Goal: Information Seeking & Learning: Find specific fact

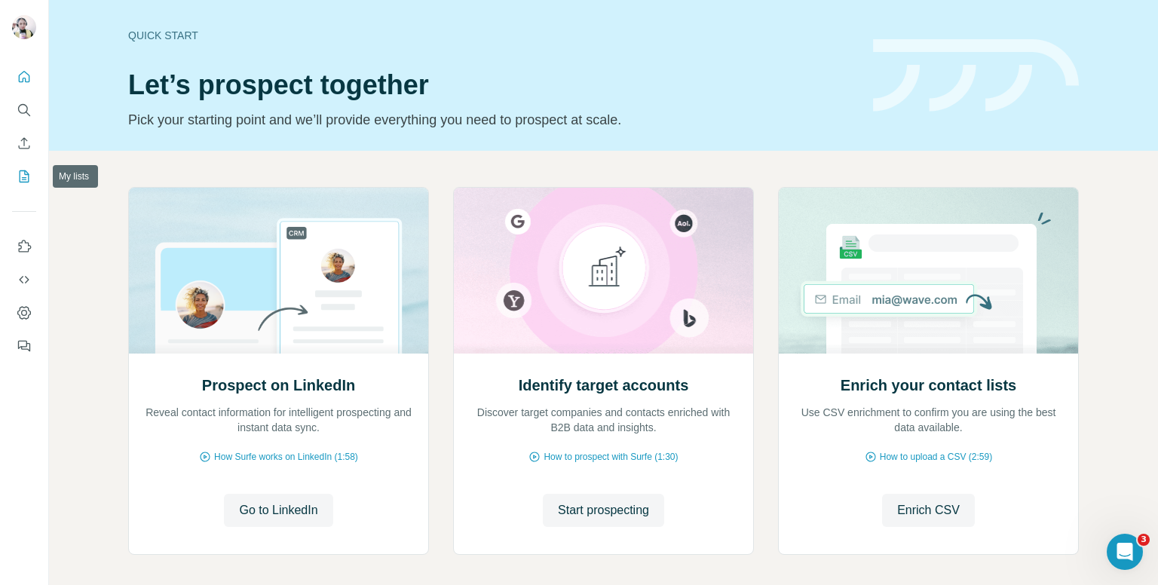
click at [21, 177] on icon "My lists" at bounding box center [24, 176] width 15 height 15
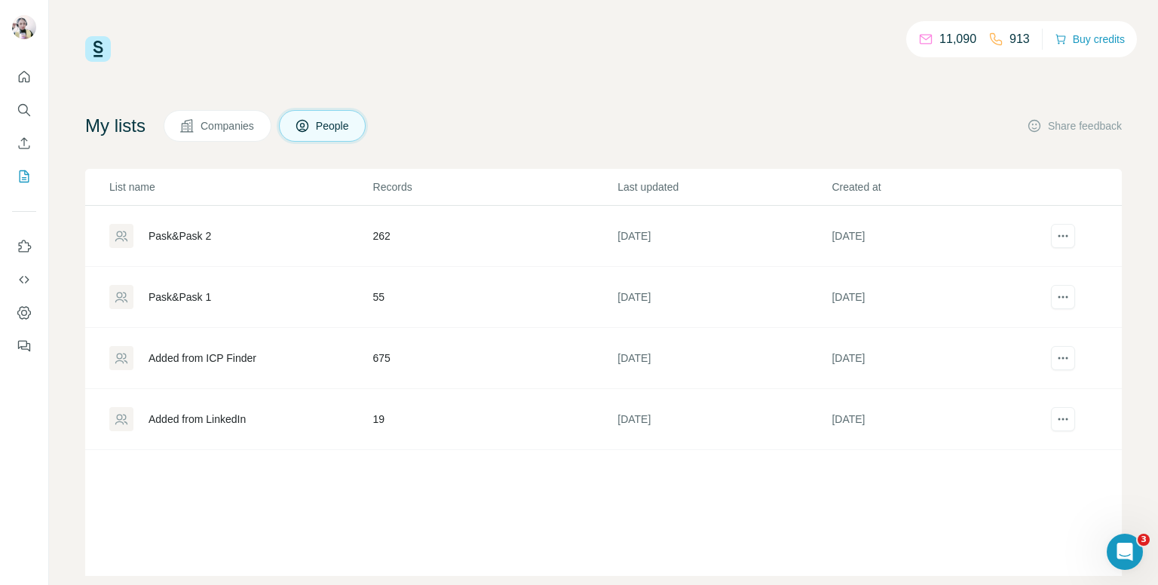
click at [265, 418] on div "Added from LinkedIn" at bounding box center [240, 419] width 262 height 24
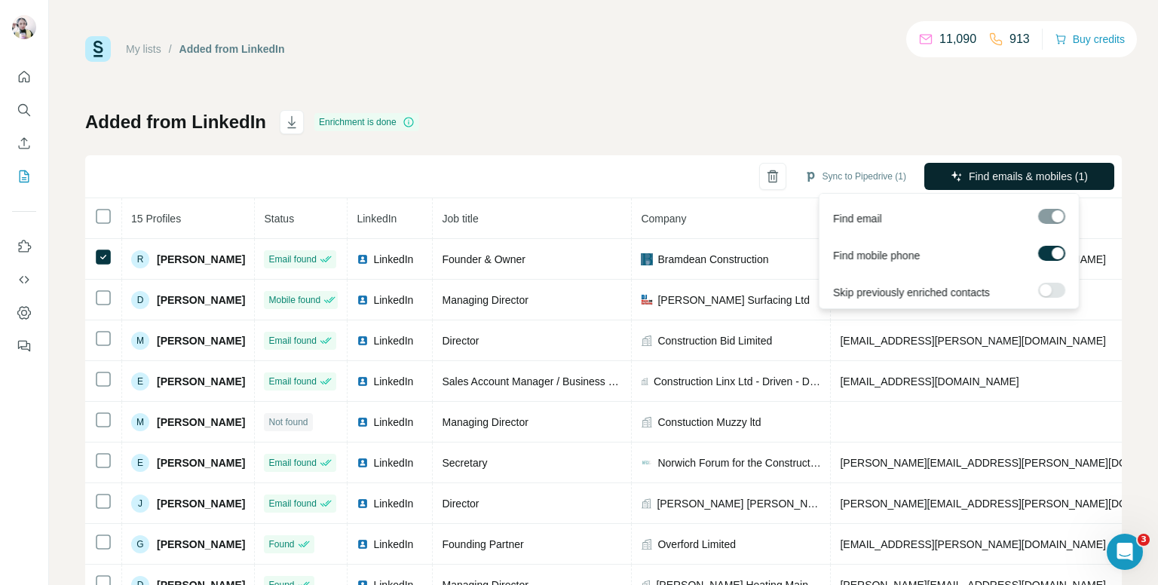
click at [986, 171] on span "Find emails & mobiles (1)" at bounding box center [1028, 176] width 119 height 15
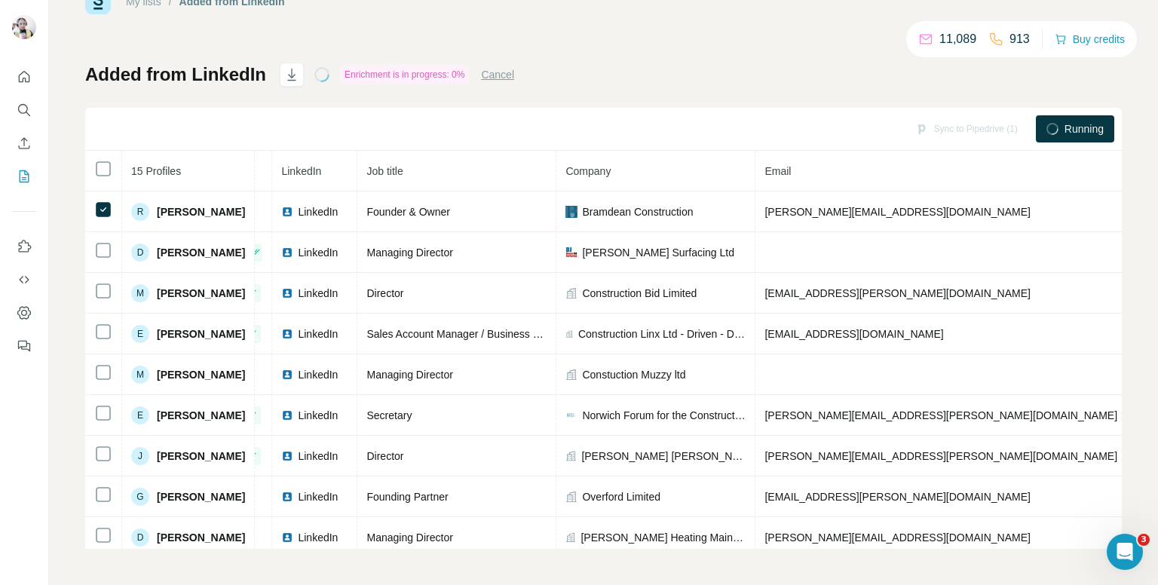
scroll to position [0, 81]
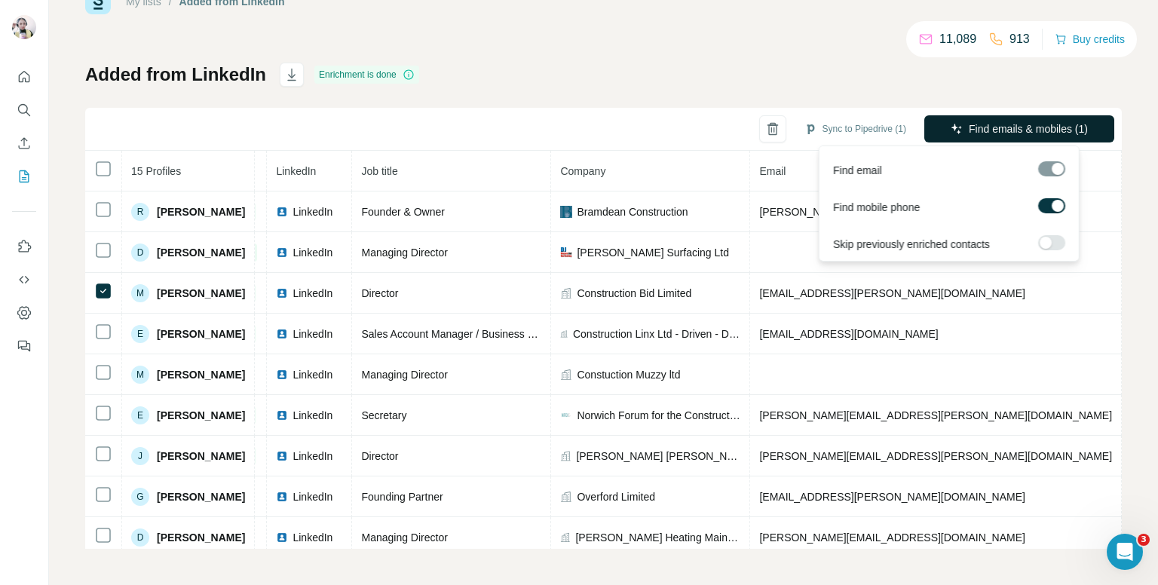
click at [969, 130] on span "Find emails & mobiles (1)" at bounding box center [1028, 128] width 119 height 15
click at [976, 121] on span "Find emails & mobiles (1)" at bounding box center [1028, 128] width 119 height 15
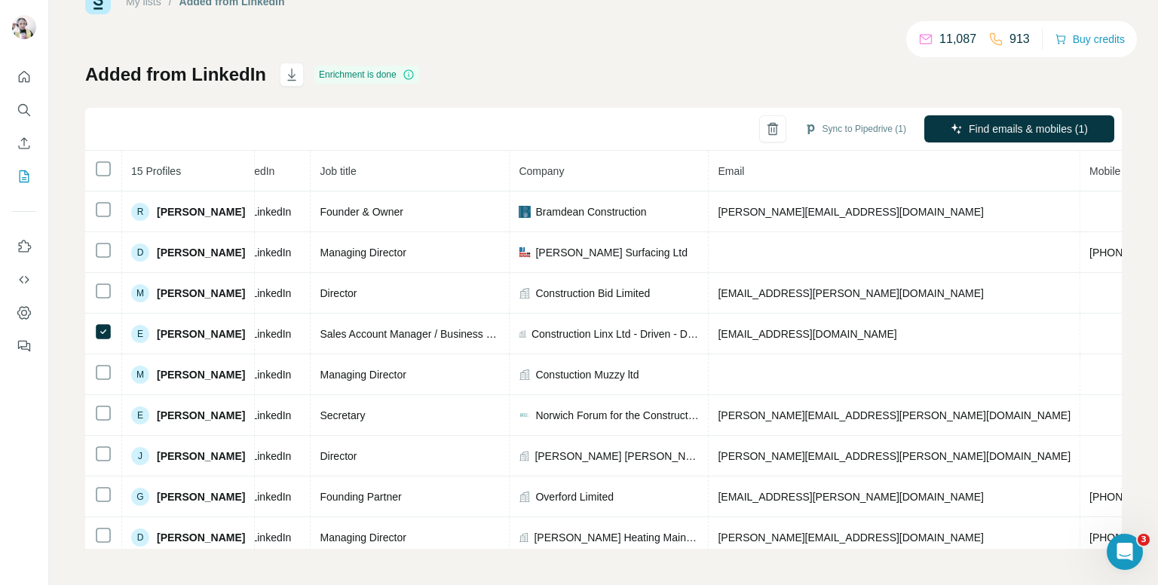
scroll to position [0, 119]
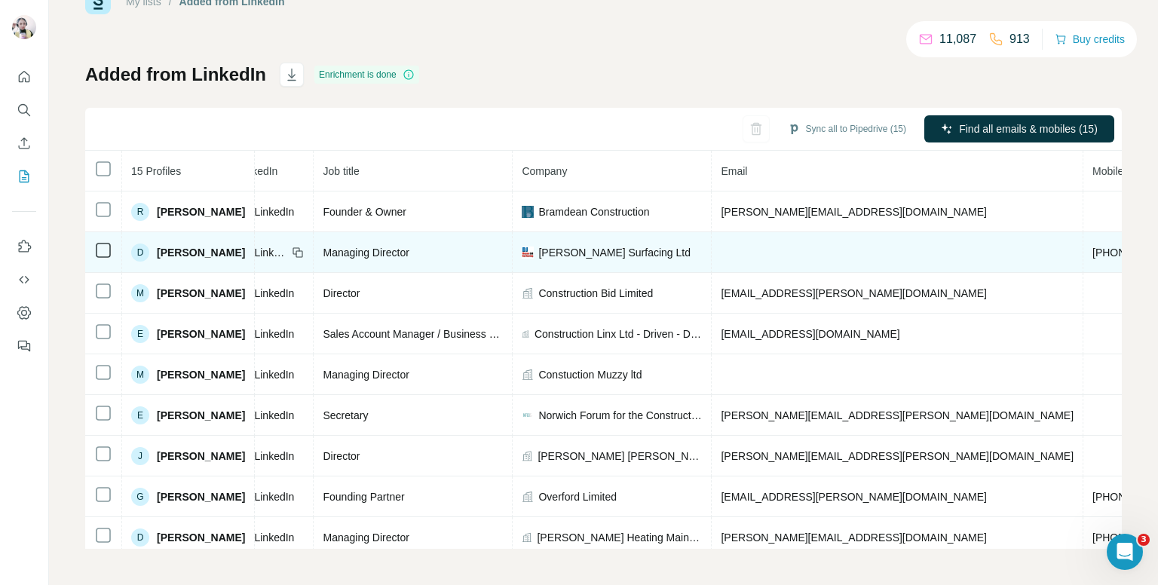
click at [1092, 254] on span "+447833567237" at bounding box center [1139, 253] width 95 height 12
copy span "+447833567237"
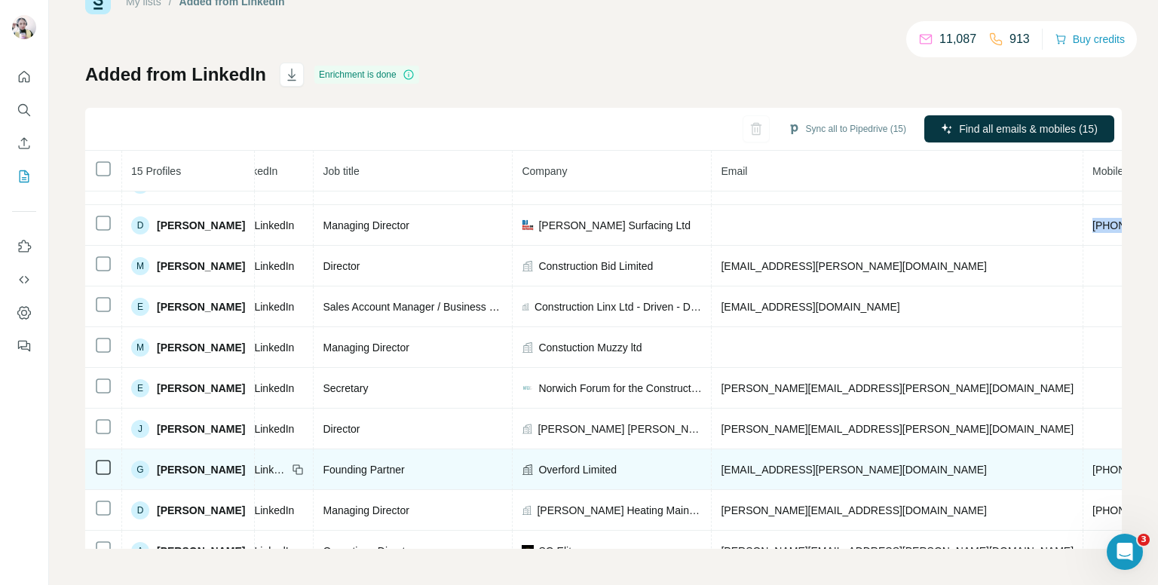
scroll to position [54, 119]
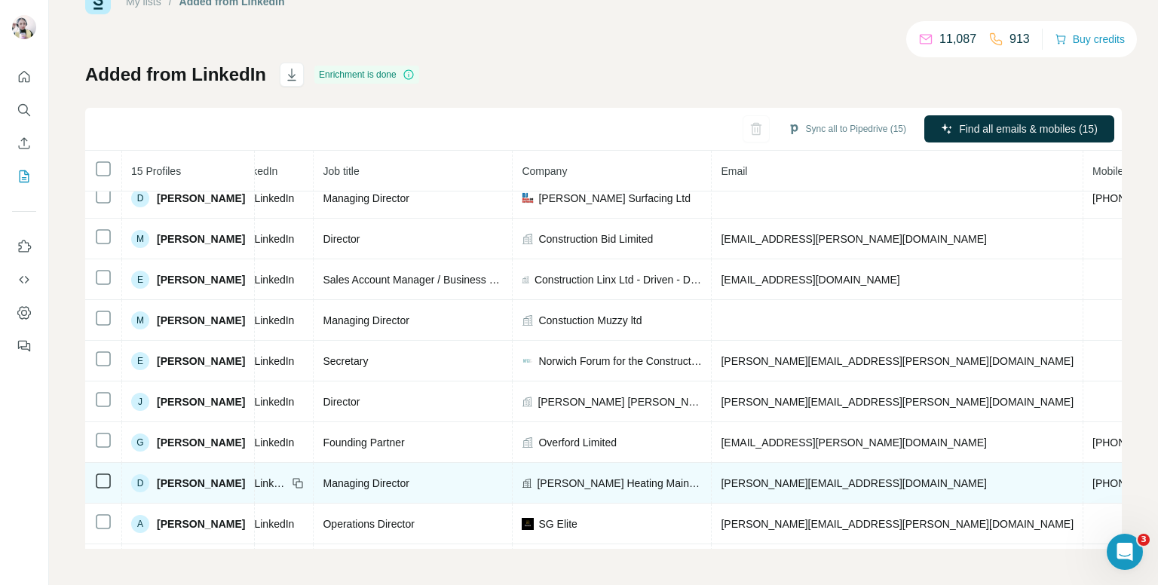
click at [1092, 479] on span "+447515153178" at bounding box center [1139, 483] width 95 height 12
click at [1092, 477] on span "+447515153178" at bounding box center [1139, 483] width 95 height 12
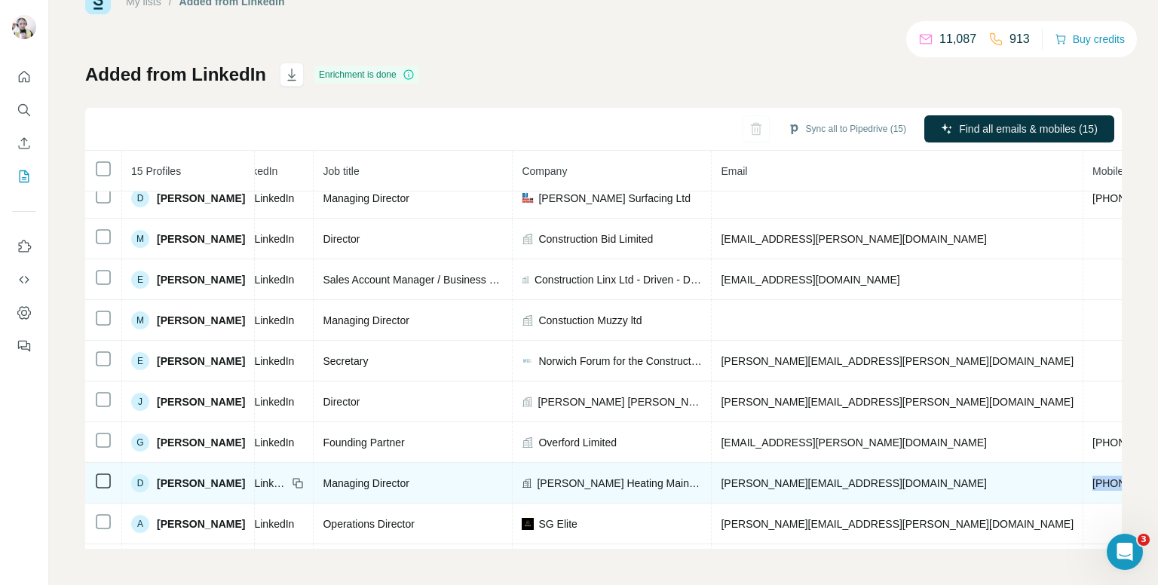
click at [1092, 477] on span "+447515153178" at bounding box center [1139, 483] width 95 height 12
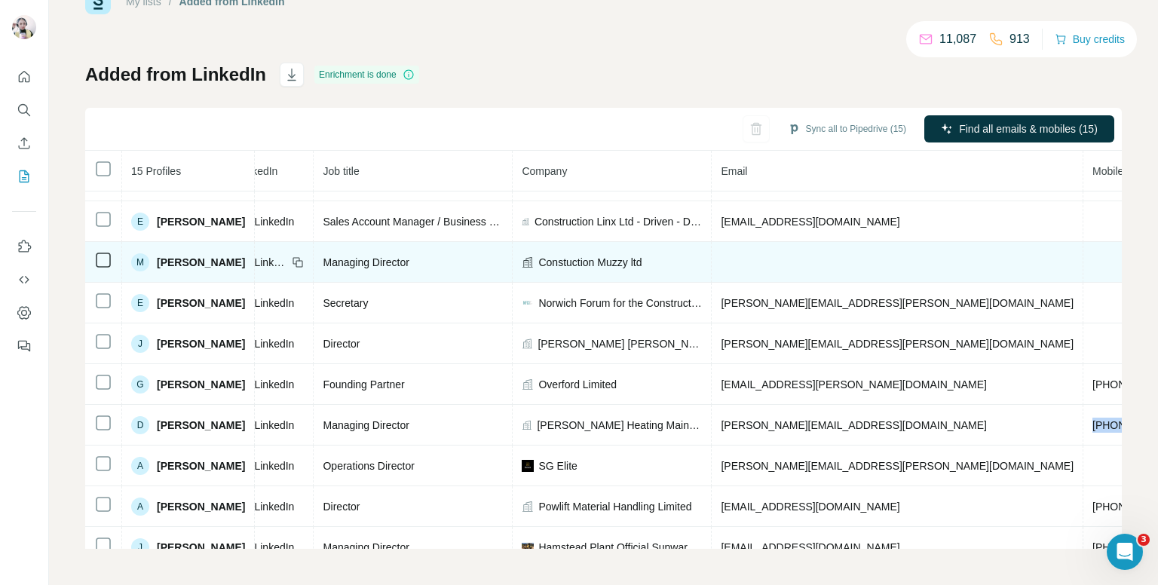
scroll to position [130, 119]
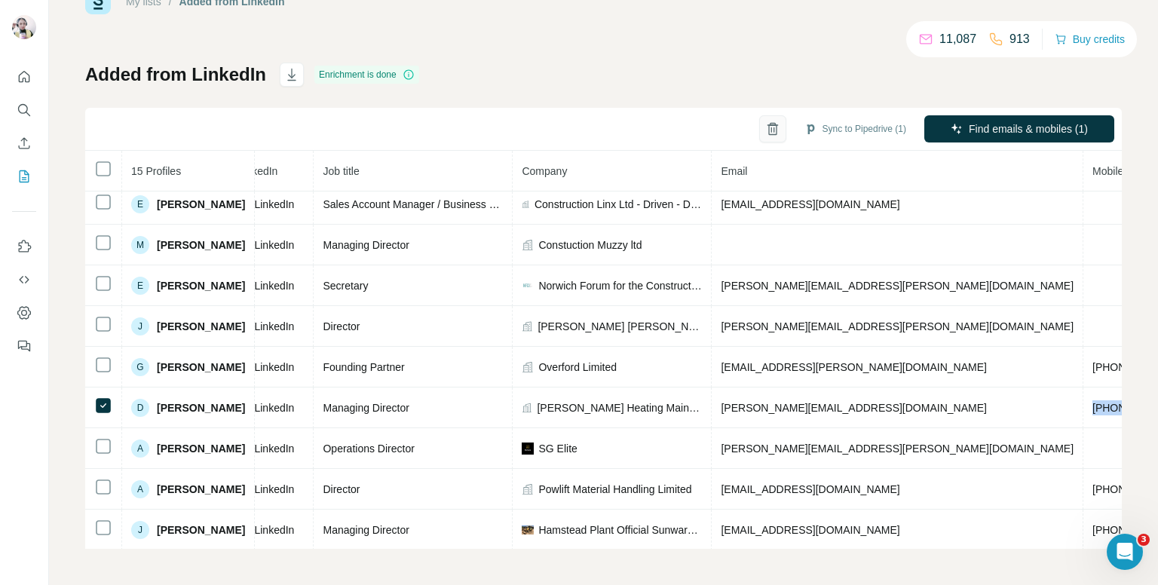
click at [765, 132] on icon "button" at bounding box center [772, 128] width 15 height 15
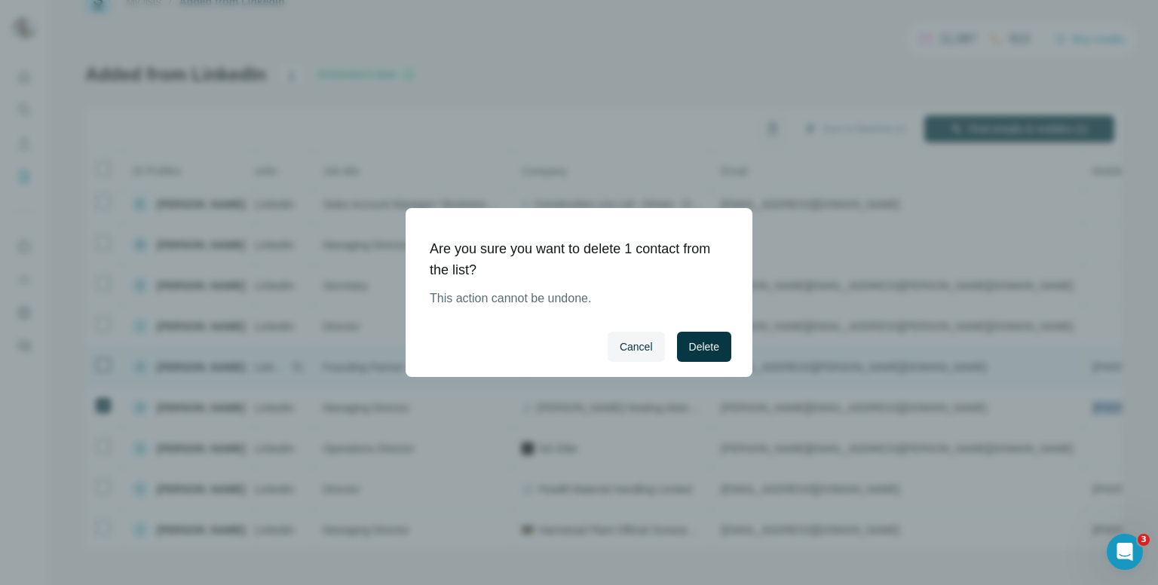
click at [681, 344] on button "Delete" at bounding box center [704, 347] width 54 height 30
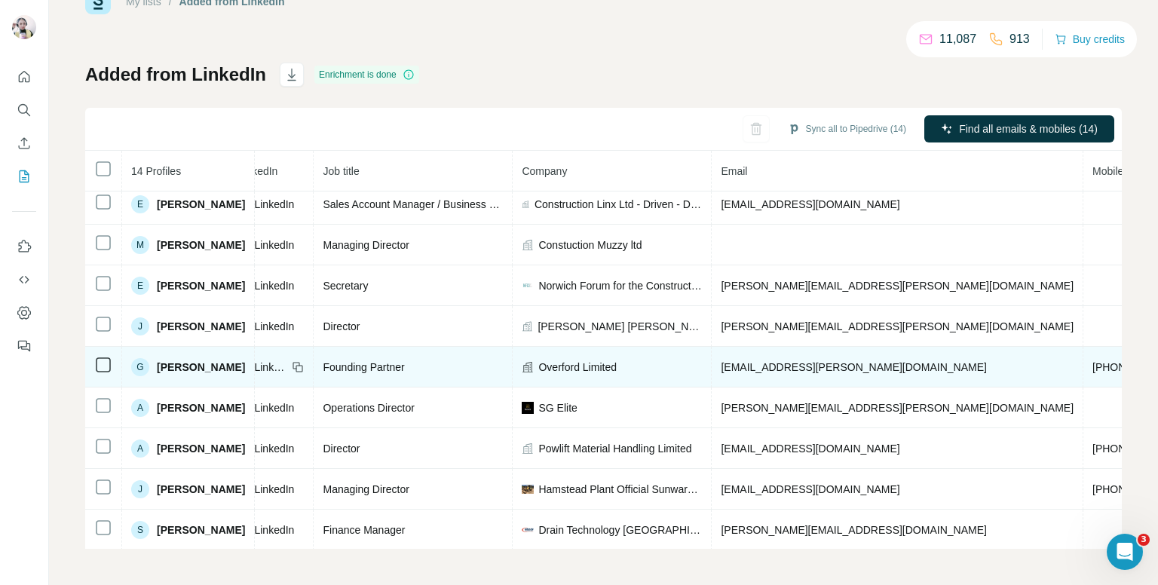
scroll to position [205, 119]
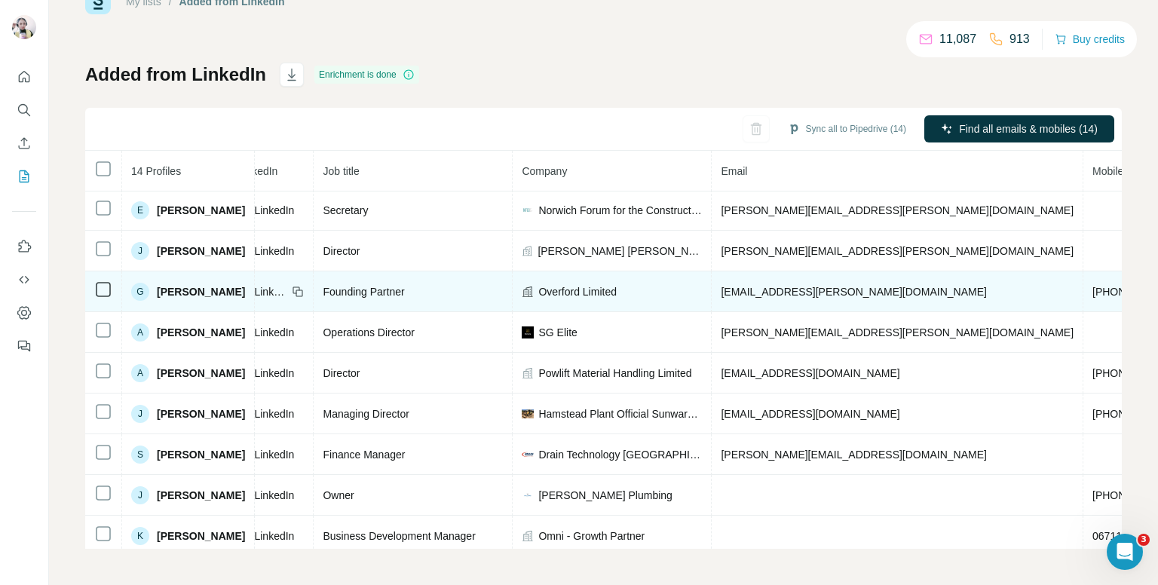
click at [1092, 369] on span "+447818408476" at bounding box center [1139, 373] width 95 height 12
copy span "+447818408476"
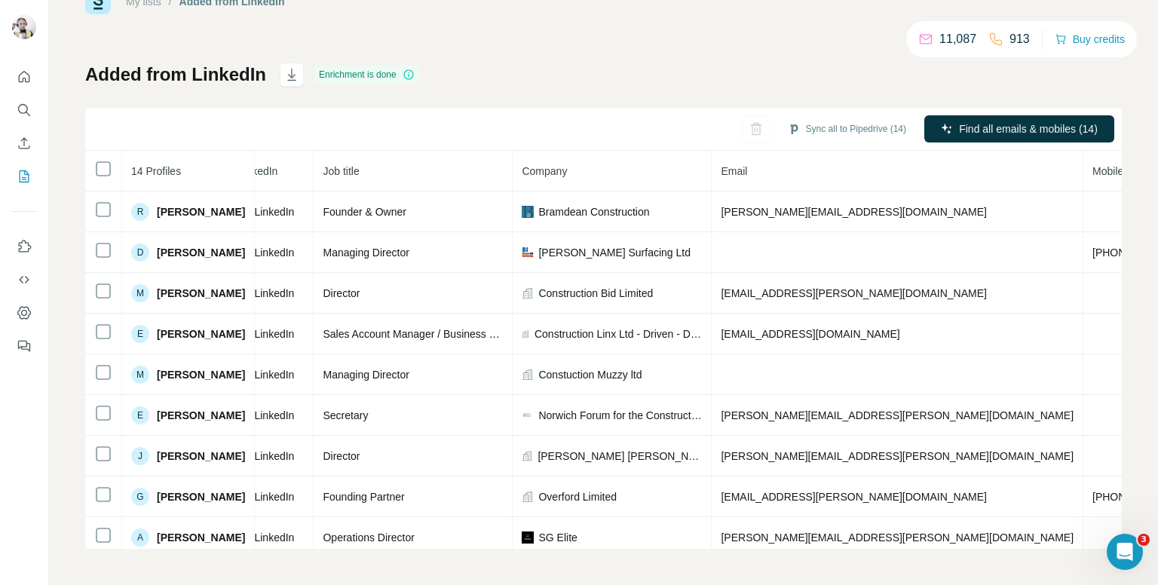
scroll to position [216, 119]
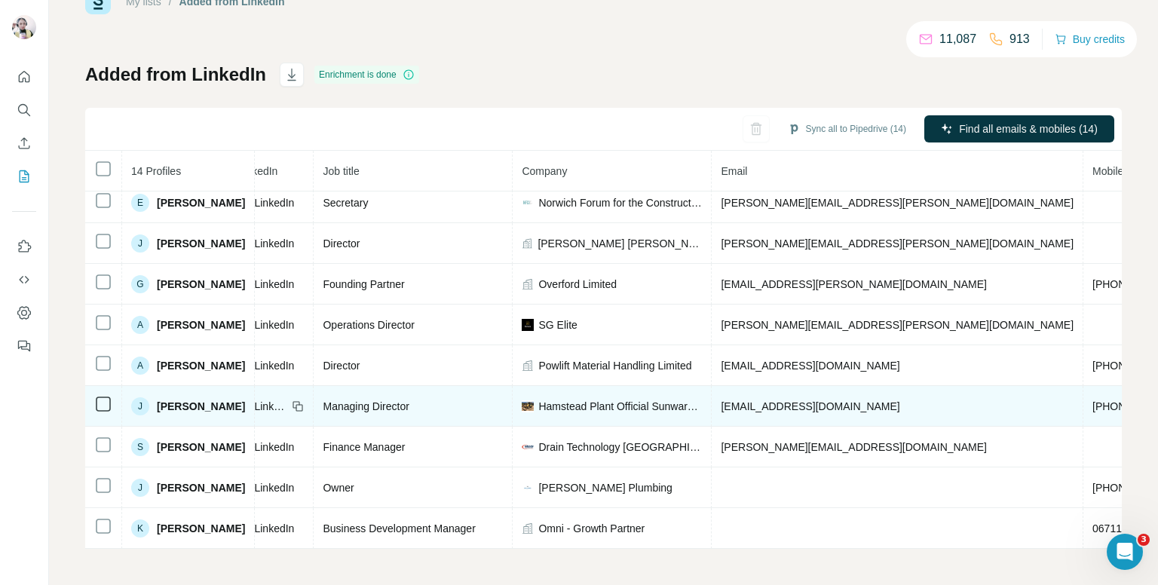
click at [1092, 400] on span "+447983300596" at bounding box center [1139, 406] width 95 height 12
copy span "+447983300596"
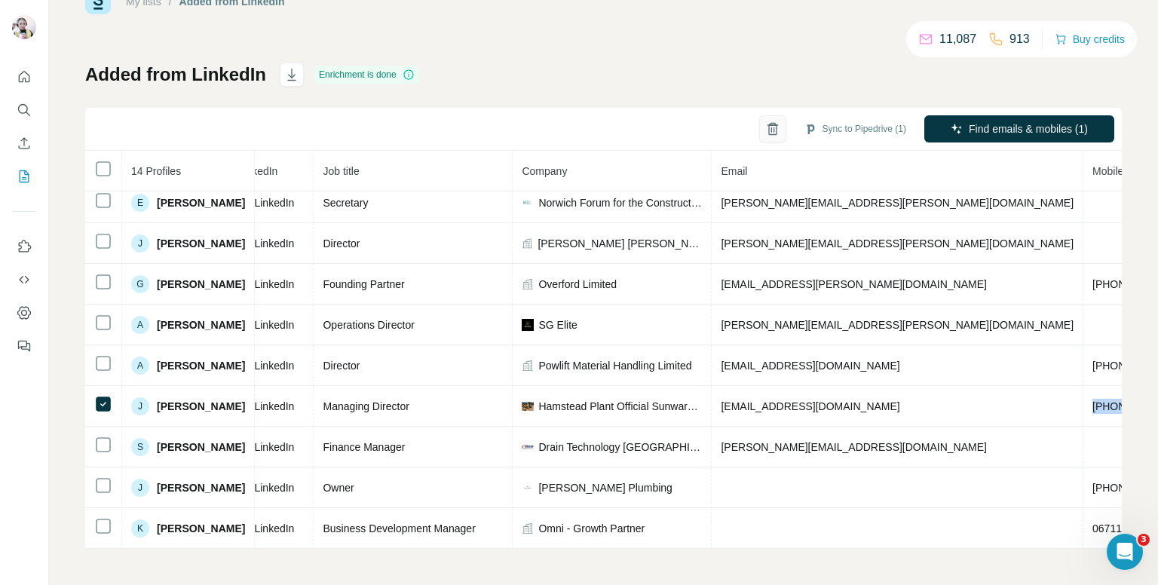
click at [765, 132] on icon "button" at bounding box center [772, 128] width 15 height 15
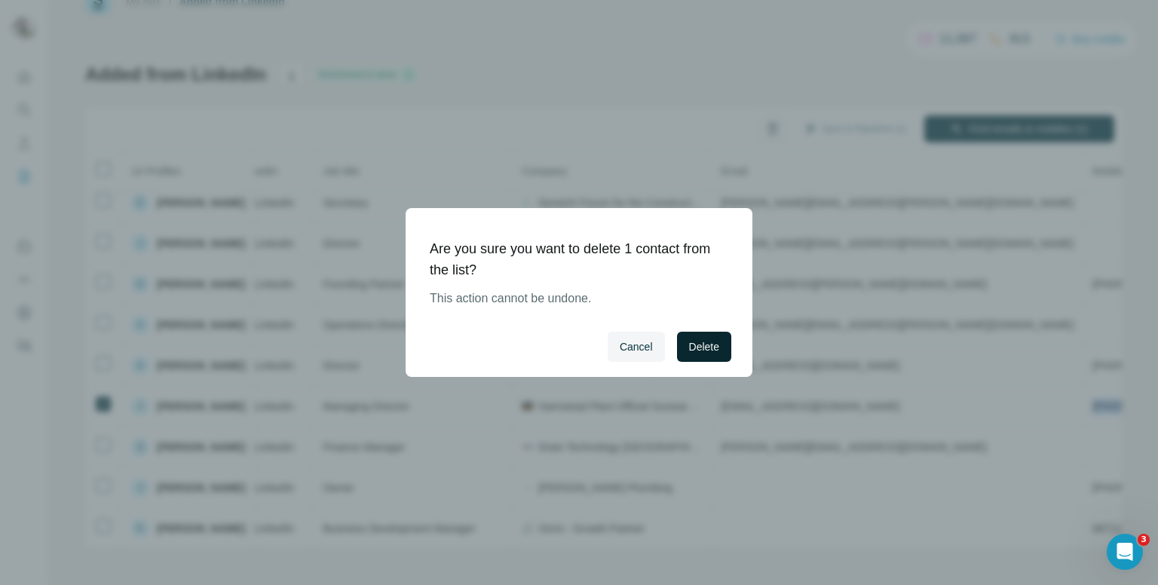
click at [698, 353] on span "Delete" at bounding box center [704, 346] width 30 height 15
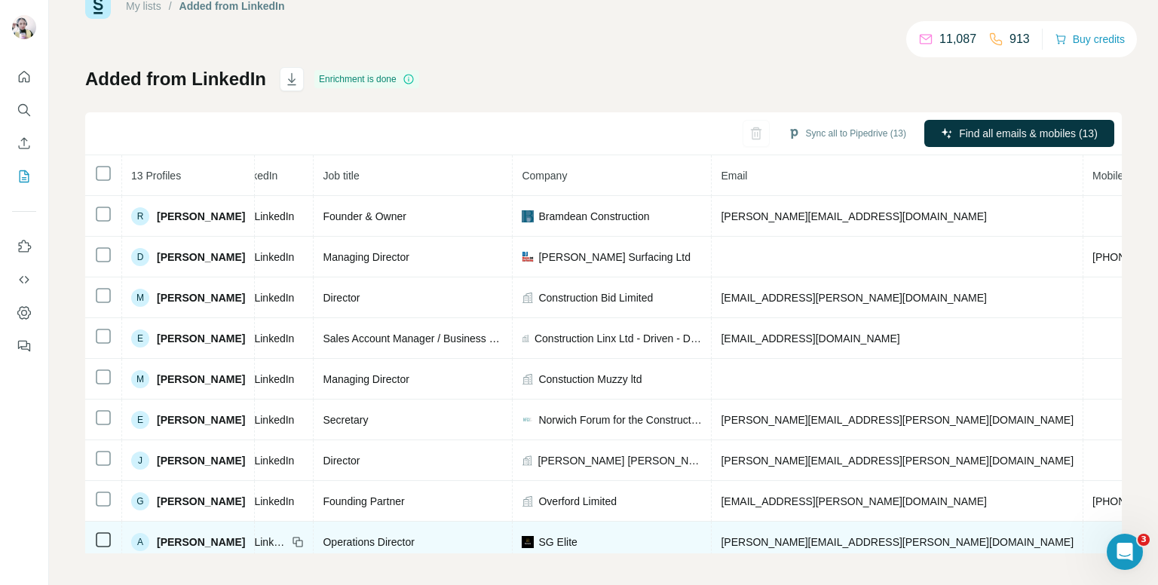
scroll to position [47, 0]
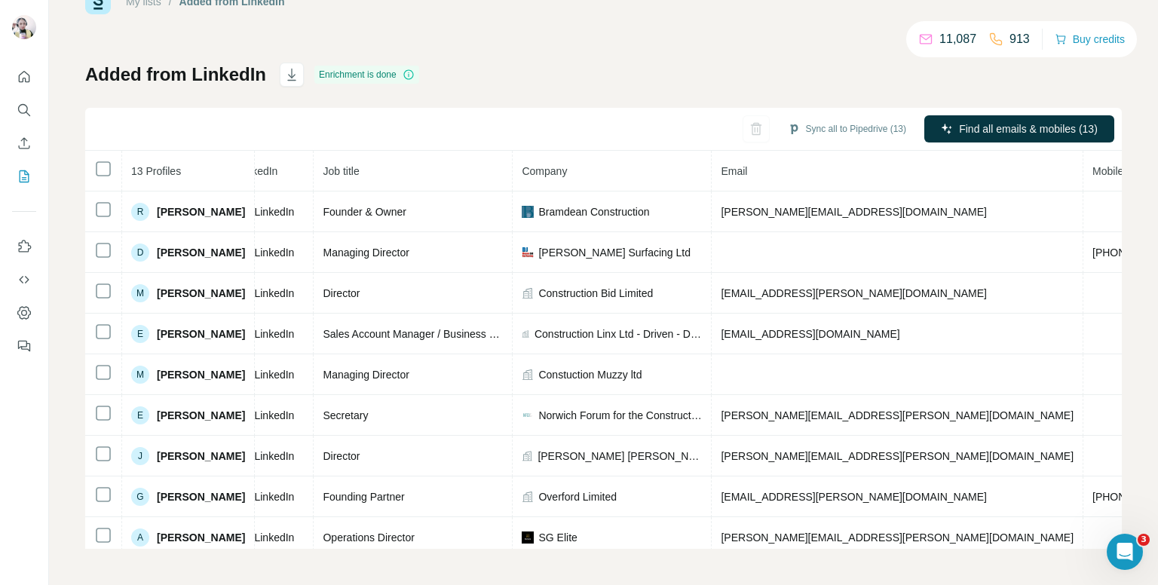
click at [532, 31] on div "My lists / Added from LinkedIn 11,087 913 Buy credits Added from LinkedIn Enric…" at bounding box center [603, 269] width 1037 height 560
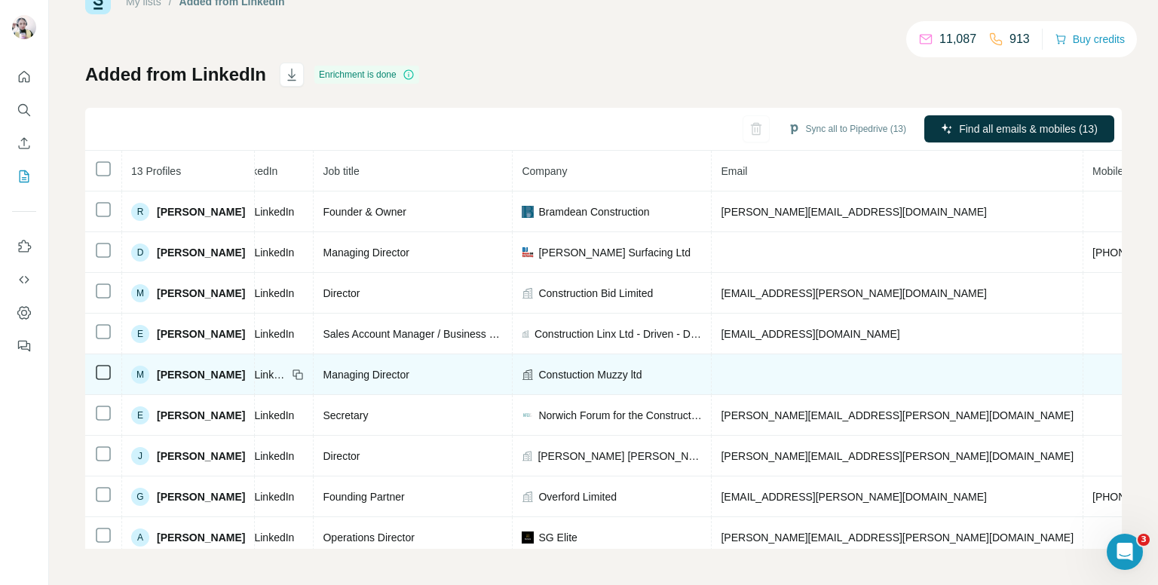
scroll to position [0, 0]
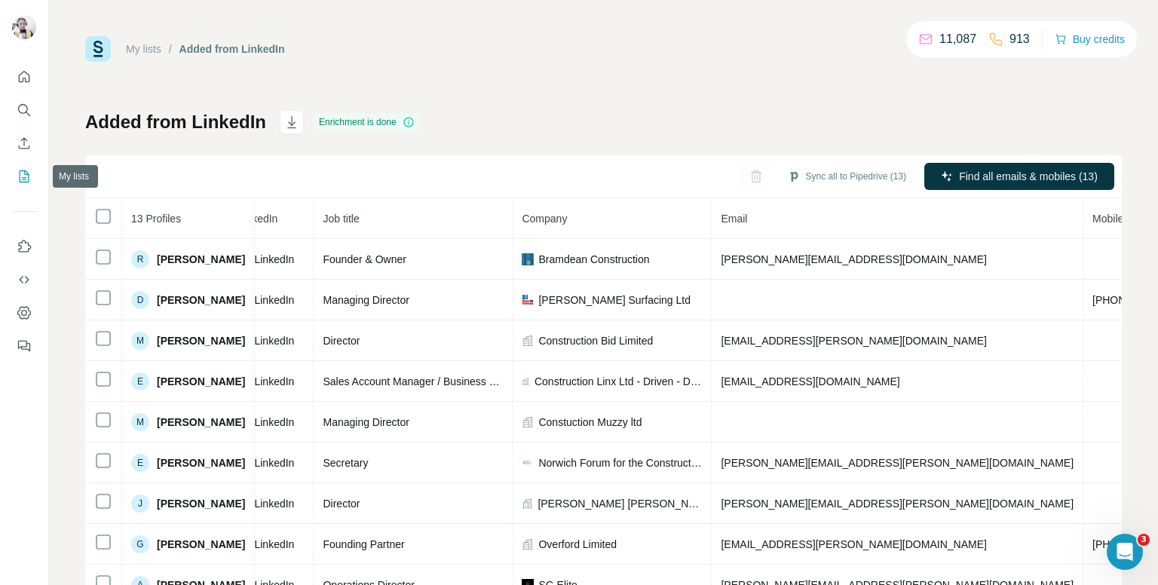
click at [15, 180] on button "My lists" at bounding box center [24, 176] width 24 height 27
click at [20, 179] on icon "My lists" at bounding box center [25, 176] width 10 height 12
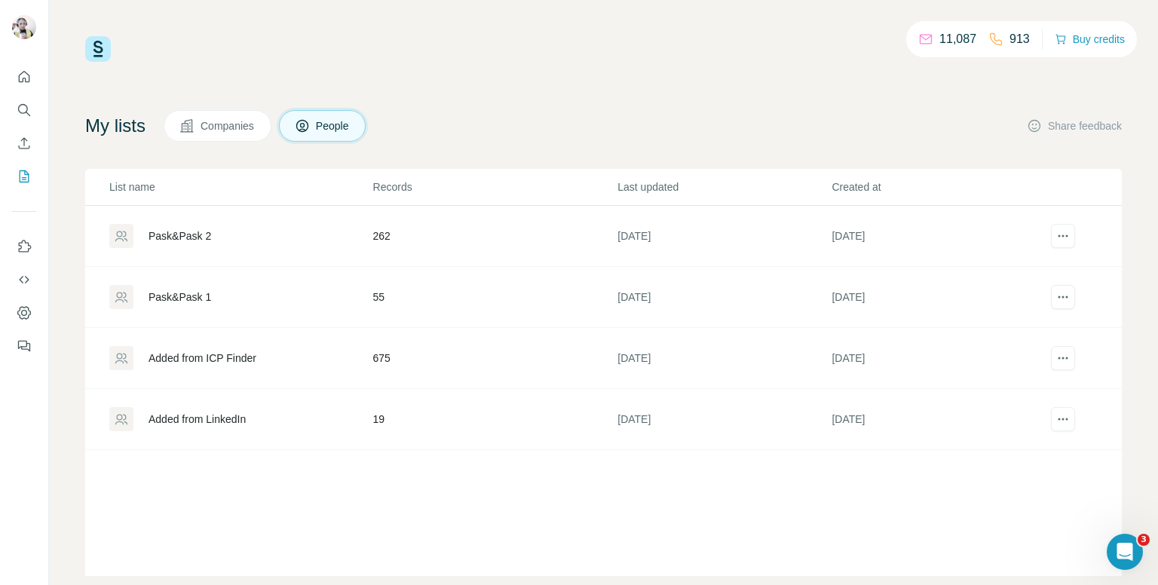
scroll to position [27, 0]
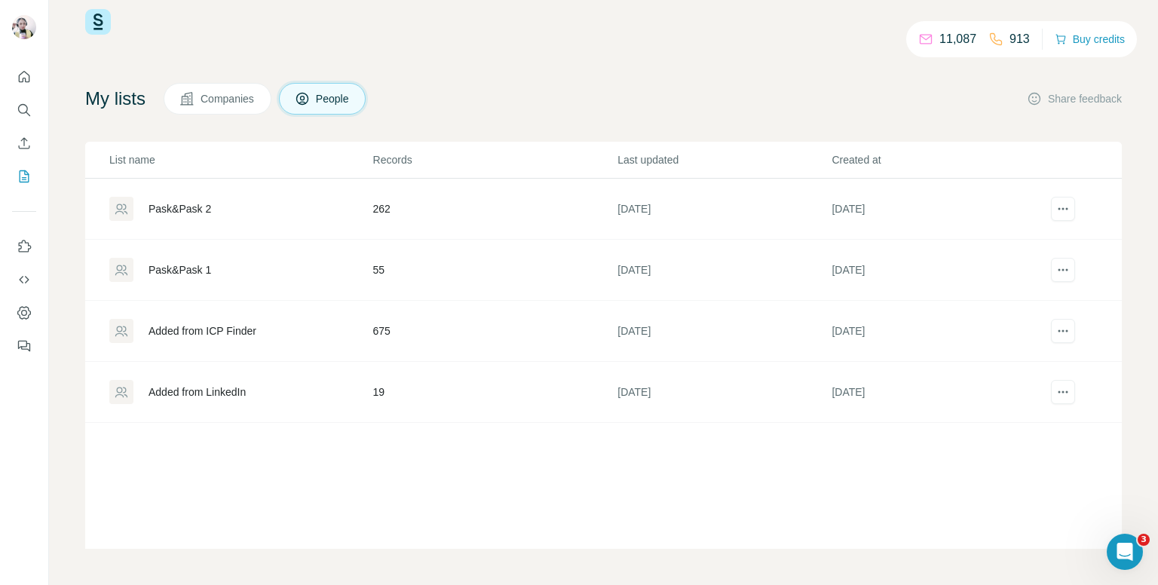
click at [282, 390] on div "Added from LinkedIn" at bounding box center [240, 392] width 262 height 24
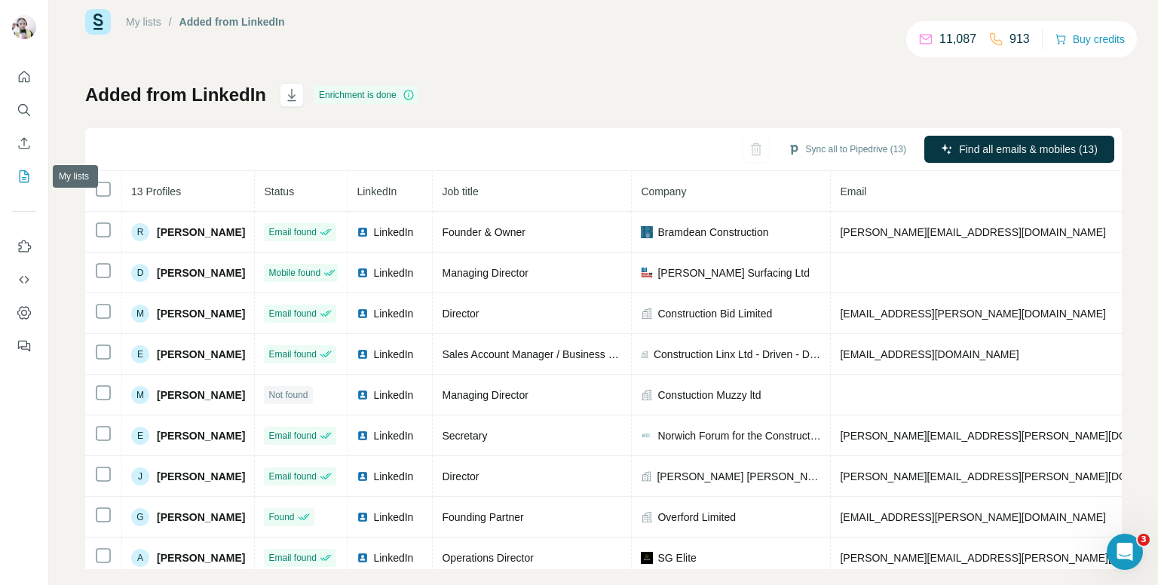
click at [15, 170] on button "My lists" at bounding box center [24, 176] width 24 height 27
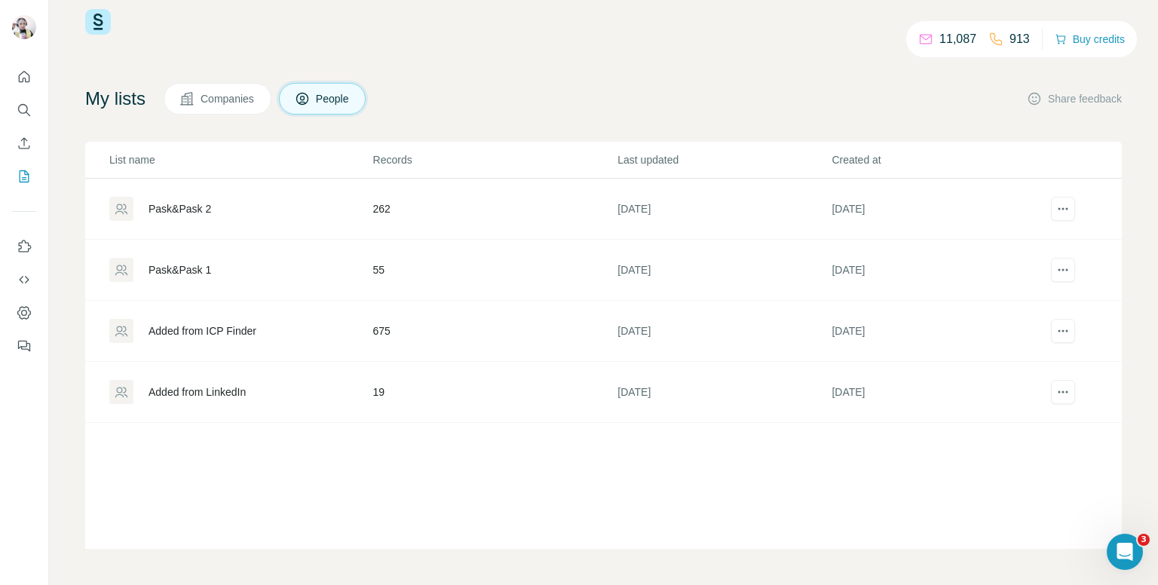
click at [271, 338] on div "Added from ICP Finder" at bounding box center [240, 331] width 262 height 24
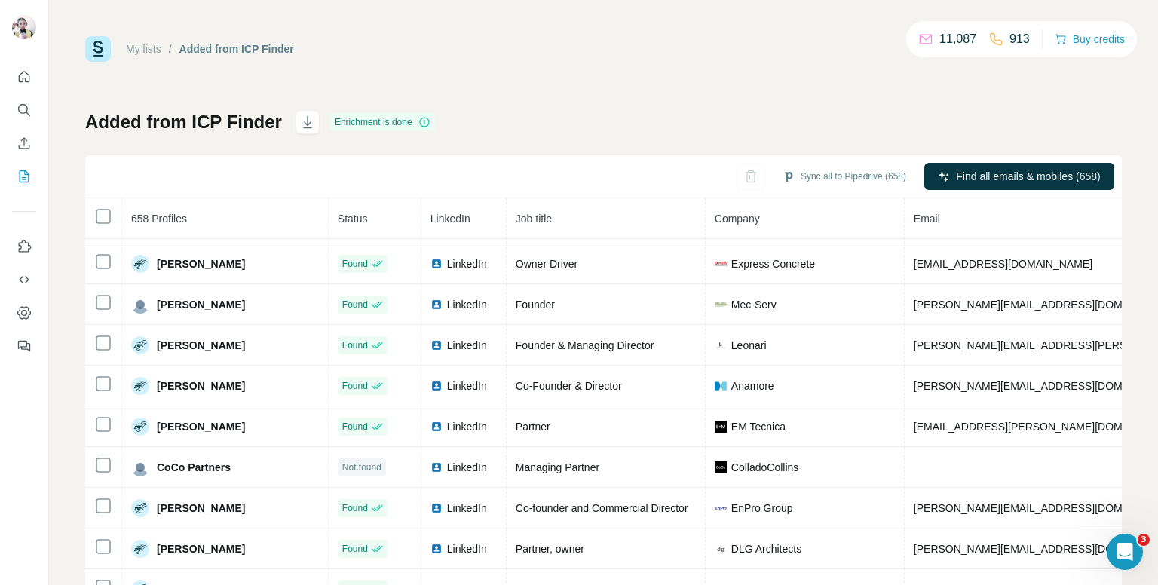
scroll to position [356, 0]
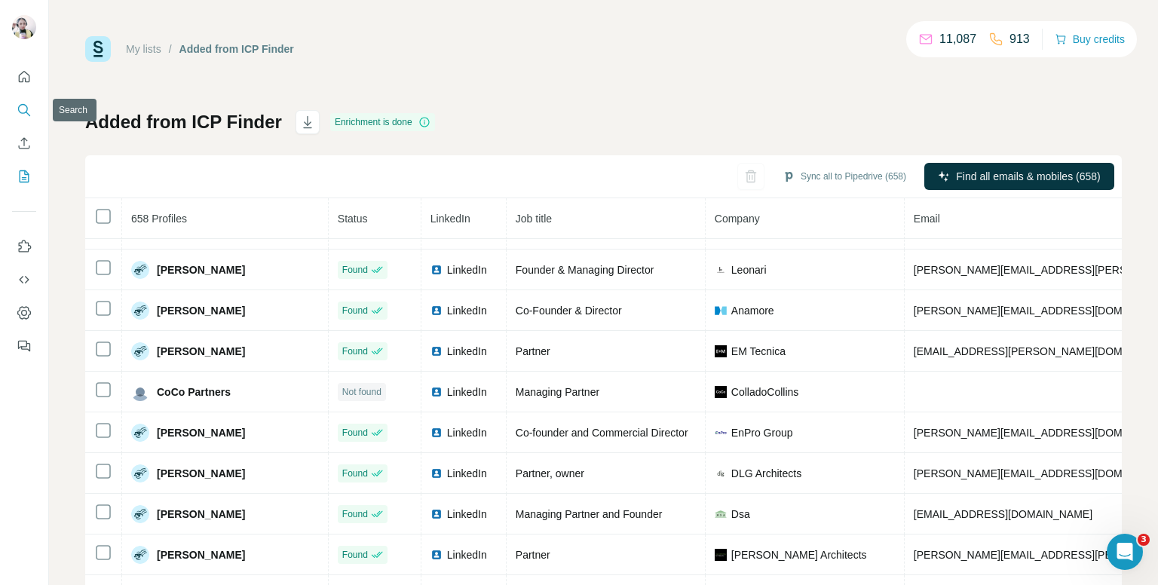
click at [27, 106] on icon "Search" at bounding box center [24, 110] width 15 height 15
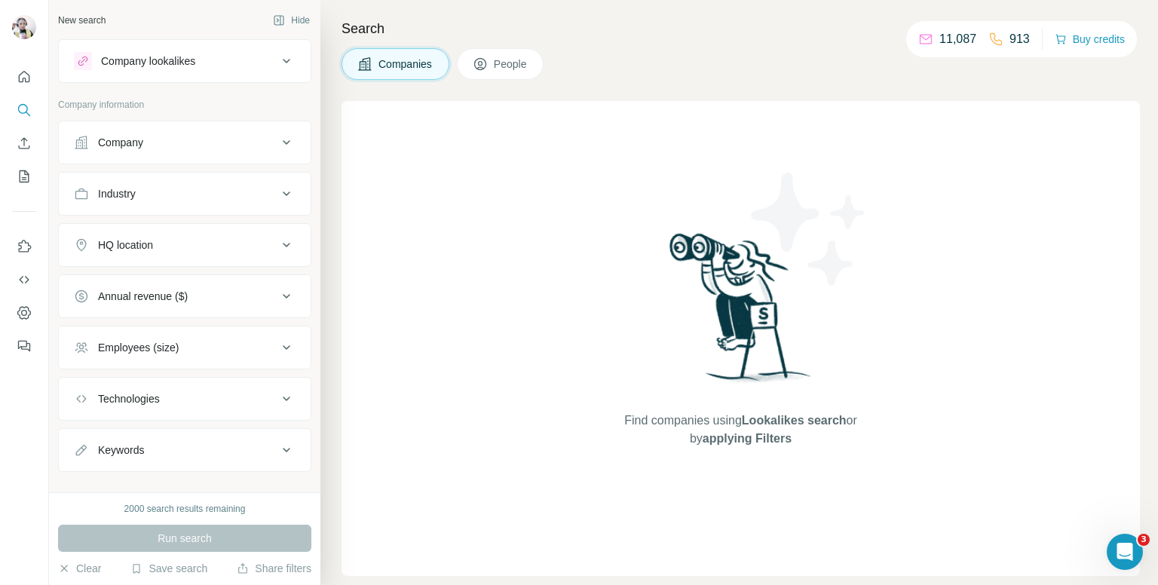
click at [498, 63] on span "People" at bounding box center [511, 64] width 35 height 15
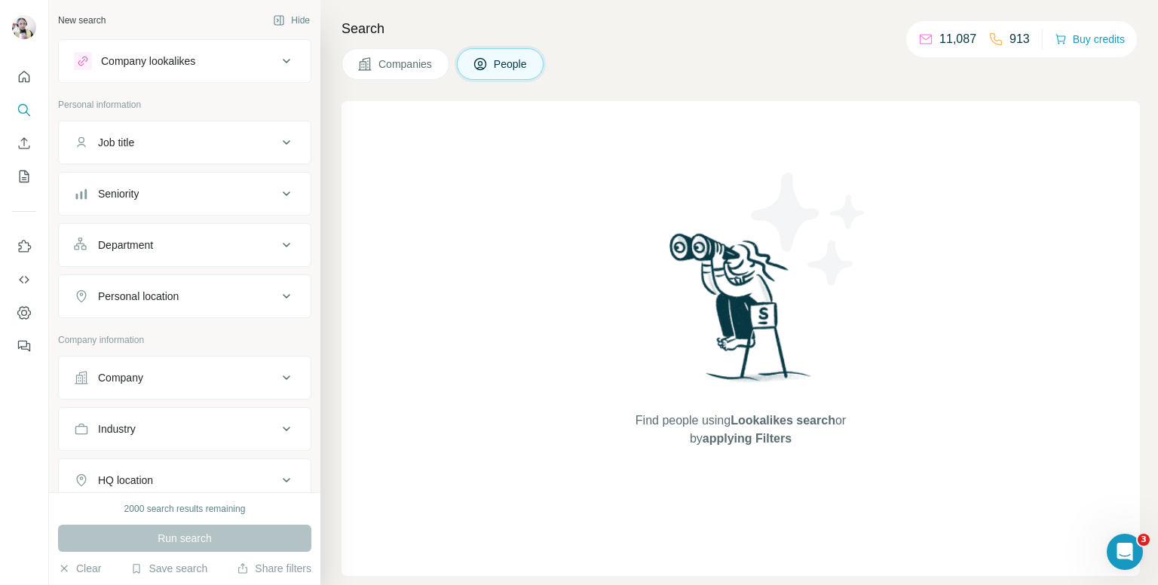
click at [176, 144] on div "Job title" at bounding box center [176, 142] width 204 height 15
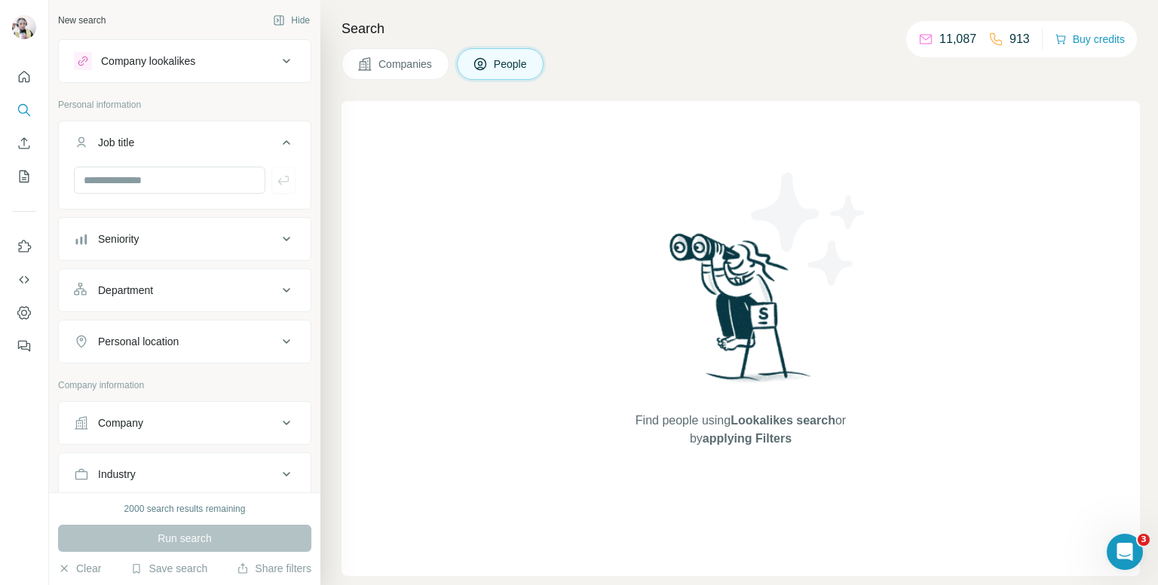
click at [219, 237] on div "Seniority" at bounding box center [176, 238] width 204 height 15
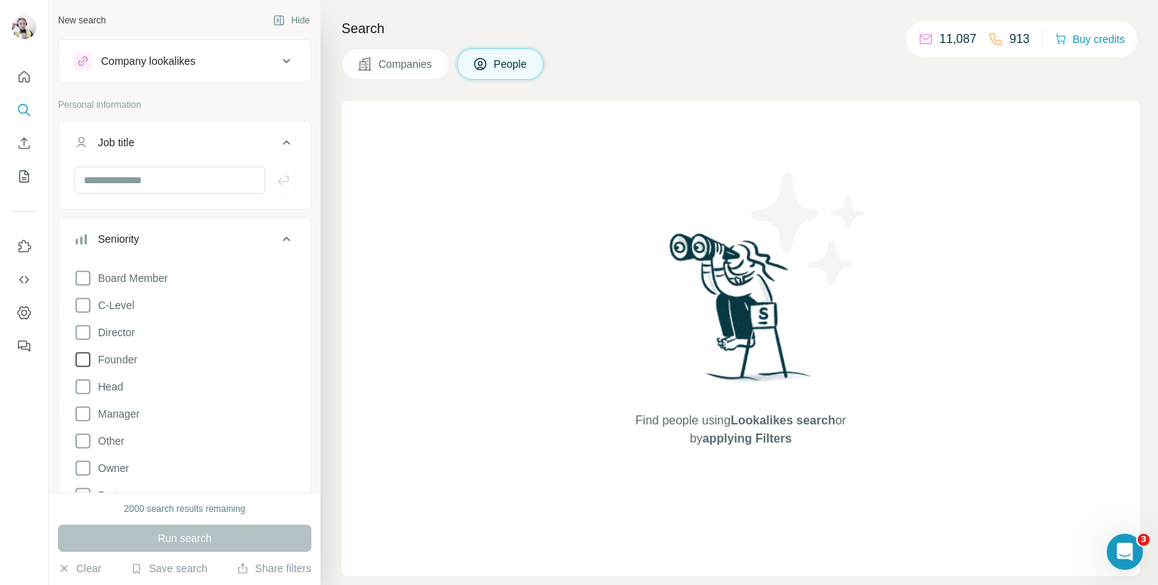
click at [79, 357] on icon at bounding box center [83, 360] width 18 height 18
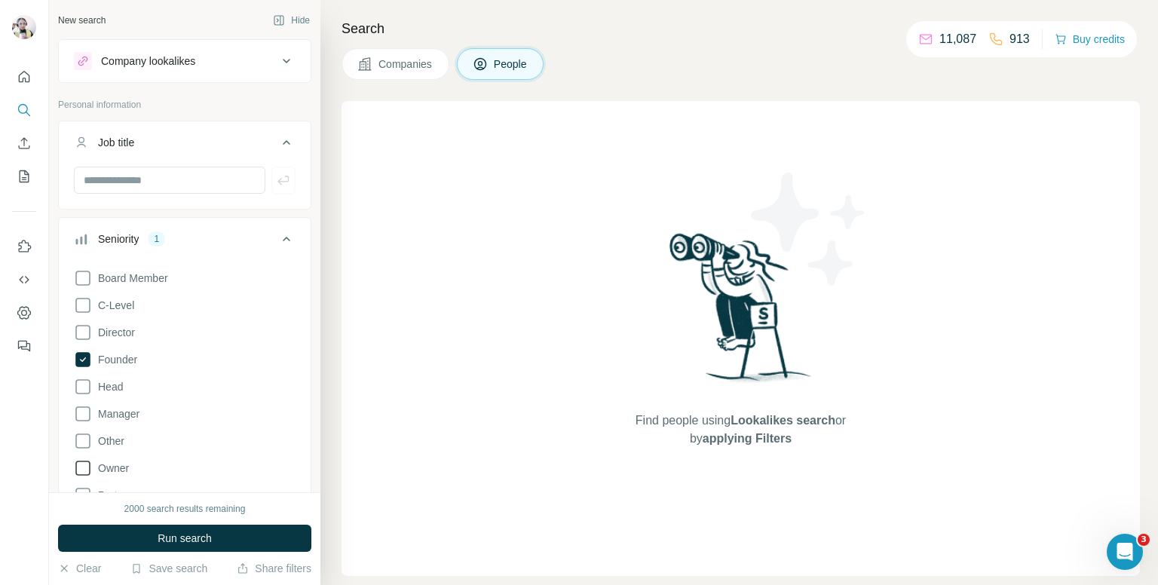
click at [81, 459] on icon at bounding box center [83, 468] width 18 height 18
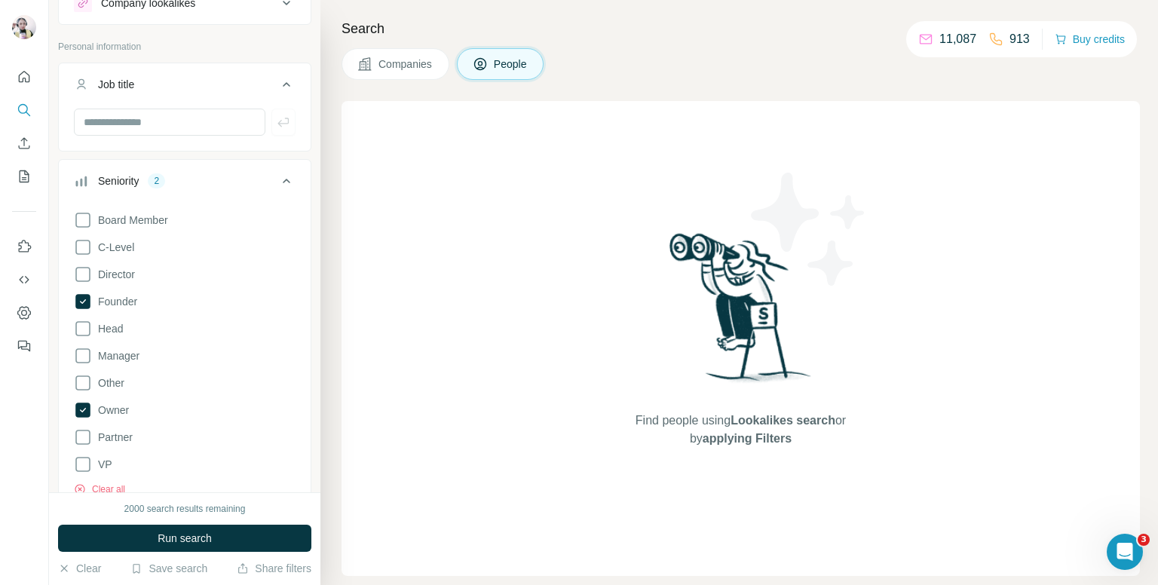
scroll to position [75, 0]
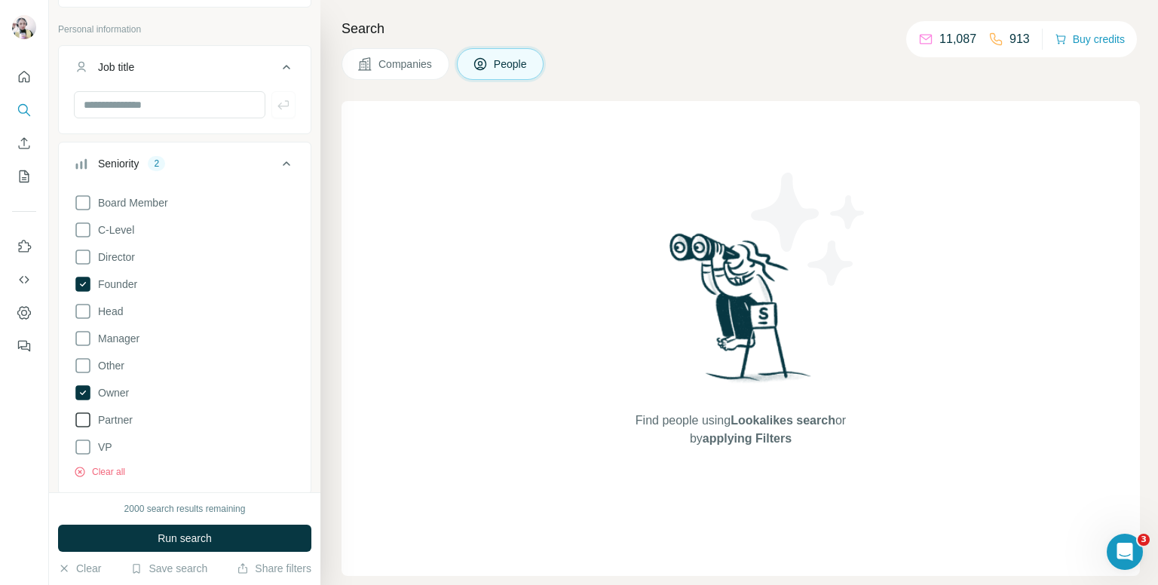
click at [84, 422] on icon at bounding box center [83, 420] width 18 height 18
click at [277, 159] on icon at bounding box center [286, 164] width 18 height 18
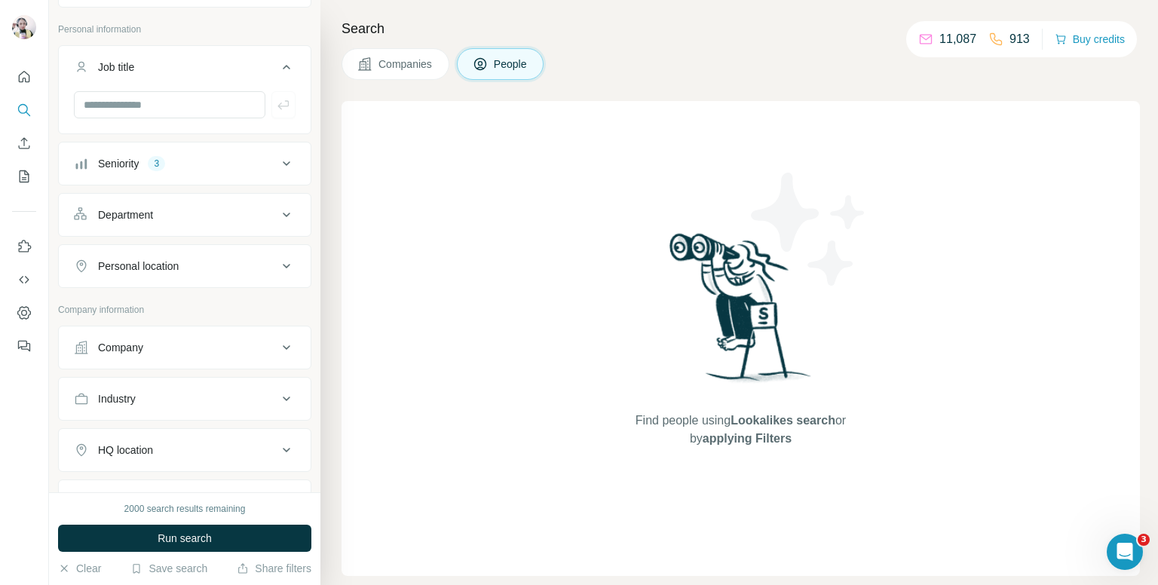
drag, startPoint x: 241, startPoint y: 254, endPoint x: 224, endPoint y: 266, distance: 21.1
click at [244, 254] on button "Personal location" at bounding box center [185, 266] width 252 height 36
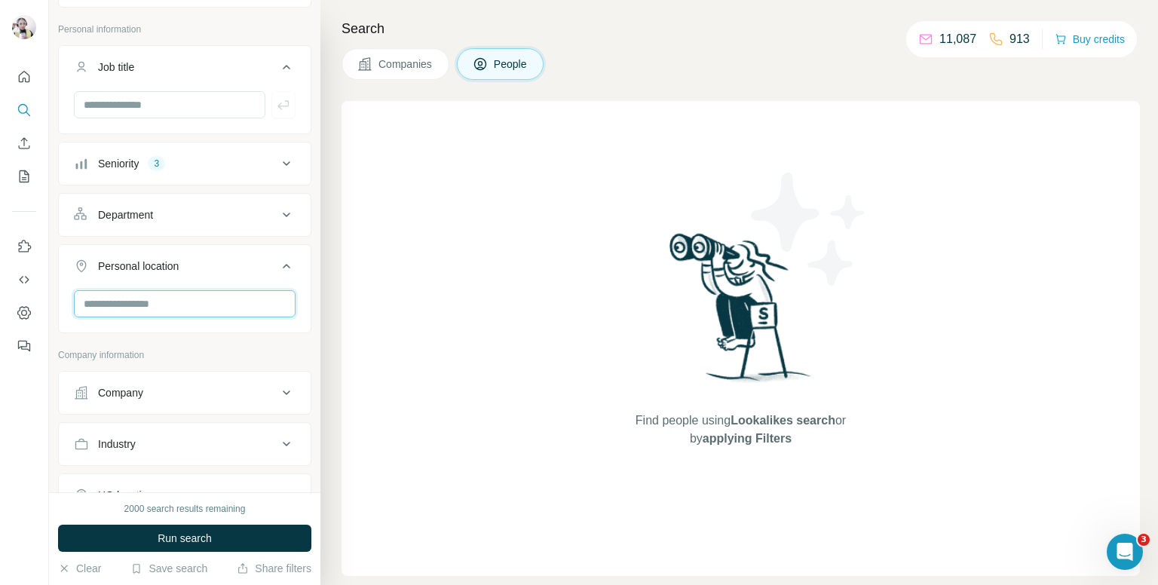
click at [169, 308] on input "text" at bounding box center [185, 303] width 222 height 27
type input "**********"
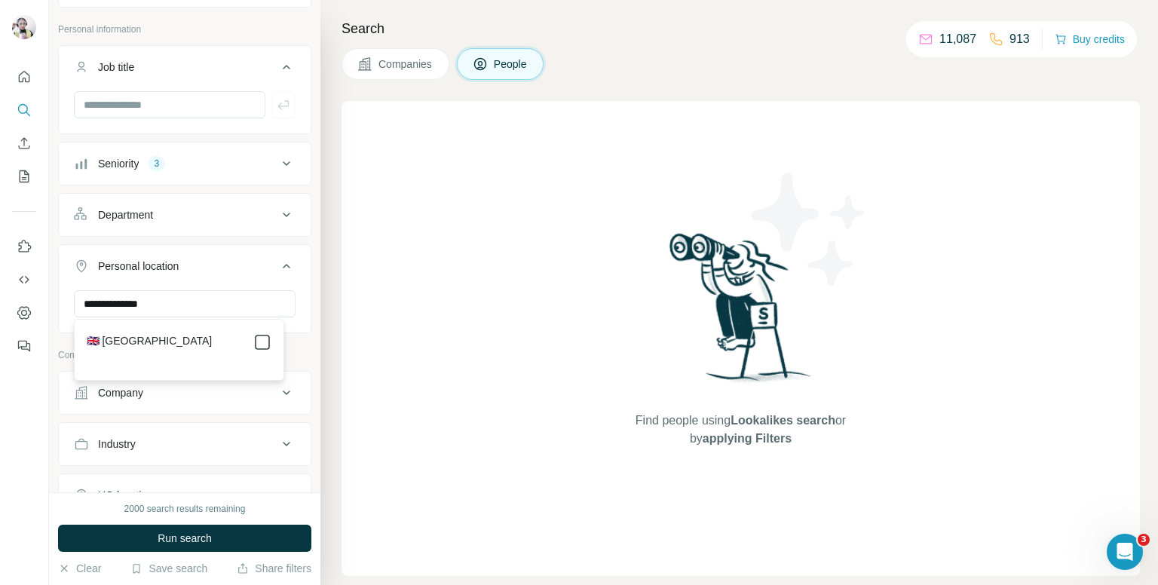
click at [253, 338] on icon at bounding box center [262, 342] width 18 height 18
click at [277, 271] on icon at bounding box center [286, 266] width 18 height 18
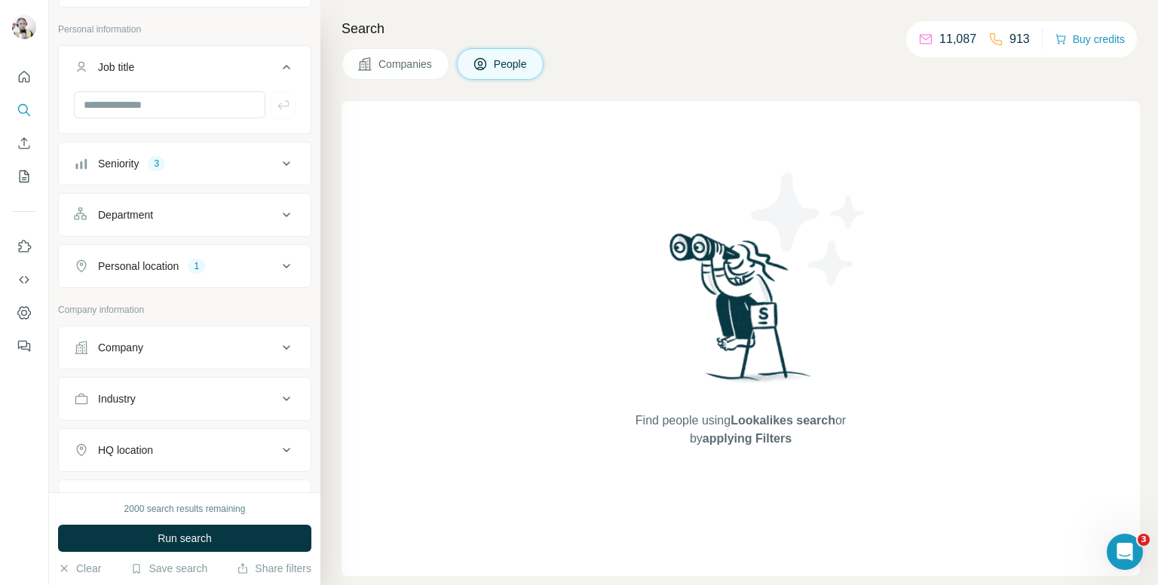
click at [231, 355] on button "Company" at bounding box center [185, 347] width 252 height 36
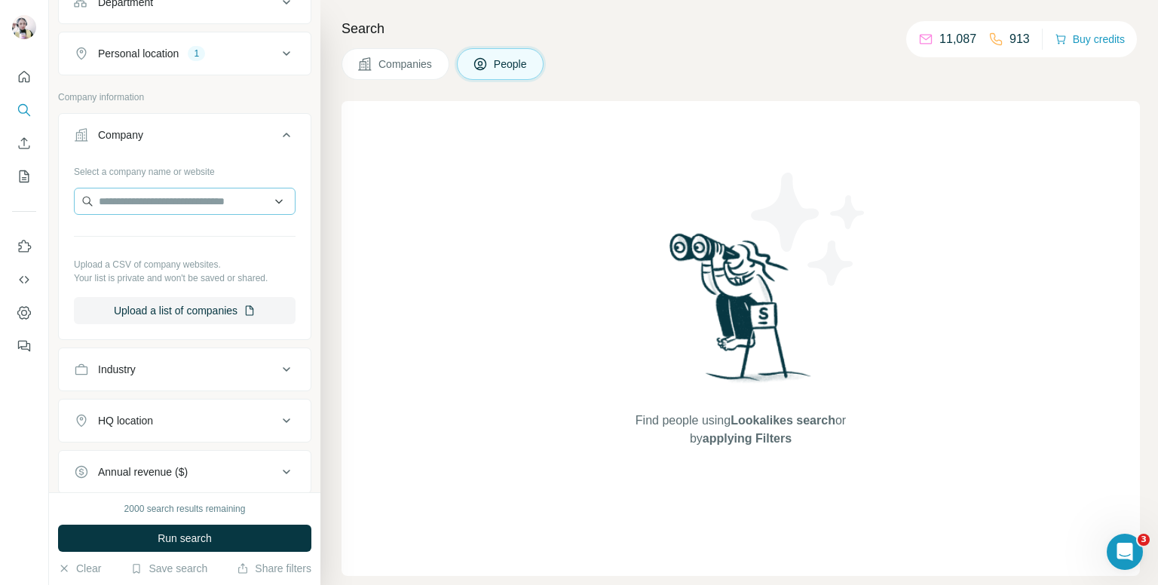
scroll to position [302, 0]
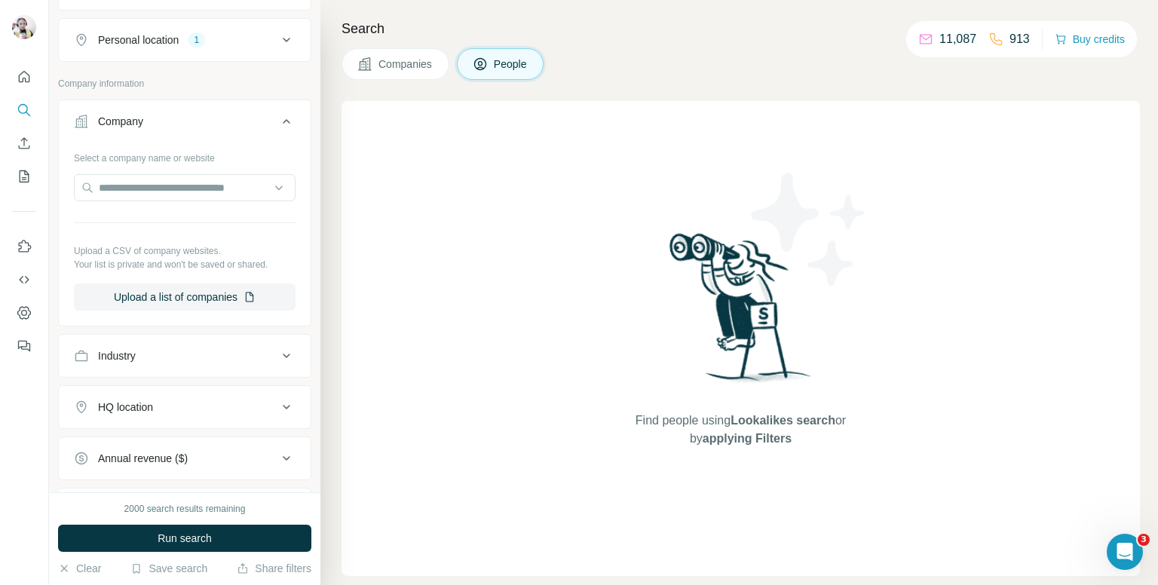
click at [229, 364] on button "Industry" at bounding box center [185, 356] width 252 height 36
click at [210, 406] on div at bounding box center [185, 395] width 222 height 30
click at [211, 394] on input at bounding box center [177, 393] width 186 height 17
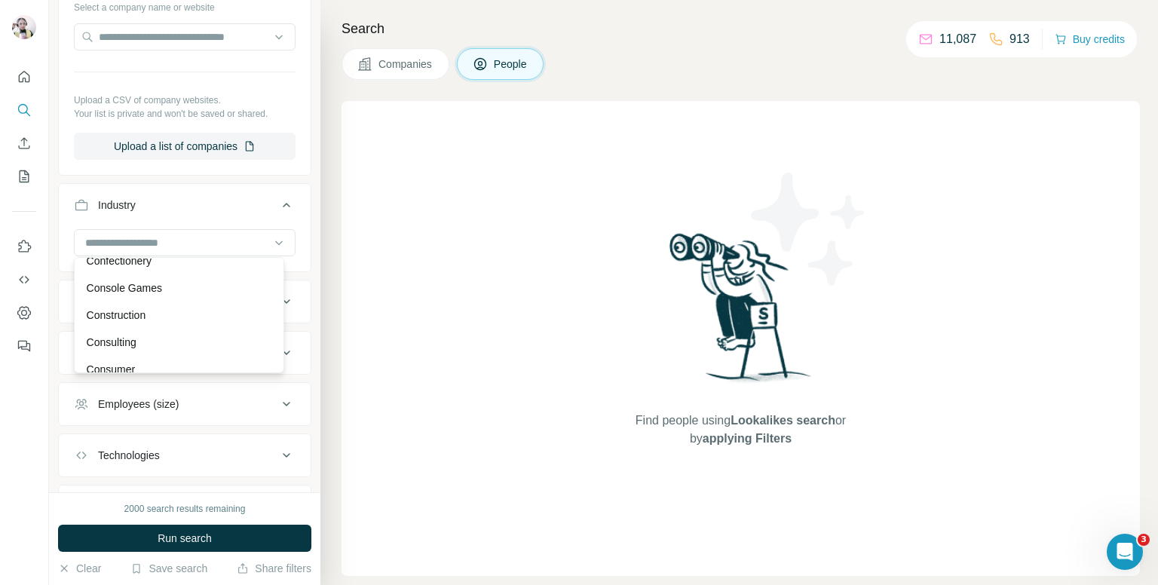
scroll to position [3016, 0]
click at [146, 306] on p "Construction" at bounding box center [117, 298] width 60 height 15
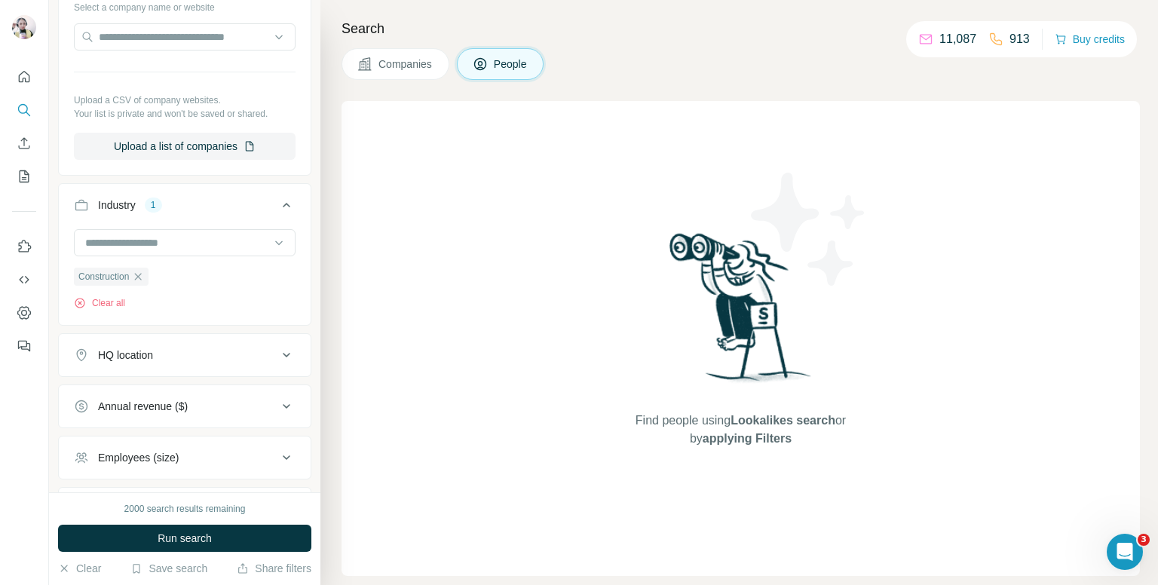
click at [202, 354] on div "HQ location" at bounding box center [176, 355] width 204 height 15
click at [198, 396] on input "text" at bounding box center [185, 392] width 222 height 27
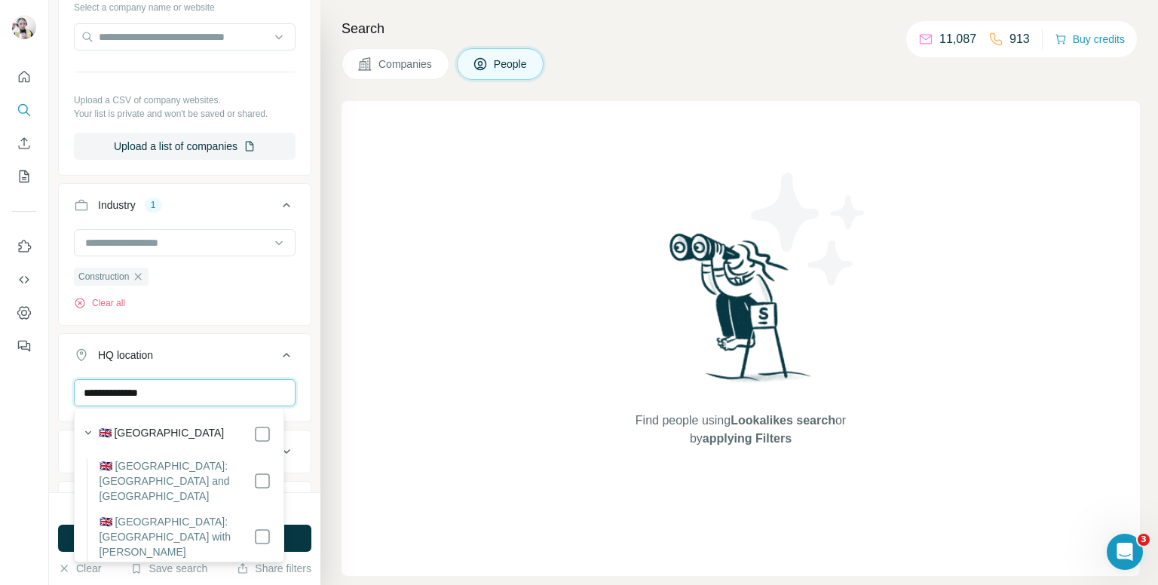
type input "**********"
click at [277, 351] on icon at bounding box center [286, 355] width 18 height 18
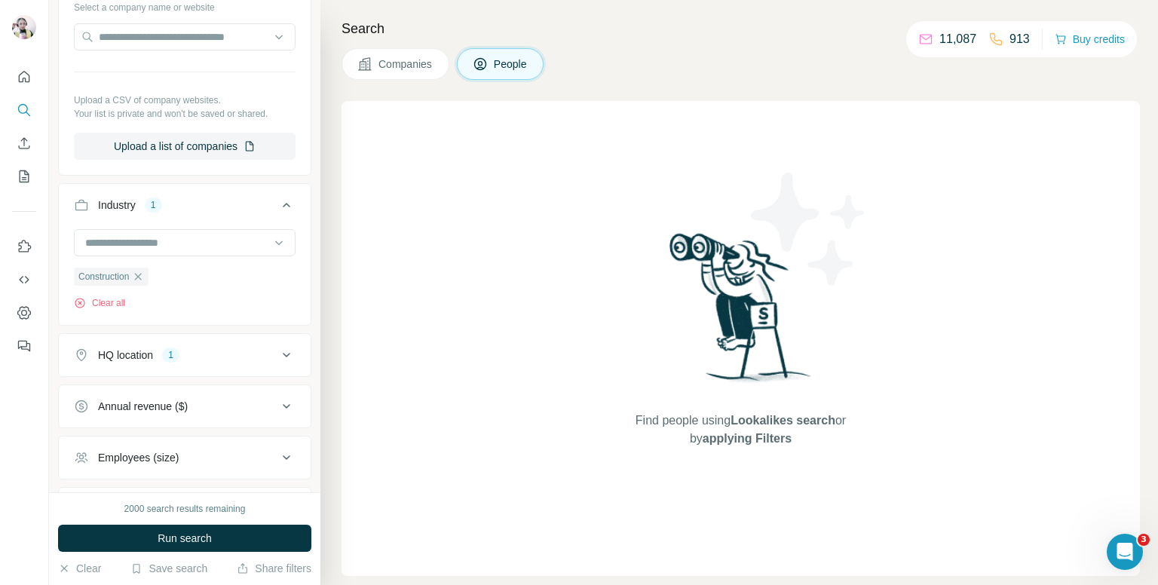
click at [228, 459] on div "Employees (size)" at bounding box center [176, 457] width 204 height 15
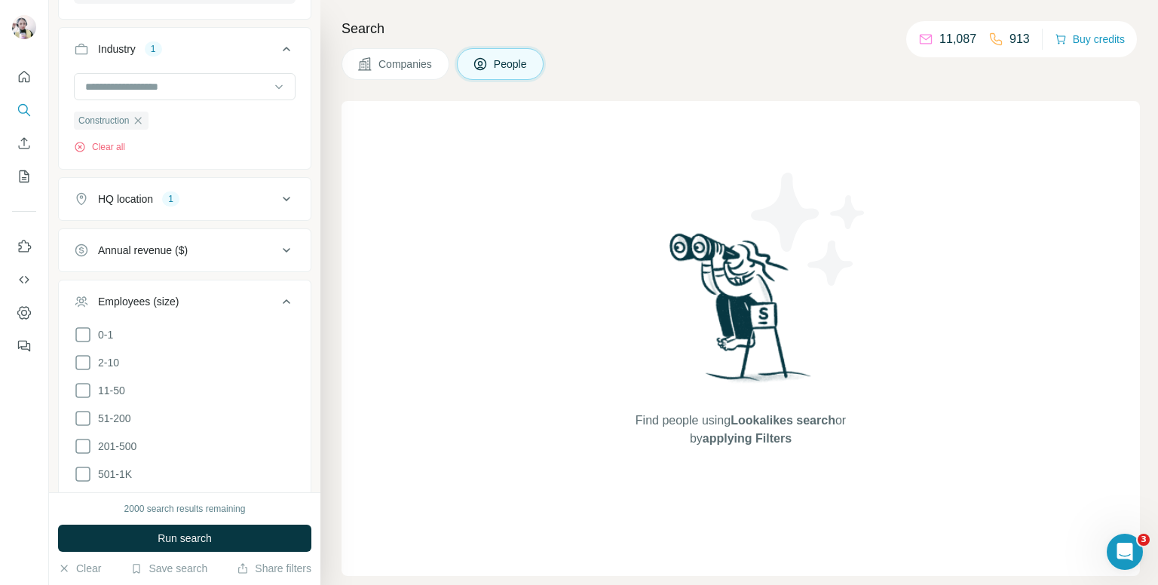
scroll to position [679, 0]
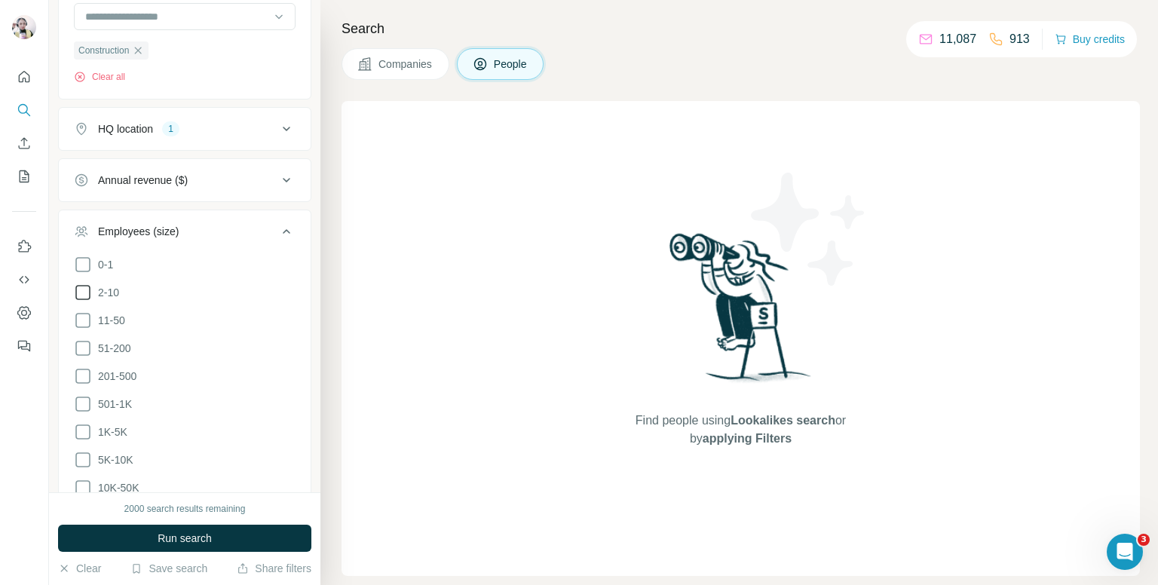
click at [86, 290] on icon at bounding box center [83, 292] width 18 height 18
click at [81, 317] on icon at bounding box center [83, 320] width 18 height 18
click at [277, 225] on icon at bounding box center [286, 231] width 18 height 18
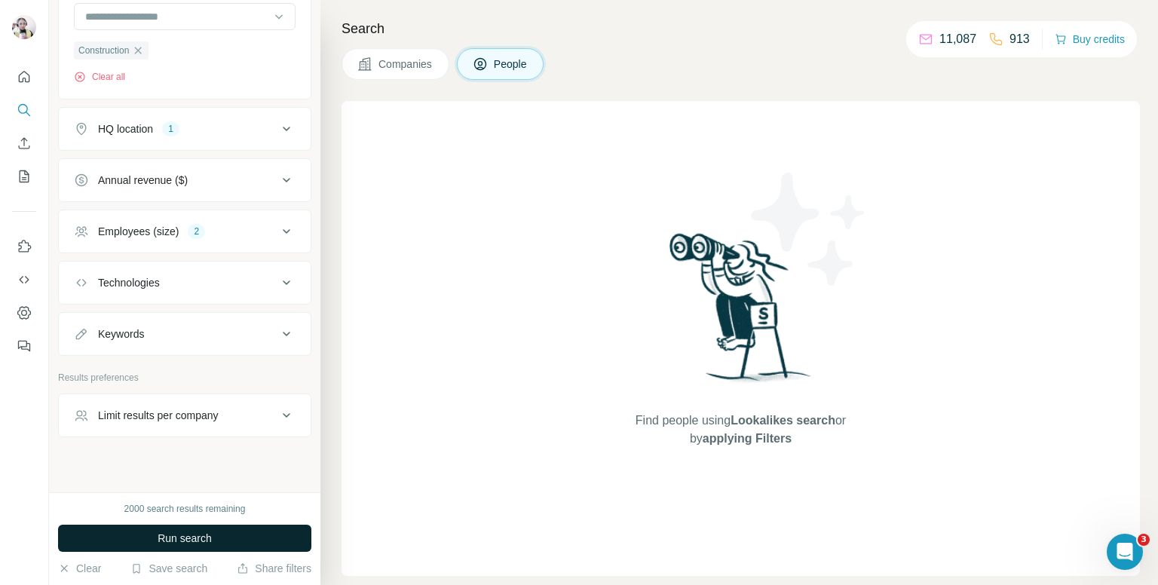
click at [201, 327] on div "Keywords" at bounding box center [176, 333] width 204 height 15
click at [131, 369] on input "text" at bounding box center [169, 371] width 191 height 27
type input "*****"
click at [276, 372] on icon "button" at bounding box center [283, 371] width 15 height 15
click at [173, 372] on input "text" at bounding box center [169, 371] width 191 height 27
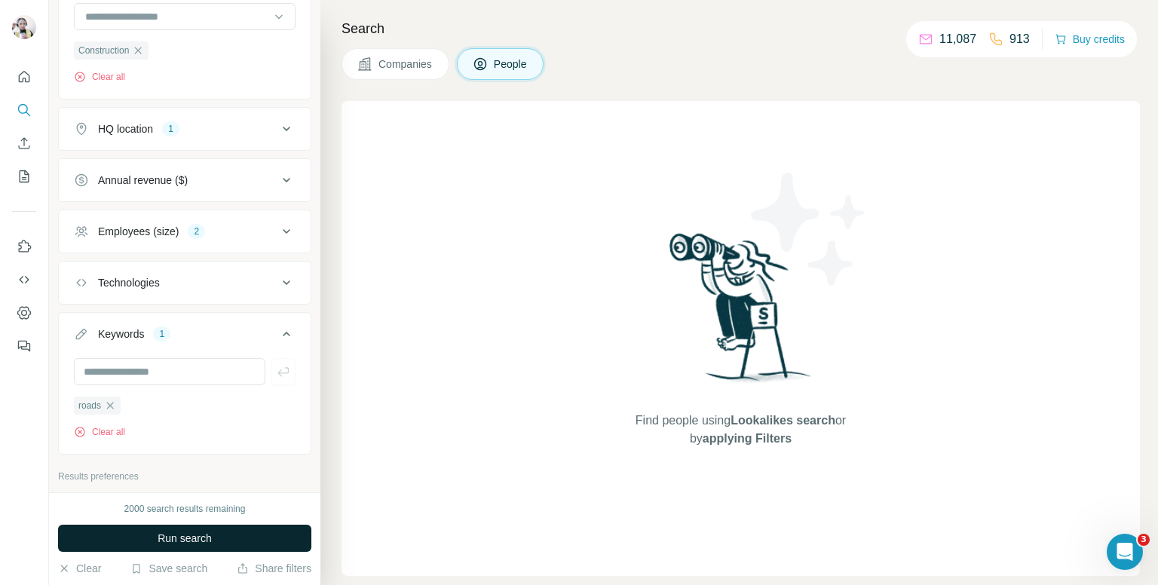
click at [277, 328] on icon at bounding box center [286, 334] width 18 height 18
click at [209, 402] on button "Limit results per company" at bounding box center [185, 415] width 252 height 36
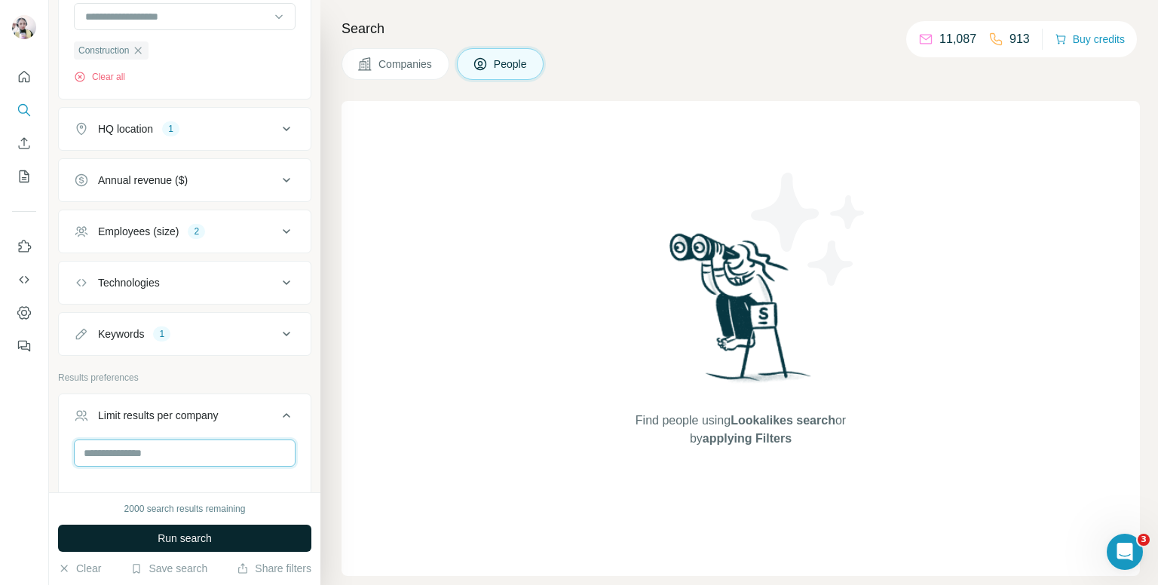
click at [182, 440] on input "number" at bounding box center [185, 453] width 222 height 27
type input "*"
click at [277, 406] on icon at bounding box center [286, 415] width 18 height 18
click at [210, 531] on span "Run search" at bounding box center [185, 538] width 54 height 15
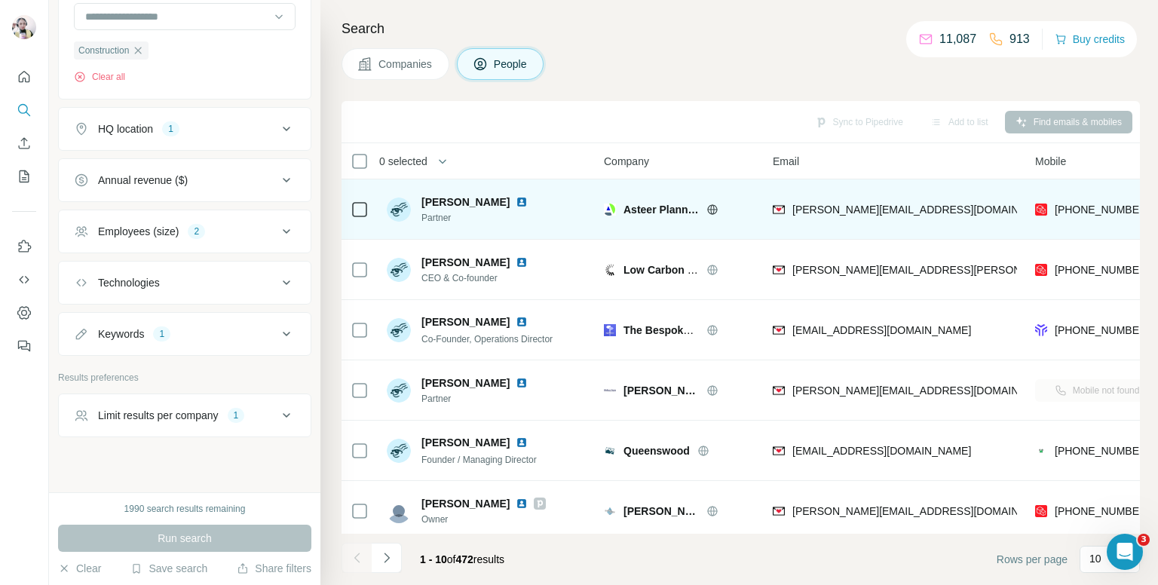
click at [1082, 200] on div "[PHONE_NUMBER]" at bounding box center [1097, 208] width 124 height 41
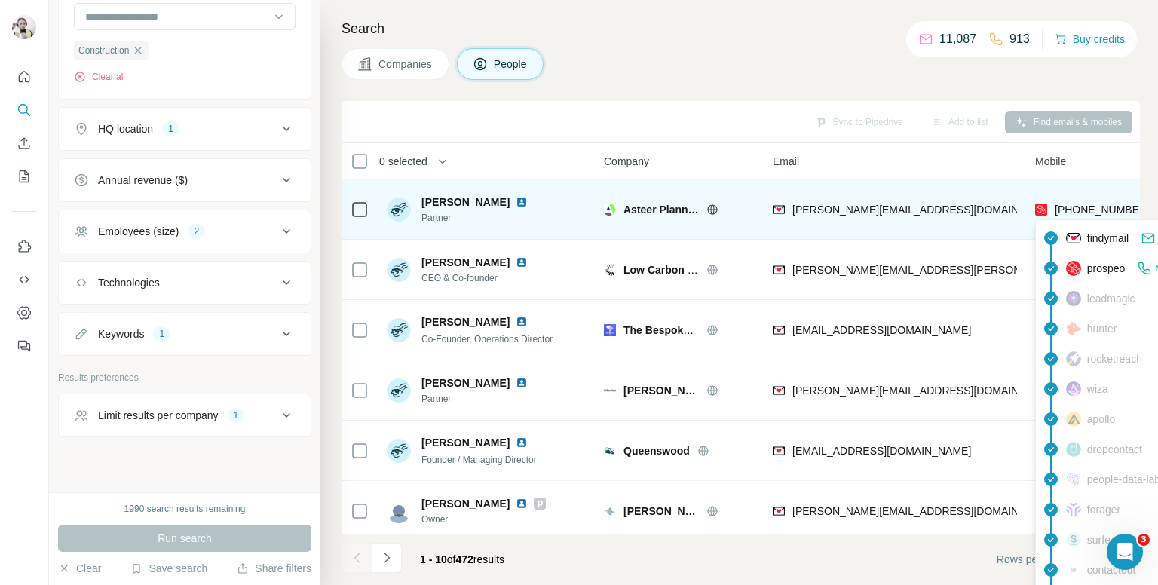
click at [1082, 206] on span "[PHONE_NUMBER]" at bounding box center [1102, 210] width 95 height 12
copy tr "[PHONE_NUMBER]"
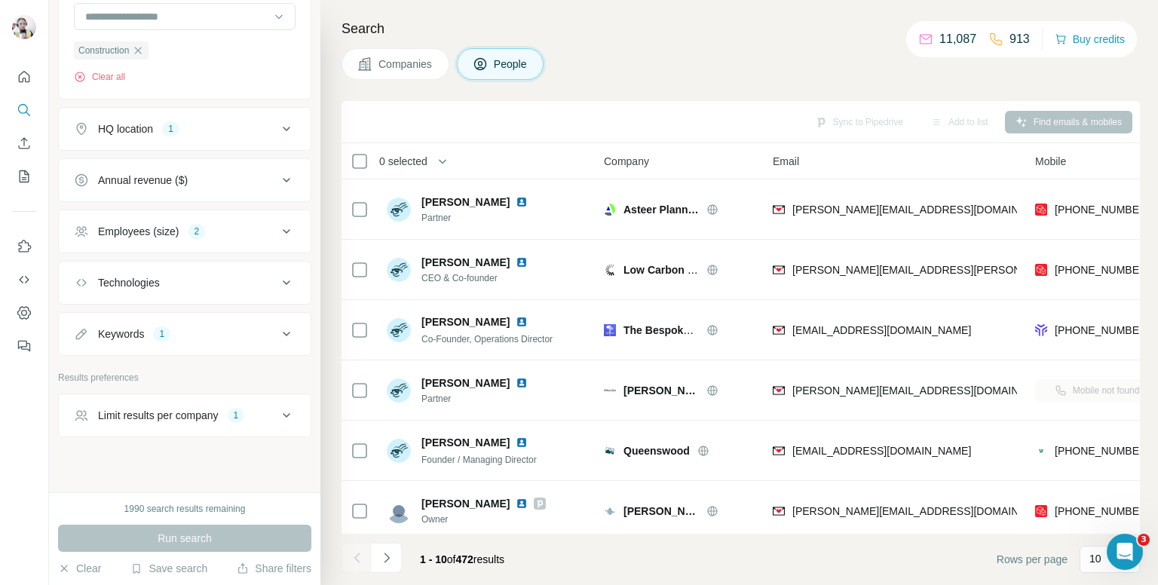
click at [902, 65] on div "Companies People" at bounding box center [741, 64] width 798 height 32
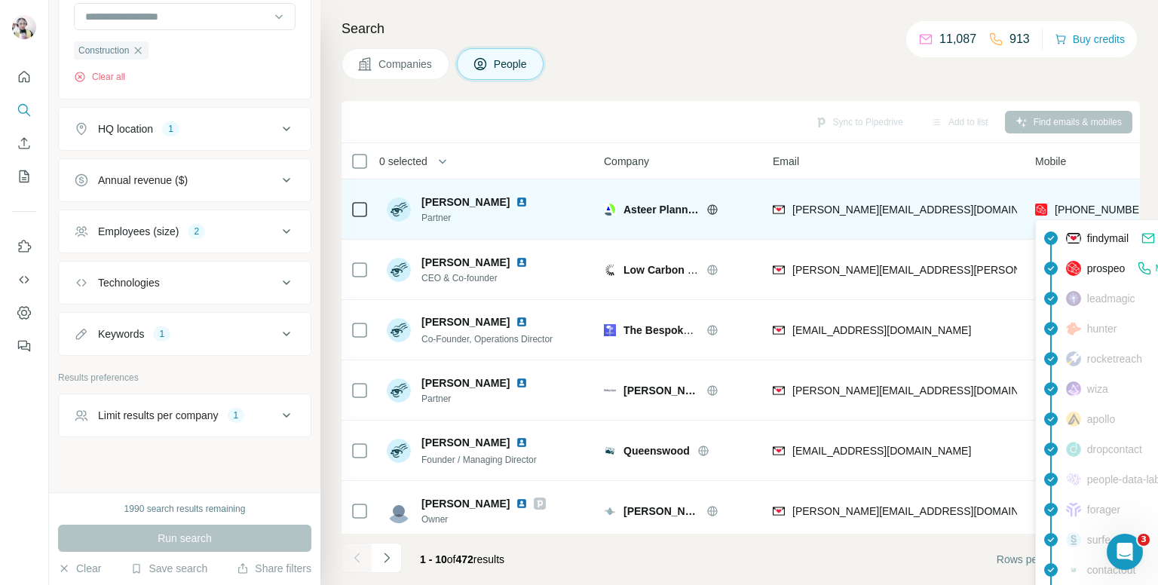
click at [1098, 207] on span "[PHONE_NUMBER]" at bounding box center [1102, 210] width 95 height 12
click at [1098, 207] on span "+447724240441" at bounding box center [1102, 210] width 95 height 12
copy tr "+447724240441"
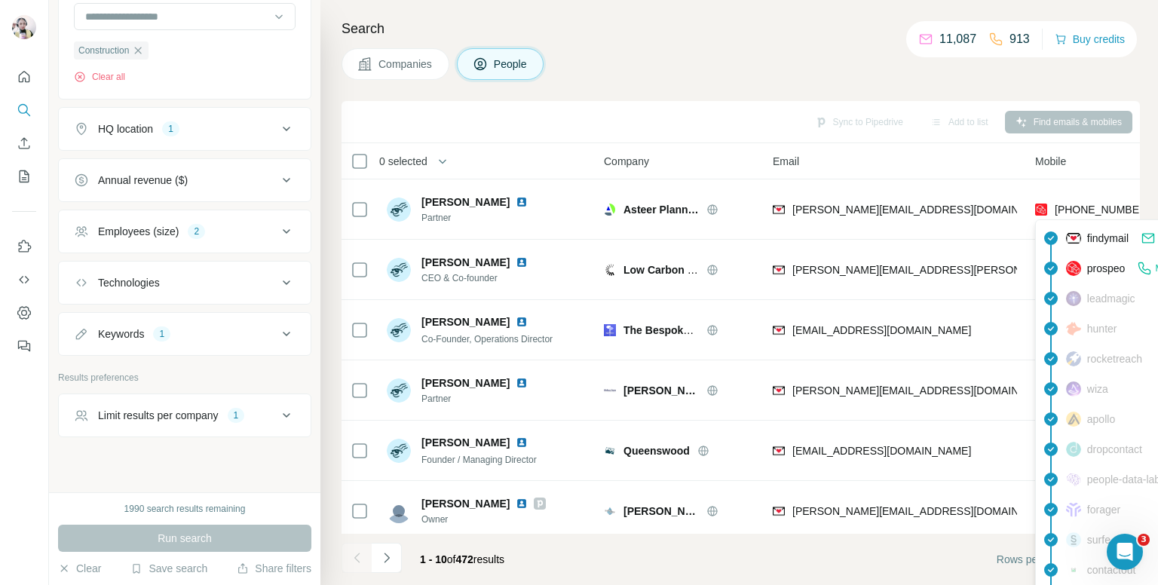
click at [810, 120] on div "Sync to Pipedrive Add to list Find emails & mobiles" at bounding box center [740, 122] width 783 height 26
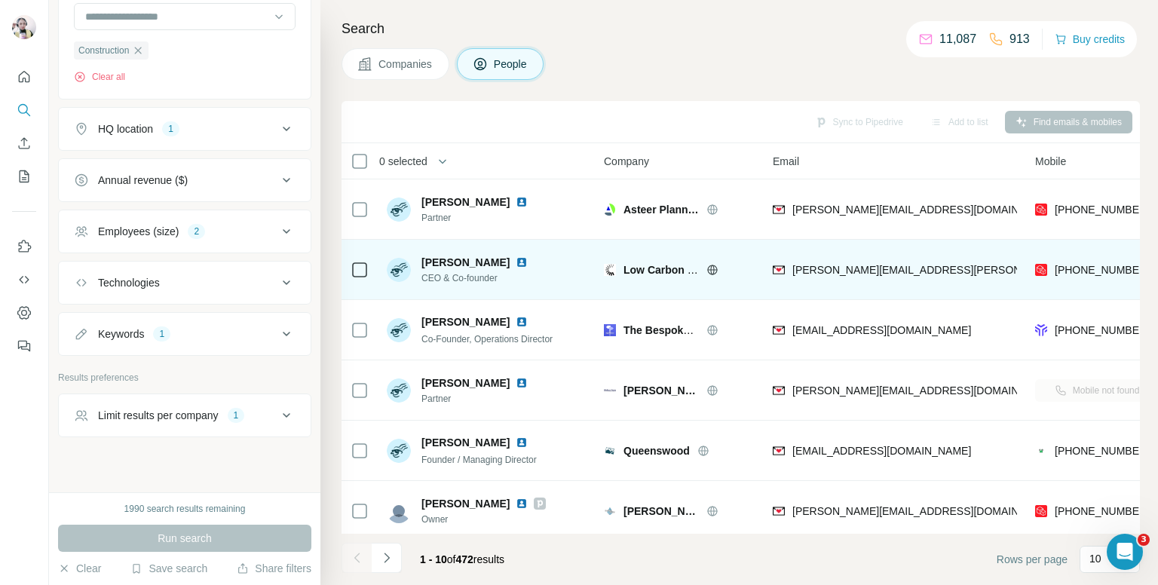
click at [1077, 258] on div "[PHONE_NUMBER]" at bounding box center [1097, 269] width 124 height 41
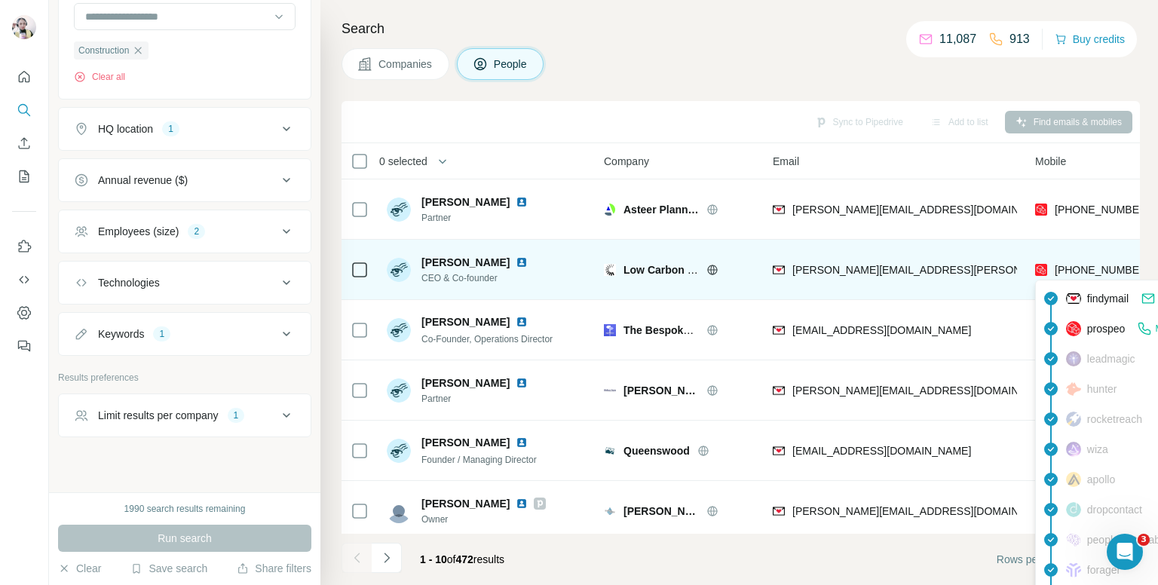
click at [1077, 264] on span "[PHONE_NUMBER]" at bounding box center [1102, 270] width 95 height 12
copy tr "[PHONE_NUMBER]"
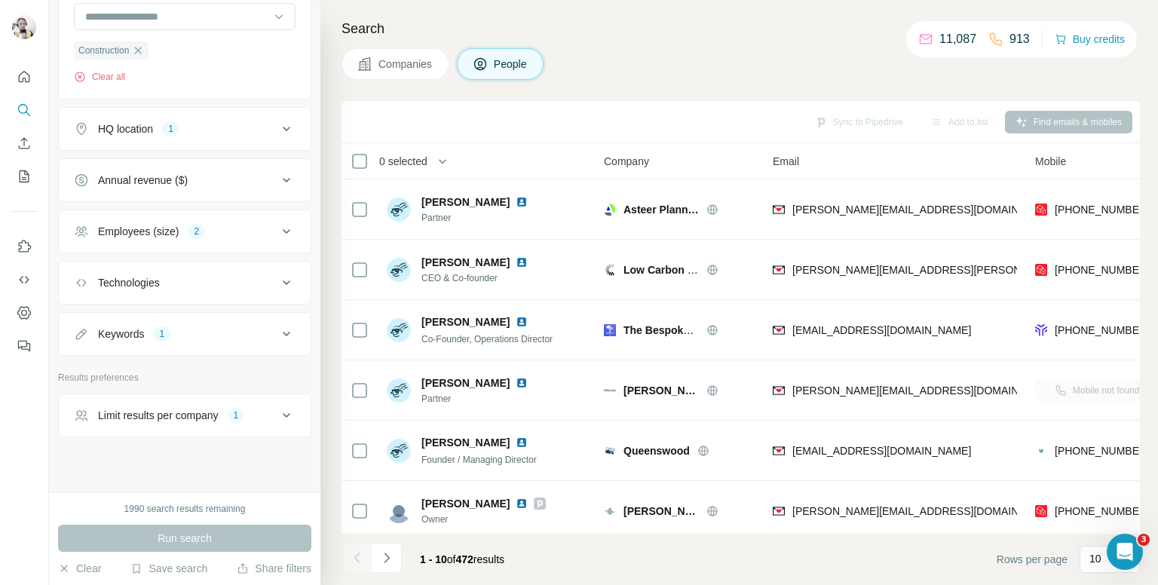
click at [726, 74] on div "Companies People" at bounding box center [741, 64] width 798 height 32
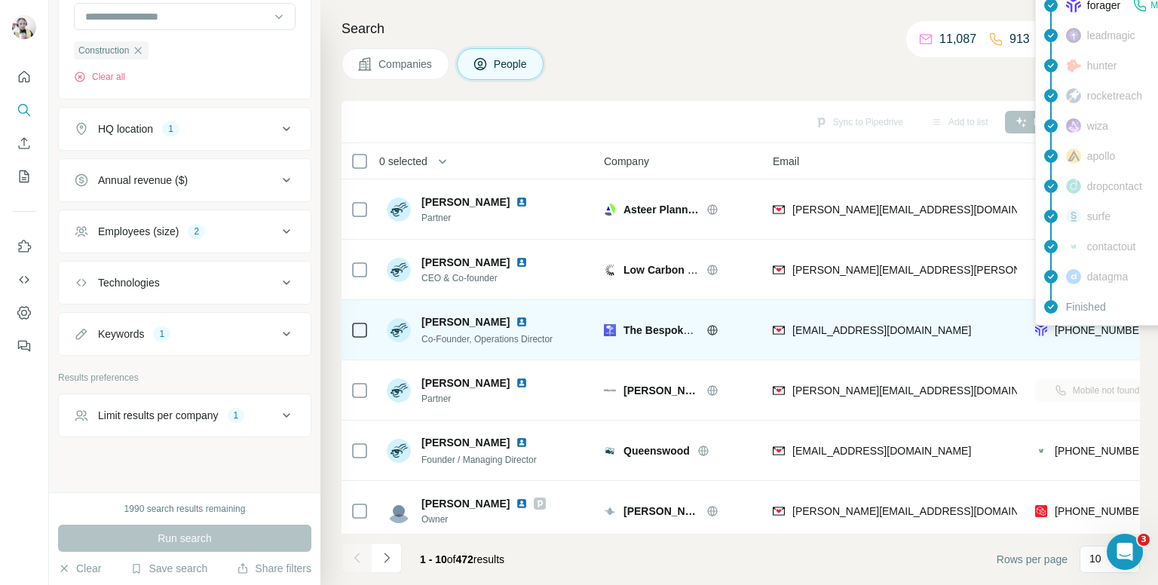
click at [1079, 329] on span "[PHONE_NUMBER]" at bounding box center [1102, 330] width 95 height 12
copy tr "[PHONE_NUMBER]"
click at [1104, 332] on span "[PHONE_NUMBER]" at bounding box center [1102, 330] width 95 height 12
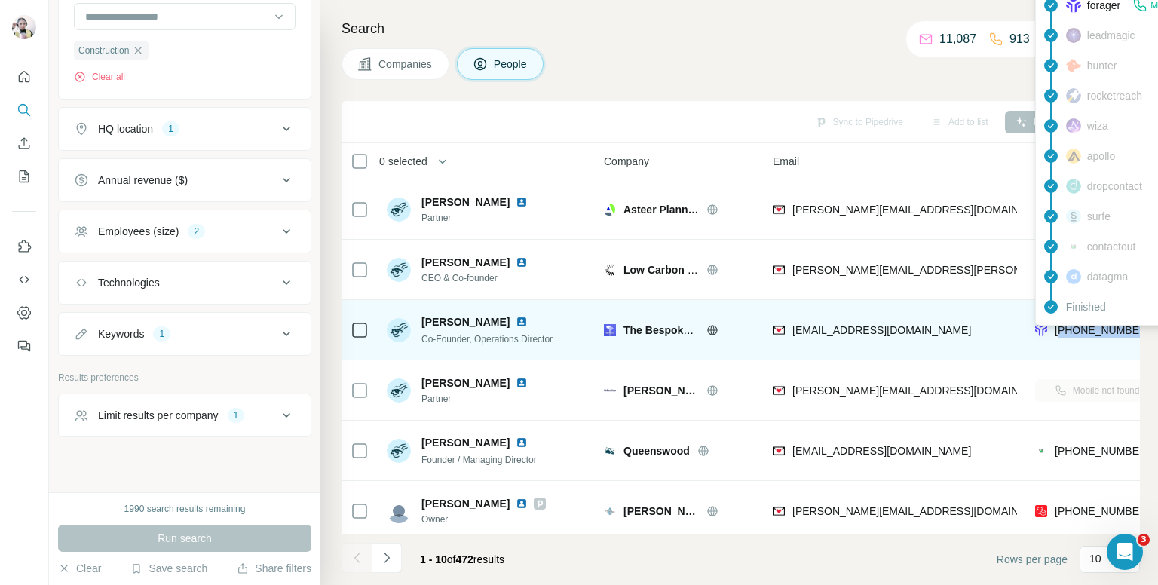
click at [1104, 332] on span "[PHONE_NUMBER]" at bounding box center [1102, 330] width 95 height 12
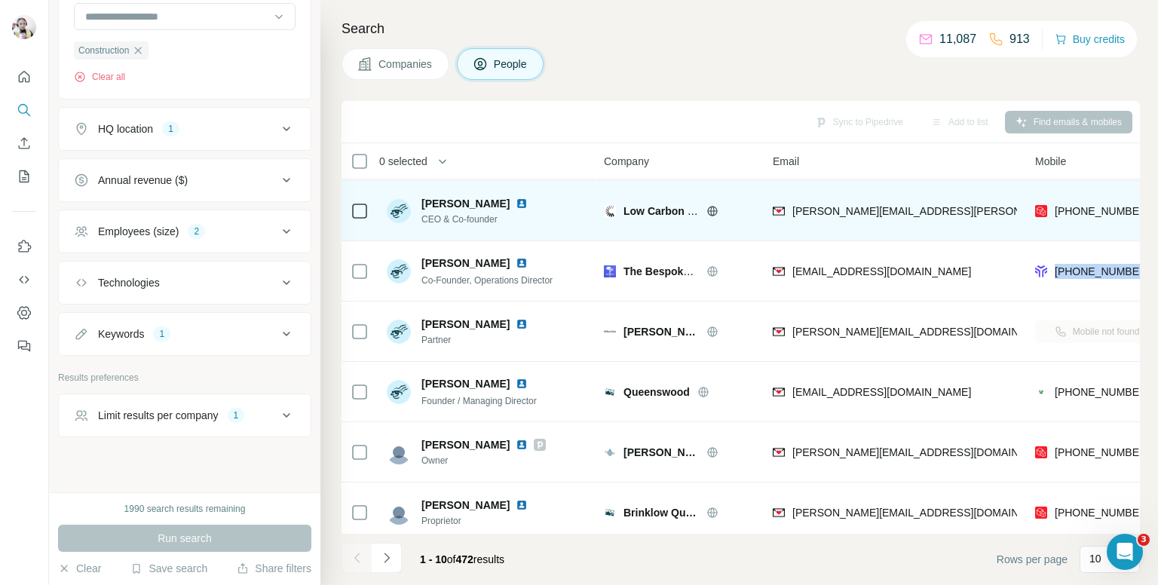
scroll to position [75, 0]
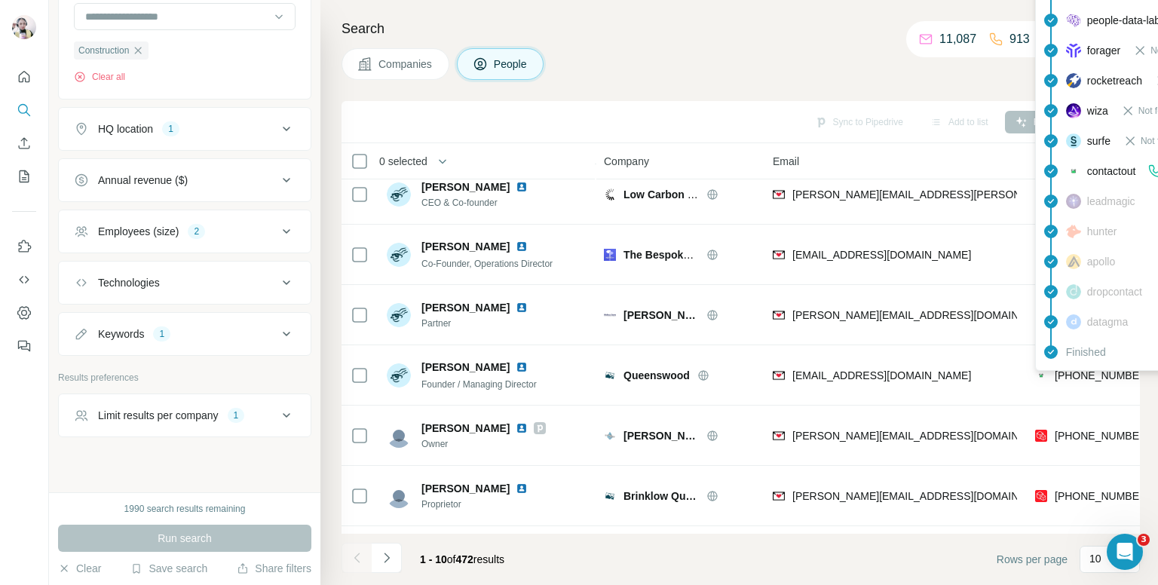
click at [1086, 361] on div "Finished" at bounding box center [1171, 352] width 264 height 30
click at [1086, 361] on div "[PHONE_NUMBER]" at bounding box center [1097, 374] width 124 height 41
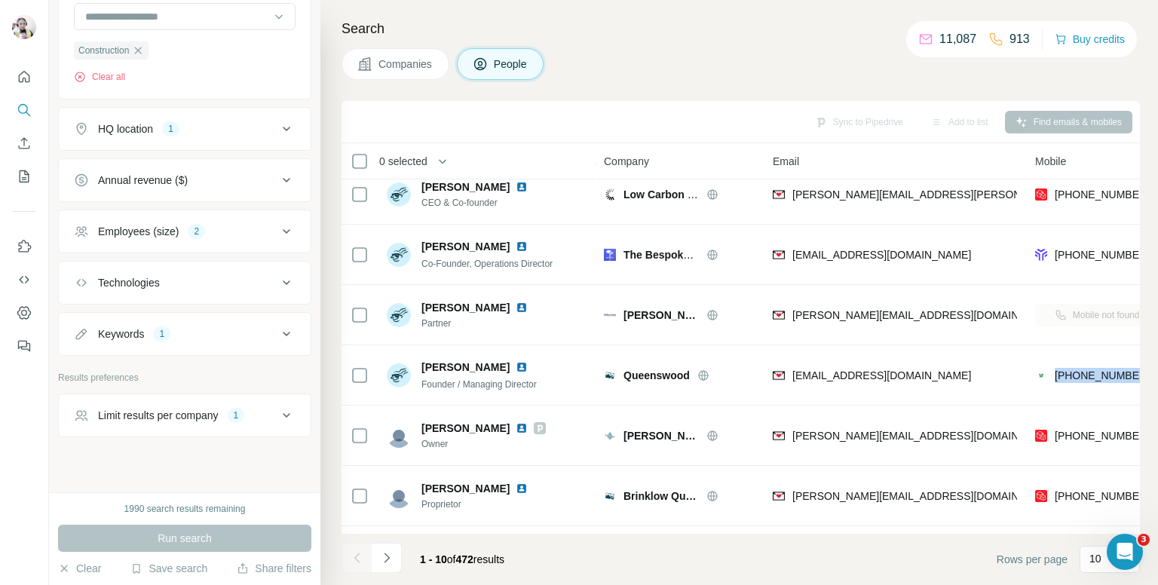
click at [1086, 361] on div "[PHONE_NUMBER]" at bounding box center [1097, 374] width 124 height 41
copy tr "[PHONE_NUMBER]"
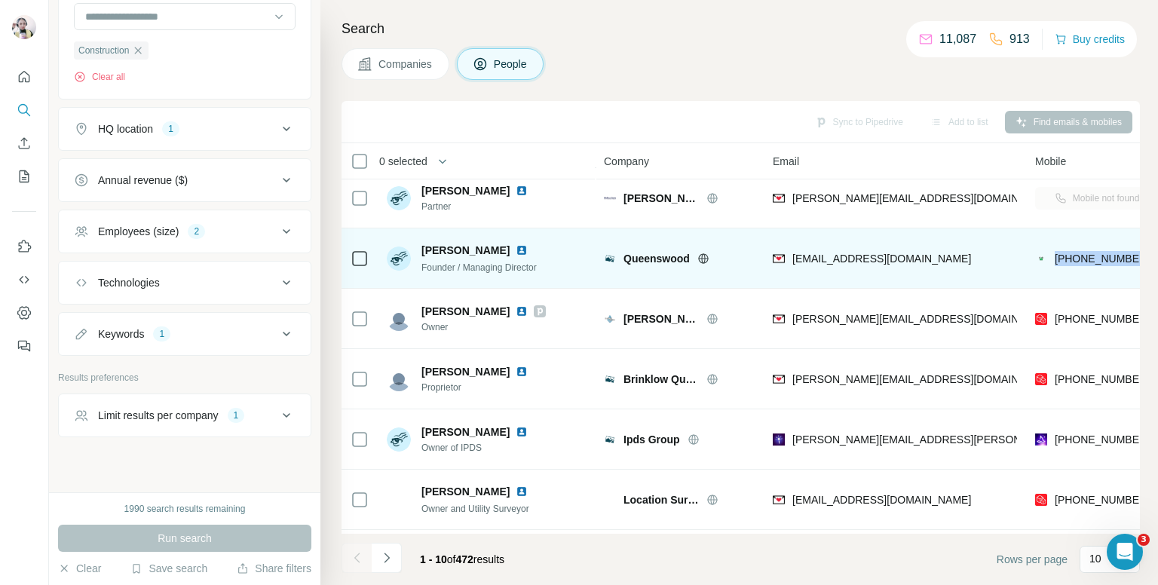
scroll to position [226, 0]
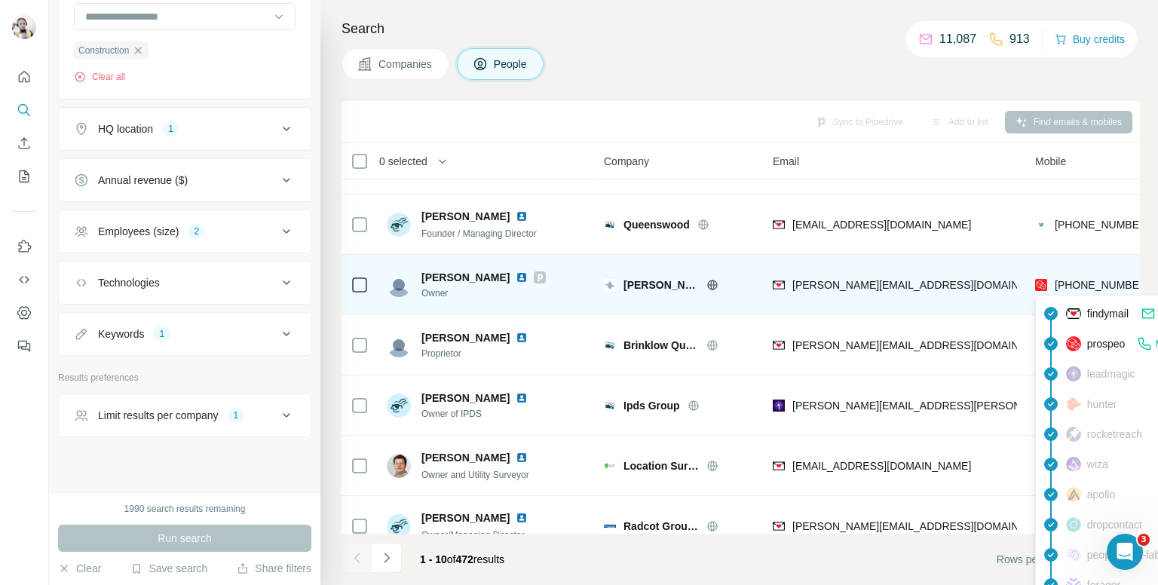
click at [1074, 279] on span "+447803541305" at bounding box center [1102, 285] width 95 height 12
copy tr "+447803541305"
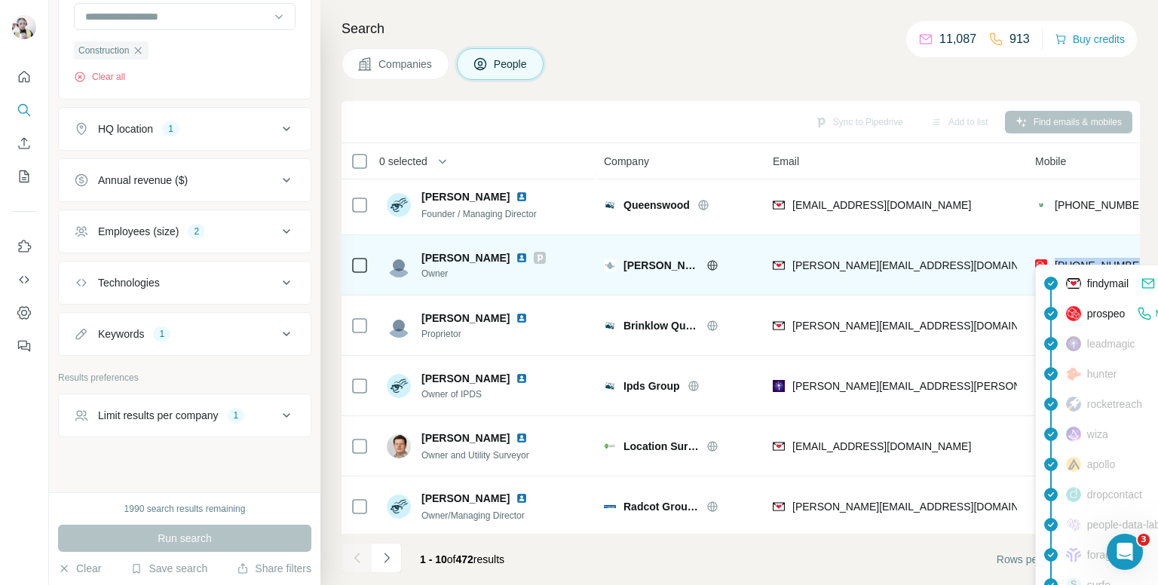
scroll to position [256, 0]
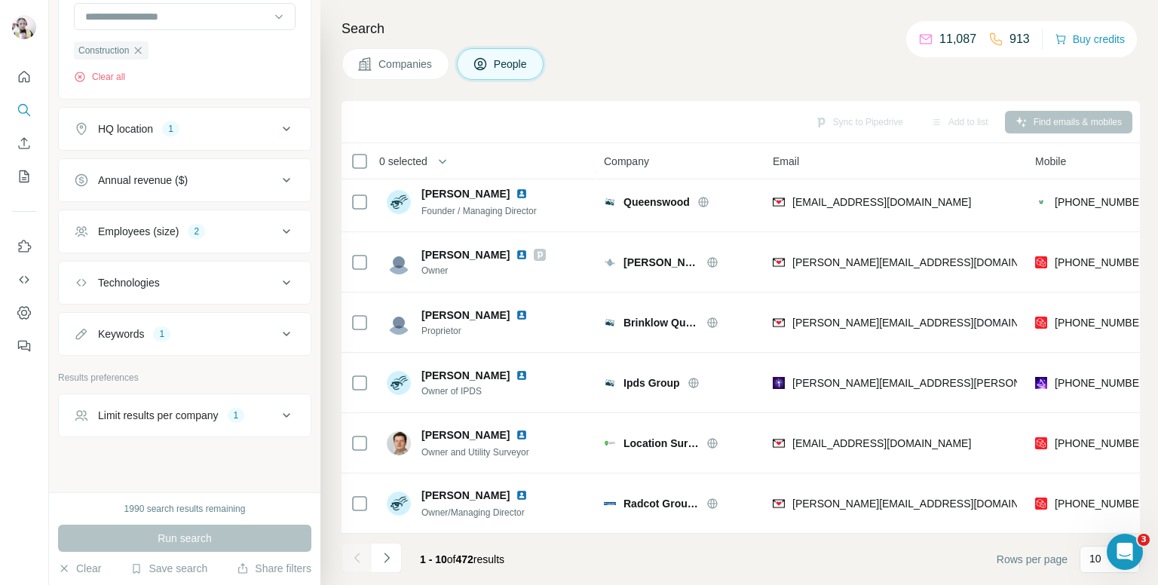
click at [799, 62] on div "Companies People" at bounding box center [741, 64] width 798 height 32
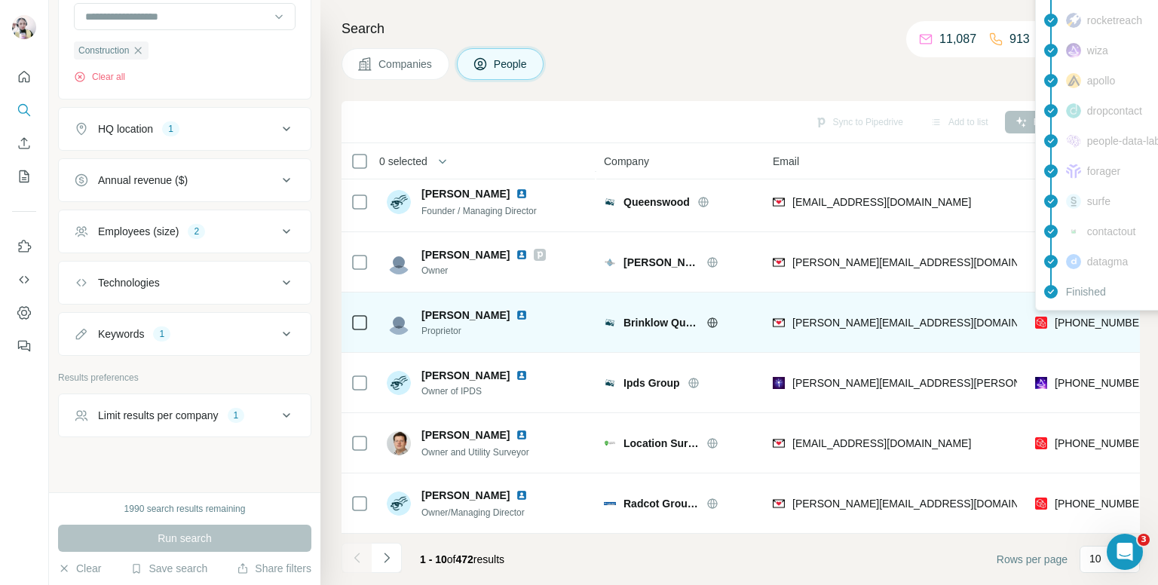
click at [1086, 317] on span "+447949698111" at bounding box center [1102, 323] width 95 height 12
copy tr "+447949698111"
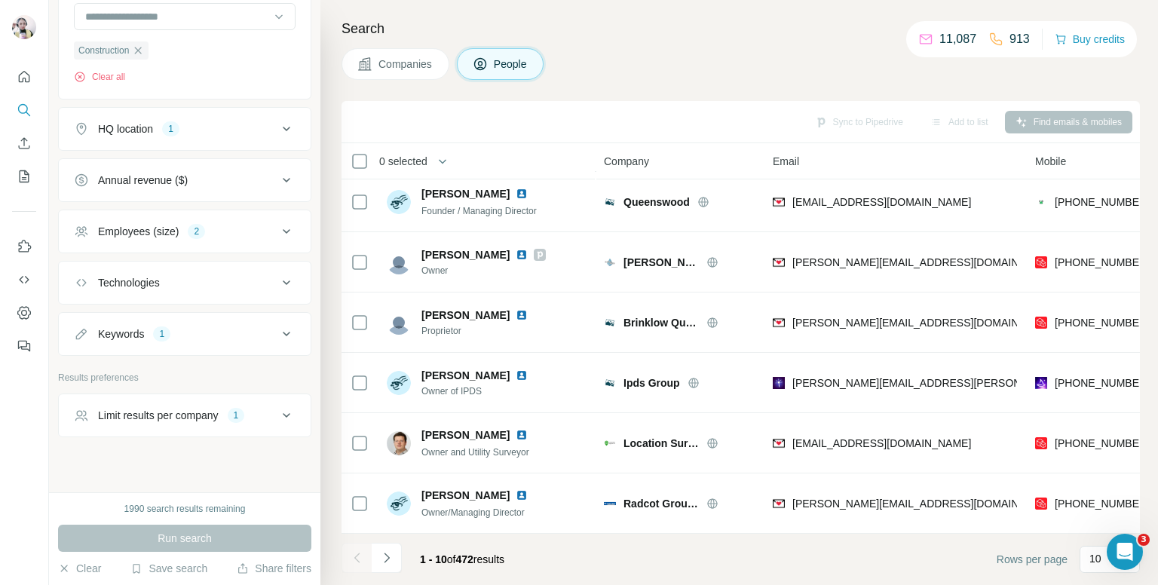
click at [813, 73] on div "Companies People" at bounding box center [741, 64] width 798 height 32
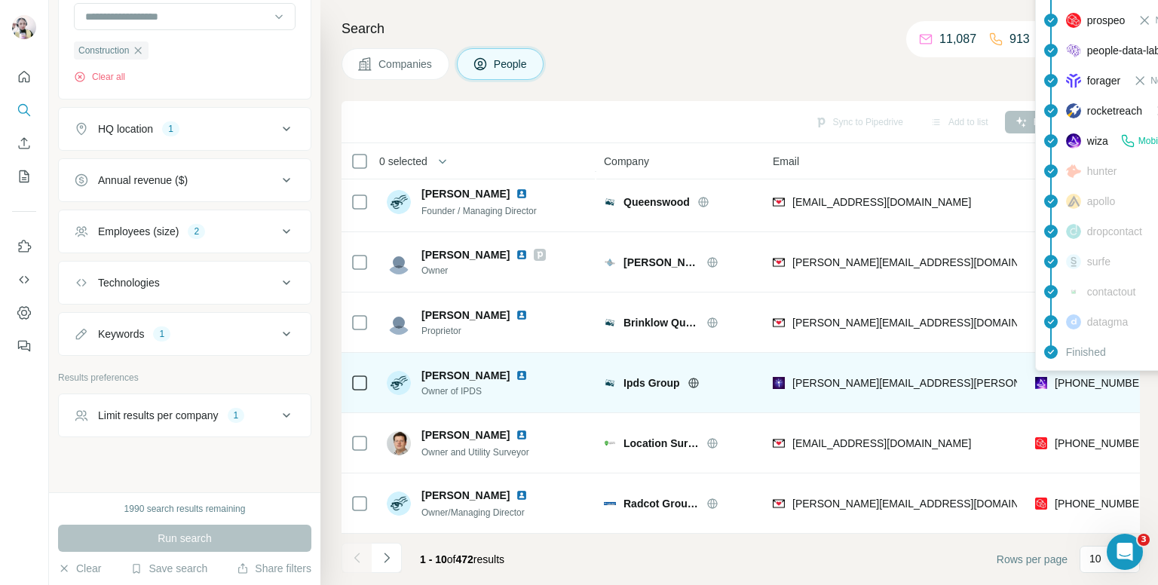
click at [1080, 377] on span "+447540985649" at bounding box center [1102, 383] width 95 height 12
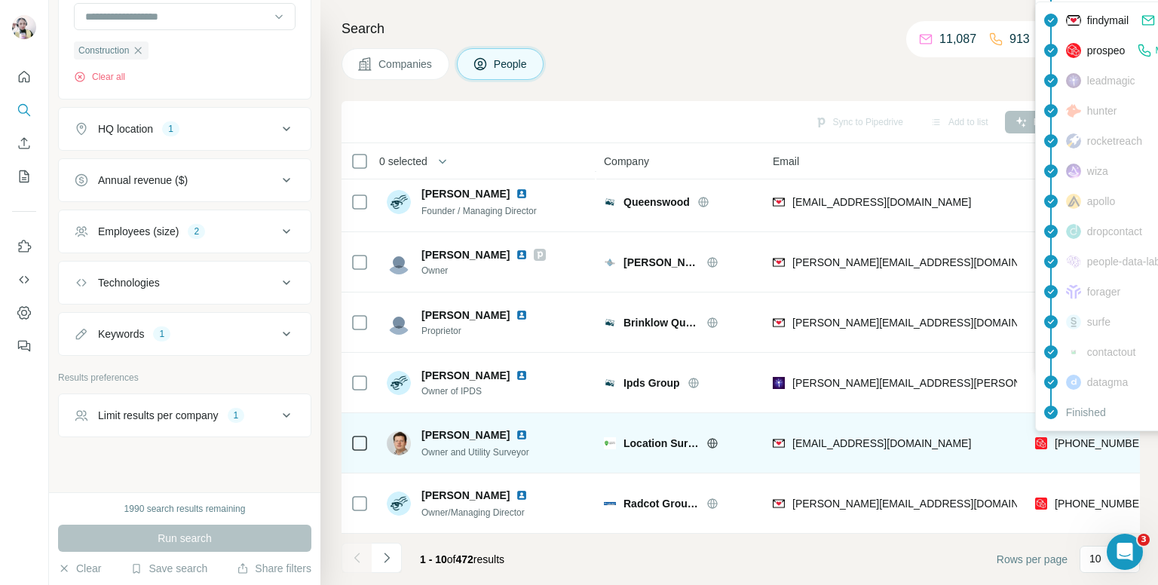
click at [1068, 437] on span "+447845642665" at bounding box center [1102, 443] width 95 height 12
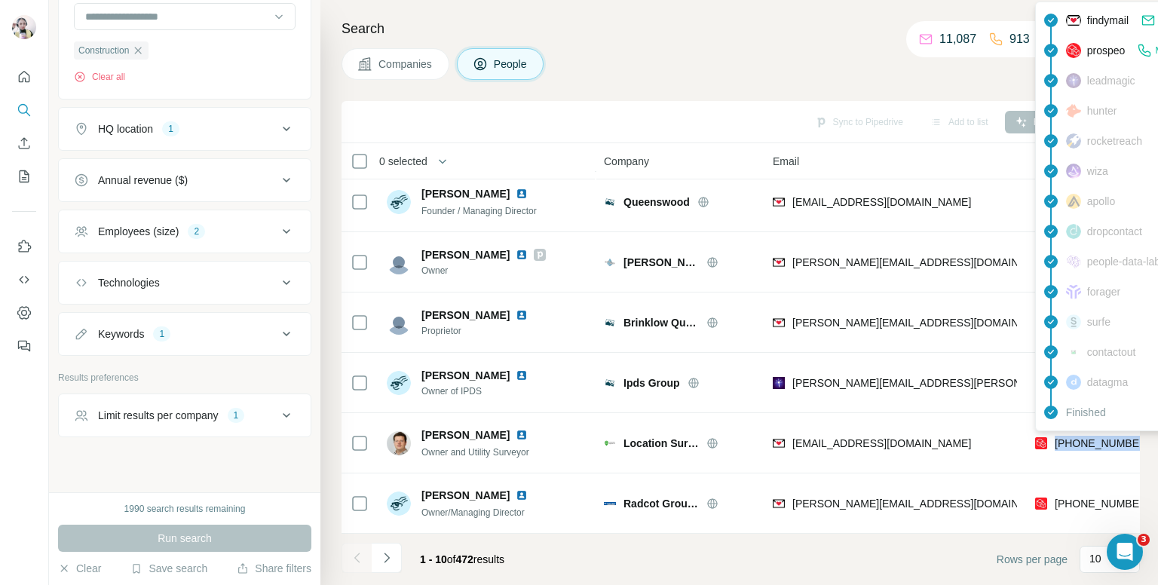
drag, startPoint x: 1068, startPoint y: 434, endPoint x: 274, endPoint y: 229, distance: 819.2
click at [277, 229] on icon at bounding box center [286, 231] width 18 height 18
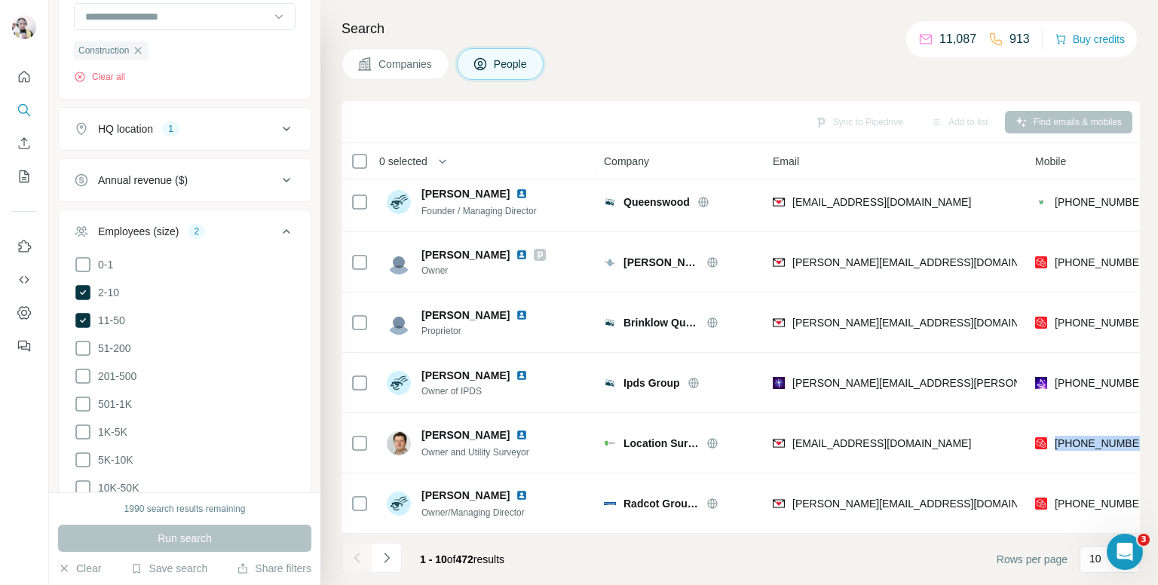
click at [277, 225] on icon at bounding box center [286, 231] width 18 height 18
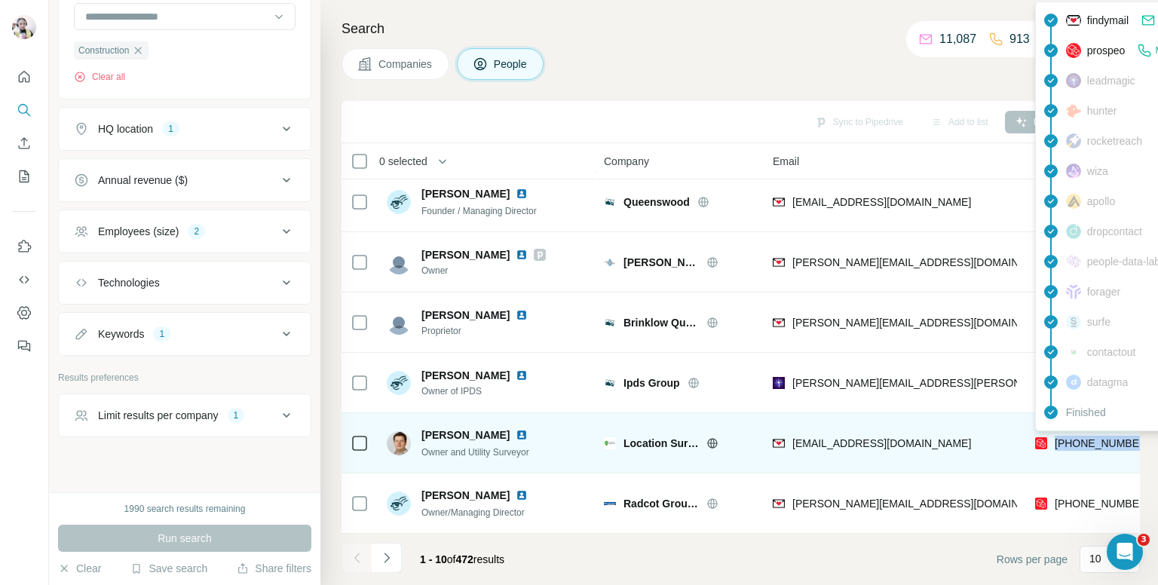
click at [1094, 437] on span "+447845642665" at bounding box center [1102, 443] width 95 height 12
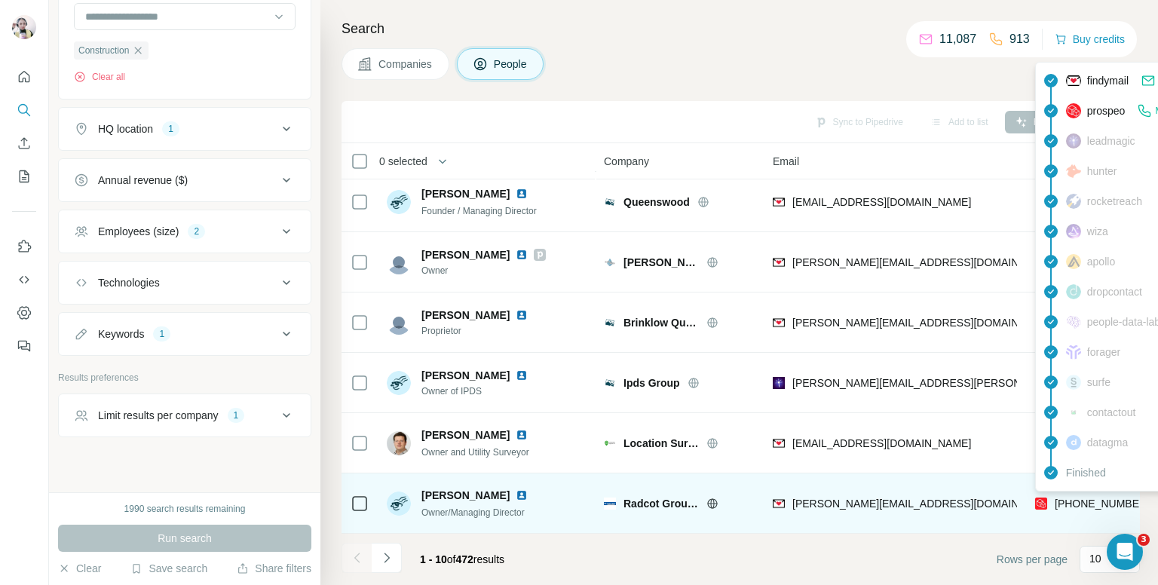
click at [1074, 499] on span "+447770635911" at bounding box center [1102, 504] width 95 height 12
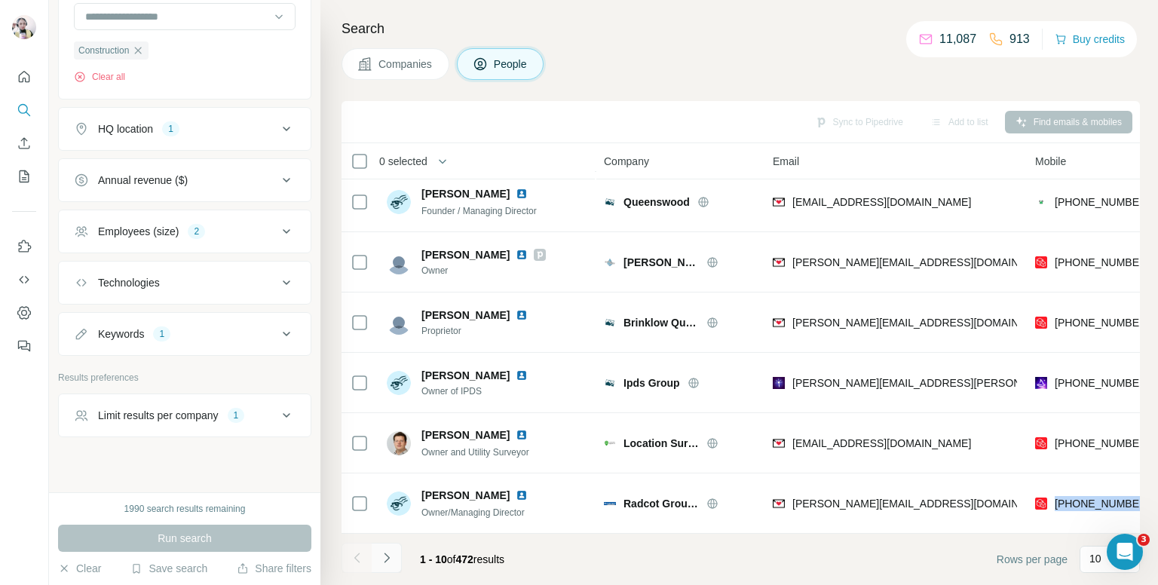
click at [383, 555] on icon "Navigate to next page" at bounding box center [386, 557] width 15 height 15
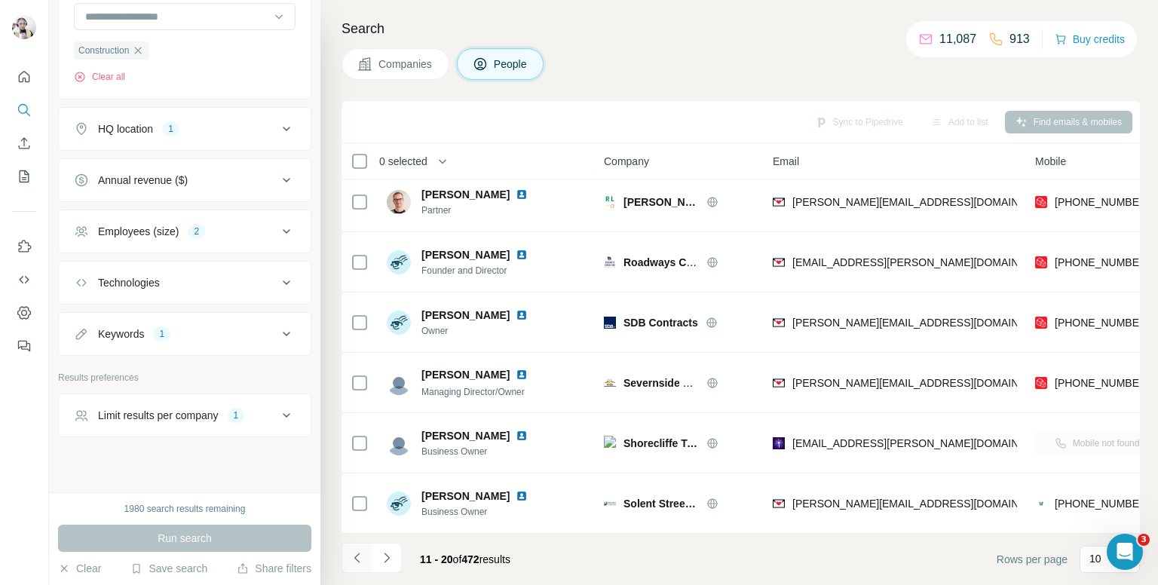
click at [359, 556] on icon "Navigate to previous page" at bounding box center [357, 557] width 15 height 15
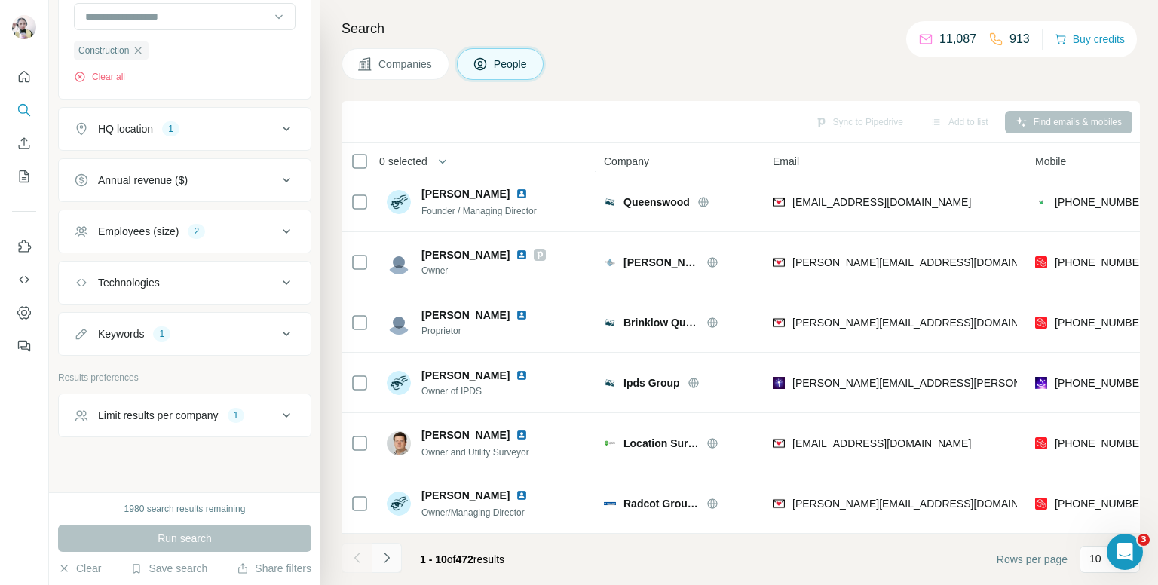
click at [387, 552] on icon "Navigate to next page" at bounding box center [386, 557] width 15 height 15
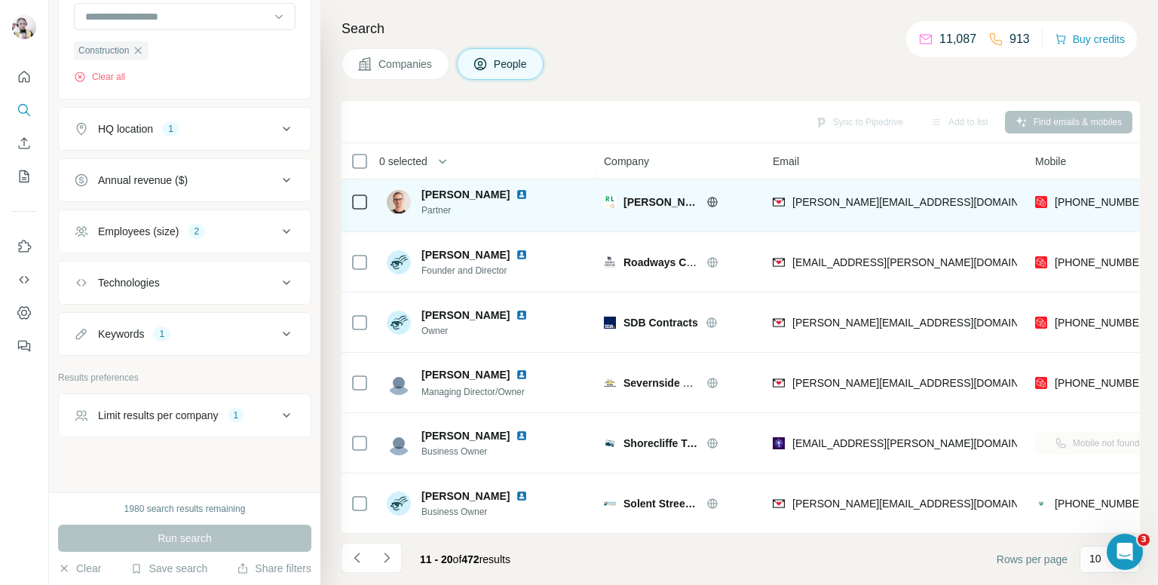
scroll to position [0, 0]
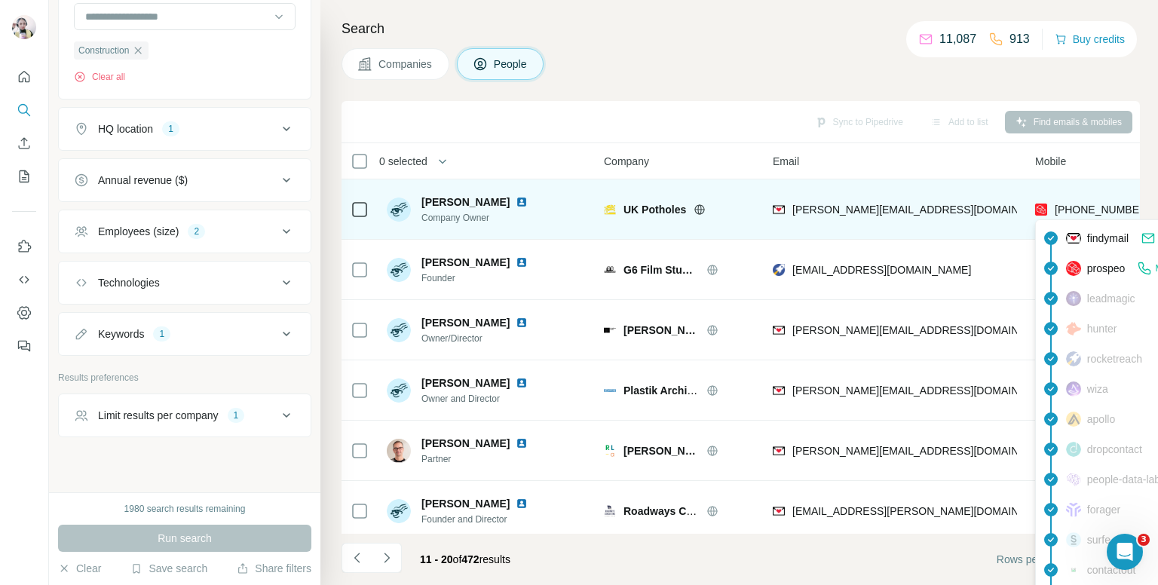
click at [1080, 204] on span "+447557141058" at bounding box center [1102, 210] width 95 height 12
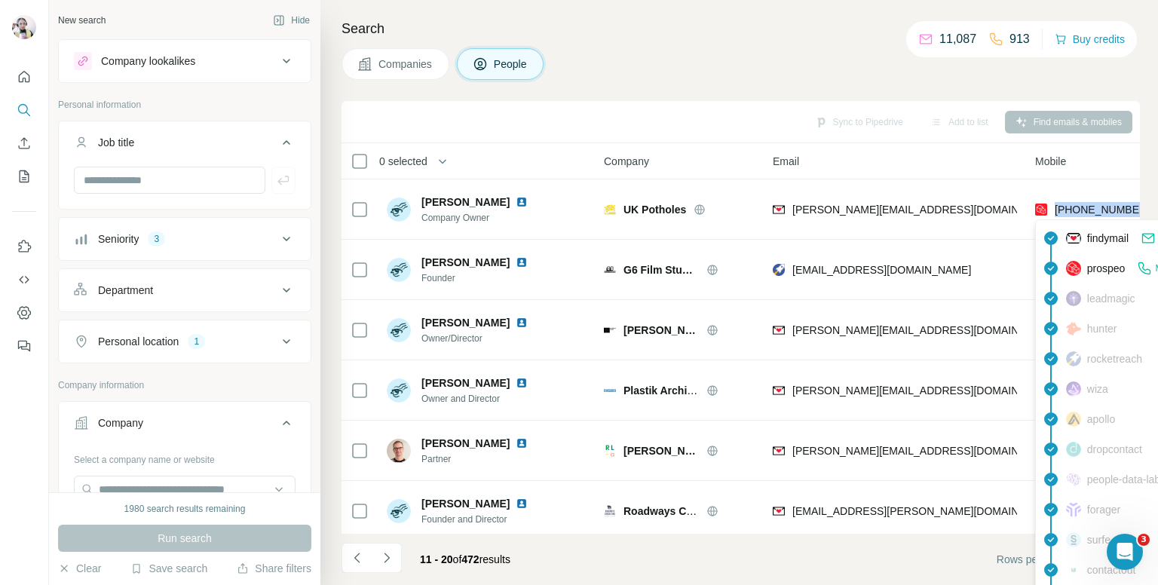
scroll to position [3016, 0]
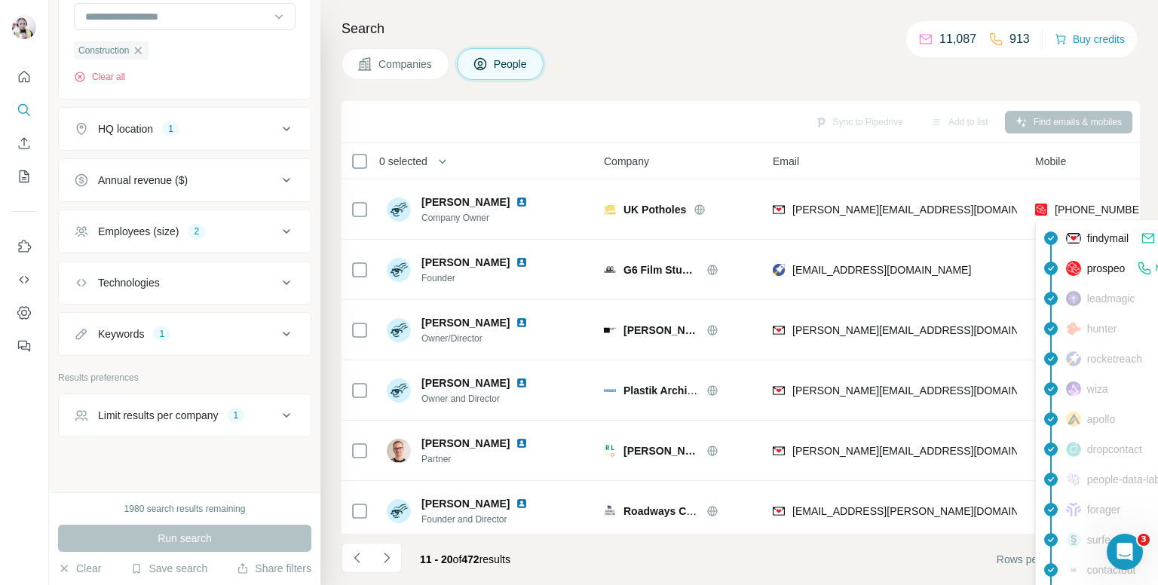
click at [878, 82] on div "Search Companies People Sync to Pipedrive Add to list Find emails & mobiles 0 s…" at bounding box center [739, 292] width 838 height 585
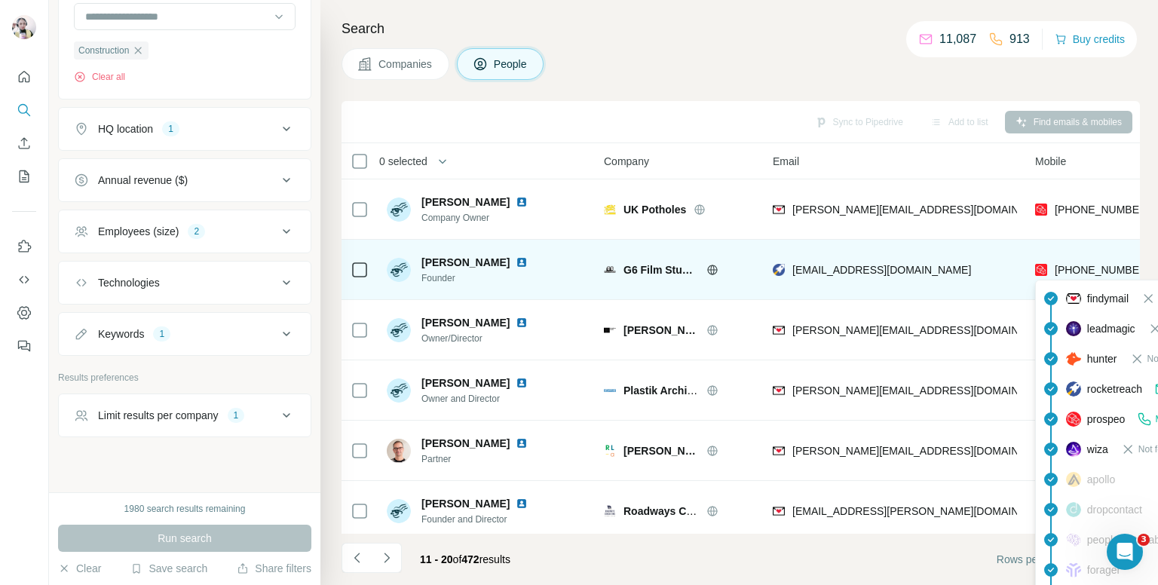
click at [1080, 267] on span "[PHONE_NUMBER]" at bounding box center [1102, 270] width 95 height 12
copy tr "[PHONE_NUMBER]"
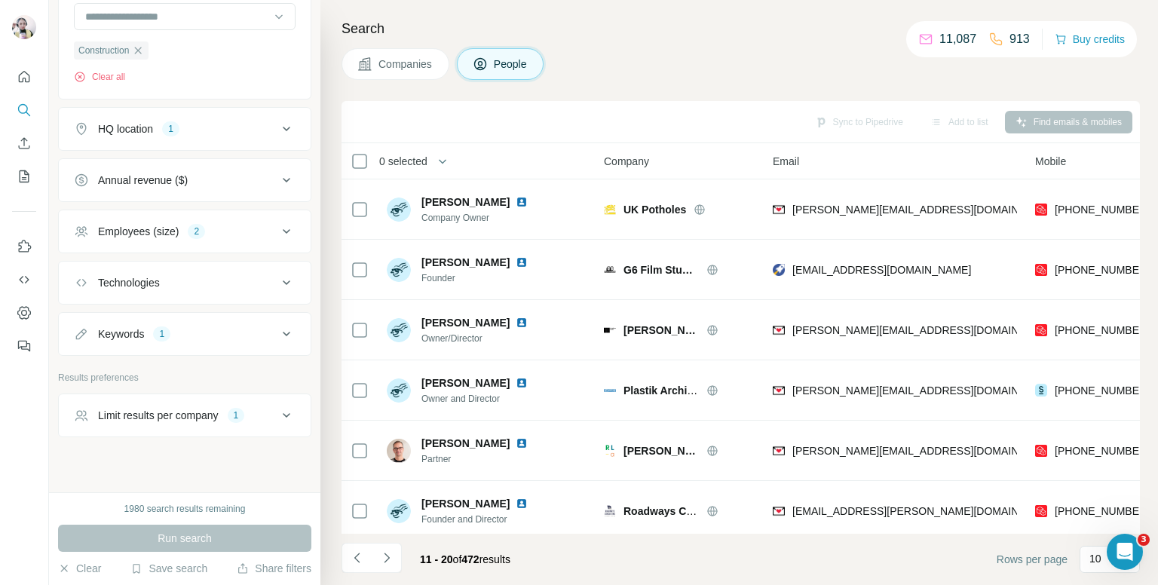
click at [717, 63] on div "Companies People" at bounding box center [741, 64] width 798 height 32
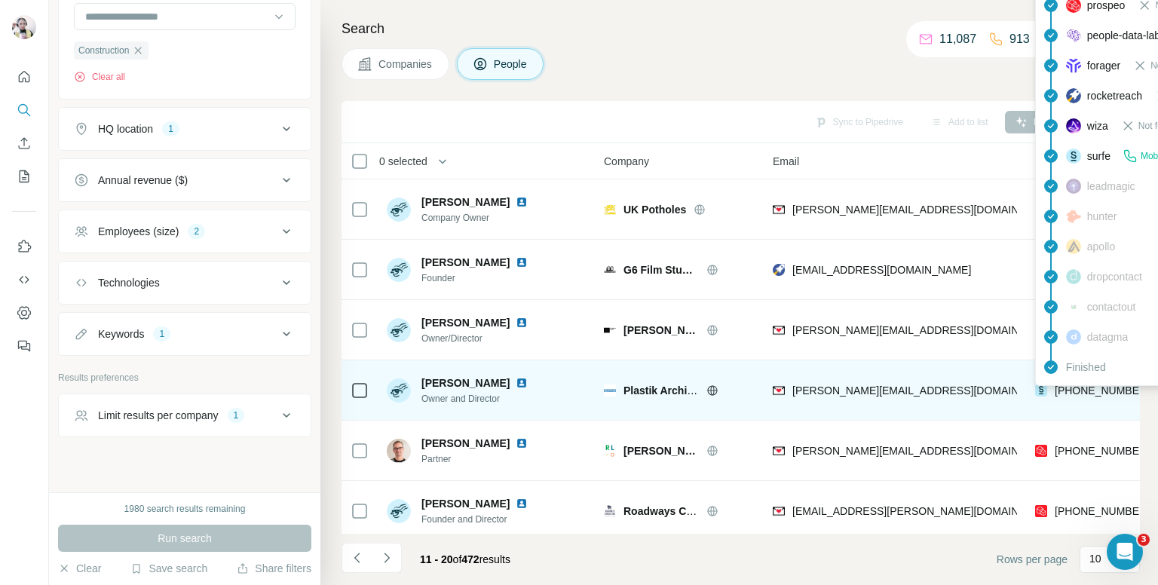
click at [1091, 391] on span "[PHONE_NUMBER]" at bounding box center [1102, 390] width 95 height 12
copy tr "[PHONE_NUMBER]"
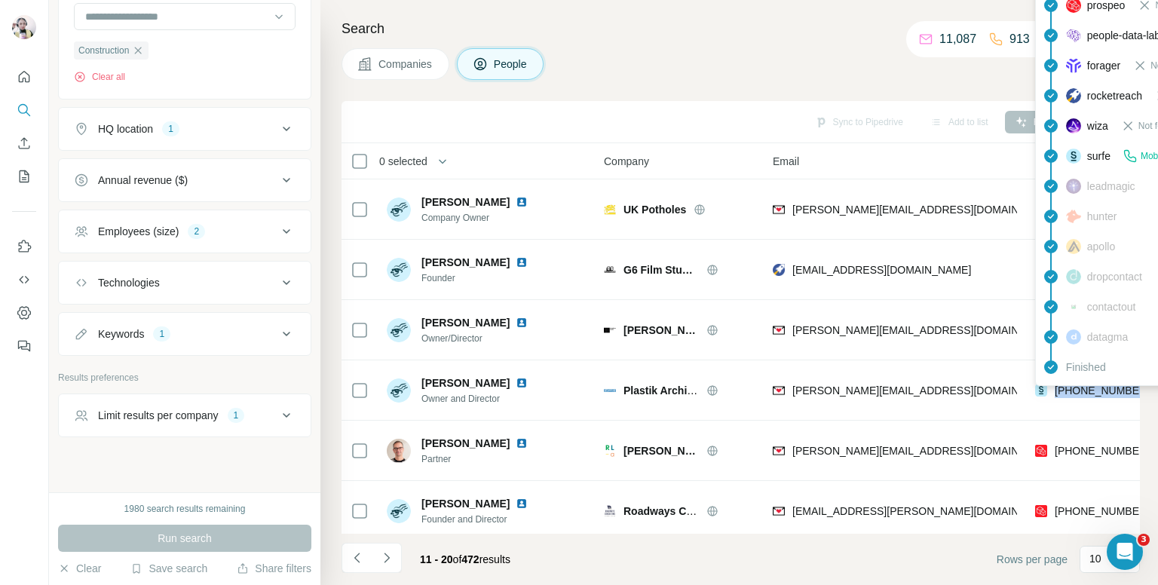
click at [279, 228] on icon at bounding box center [286, 231] width 18 height 18
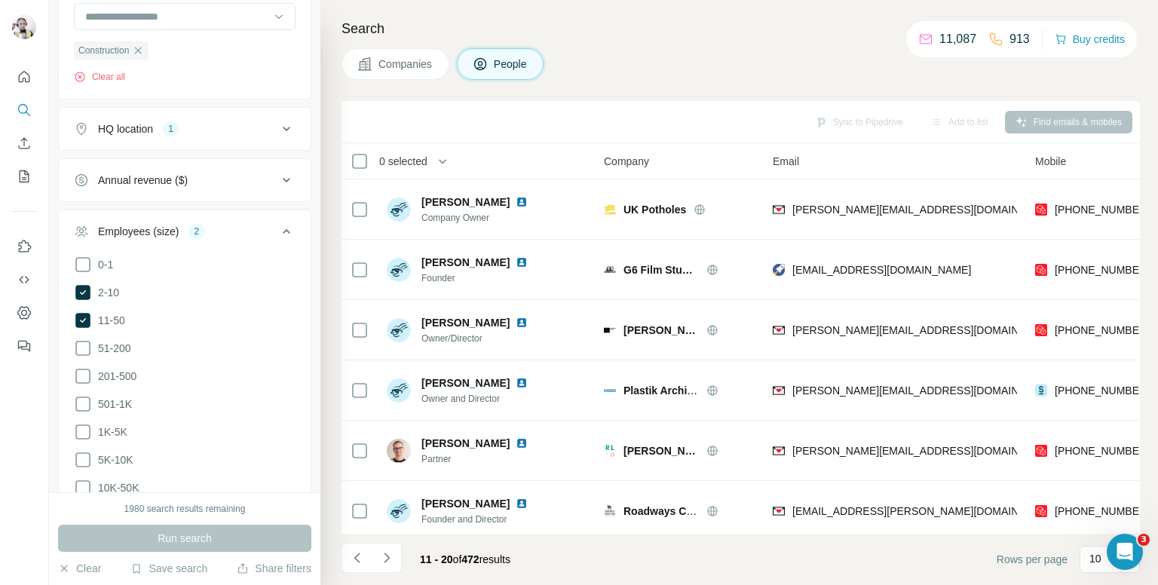
drag, startPoint x: 81, startPoint y: 317, endPoint x: 208, endPoint y: 326, distance: 127.0
click at [81, 317] on icon at bounding box center [82, 320] width 15 height 15
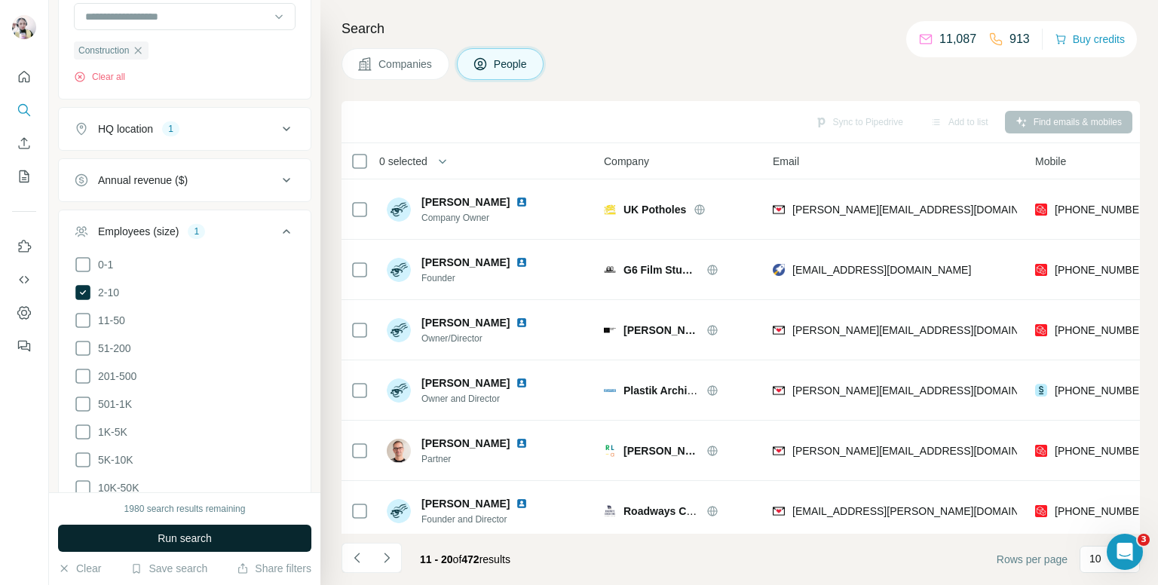
click at [187, 541] on span "Run search" at bounding box center [185, 538] width 54 height 15
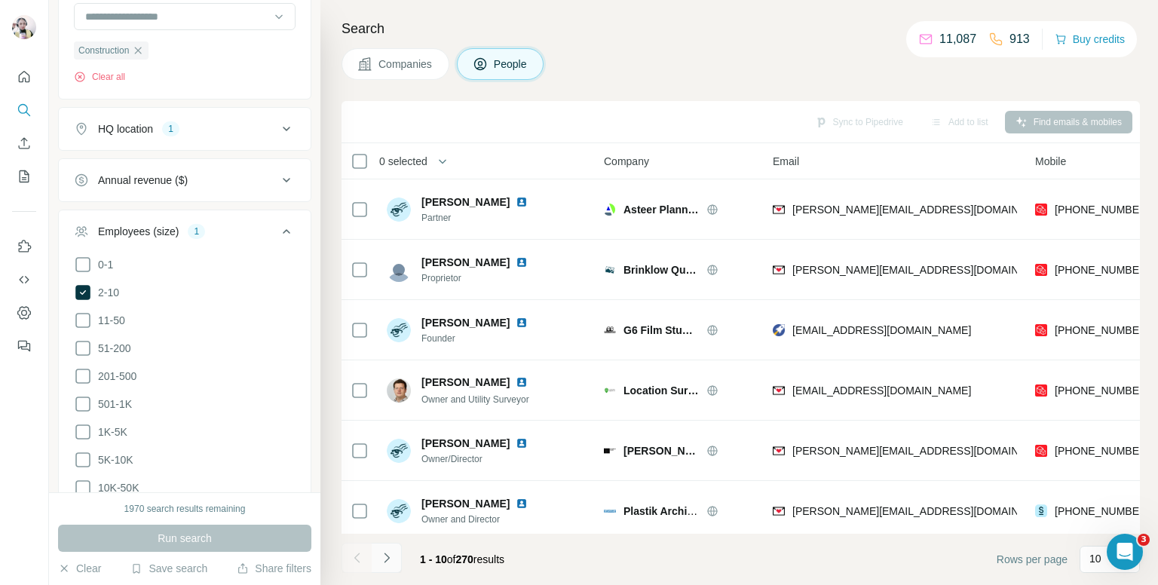
click at [389, 555] on icon "Navigate to next page" at bounding box center [386, 557] width 15 height 15
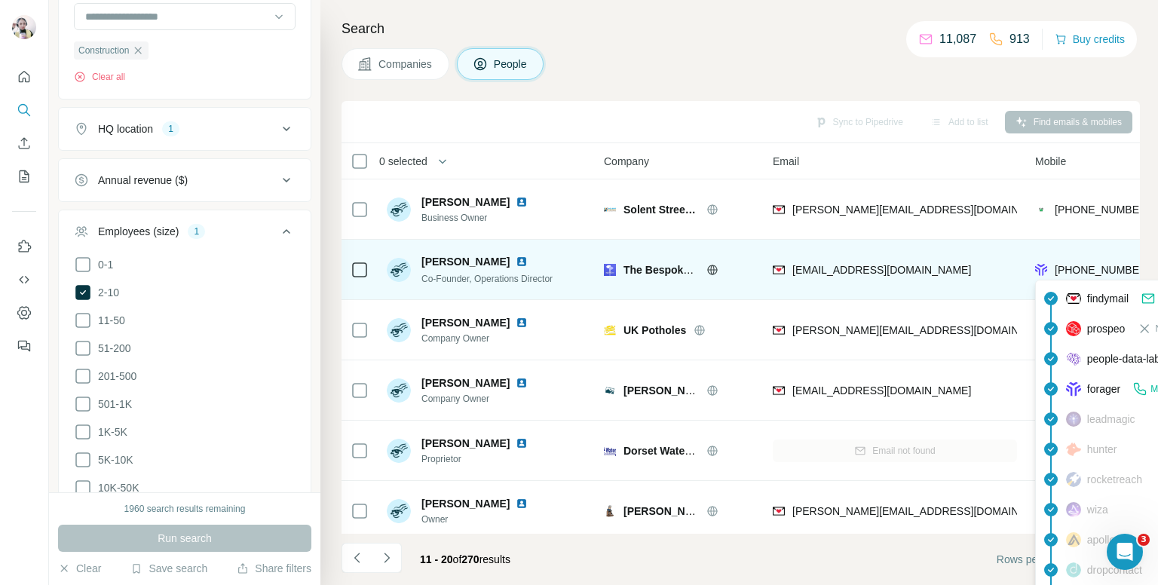
click at [1092, 269] on span "[PHONE_NUMBER]" at bounding box center [1102, 270] width 95 height 12
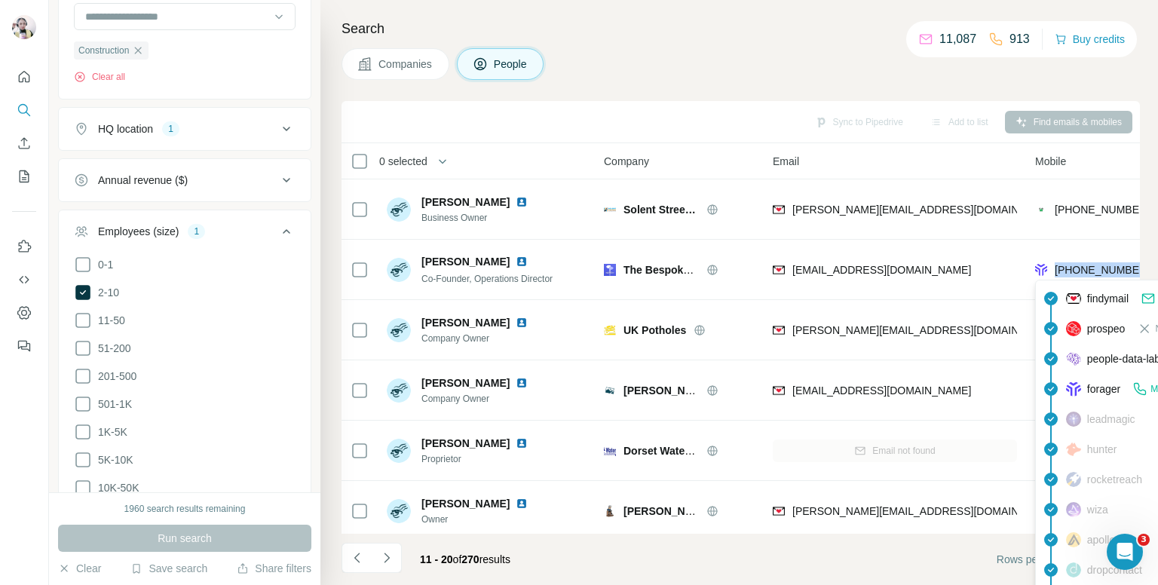
drag, startPoint x: 1092, startPoint y: 269, endPoint x: 678, endPoint y: 70, distance: 459.3
click at [653, 52] on div "Companies People" at bounding box center [741, 64] width 798 height 32
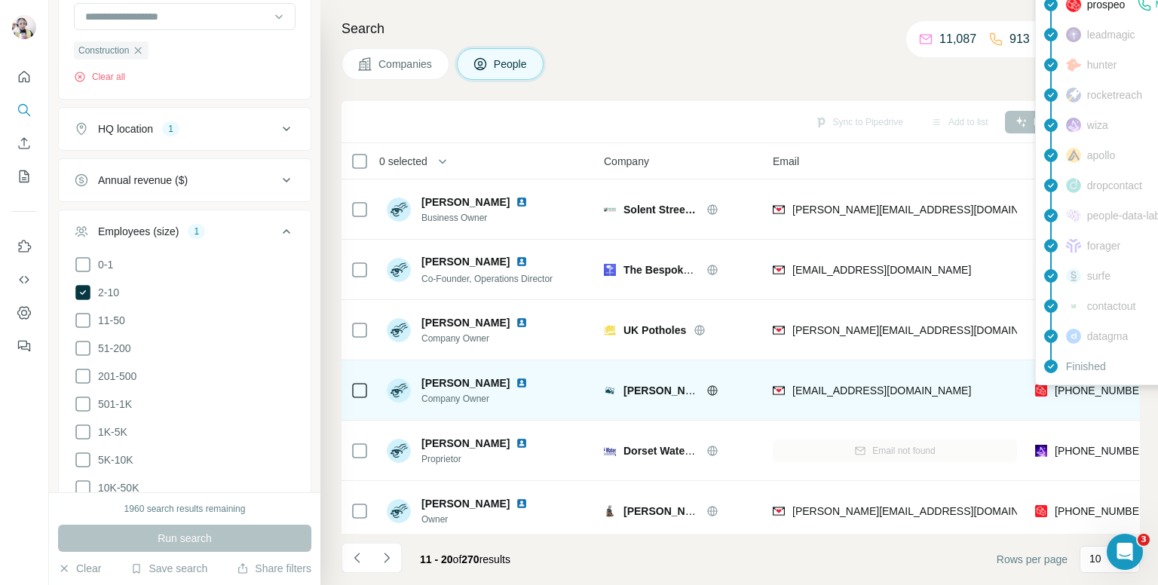
click at [1084, 385] on span "+447740476066" at bounding box center [1102, 390] width 95 height 12
copy tr "+447740476066"
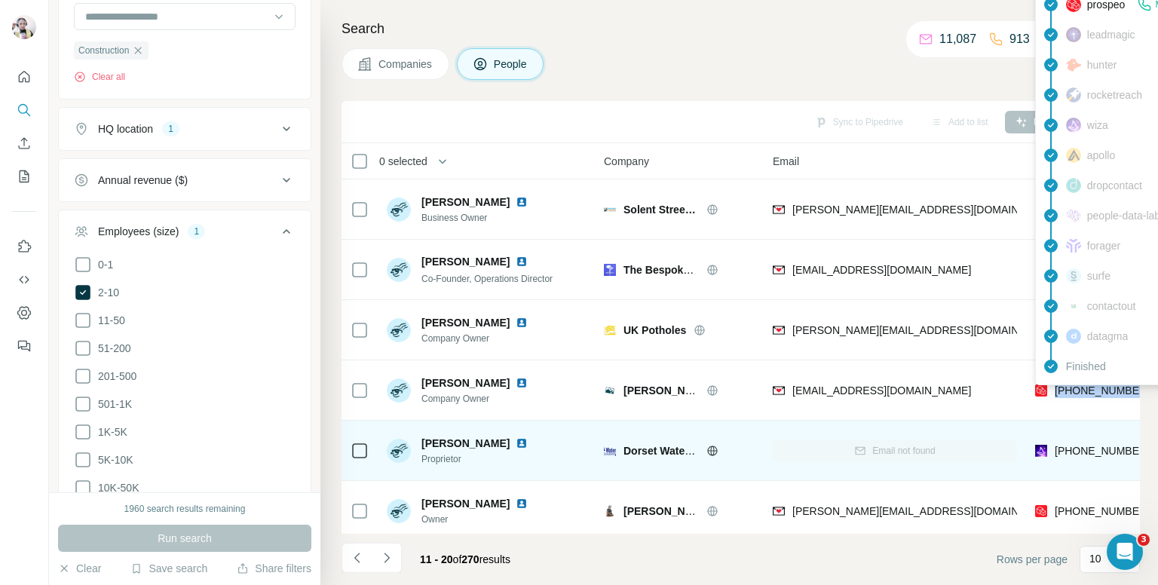
scroll to position [75, 0]
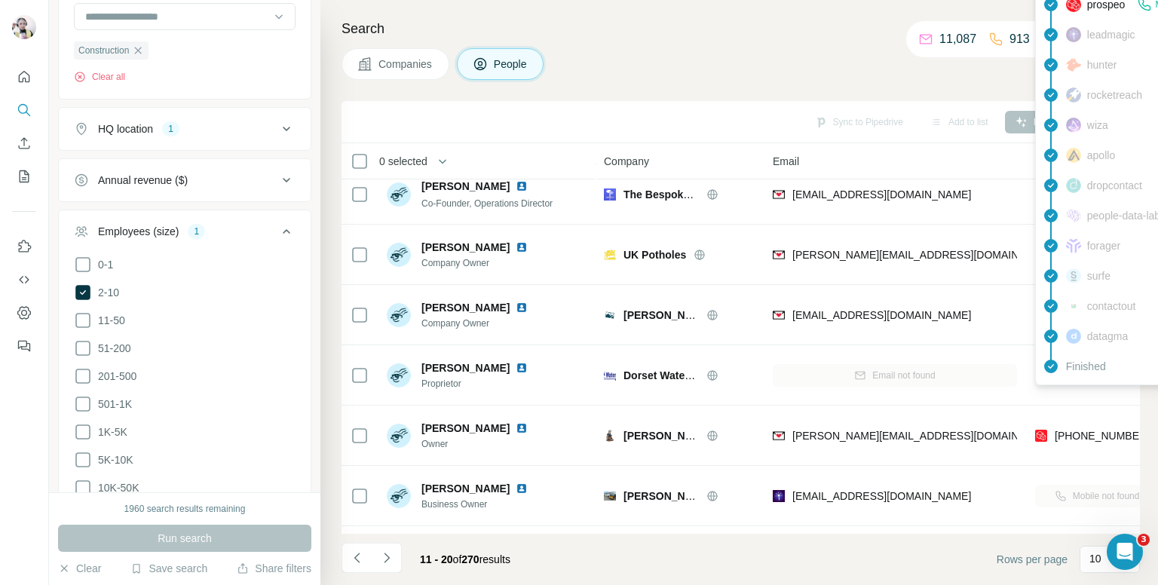
click at [679, 51] on div "Companies People" at bounding box center [741, 64] width 798 height 32
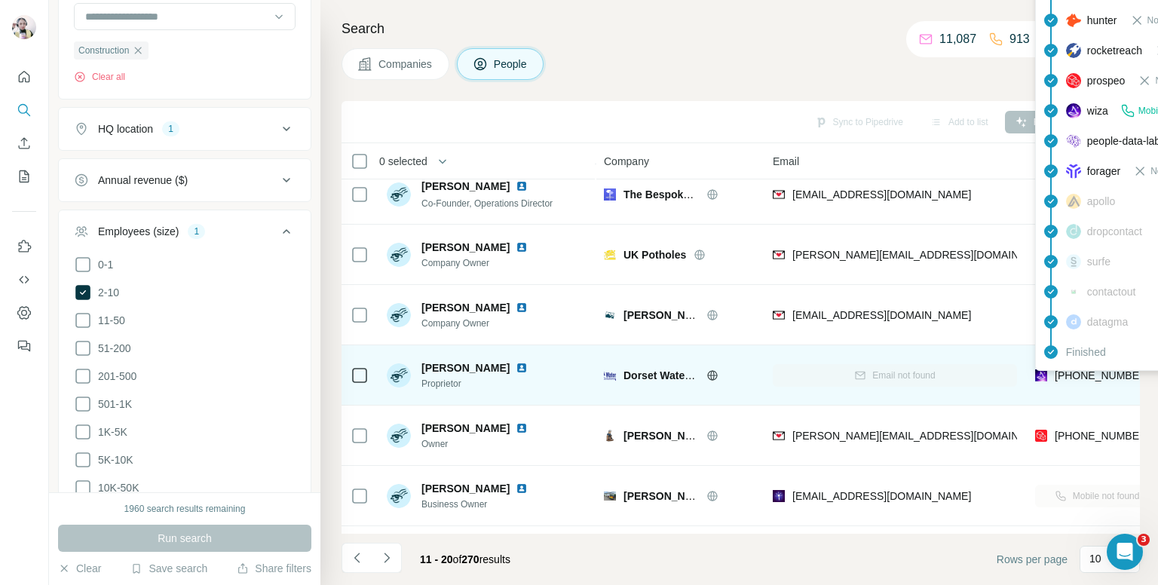
click at [1070, 370] on div "findymail Not found leadmagic Not found hunter Not found rocketreach Not found …" at bounding box center [1170, 156] width 271 height 430
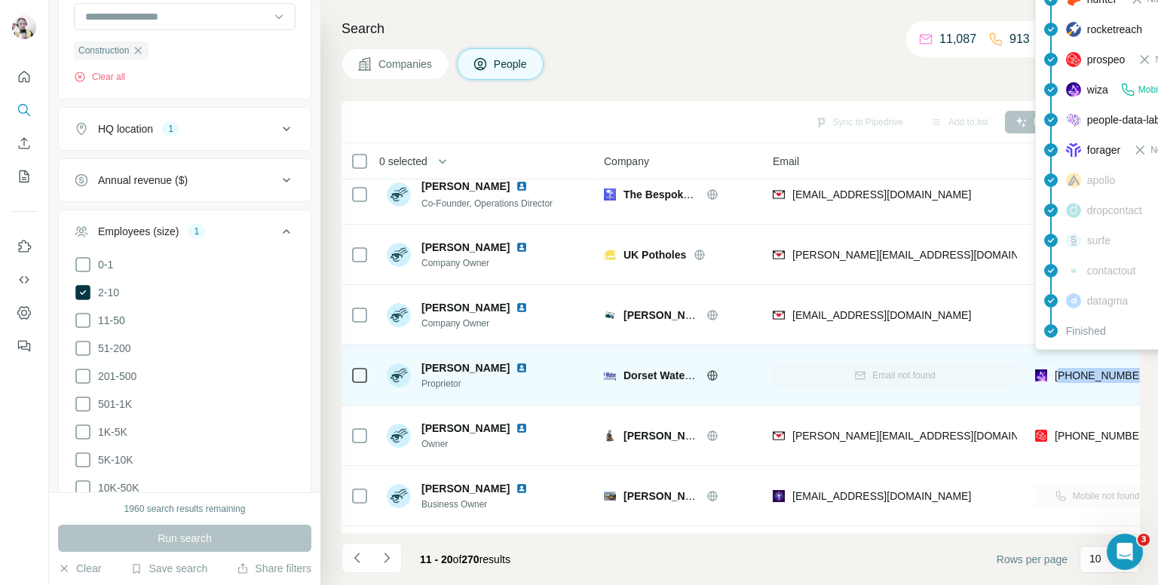
click at [1070, 370] on span "+447713354675" at bounding box center [1102, 375] width 95 height 12
copy tr "+447713354675"
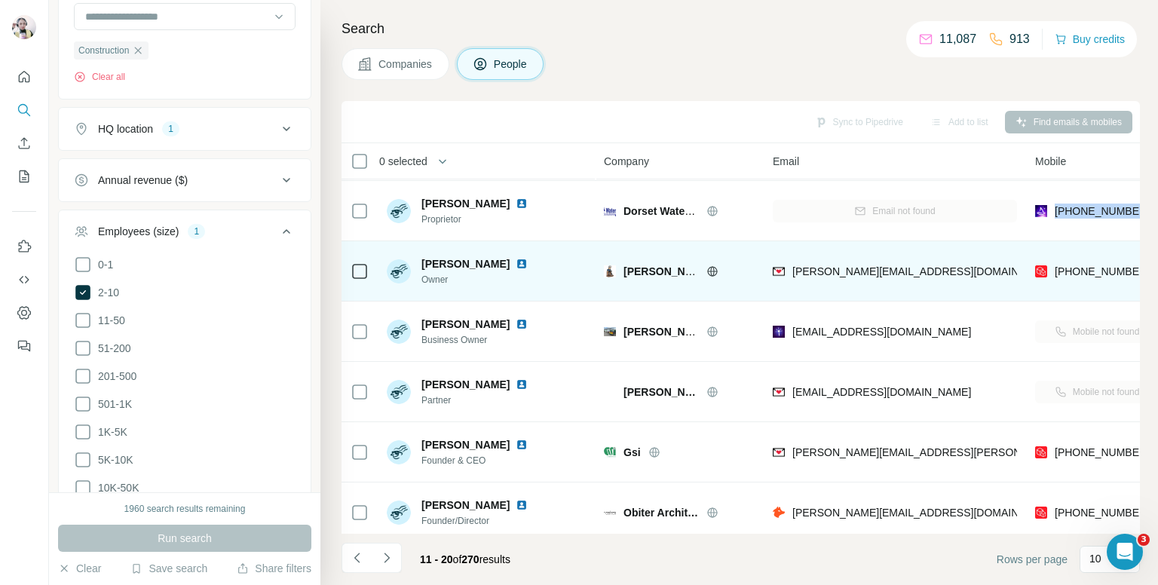
scroll to position [256, 0]
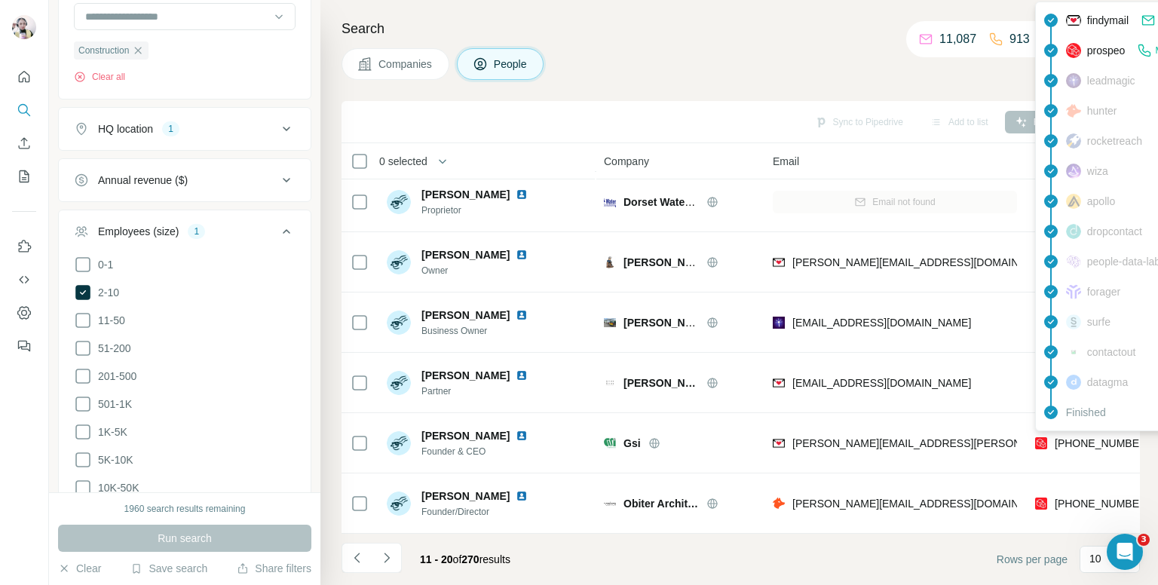
click at [1080, 427] on div "findymail Email found prospeo Mobile found leadmagic hunter rocketreach wiza ap…" at bounding box center [1170, 217] width 271 height 430
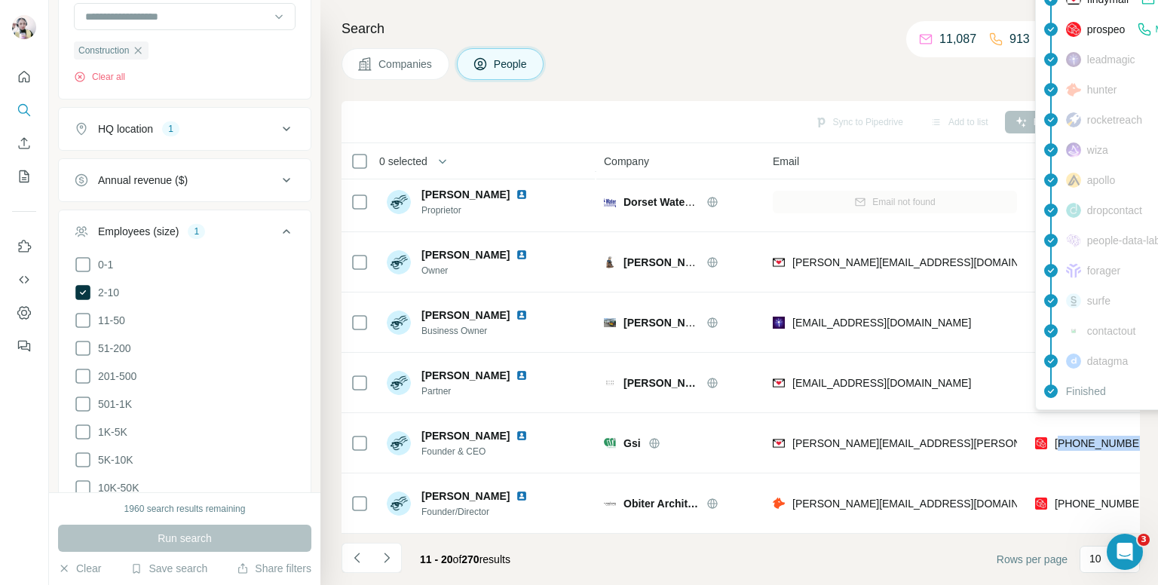
click at [1080, 436] on span "+447773333703" at bounding box center [1102, 443] width 95 height 15
copy tr "+447773333703"
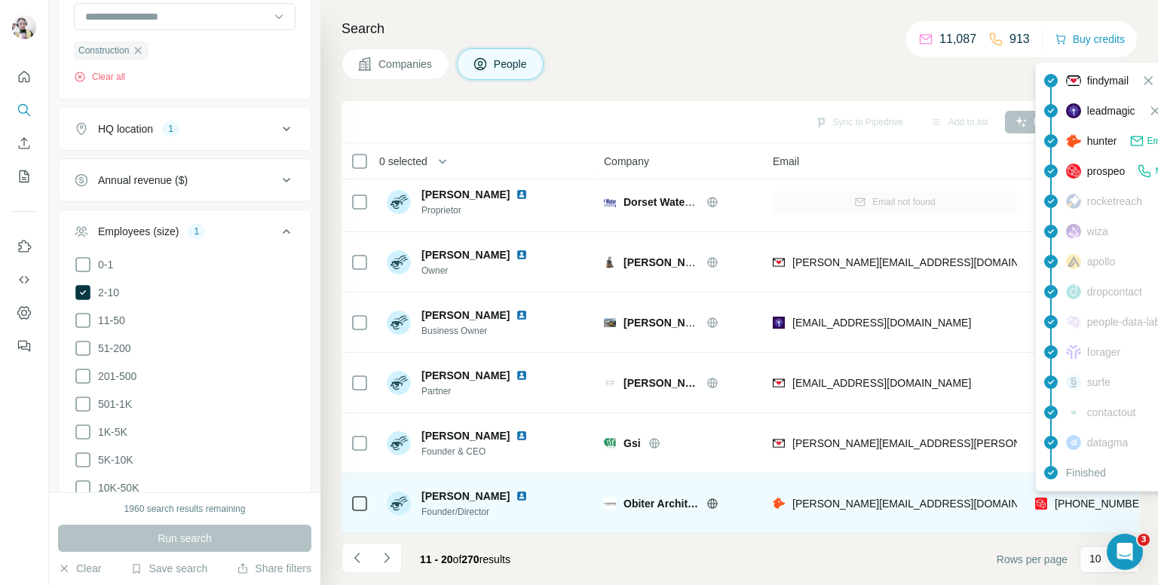
click at [1097, 498] on span "+447475051148" at bounding box center [1102, 504] width 95 height 12
copy tr "+447475051148"
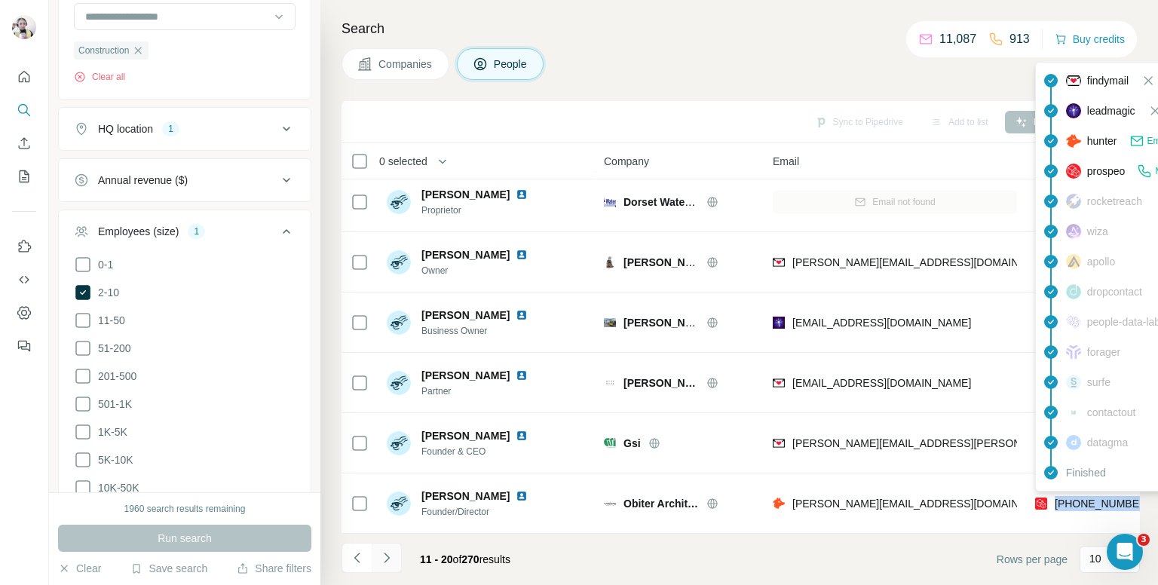
click at [388, 559] on icon "Navigate to next page" at bounding box center [386, 557] width 15 height 15
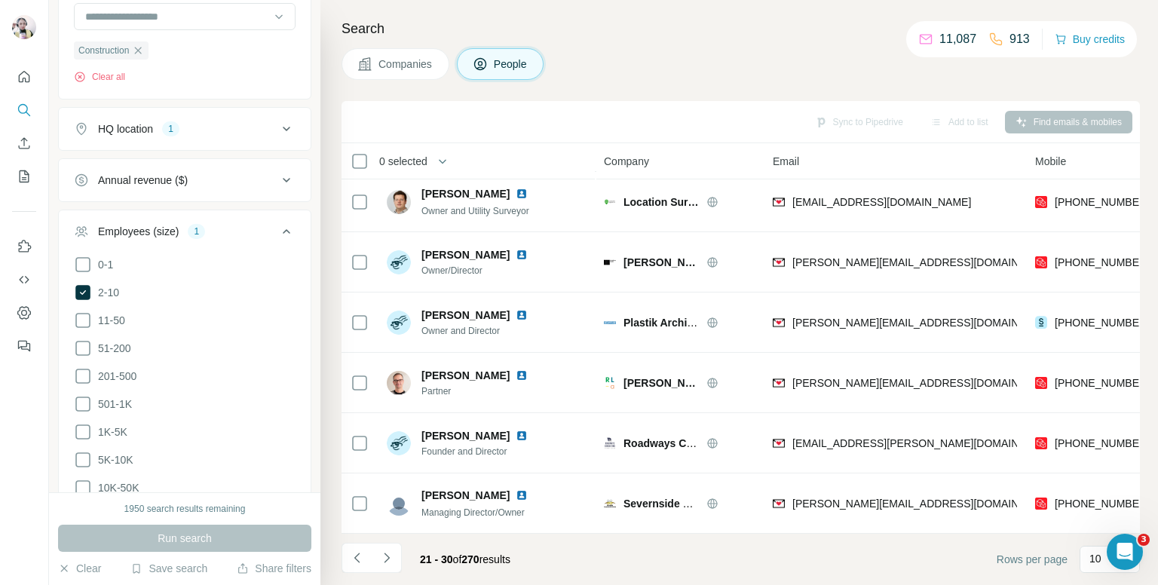
click at [386, 559] on icon "Navigate to next page" at bounding box center [386, 557] width 15 height 15
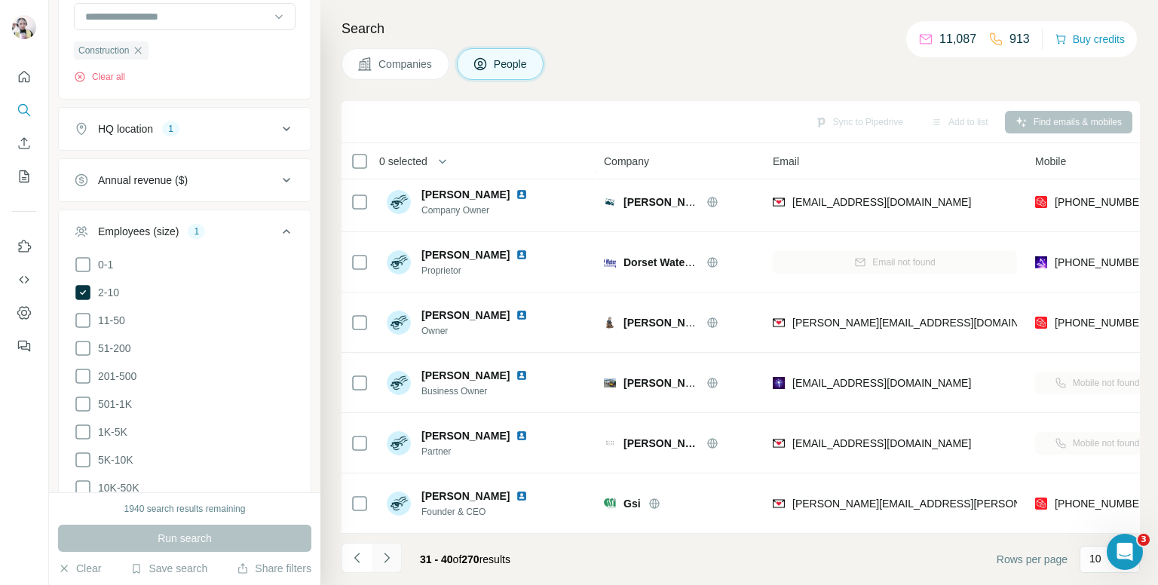
click at [387, 555] on icon "Navigate to next page" at bounding box center [386, 557] width 15 height 15
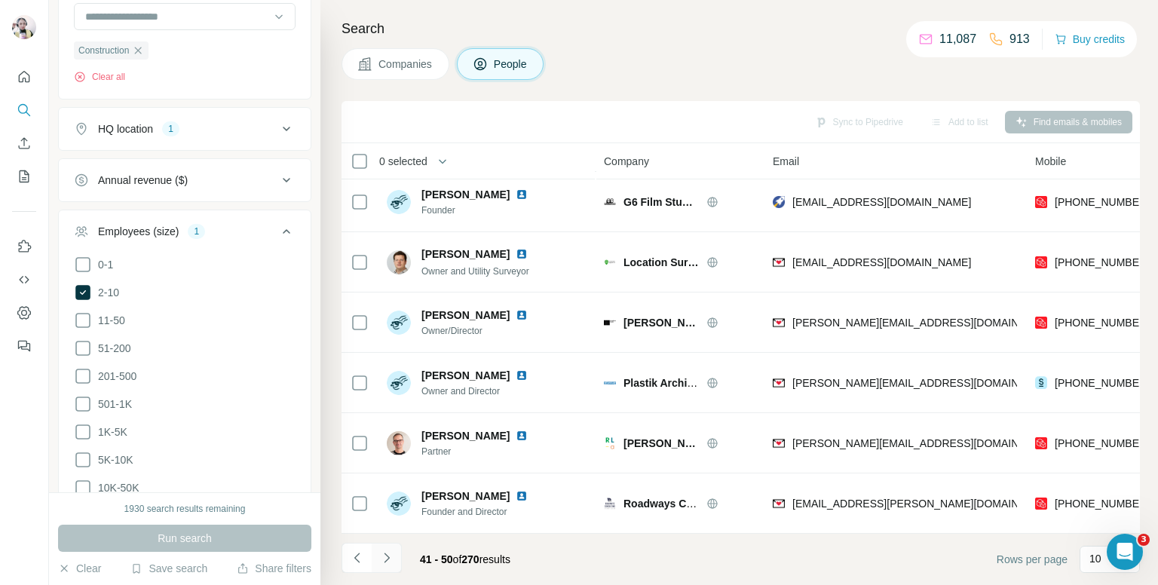
click at [381, 559] on icon "Navigate to next page" at bounding box center [386, 557] width 15 height 15
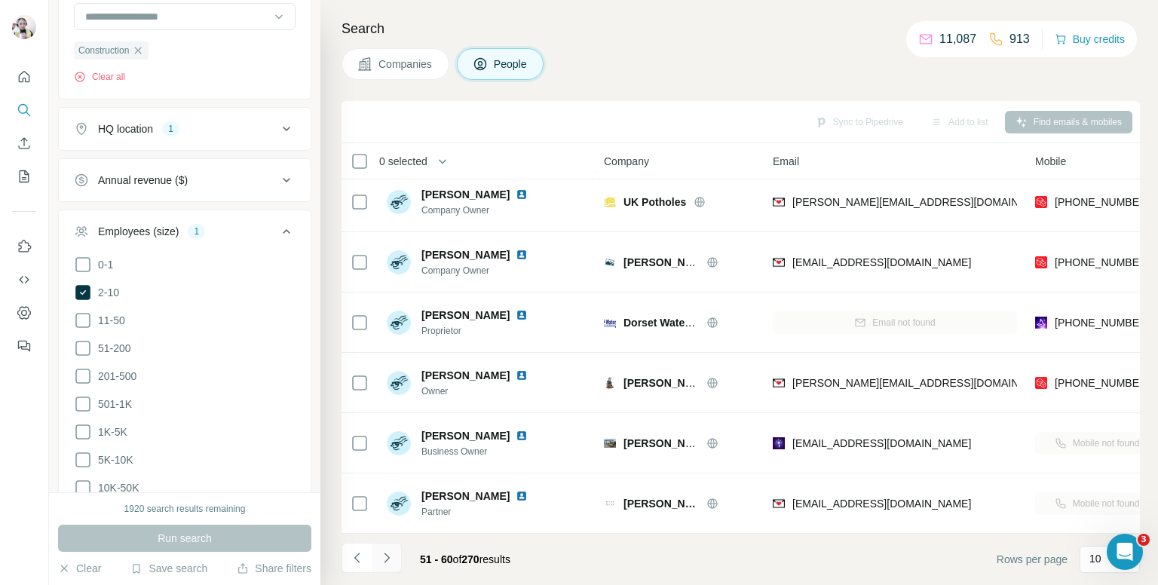
click at [385, 563] on icon "Navigate to next page" at bounding box center [386, 557] width 15 height 15
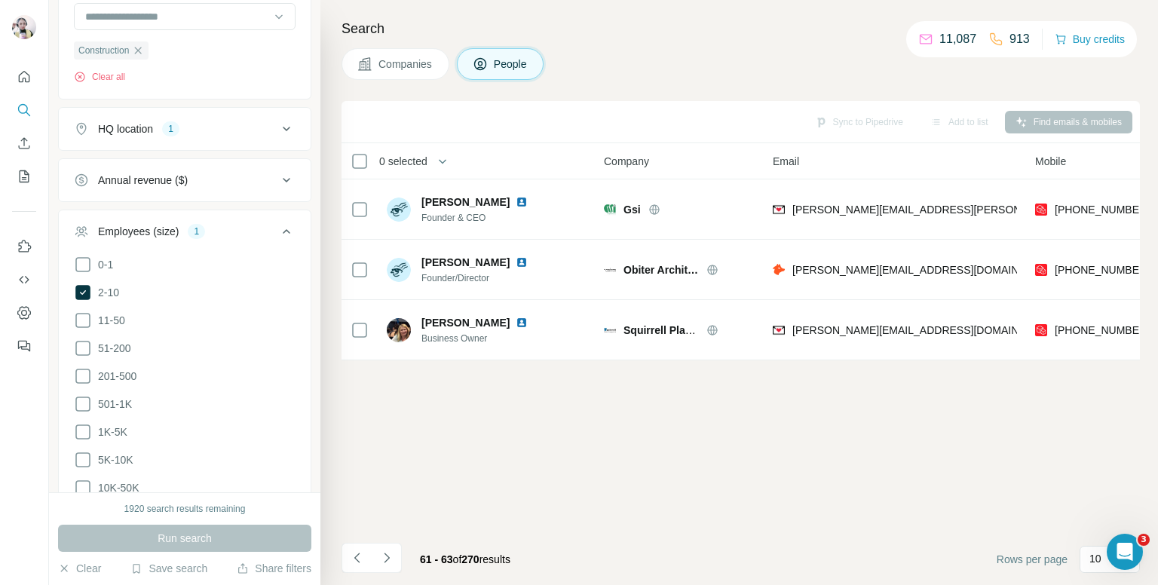
scroll to position [0, 0]
click at [391, 559] on icon "Navigate to next page" at bounding box center [386, 557] width 15 height 15
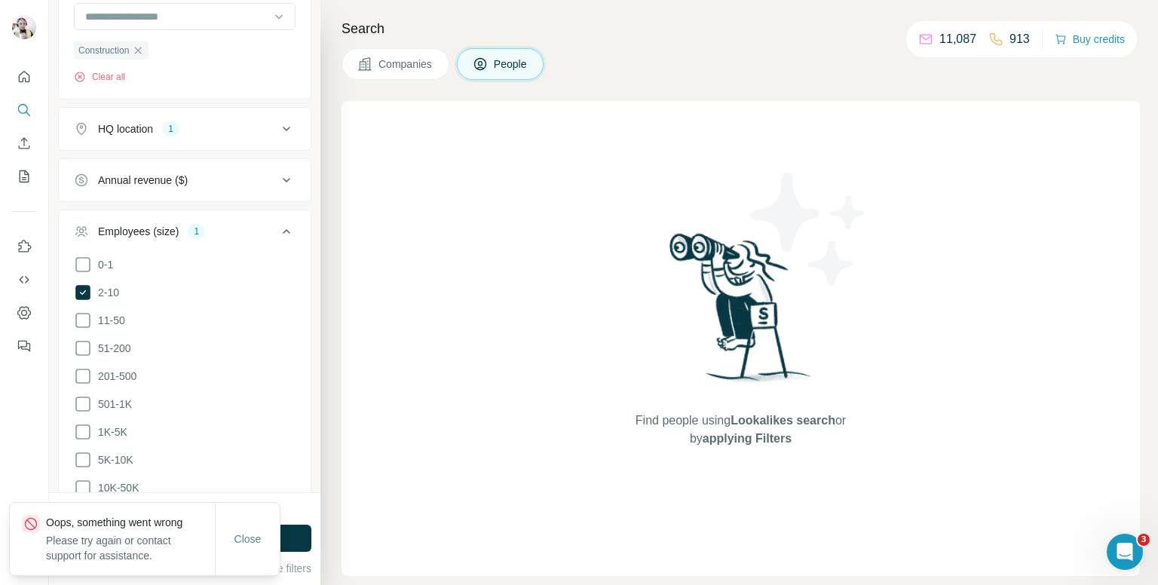
drag, startPoint x: 259, startPoint y: 535, endPoint x: 267, endPoint y: 519, distance: 17.9
click at [263, 524] on div "Close" at bounding box center [248, 539] width 64 height 30
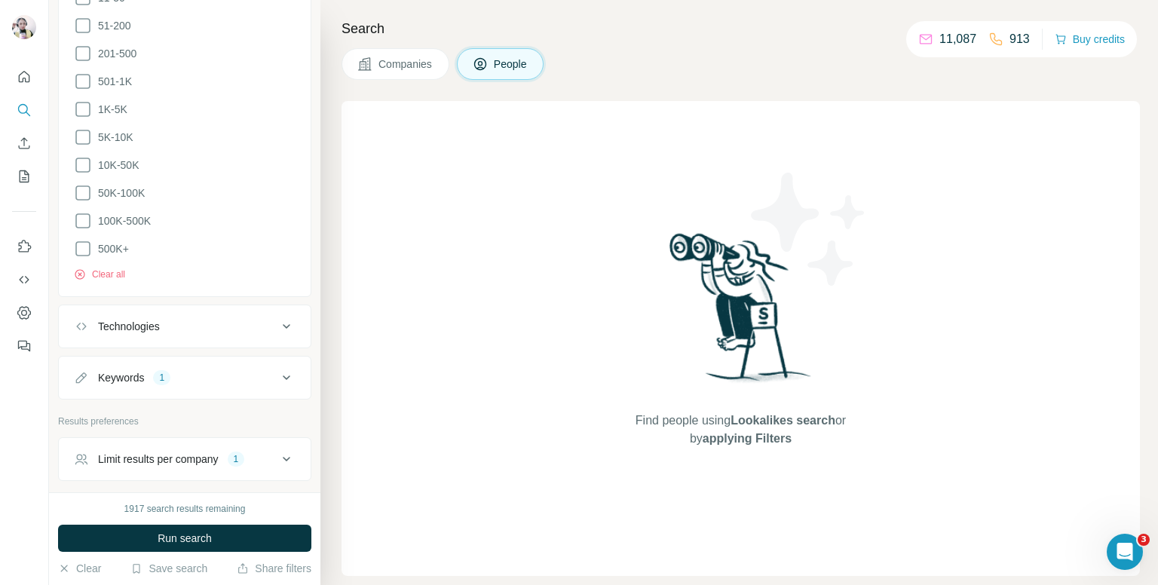
scroll to position [1053, 0]
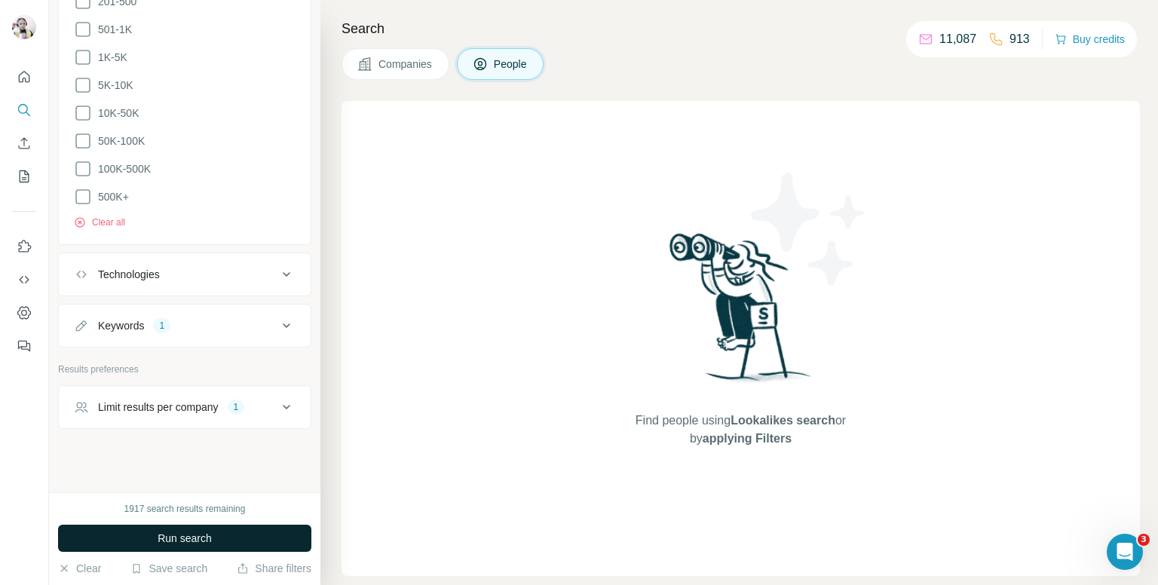
click at [185, 540] on span "Run search" at bounding box center [185, 538] width 54 height 15
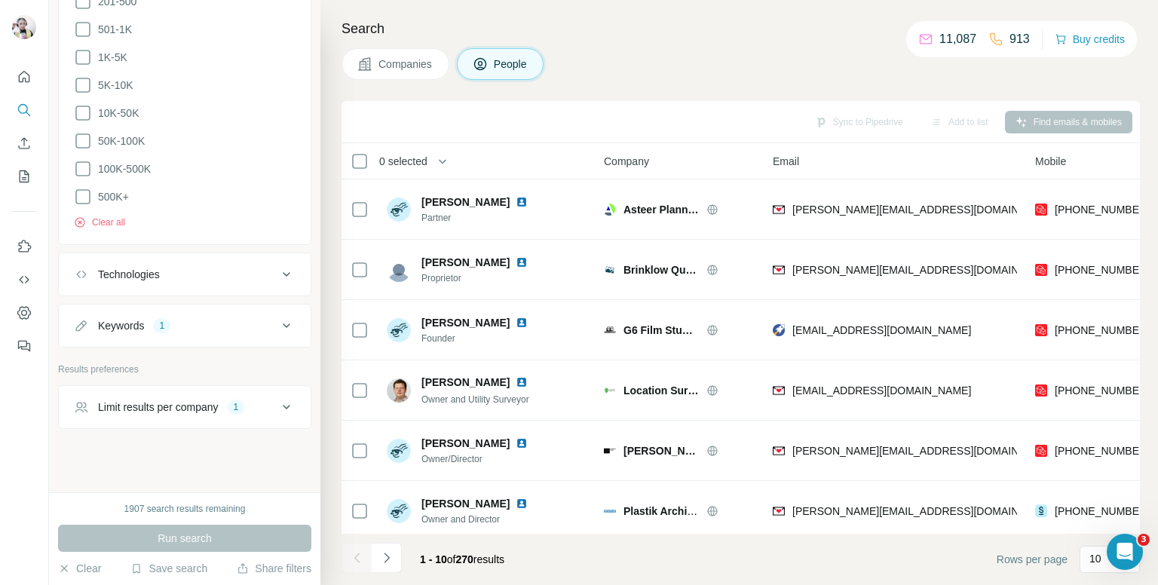
click at [473, 562] on span "270" at bounding box center [464, 559] width 17 height 12
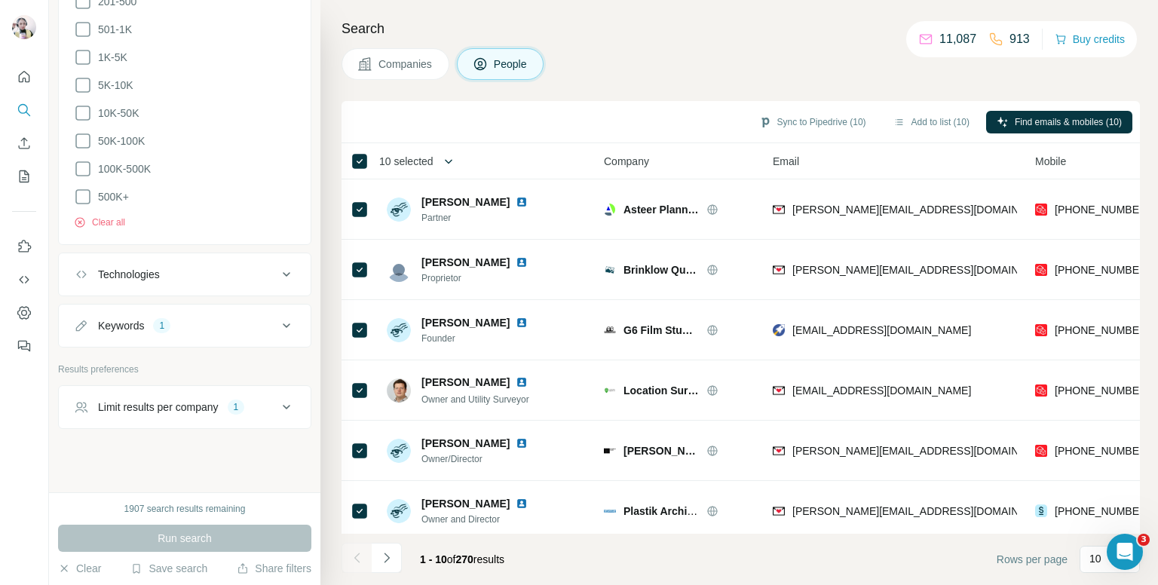
click at [451, 167] on icon "button" at bounding box center [448, 161] width 15 height 15
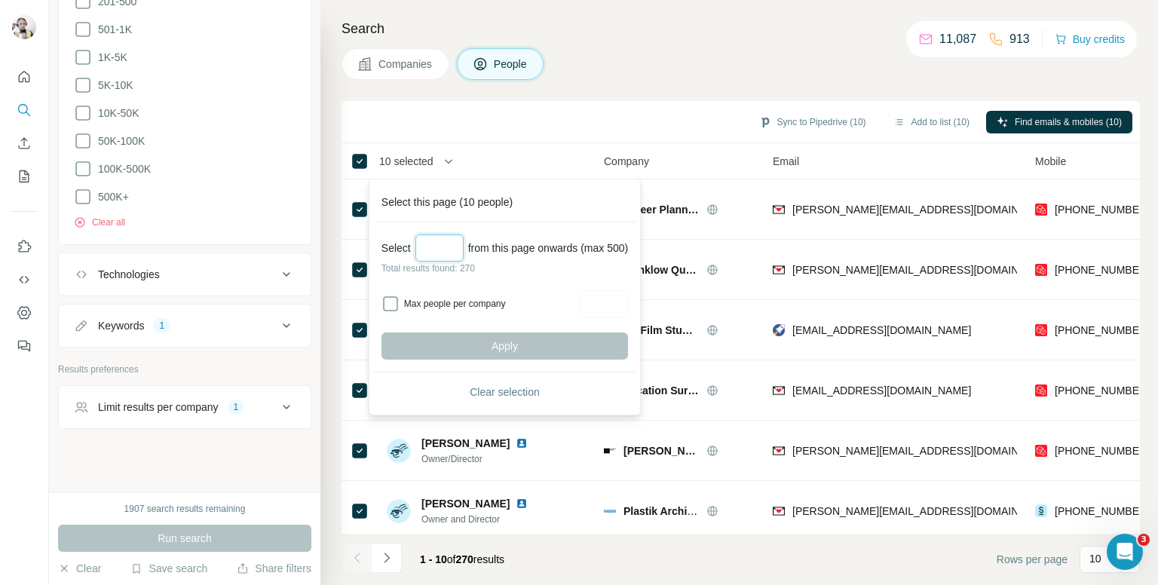
click at [433, 251] on input "Select a number (up to 500)" at bounding box center [439, 247] width 48 height 27
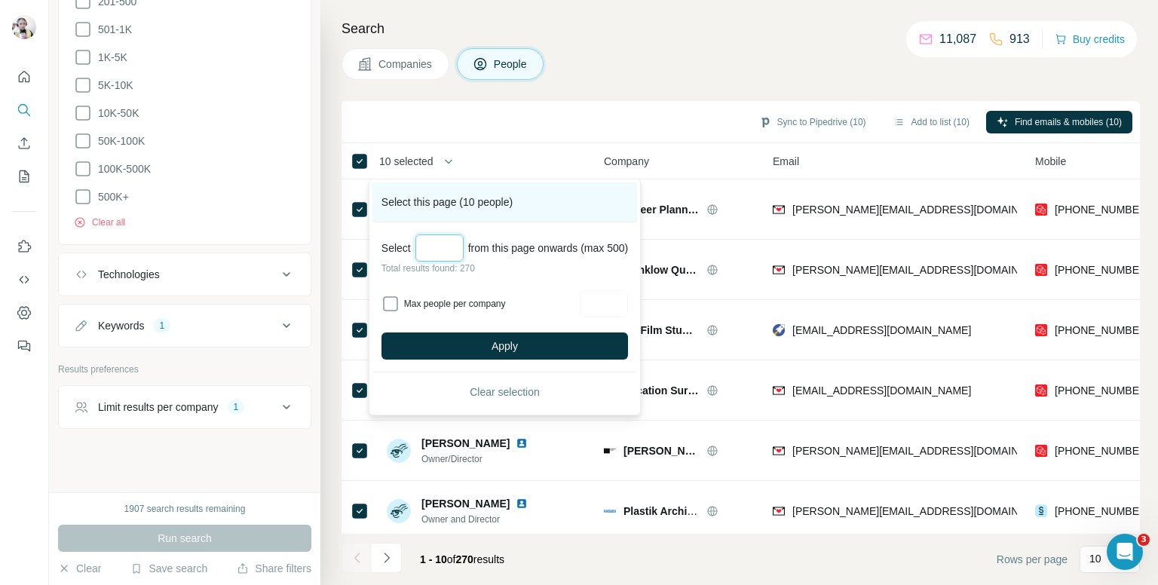
type input "**"
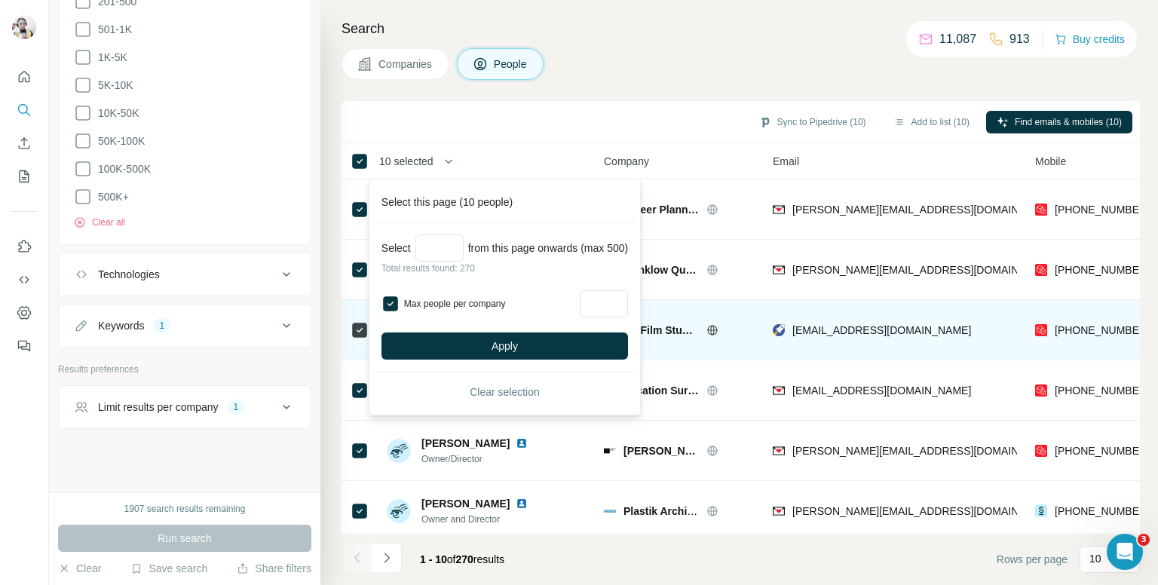
click at [510, 338] on span "Apply" at bounding box center [505, 345] width 26 height 15
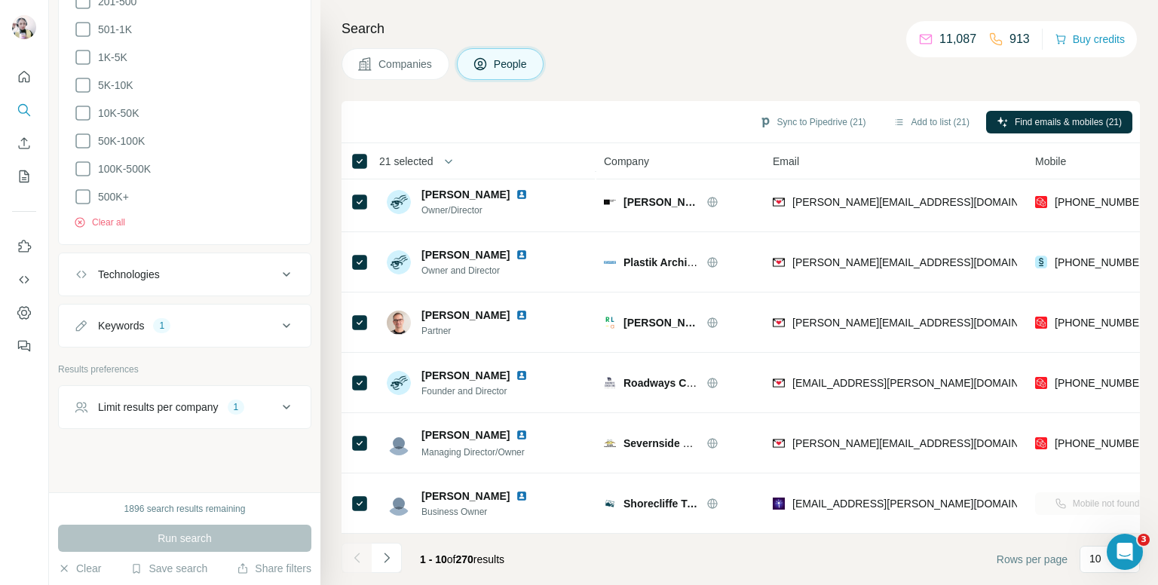
scroll to position [256, 0]
click at [385, 556] on icon "Navigate to next page" at bounding box center [386, 557] width 15 height 15
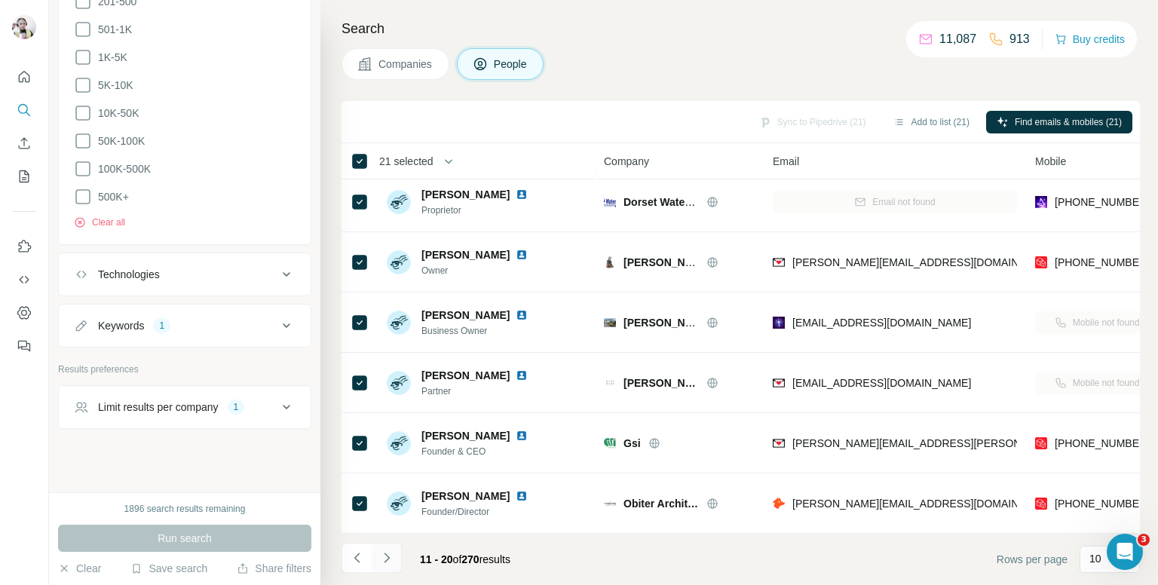
click at [385, 556] on icon "Navigate to next page" at bounding box center [386, 557] width 15 height 15
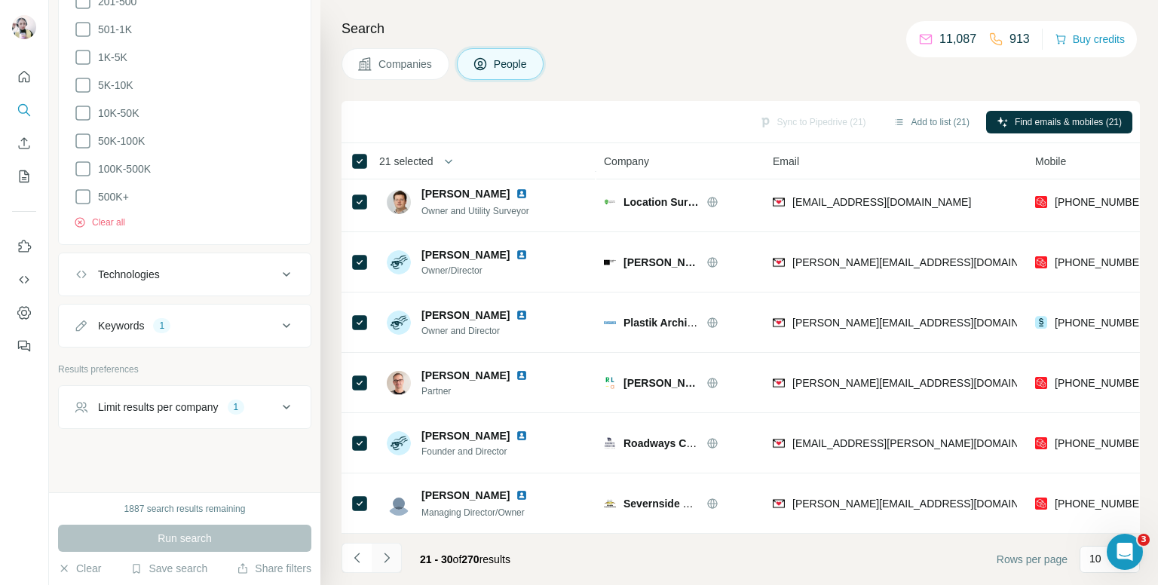
click at [385, 556] on icon "Navigate to next page" at bounding box center [386, 557] width 15 height 15
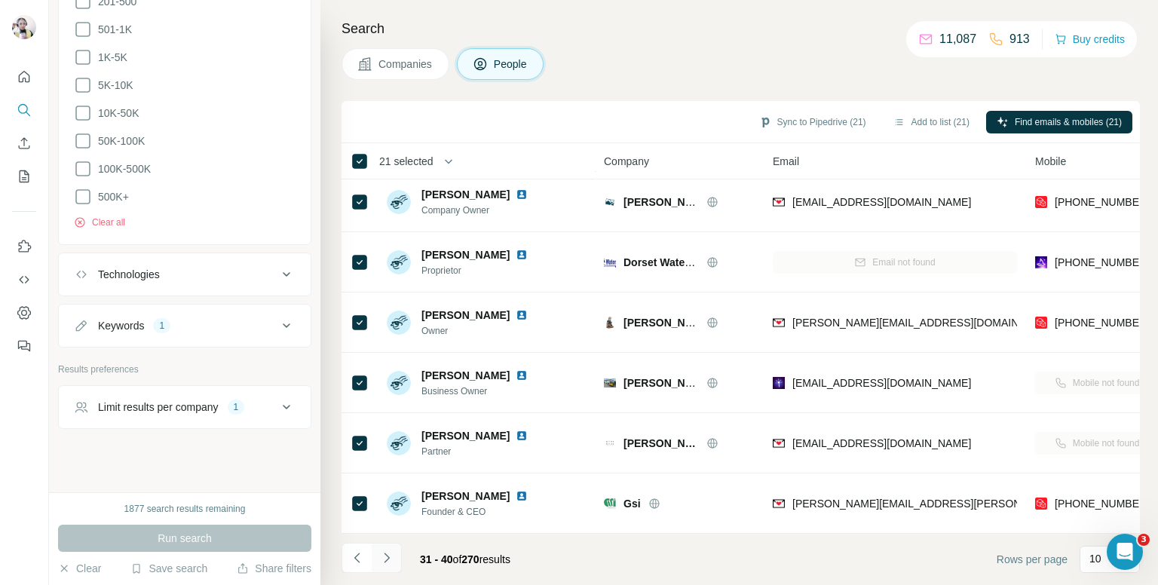
click at [385, 556] on icon "Navigate to next page" at bounding box center [386, 557] width 15 height 15
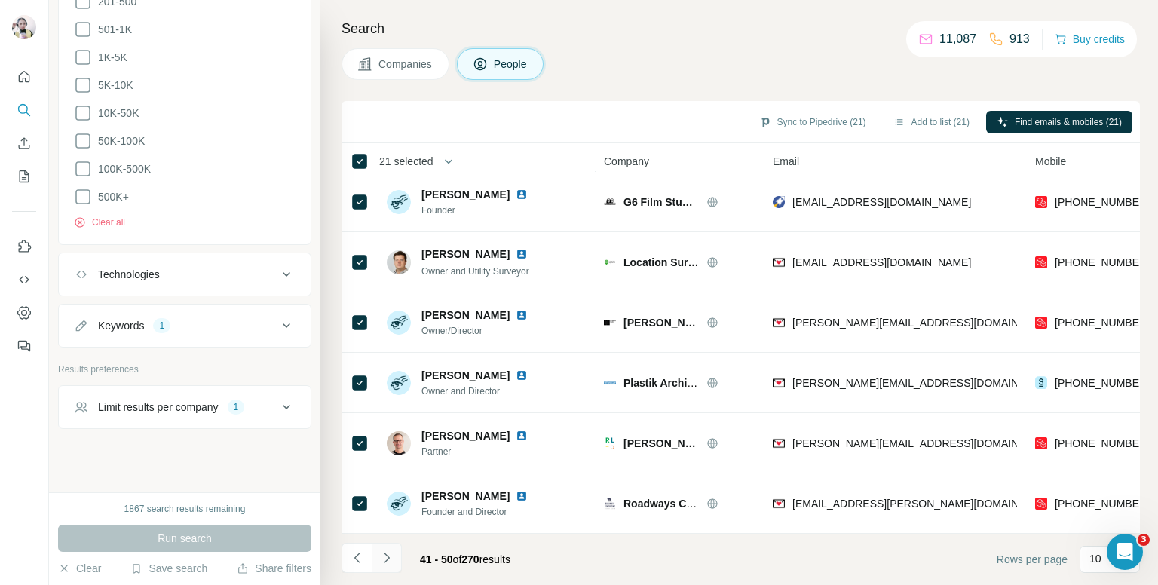
click at [385, 556] on icon "Navigate to next page" at bounding box center [386, 557] width 15 height 15
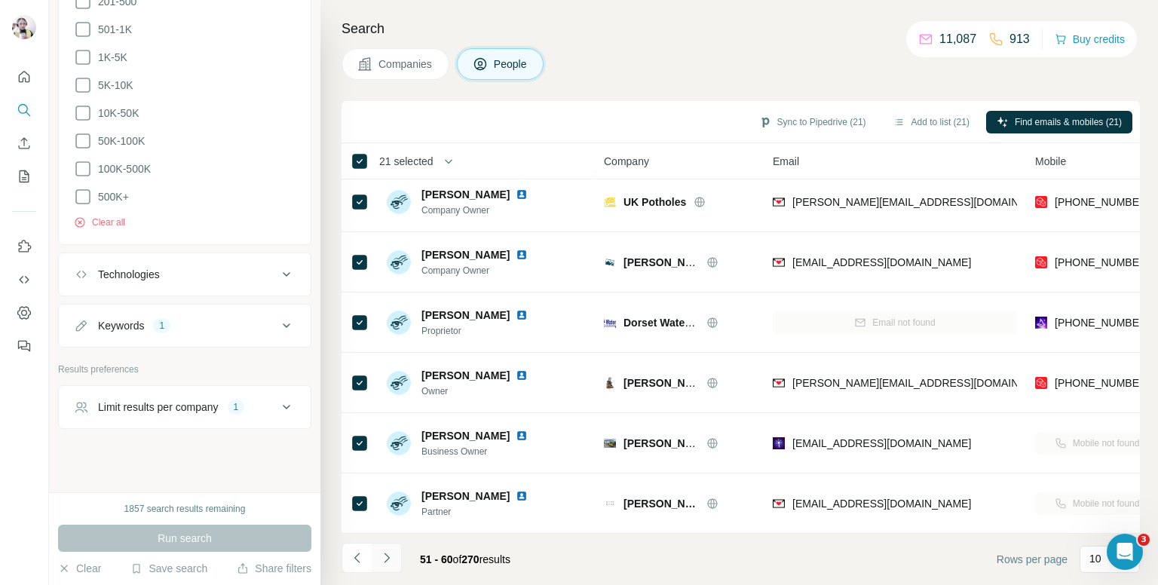
click at [385, 556] on icon "Navigate to next page" at bounding box center [386, 557] width 15 height 15
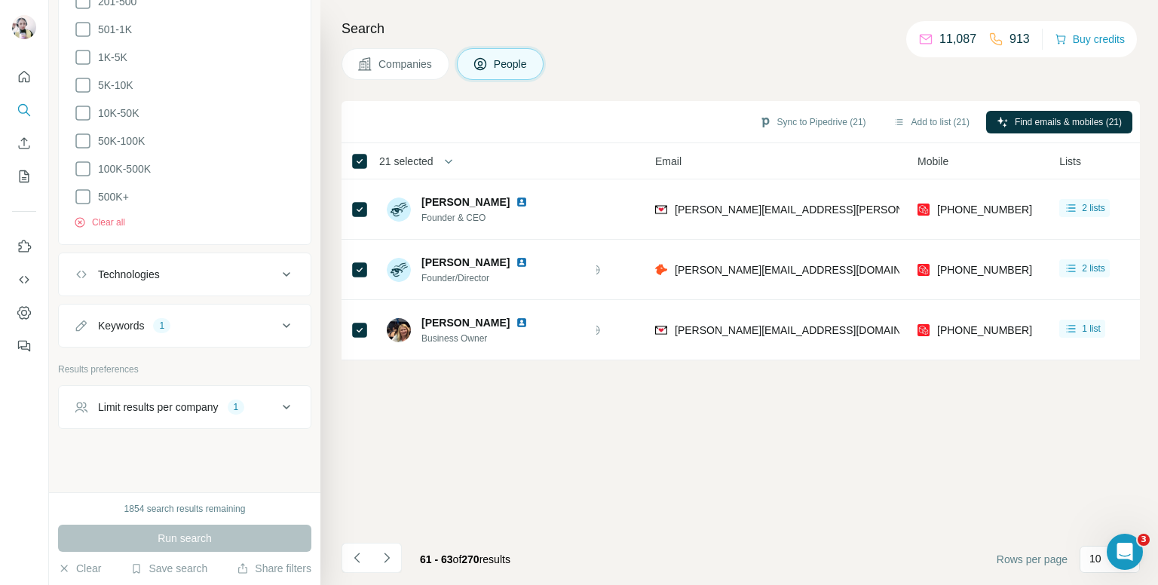
scroll to position [0, 0]
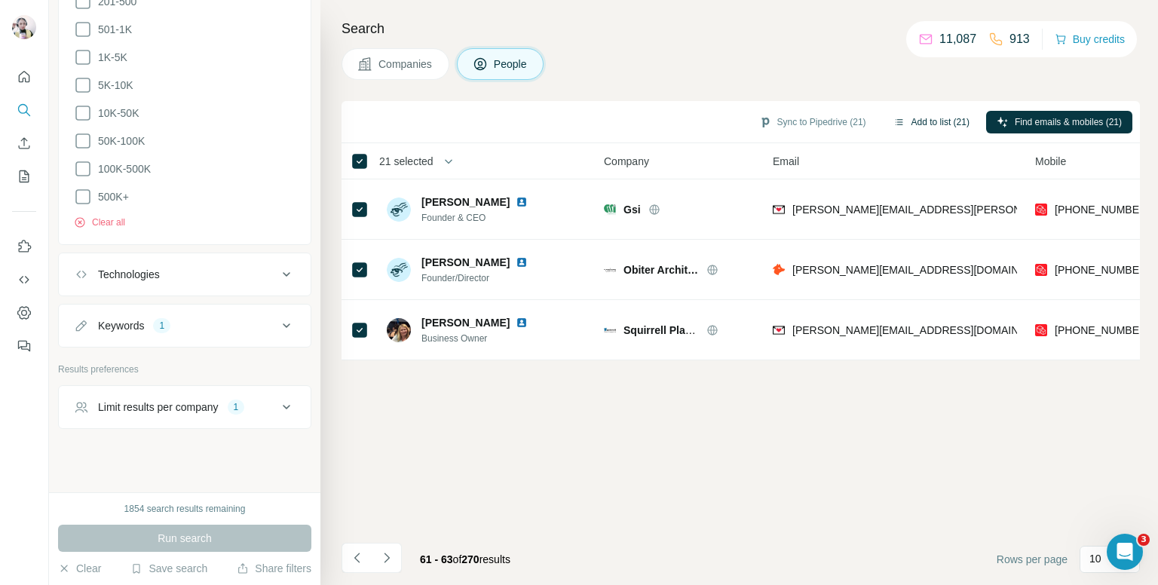
click at [924, 124] on button "Add to list (21)" at bounding box center [931, 122] width 97 height 23
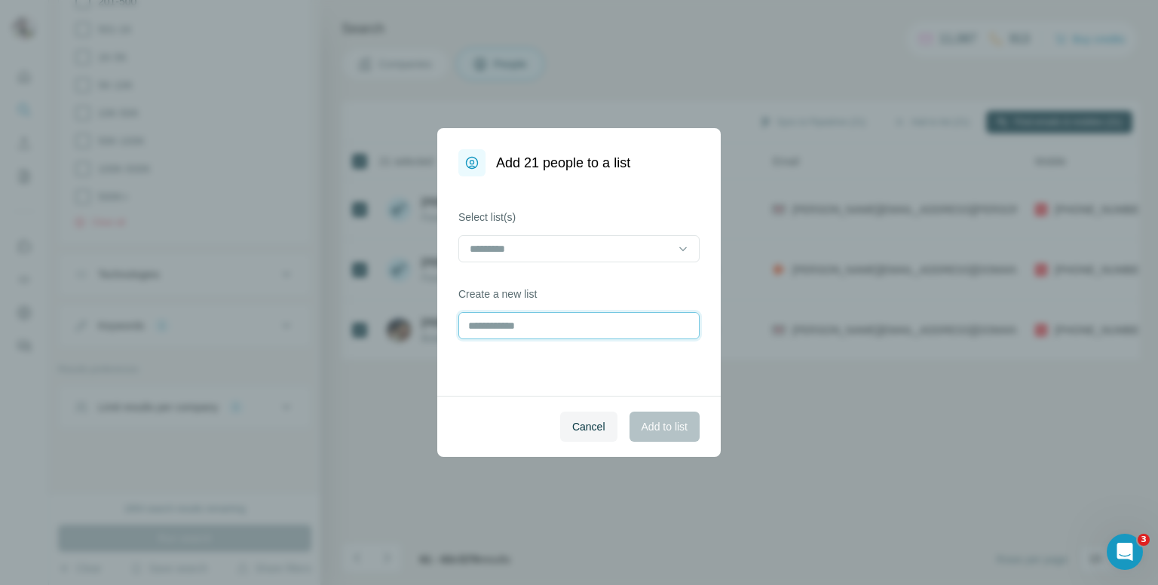
click at [498, 331] on input "text" at bounding box center [578, 325] width 241 height 27
type input "****"
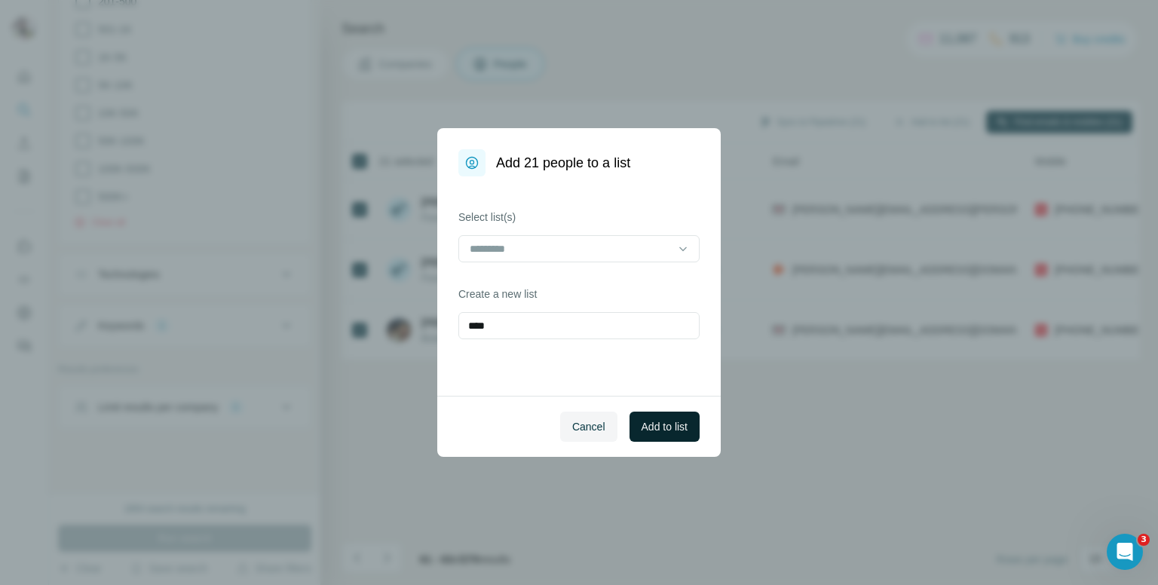
drag, startPoint x: 642, startPoint y: 427, endPoint x: 657, endPoint y: 421, distance: 15.8
click at [645, 427] on span "Add to list" at bounding box center [665, 426] width 46 height 15
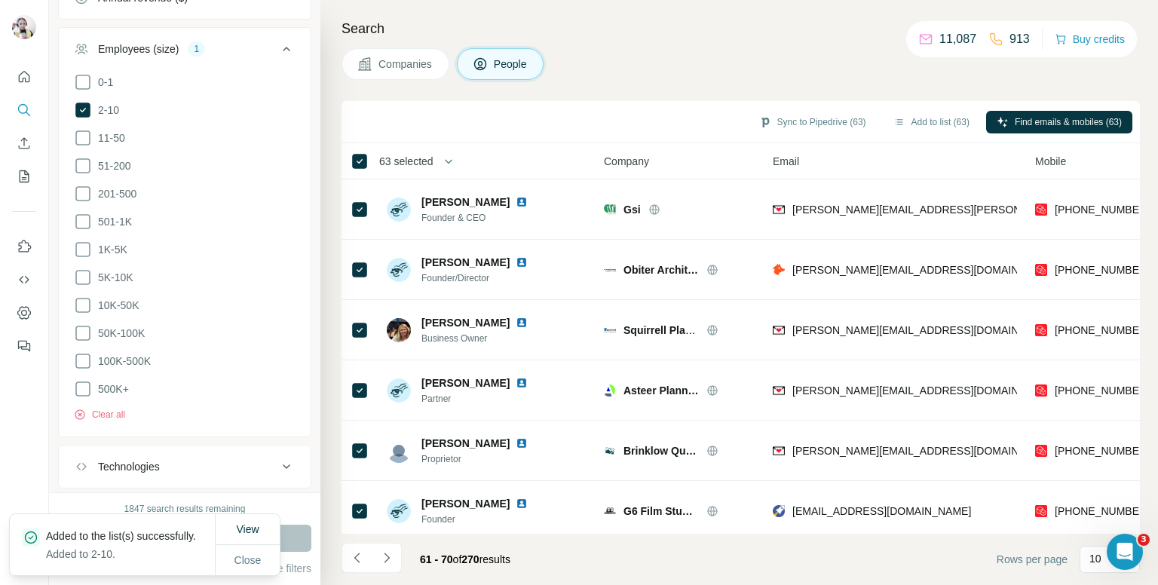
scroll to position [827, 0]
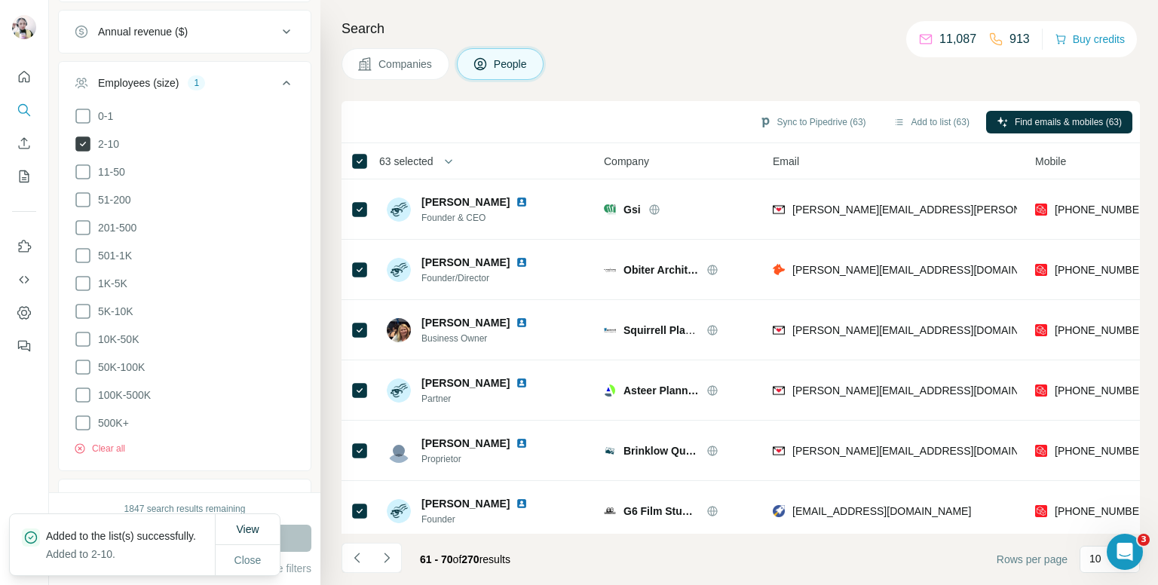
click at [81, 140] on icon at bounding box center [82, 143] width 15 height 15
click at [84, 170] on icon at bounding box center [83, 172] width 18 height 18
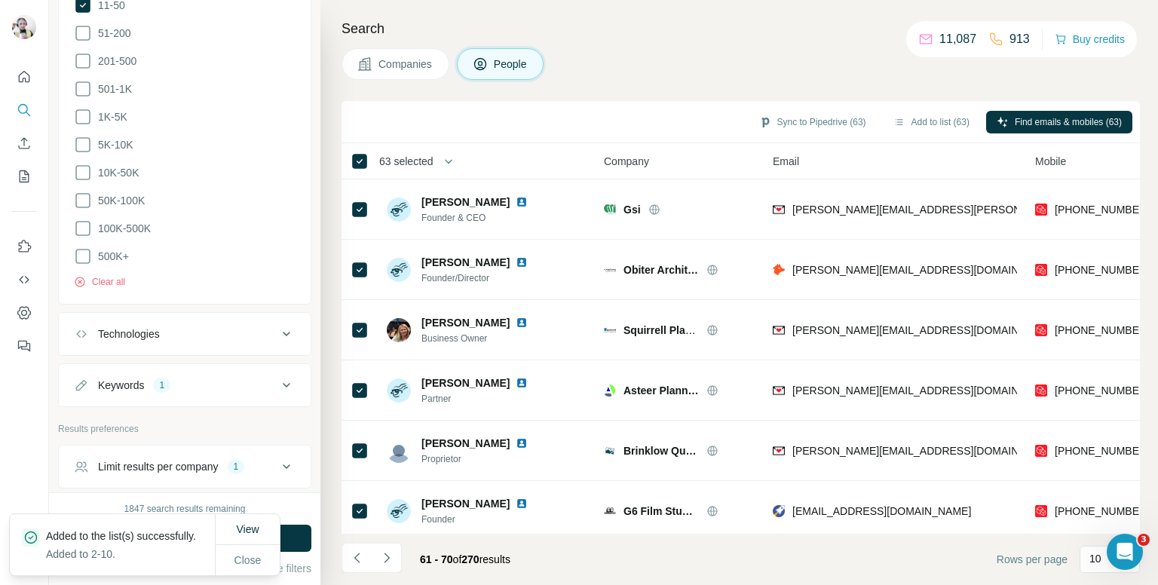
scroll to position [1053, 0]
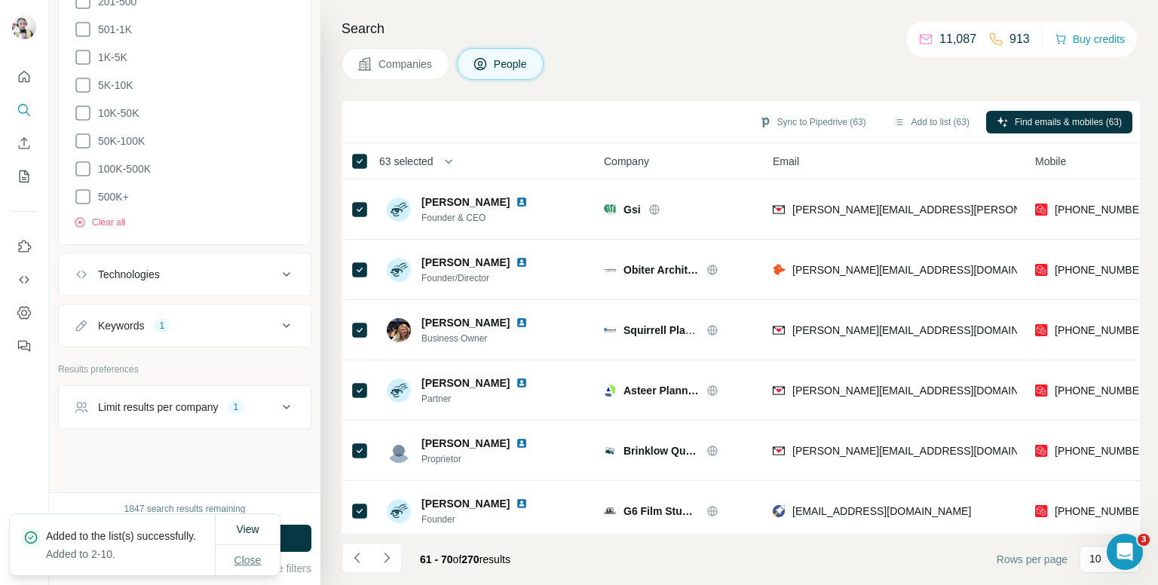
click at [244, 556] on span "Close" at bounding box center [247, 560] width 27 height 15
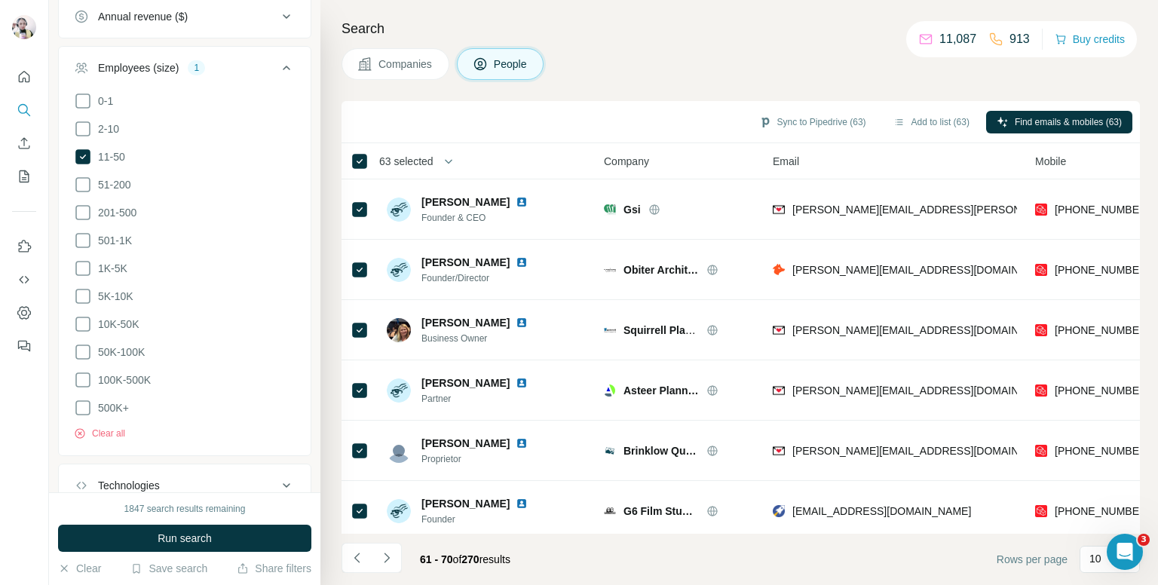
scroll to position [827, 0]
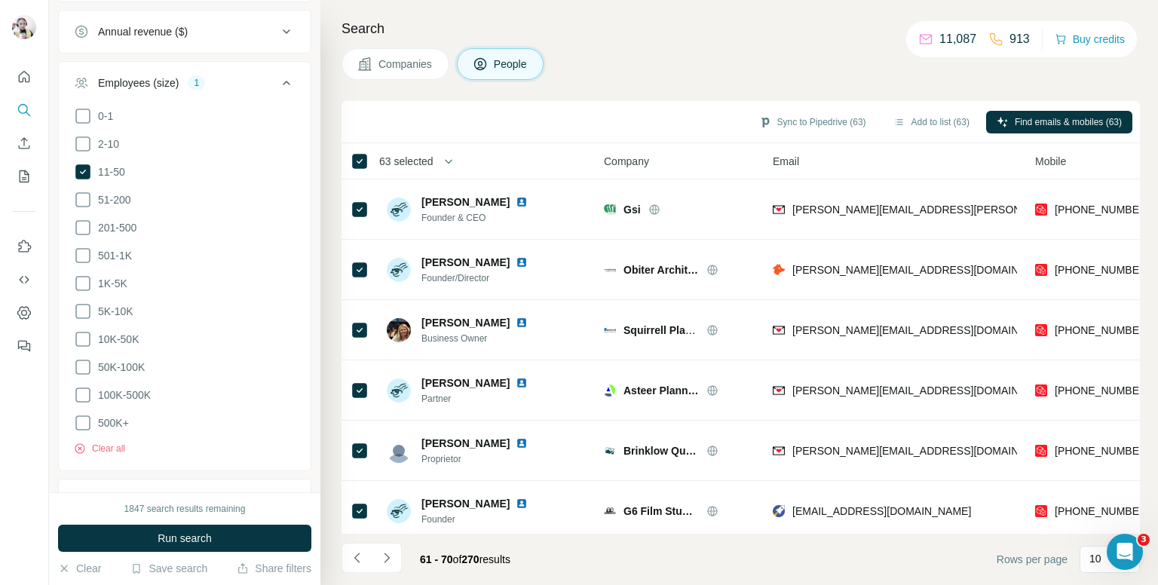
click at [277, 76] on icon at bounding box center [286, 83] width 18 height 18
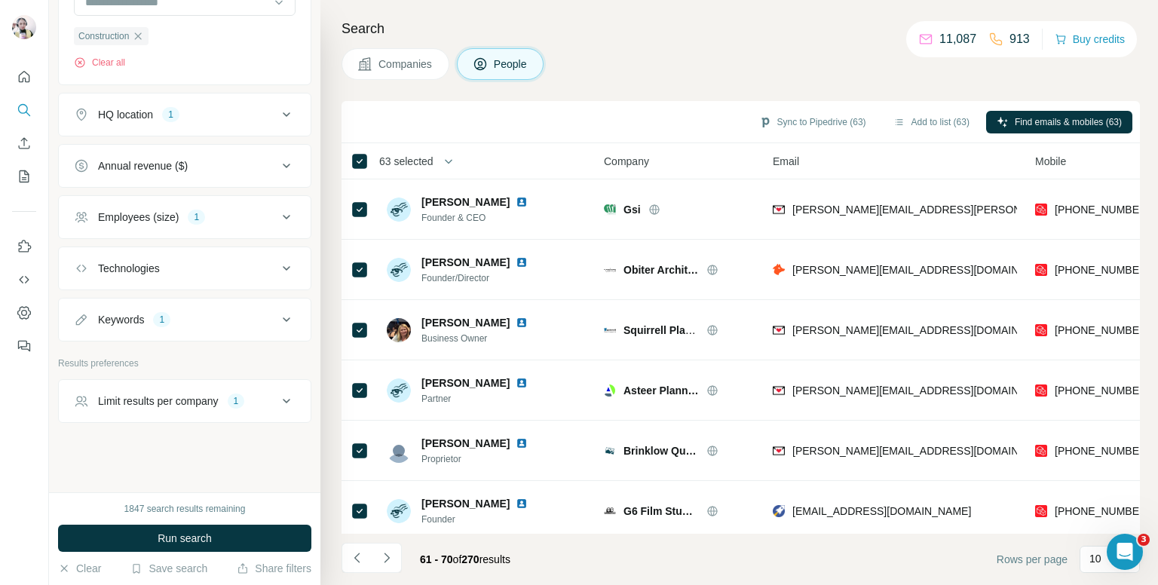
scroll to position [688, 0]
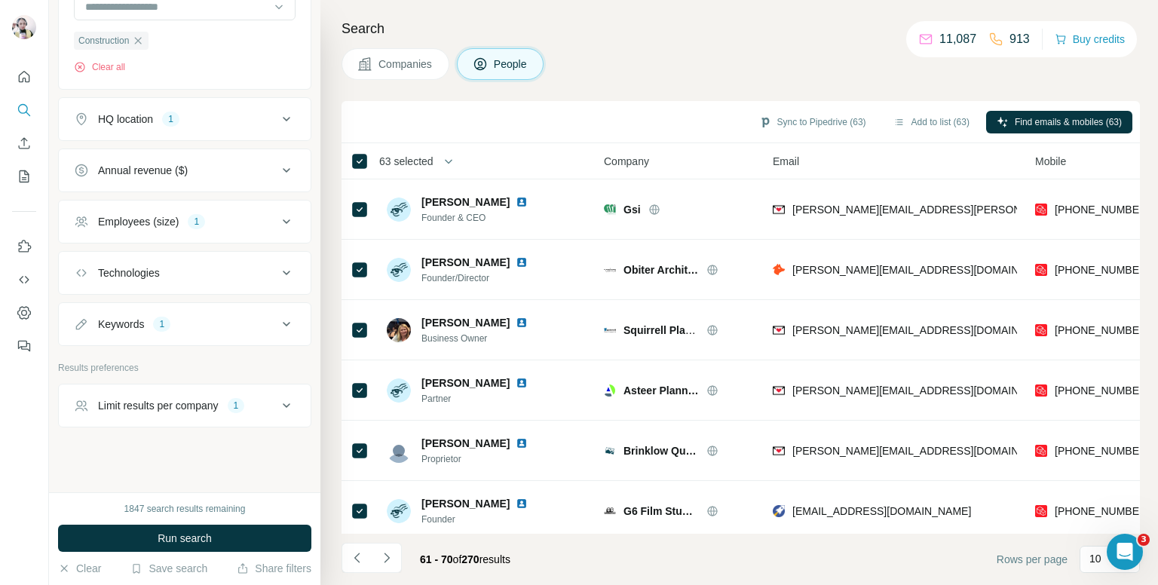
drag, startPoint x: 182, startPoint y: 541, endPoint x: 190, endPoint y: 531, distance: 13.0
click at [187, 535] on span "Run search" at bounding box center [185, 538] width 54 height 15
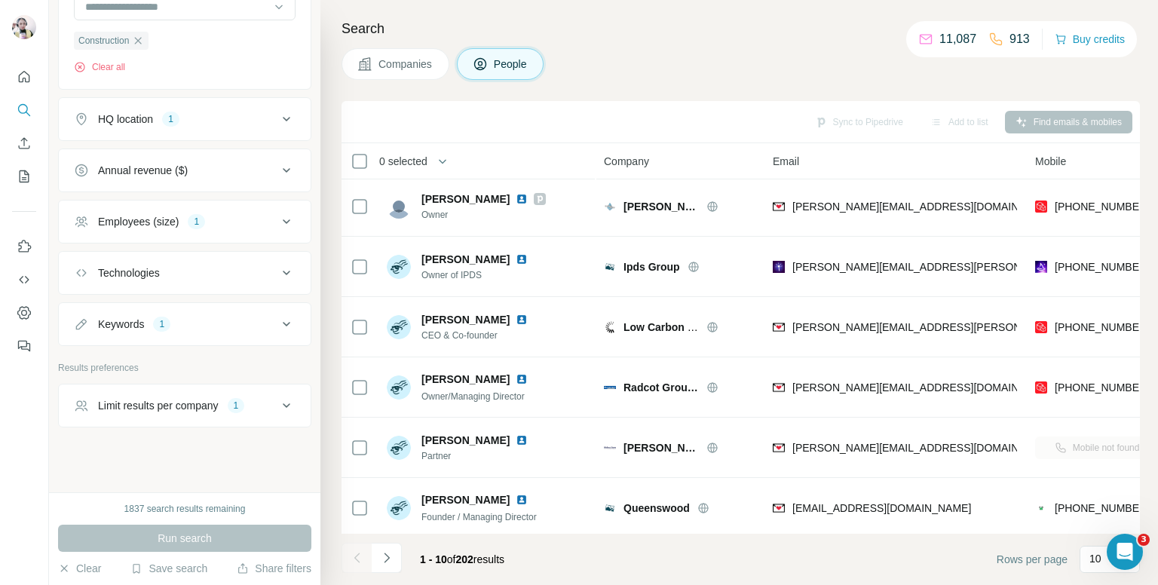
scroll to position [0, 0]
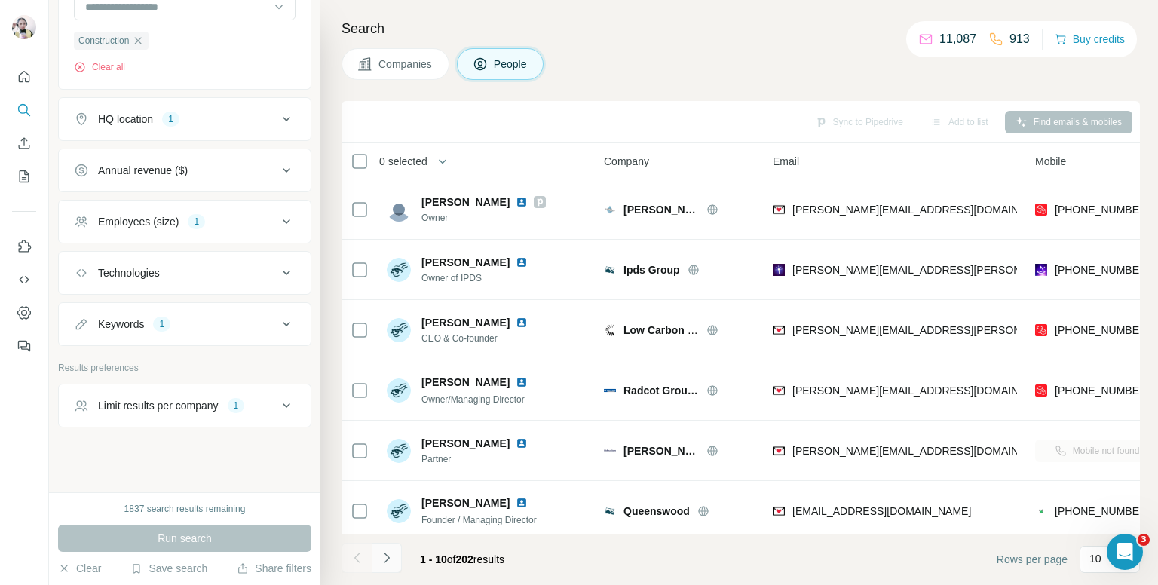
click at [385, 555] on icon "Navigate to next page" at bounding box center [386, 558] width 5 height 10
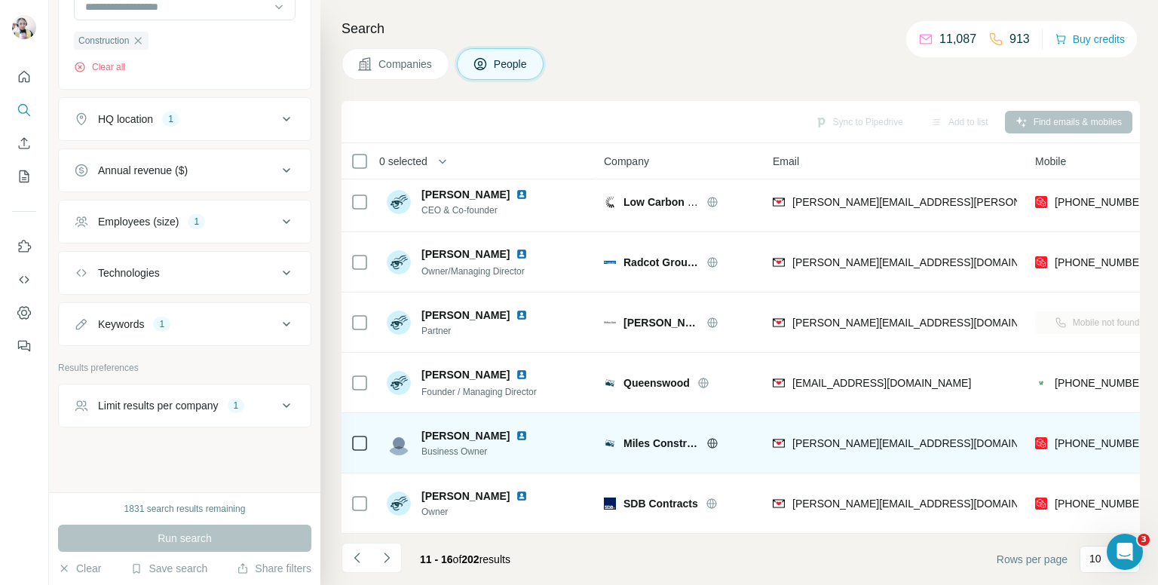
scroll to position [15, 0]
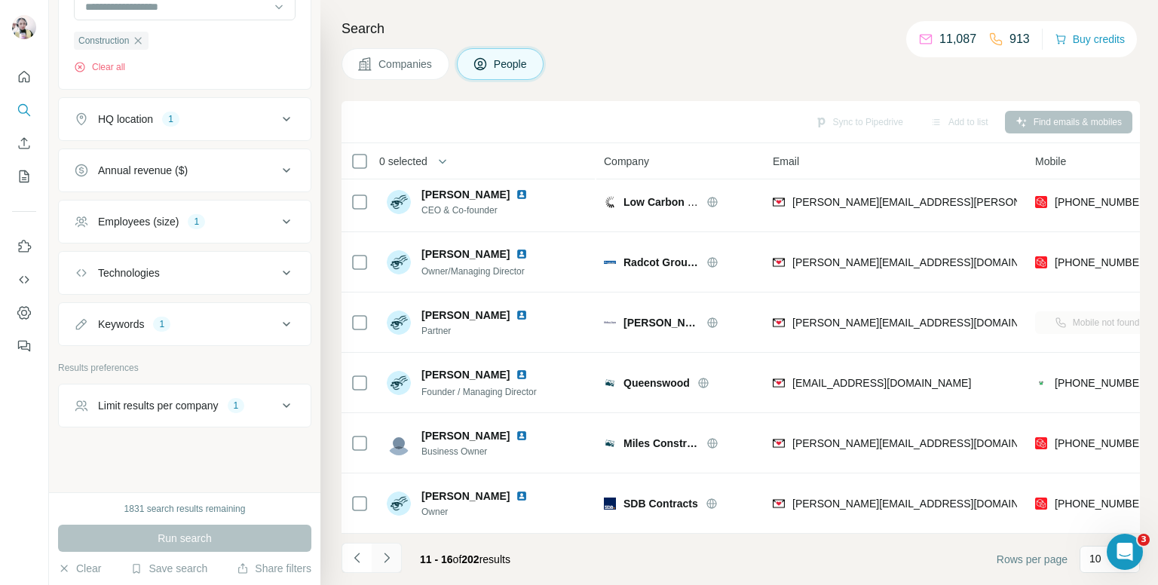
click at [384, 561] on icon "Navigate to next page" at bounding box center [386, 557] width 15 height 15
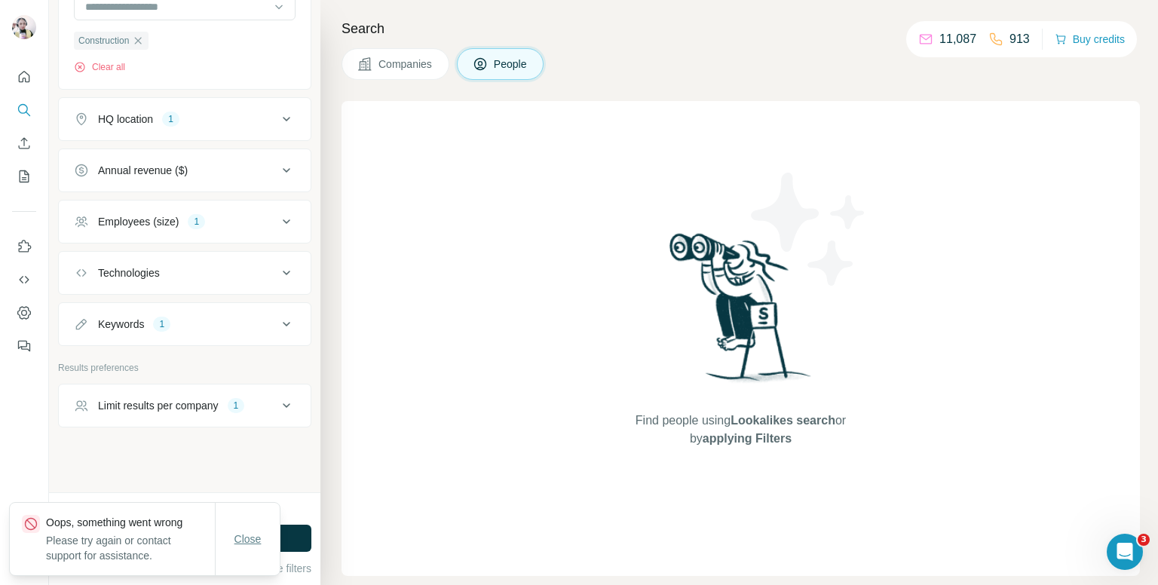
click at [250, 532] on span "Close" at bounding box center [247, 538] width 27 height 15
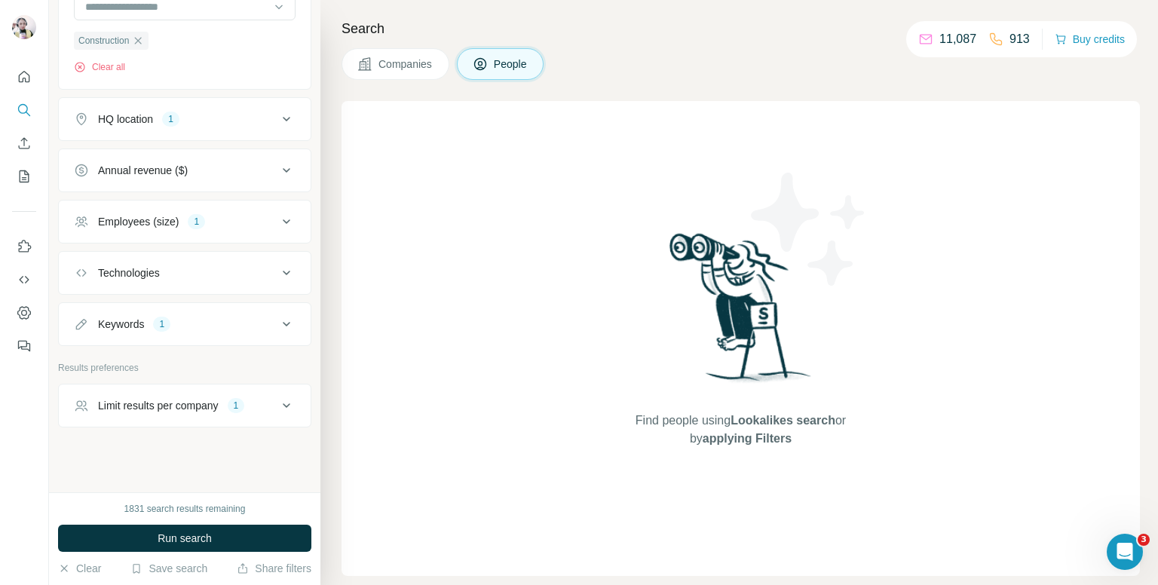
click at [283, 219] on icon at bounding box center [287, 221] width 8 height 5
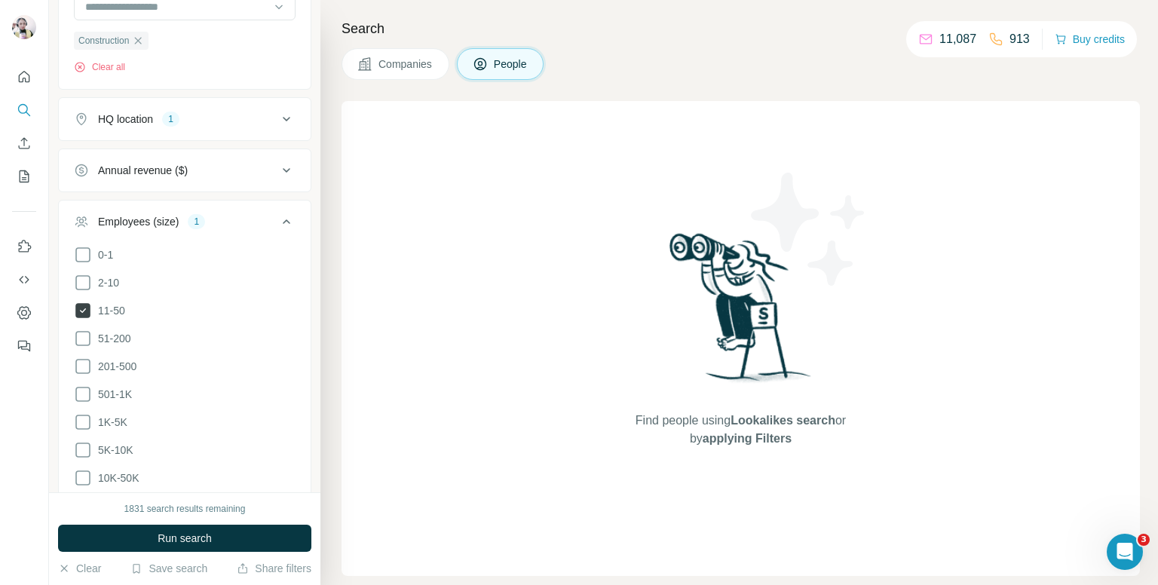
click at [84, 303] on icon at bounding box center [82, 310] width 15 height 15
click at [74, 338] on icon at bounding box center [83, 338] width 18 height 18
click at [215, 538] on button "Run search" at bounding box center [184, 538] width 253 height 27
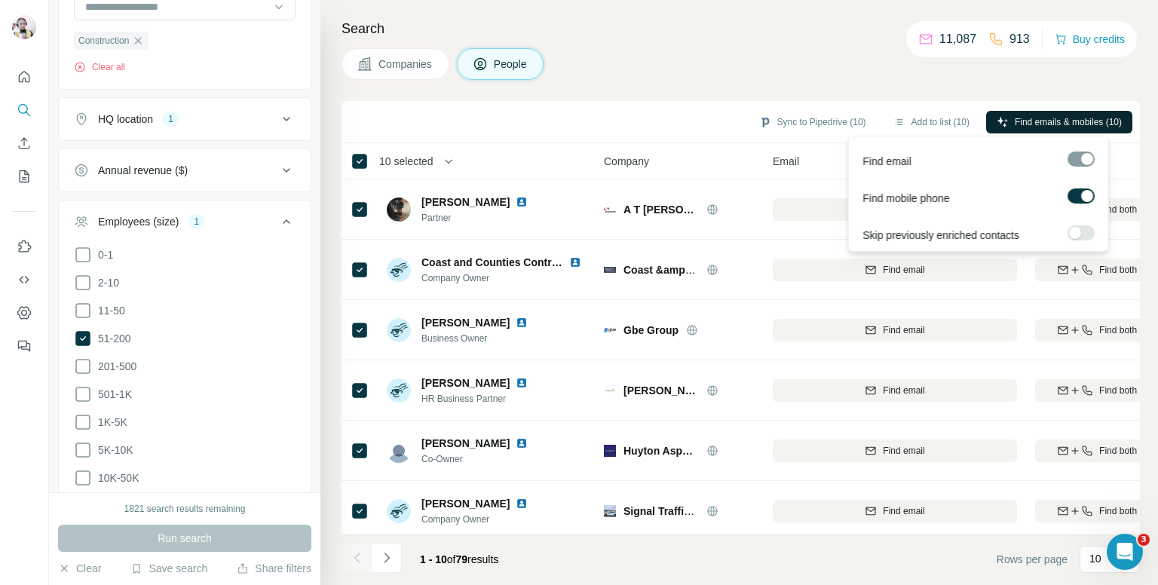
click at [1071, 127] on span "Find emails & mobiles (10)" at bounding box center [1068, 122] width 107 height 14
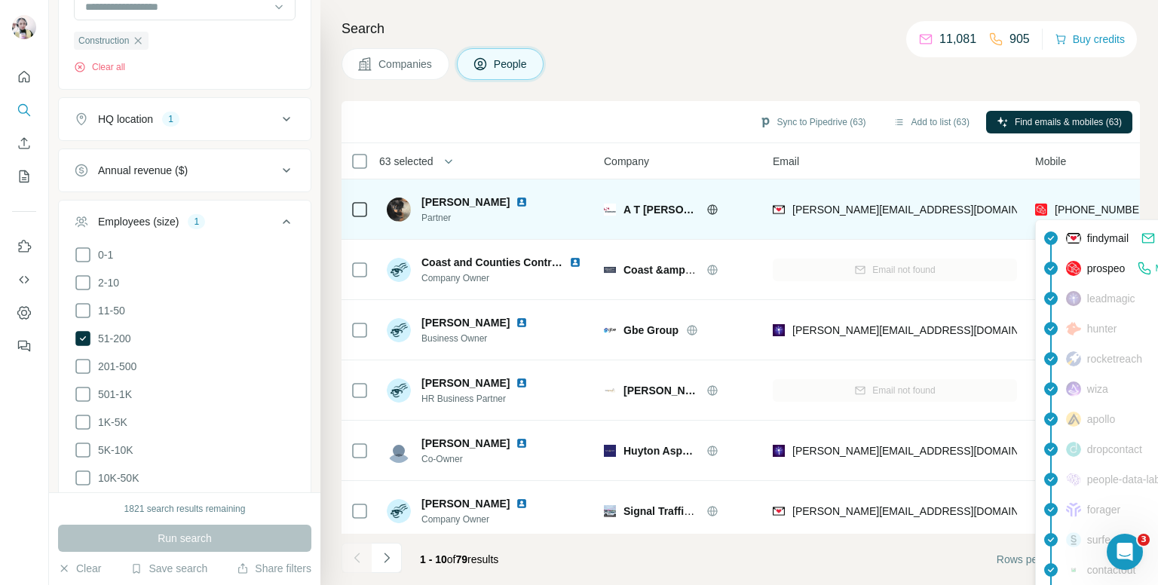
click at [1077, 208] on span "[PHONE_NUMBER]" at bounding box center [1102, 210] width 95 height 12
copy tr "[PHONE_NUMBER]"
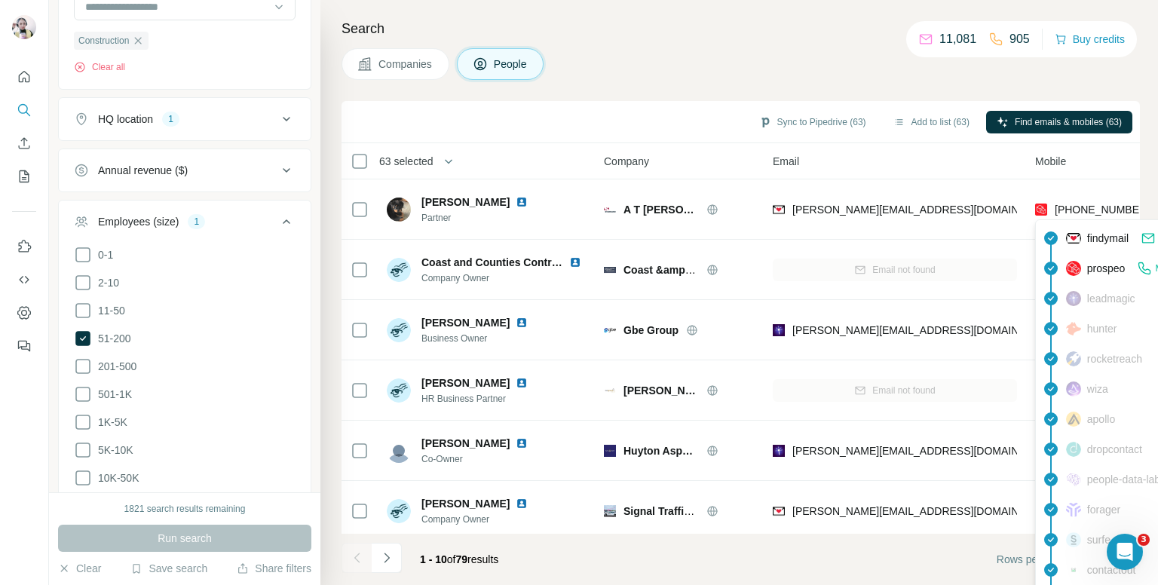
click at [740, 71] on div "Companies People" at bounding box center [741, 64] width 798 height 32
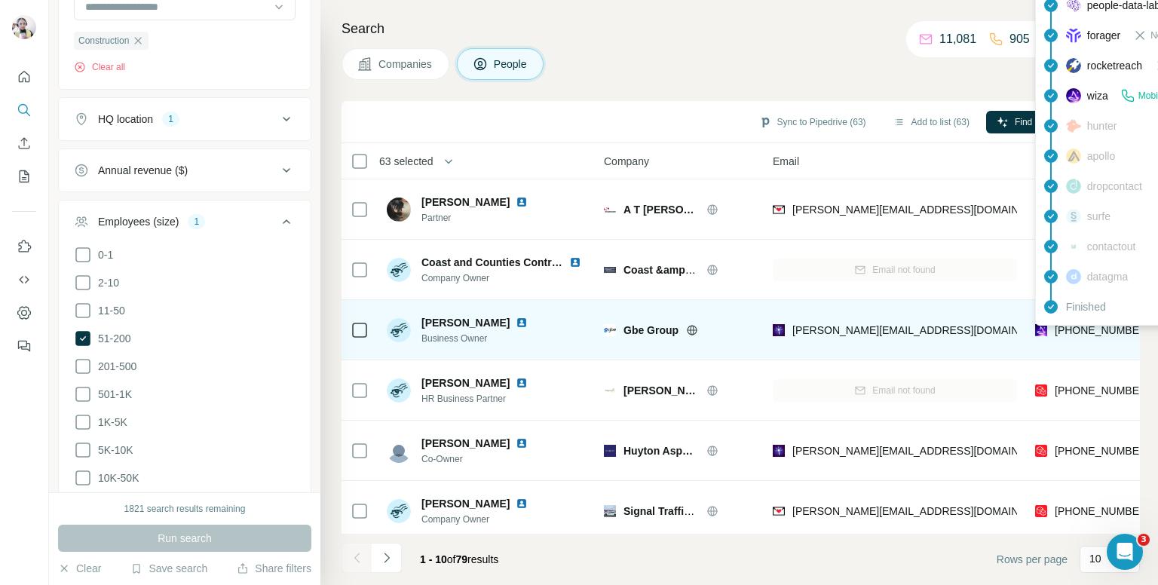
click at [1091, 332] on span "[PHONE_NUMBER]" at bounding box center [1102, 330] width 95 height 12
copy tr "[PHONE_NUMBER]"
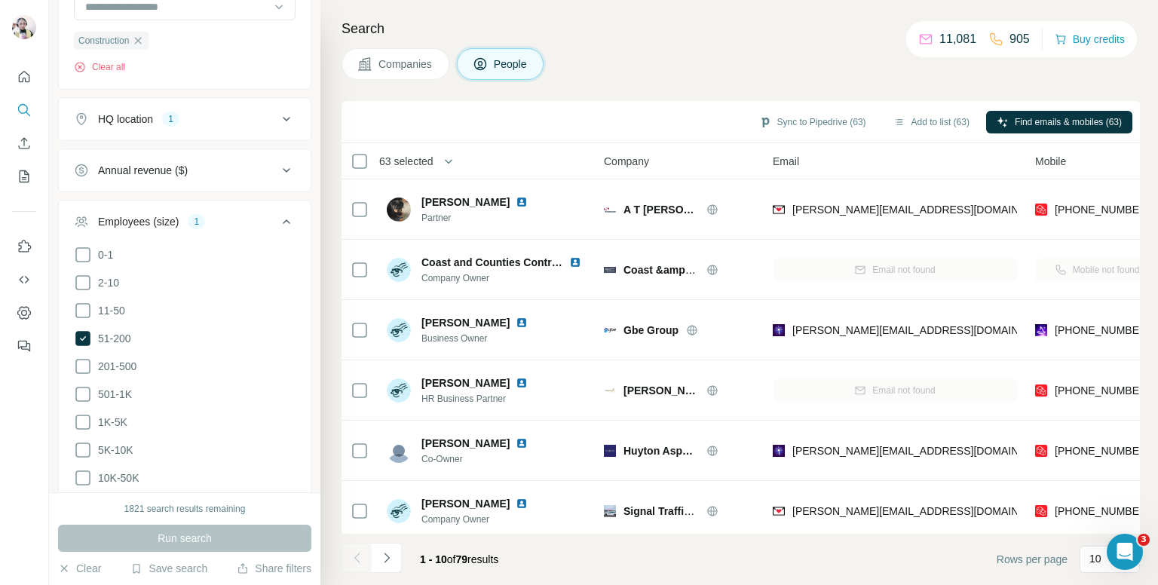
click at [718, 41] on div "Search Companies People Sync to Pipedrive (63) Add to list (63) Find emails & m…" at bounding box center [739, 292] width 838 height 585
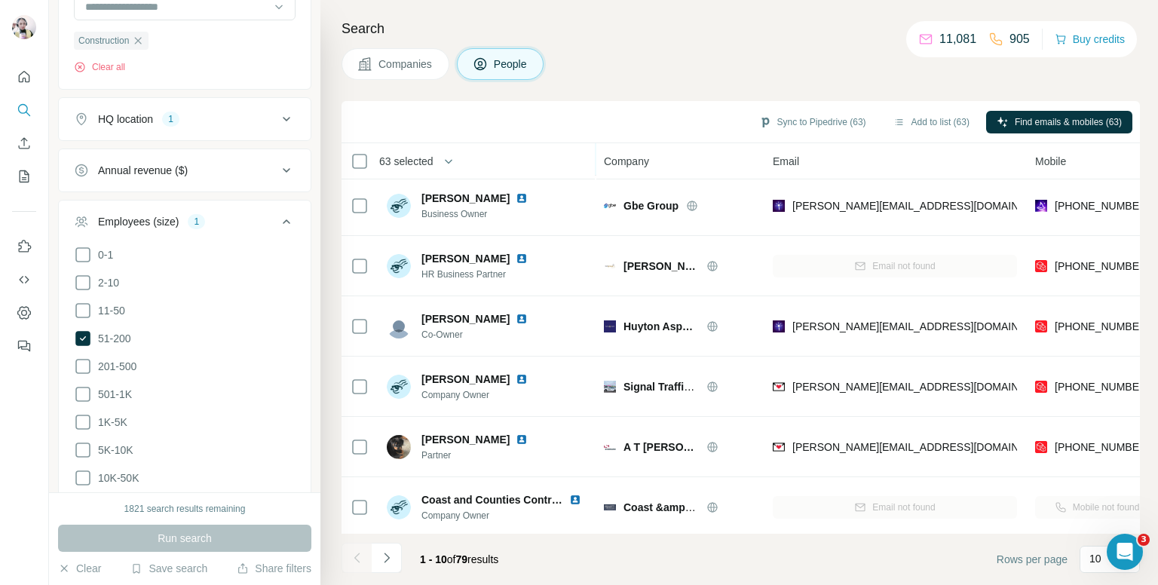
scroll to position [151, 0]
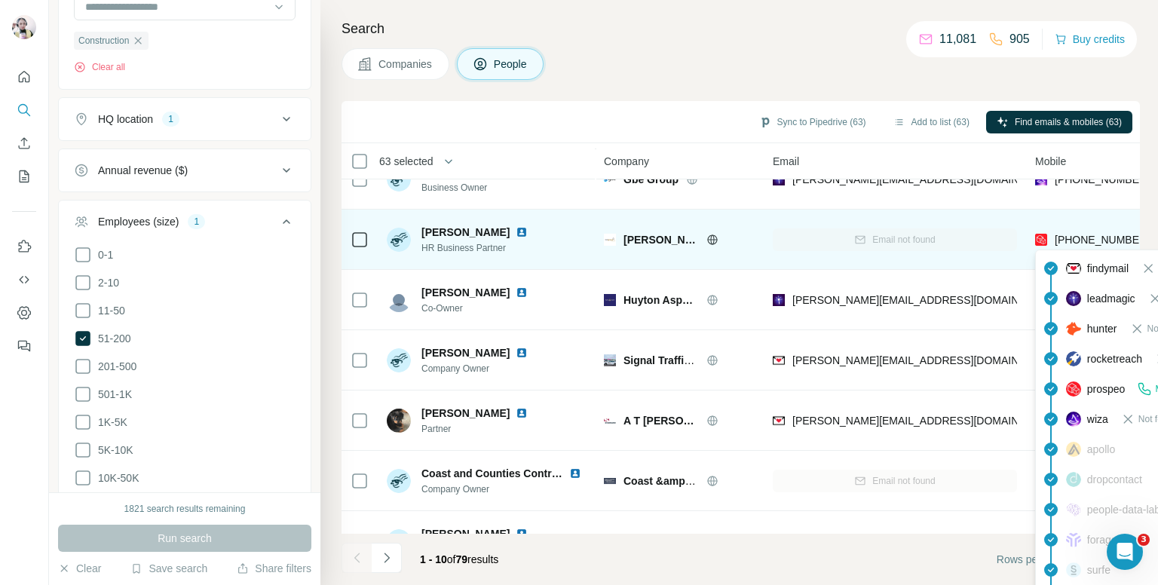
click at [1075, 234] on span "[PHONE_NUMBER]" at bounding box center [1102, 240] width 95 height 12
copy tr "[PHONE_NUMBER]"
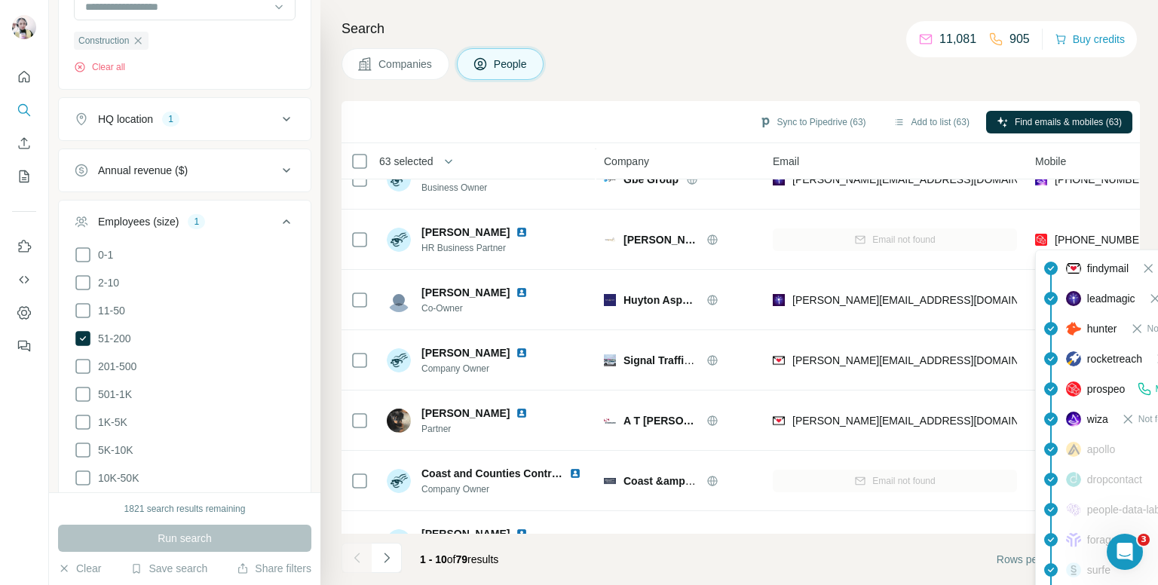
click at [778, 47] on div "Search Companies People Sync to Pipedrive (63) Add to list (63) Find emails & m…" at bounding box center [739, 292] width 838 height 585
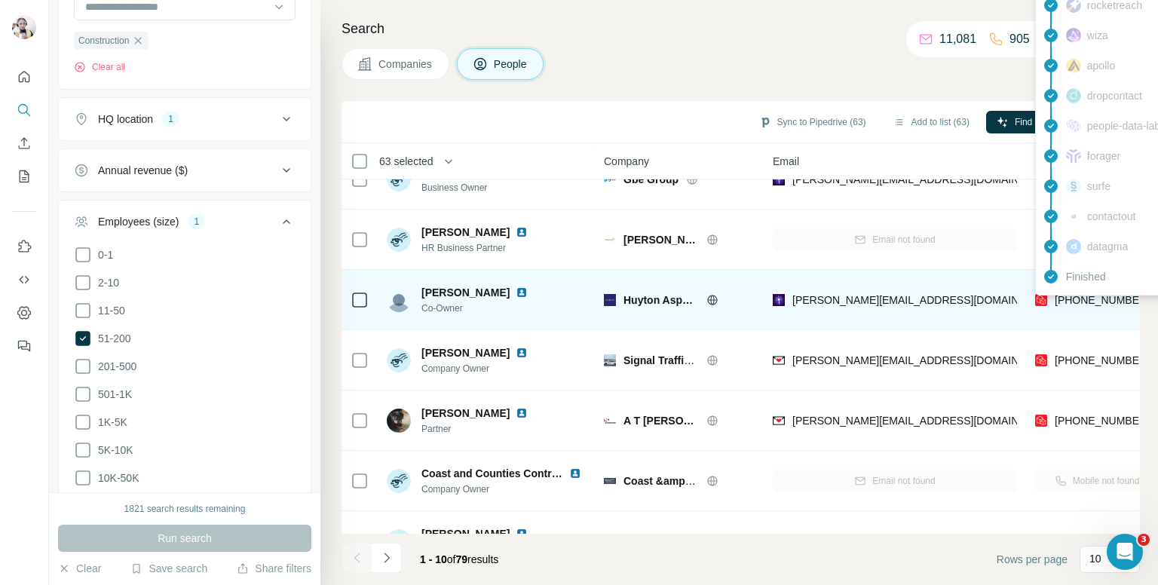
click at [1069, 297] on span "[PHONE_NUMBER]" at bounding box center [1102, 300] width 95 height 12
copy tr "[PHONE_NUMBER]"
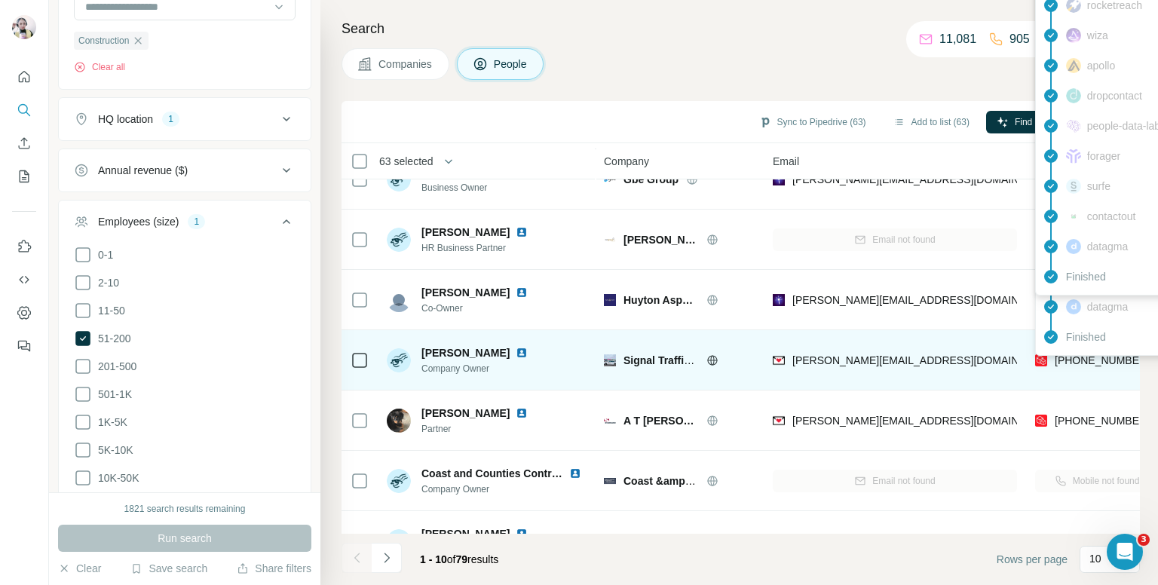
click at [1072, 357] on span "[PHONE_NUMBER]" at bounding box center [1102, 360] width 95 height 12
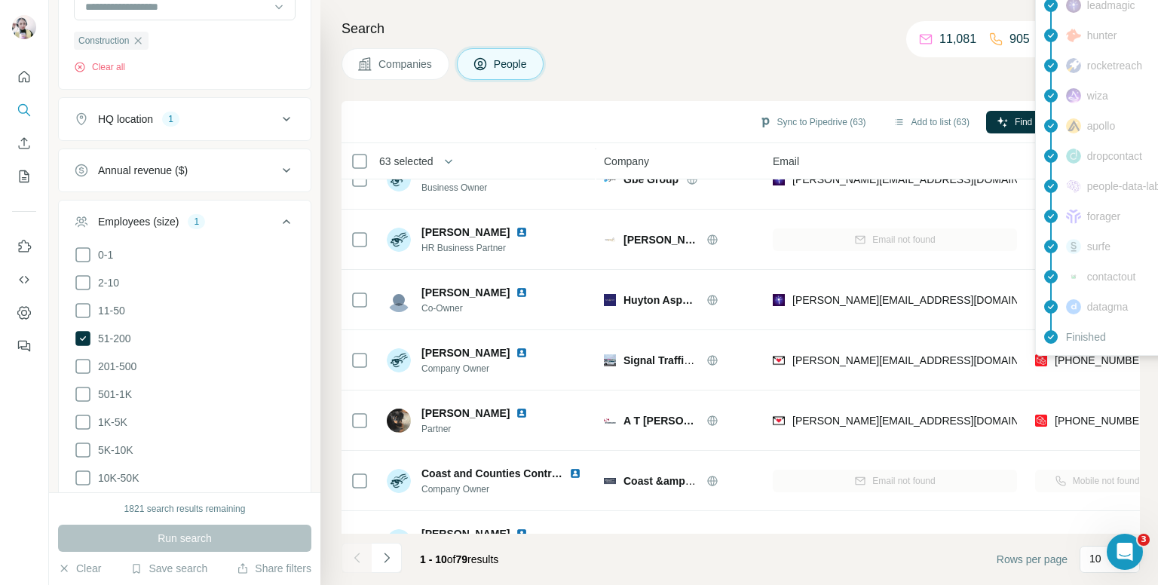
click at [677, 64] on div "Companies People" at bounding box center [741, 64] width 798 height 32
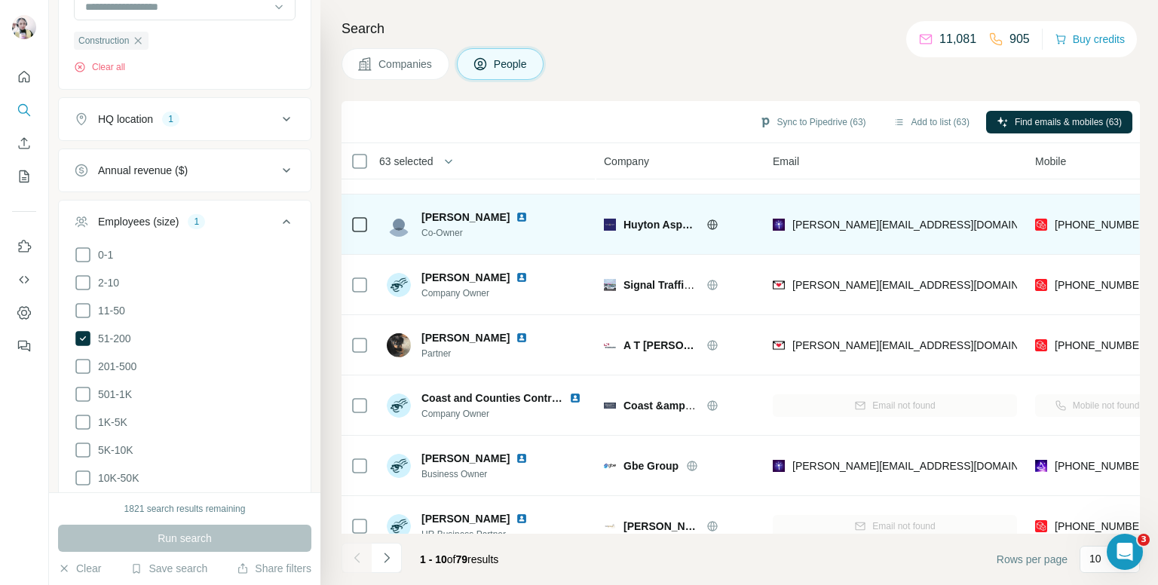
scroll to position [256, 0]
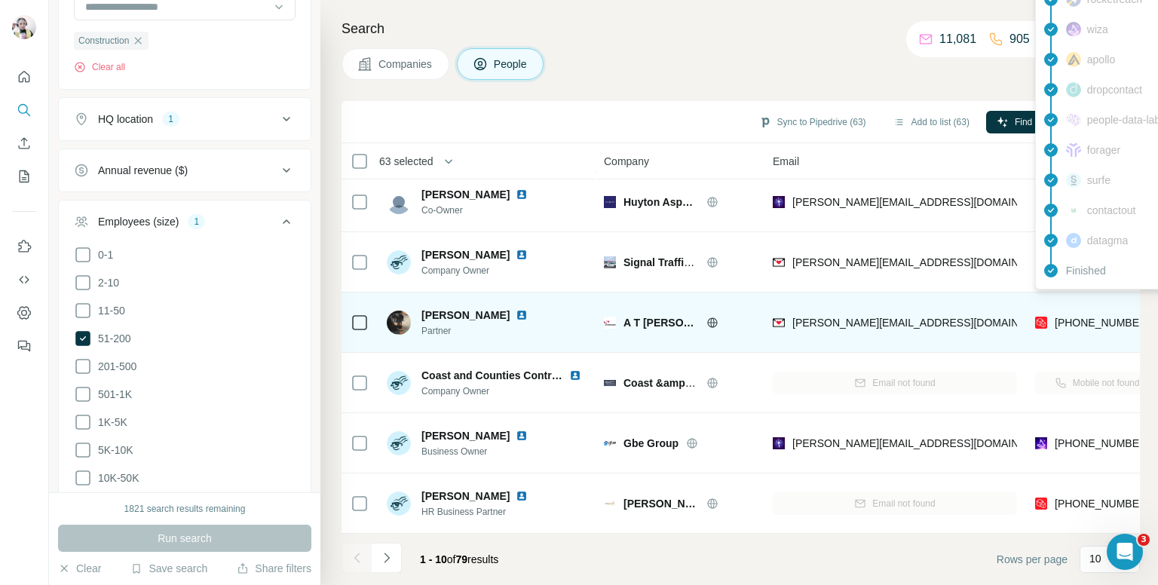
click at [1094, 317] on span "[PHONE_NUMBER]" at bounding box center [1102, 323] width 95 height 12
click at [1093, 320] on span "[PHONE_NUMBER]" at bounding box center [1102, 322] width 95 height 15
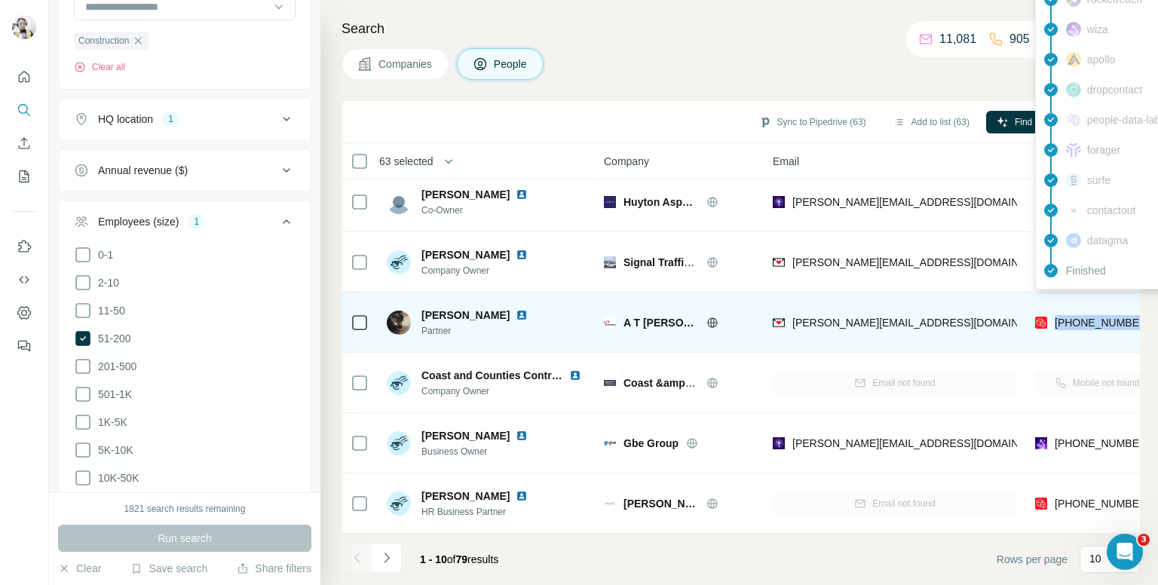
click at [1093, 320] on span "[PHONE_NUMBER]" at bounding box center [1102, 322] width 95 height 15
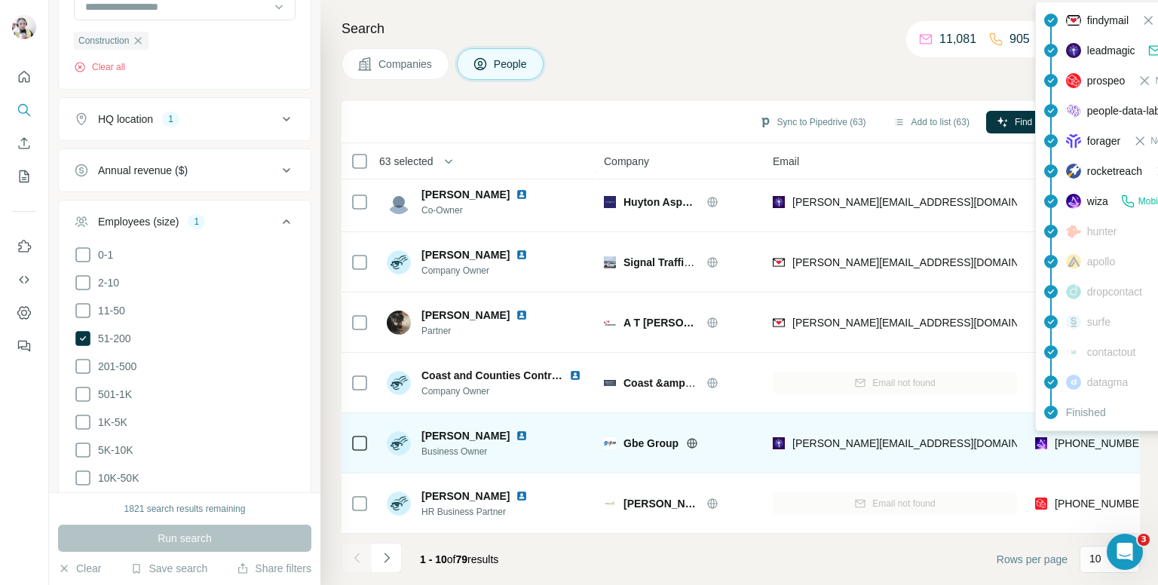
click at [1089, 440] on span "[PHONE_NUMBER]" at bounding box center [1102, 443] width 95 height 12
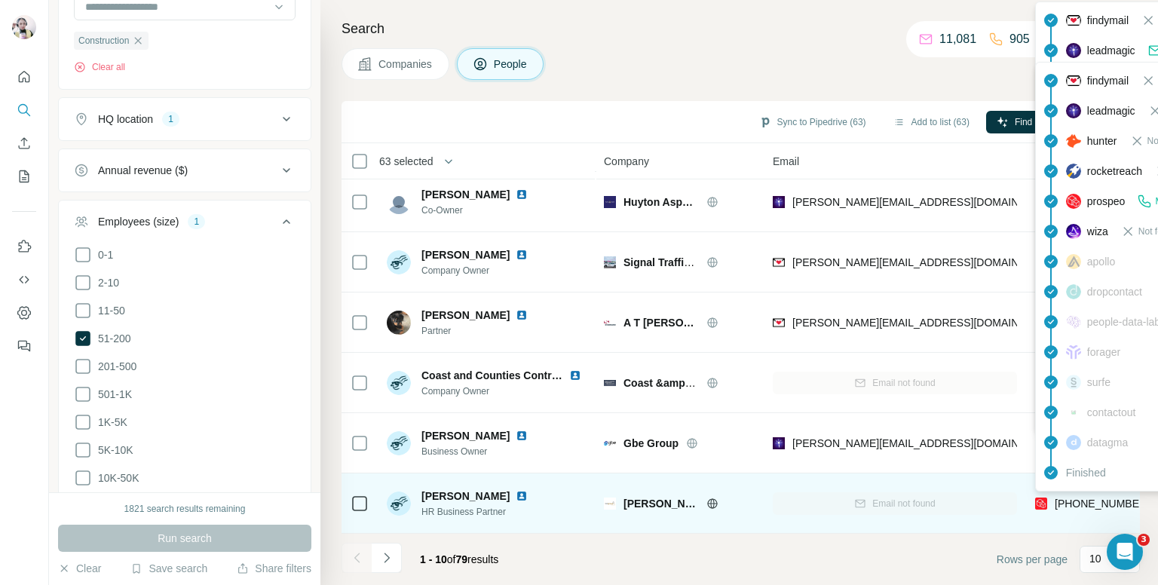
click at [1089, 498] on span "[PHONE_NUMBER]" at bounding box center [1102, 504] width 95 height 12
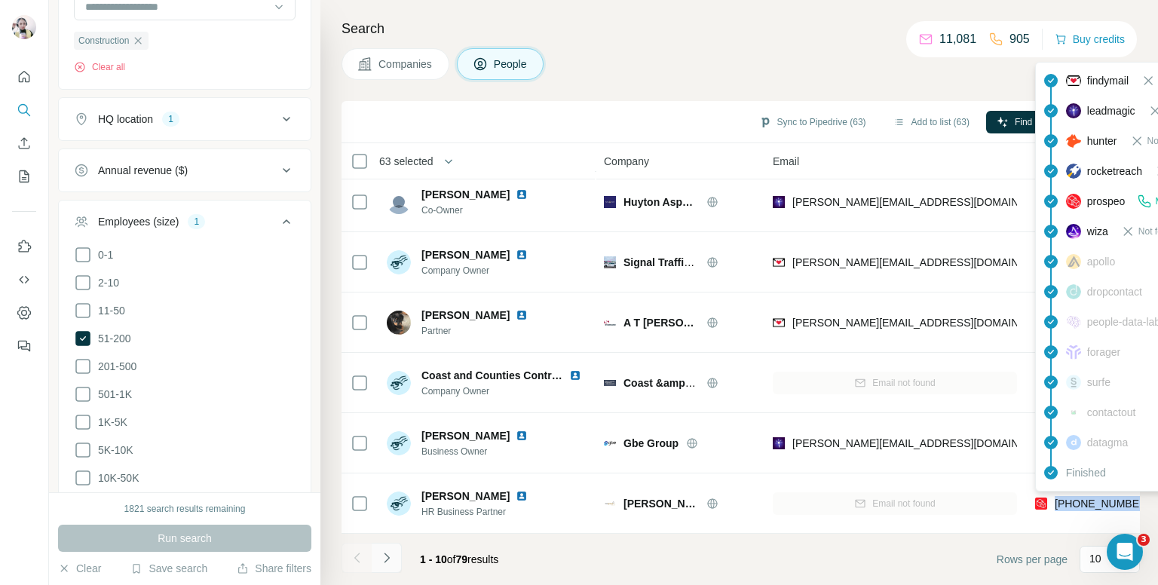
click at [387, 562] on icon "Navigate to next page" at bounding box center [386, 557] width 15 height 15
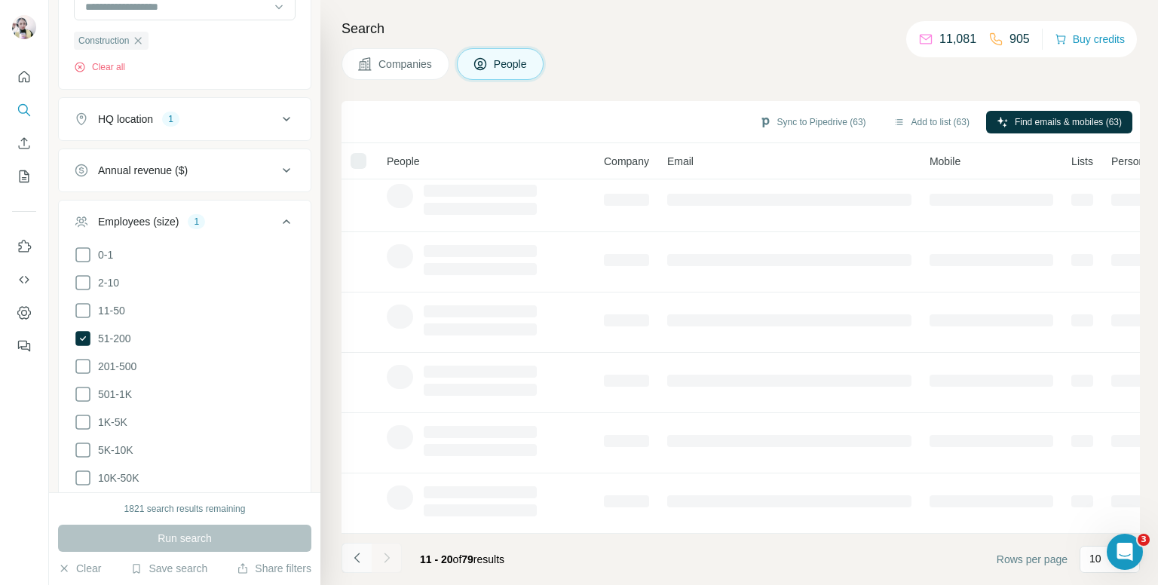
click at [355, 556] on icon "Navigate to previous page" at bounding box center [356, 558] width 5 height 10
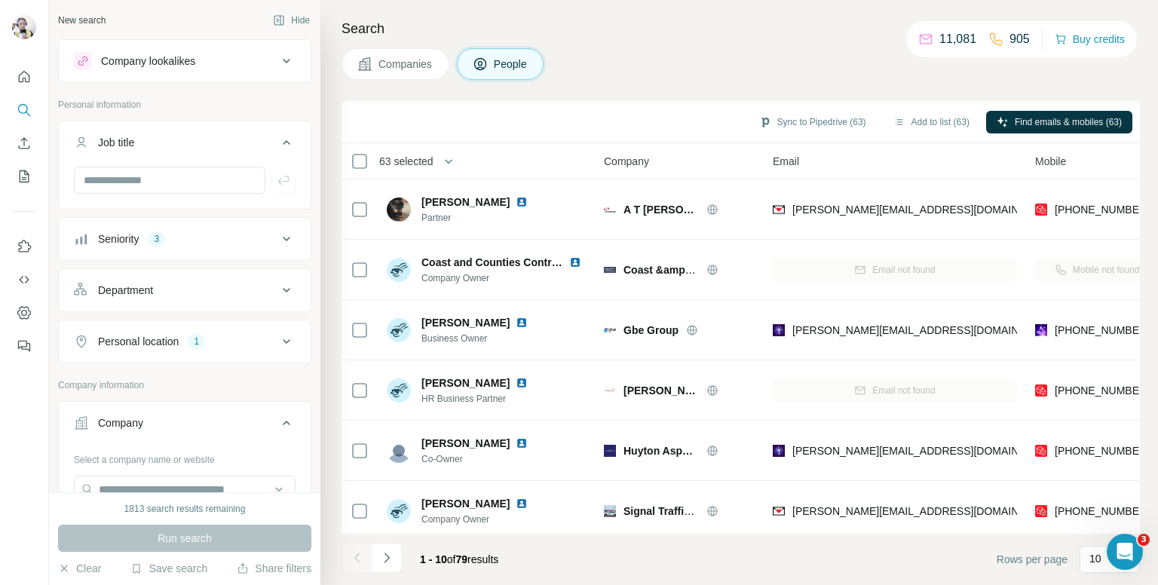
scroll to position [3016, 0]
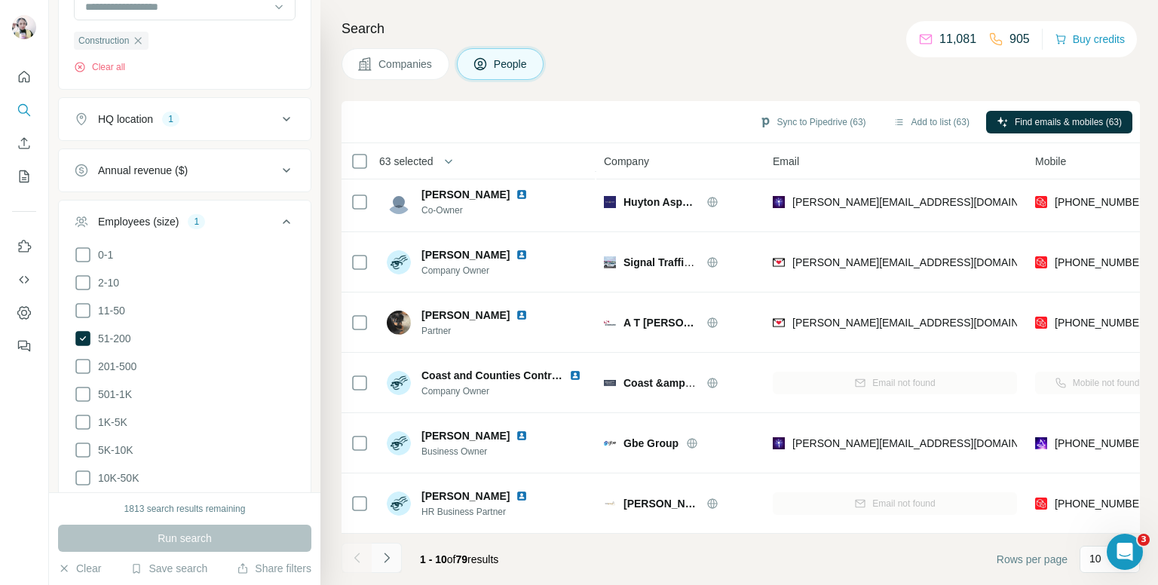
click at [389, 560] on icon "Navigate to next page" at bounding box center [386, 557] width 15 height 15
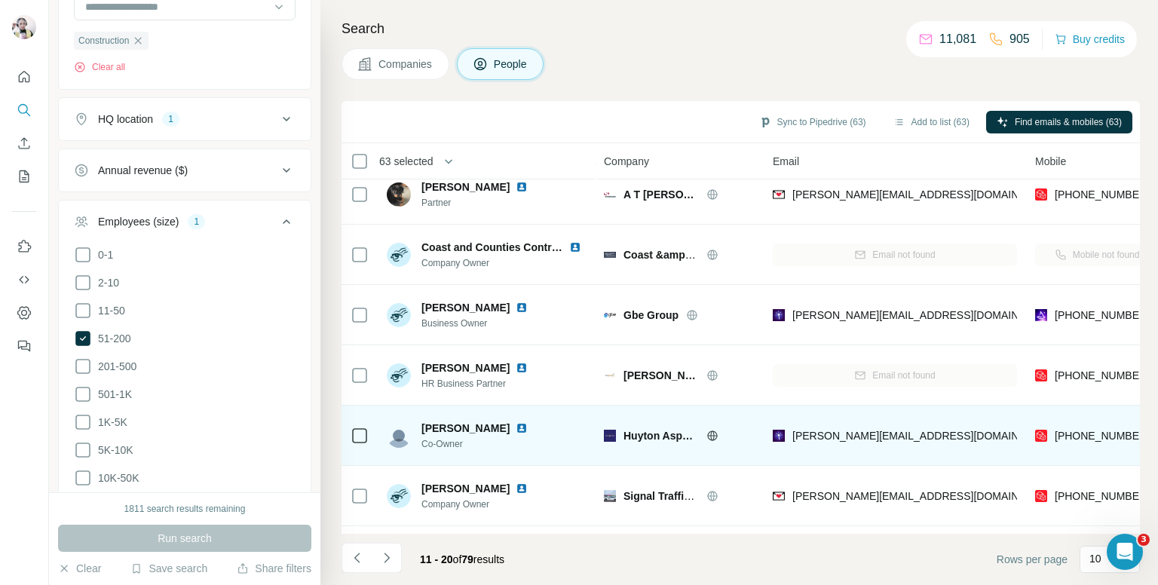
scroll to position [256, 0]
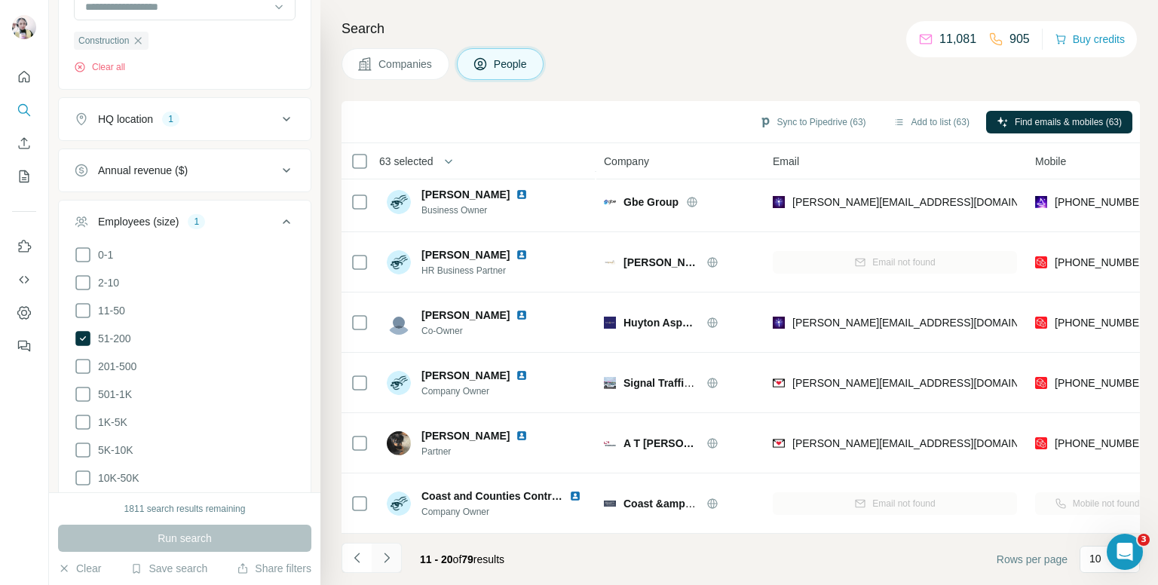
click at [384, 561] on icon "Navigate to next page" at bounding box center [386, 557] width 15 height 15
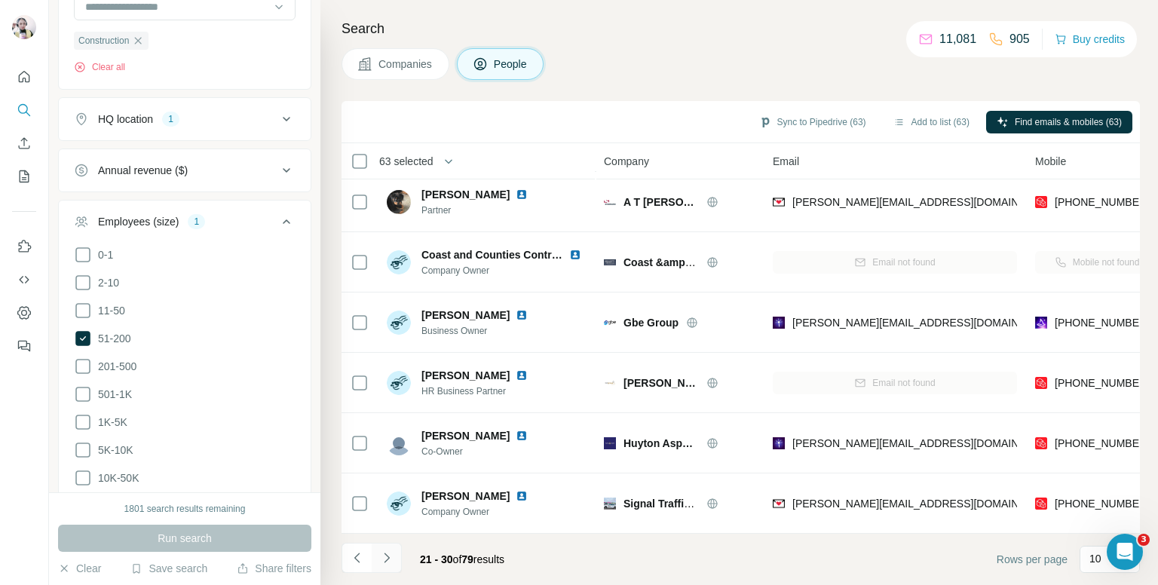
click at [383, 553] on icon "Navigate to next page" at bounding box center [386, 557] width 15 height 15
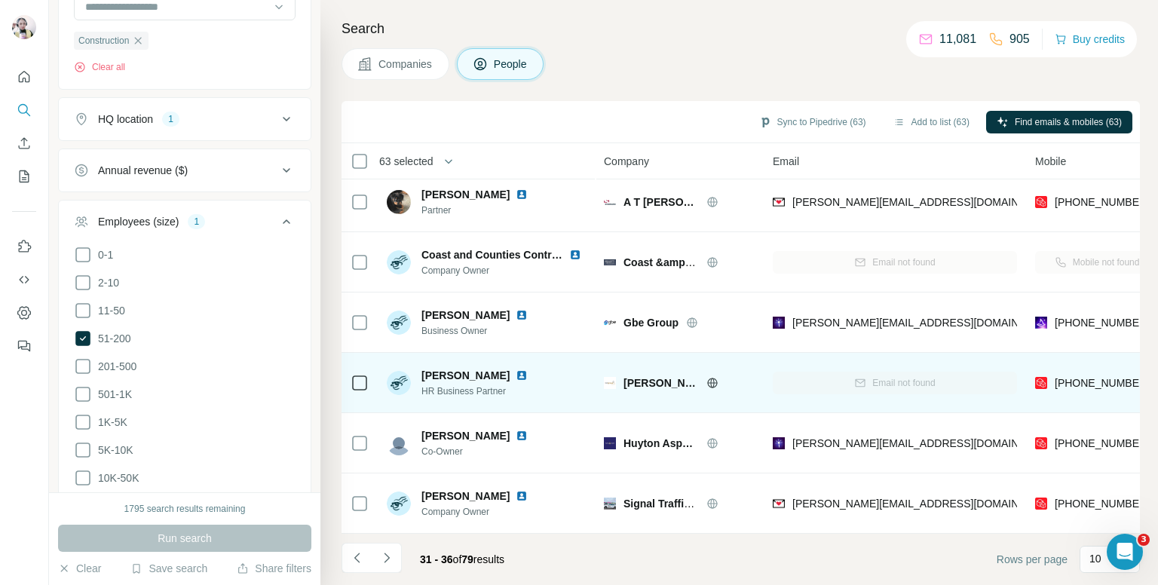
scroll to position [15, 0]
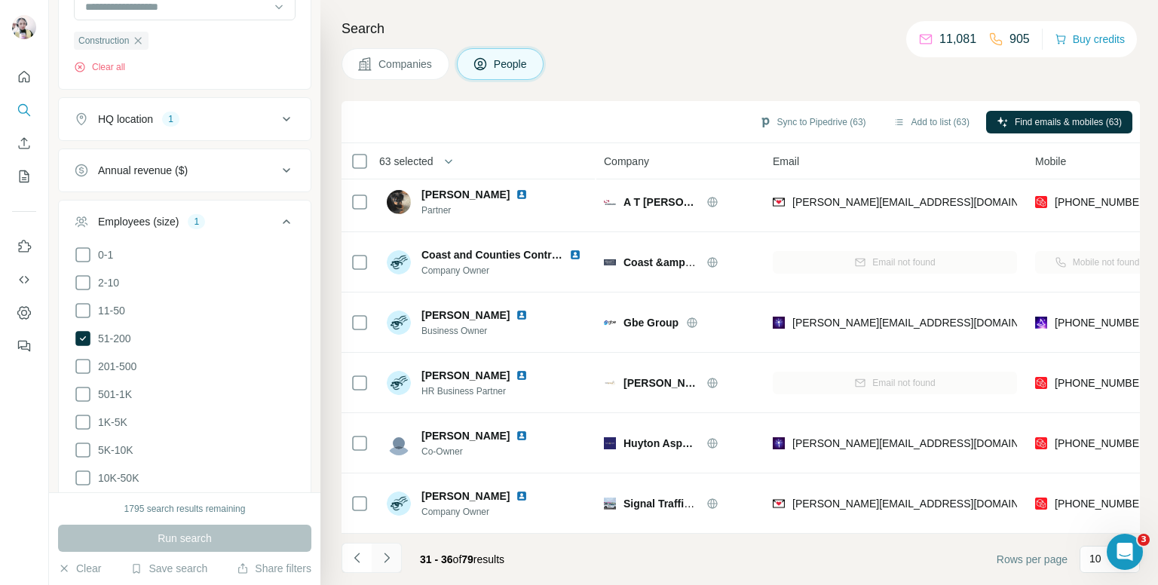
click at [384, 560] on icon "Navigate to next page" at bounding box center [386, 557] width 15 height 15
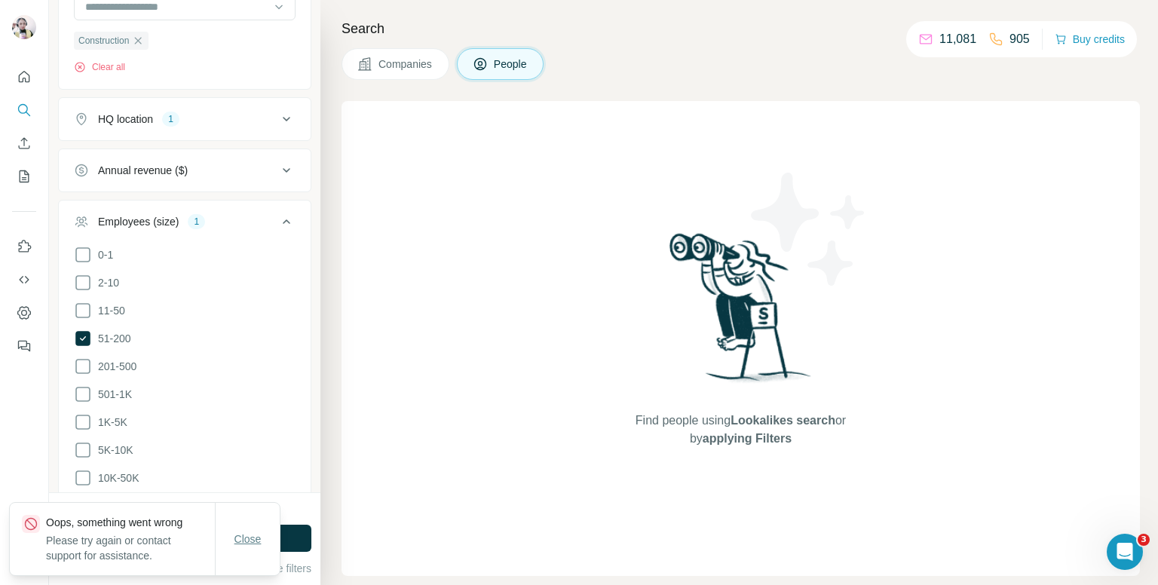
click at [231, 537] on button "Close" at bounding box center [248, 538] width 48 height 27
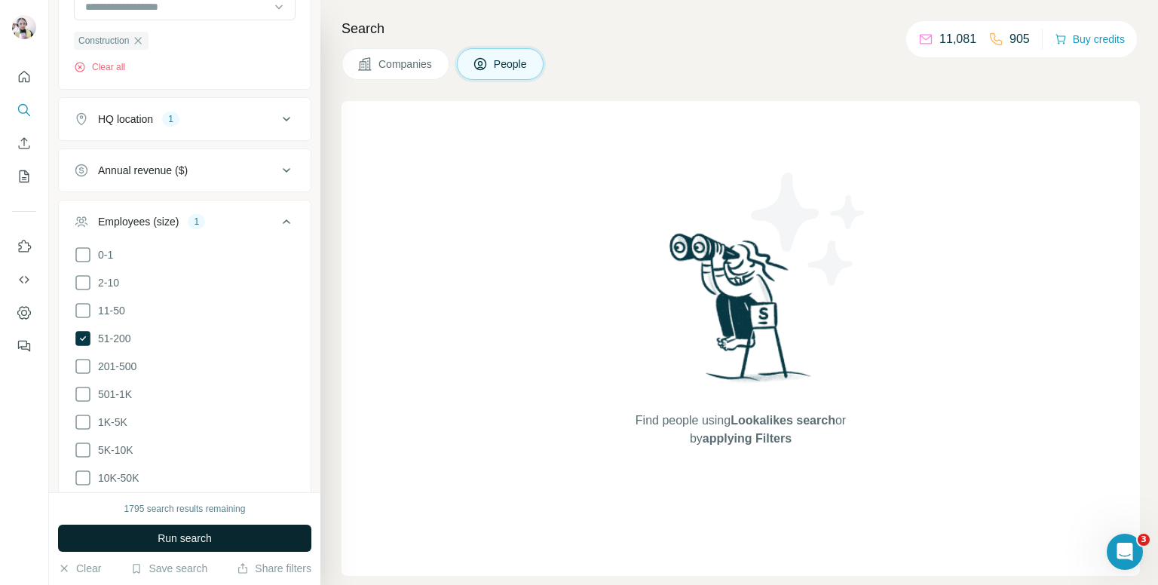
click at [249, 528] on button "Run search" at bounding box center [184, 538] width 253 height 27
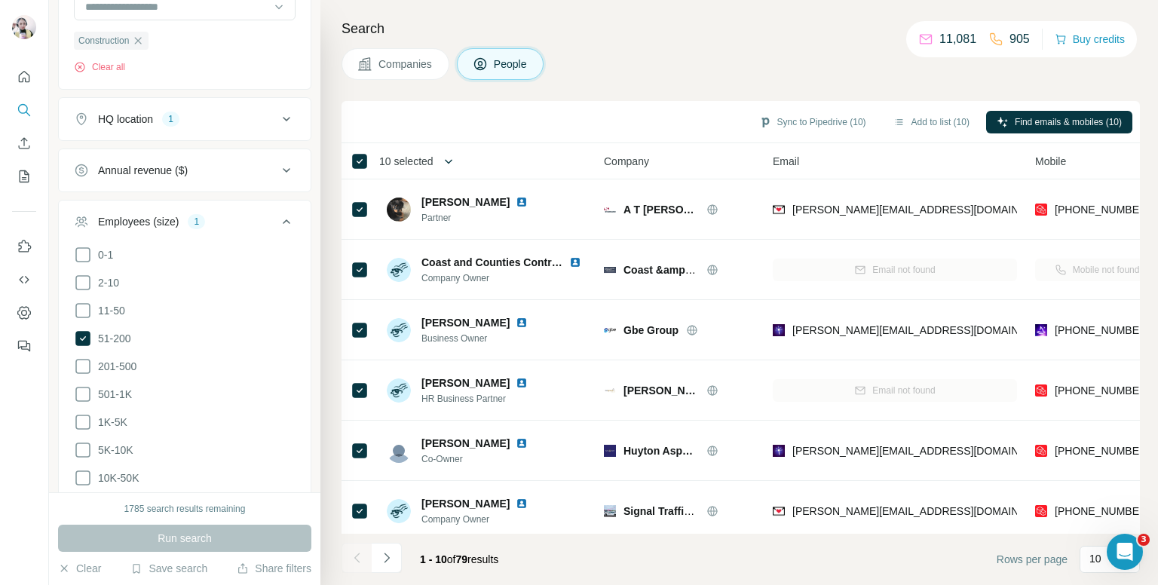
click at [449, 158] on icon "button" at bounding box center [448, 161] width 15 height 15
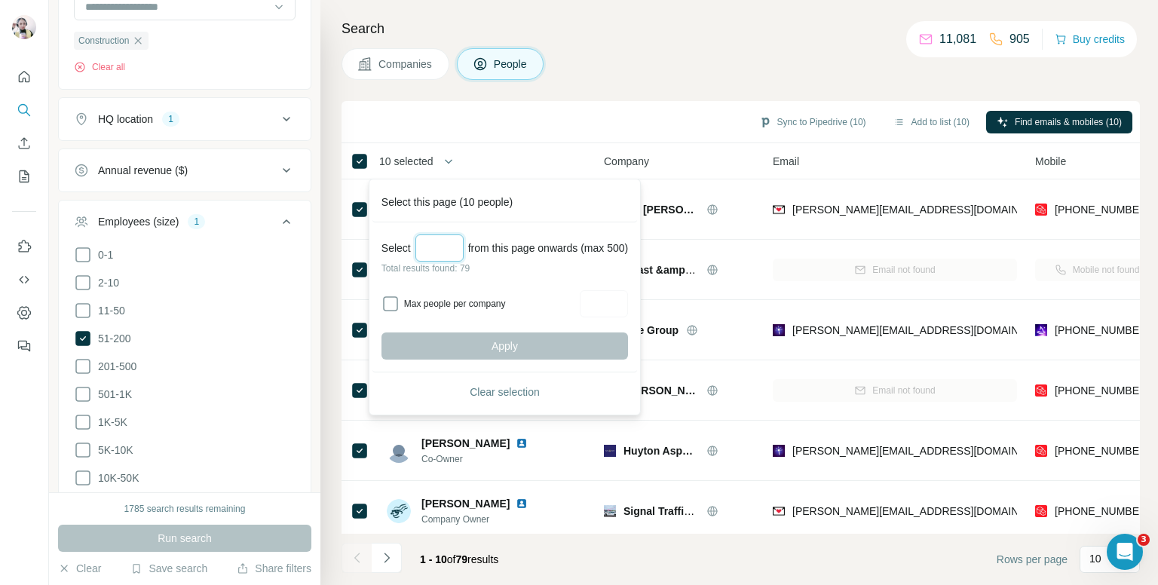
click at [441, 248] on input "Select a number (up to 500)" at bounding box center [439, 247] width 48 height 27
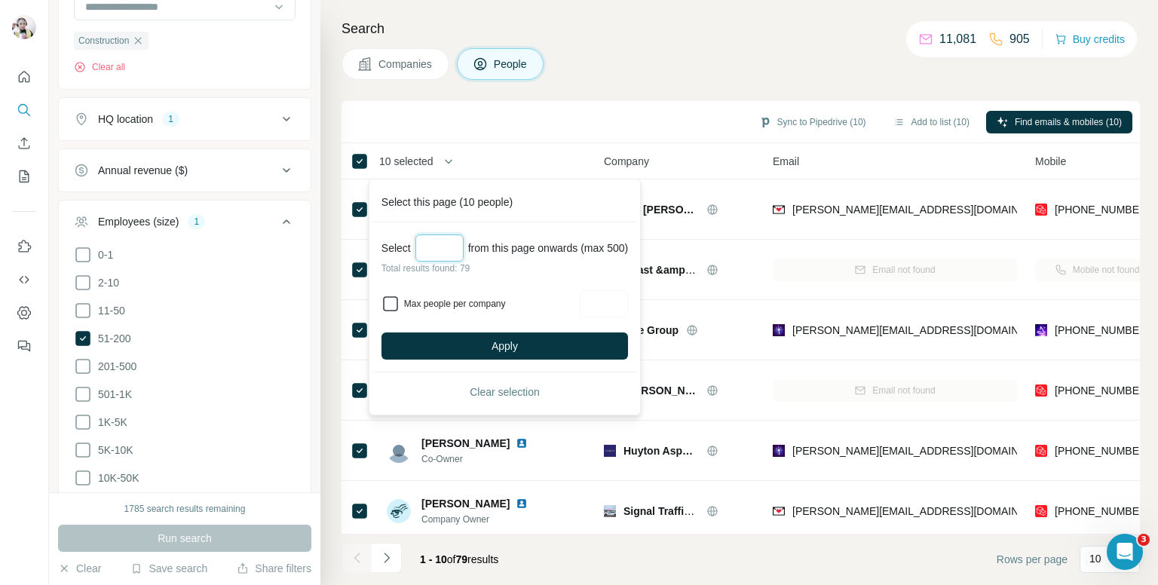
type input "**"
click at [534, 338] on button "Apply" at bounding box center [504, 345] width 247 height 27
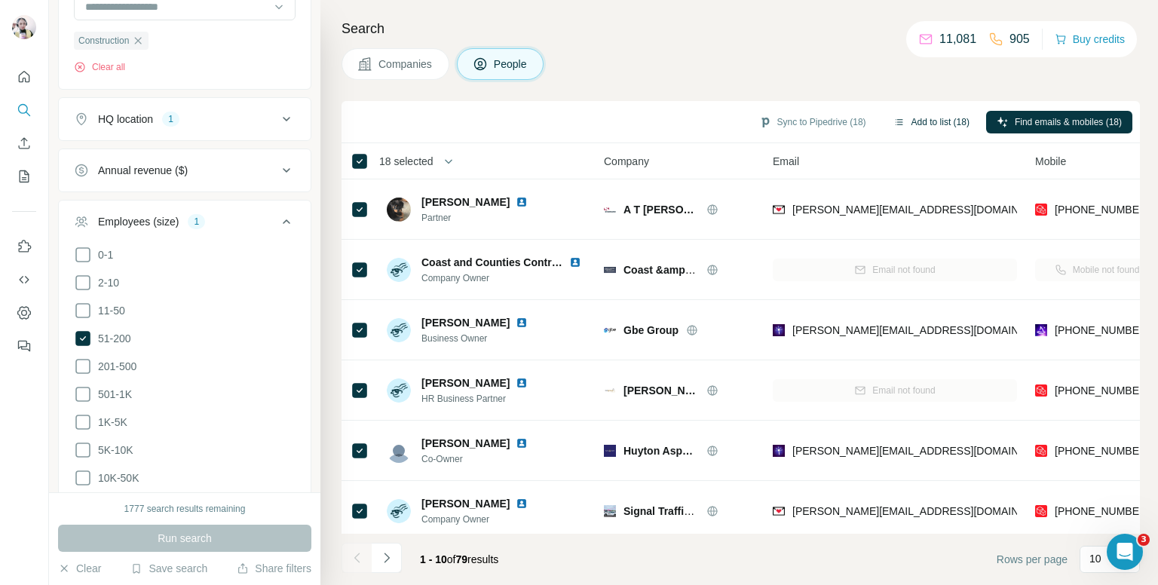
click at [941, 112] on button "Add to list (18)" at bounding box center [931, 122] width 97 height 23
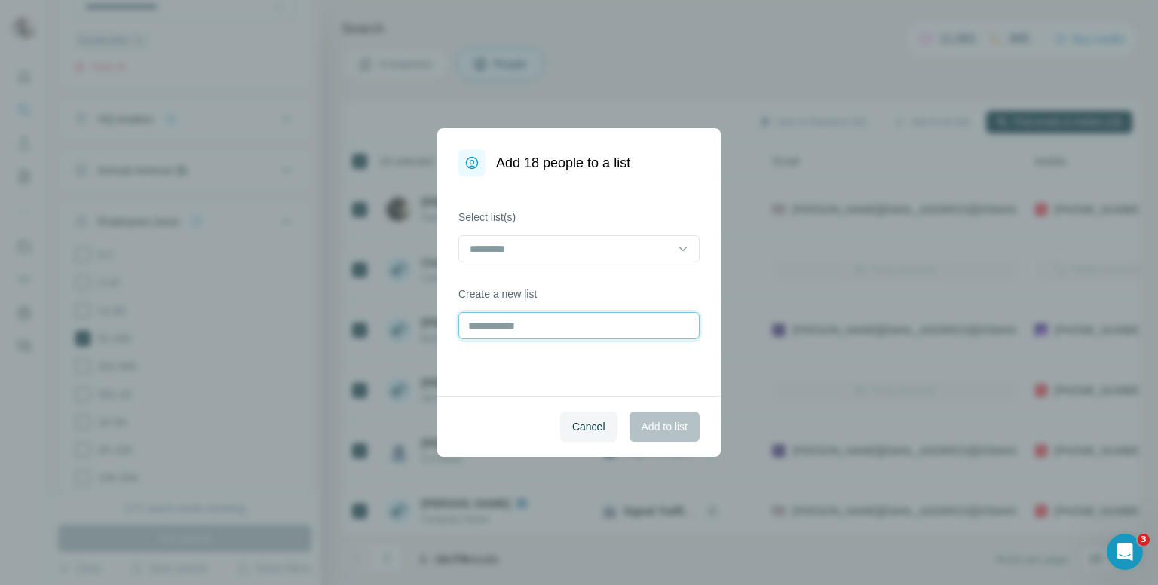
click at [509, 321] on input "text" at bounding box center [578, 325] width 241 height 27
click at [576, 421] on span "Cancel" at bounding box center [588, 426] width 33 height 15
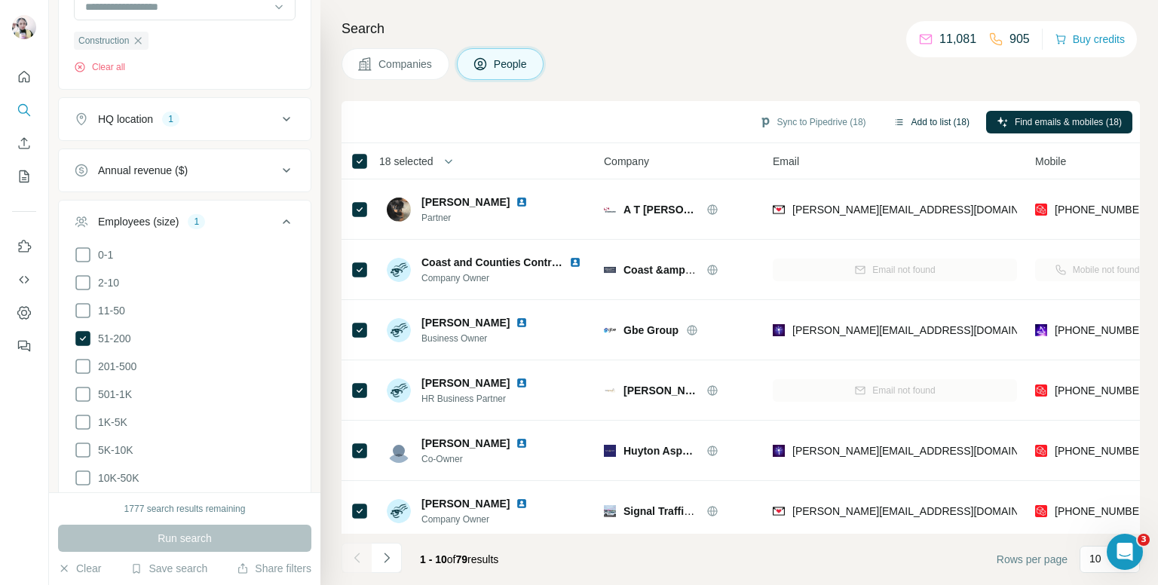
click at [934, 121] on button "Add to list (18)" at bounding box center [931, 122] width 97 height 23
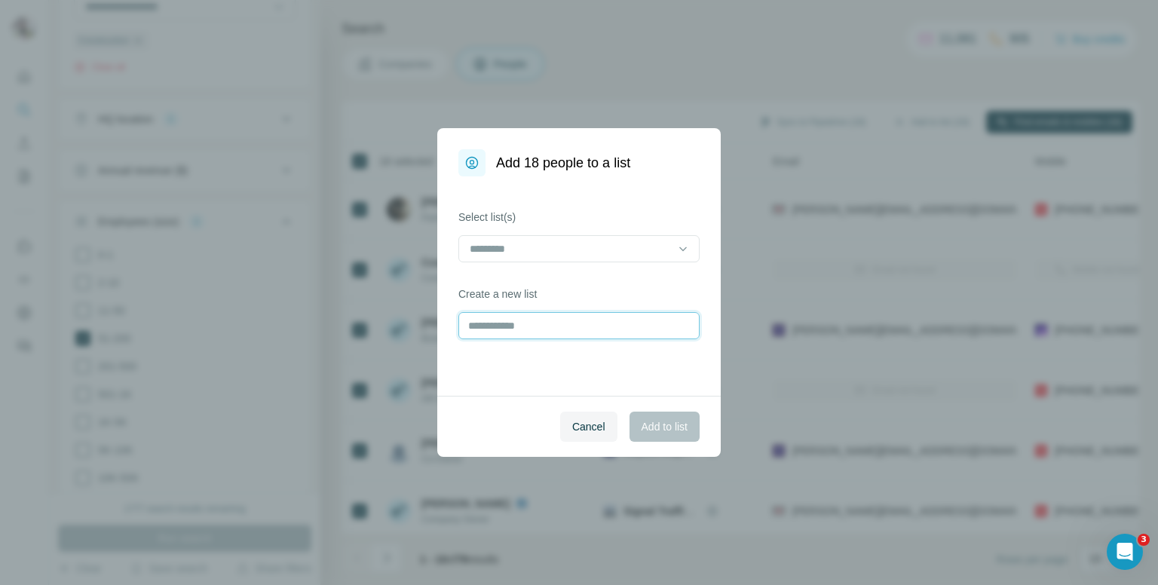
click at [507, 323] on input "text" at bounding box center [578, 325] width 241 height 27
type input "******"
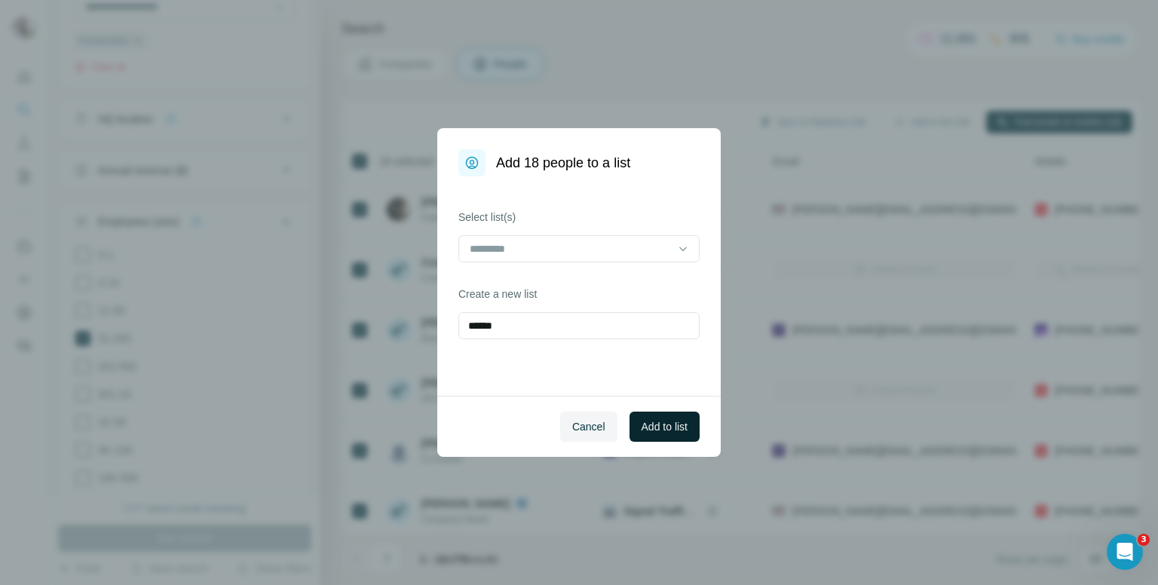
click at [661, 427] on span "Add to list" at bounding box center [665, 426] width 46 height 15
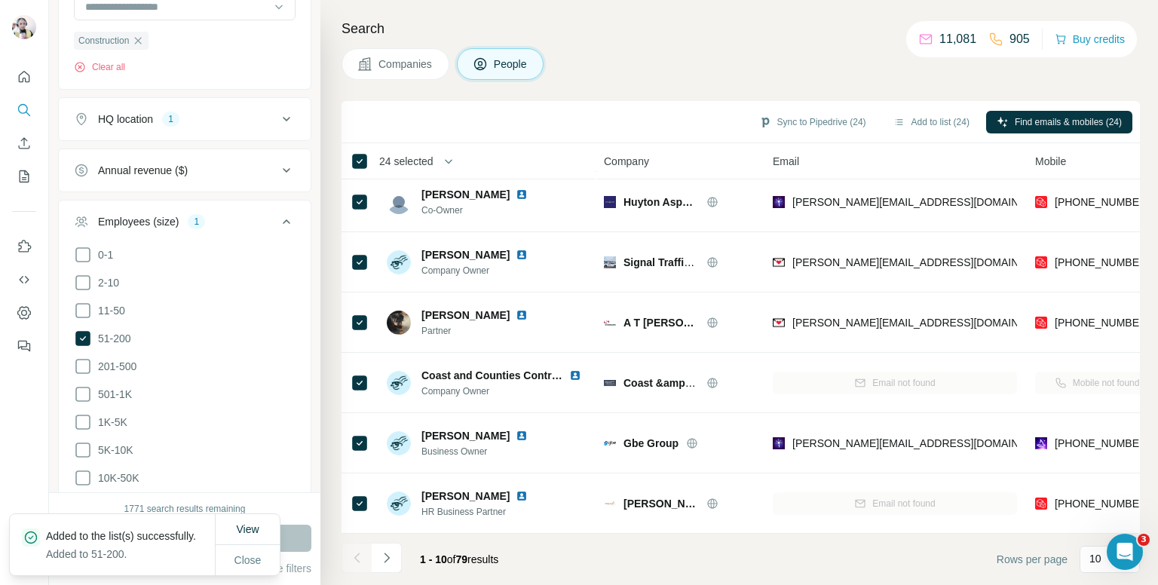
scroll to position [0, 0]
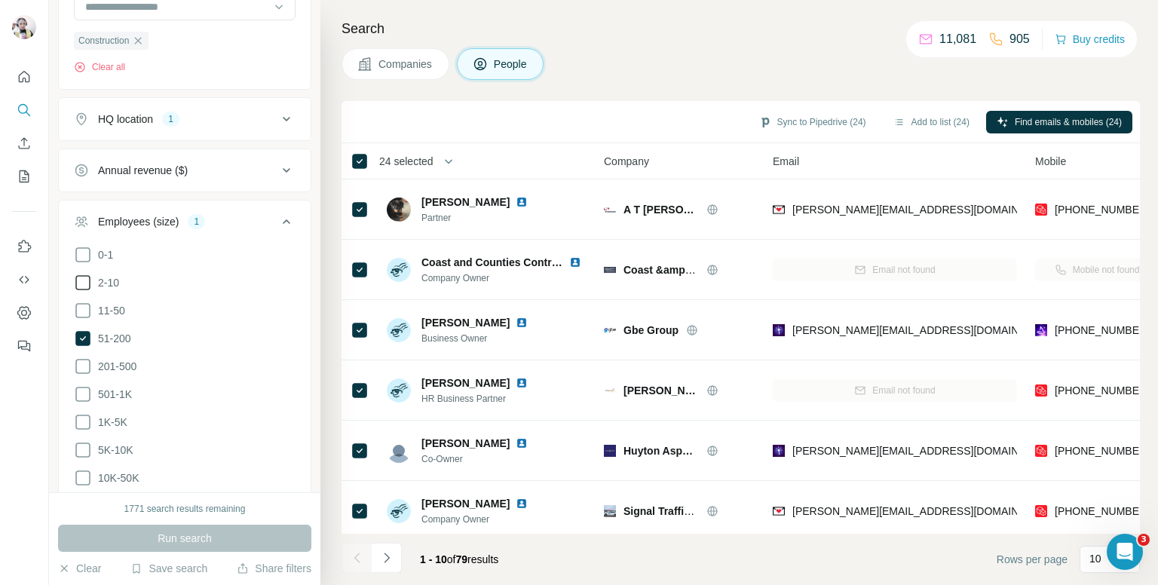
click at [87, 277] on icon at bounding box center [83, 283] width 18 height 18
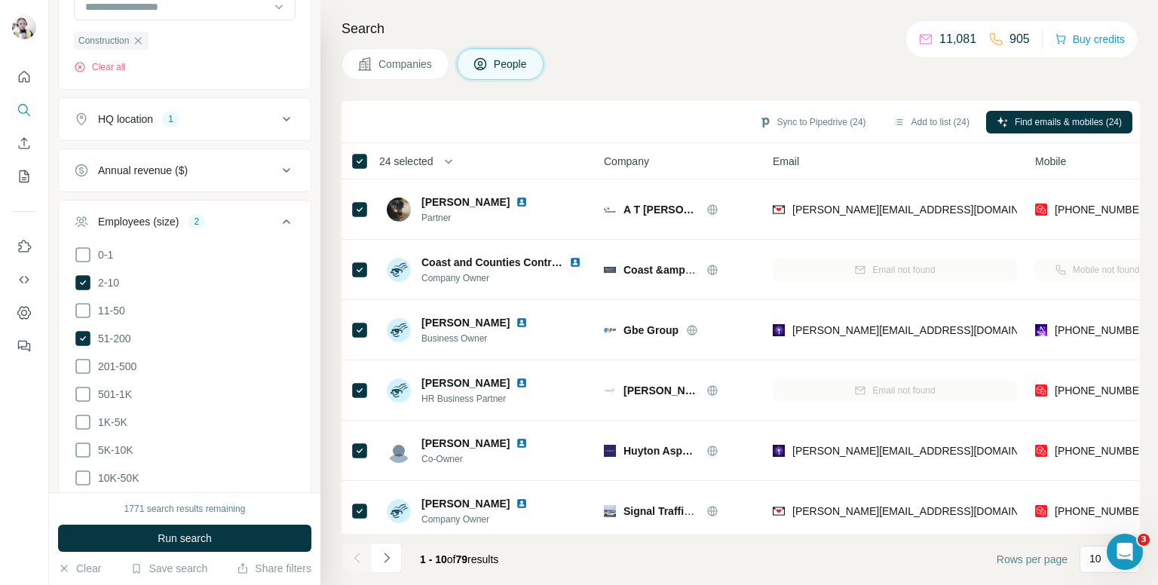
scroll to position [764, 0]
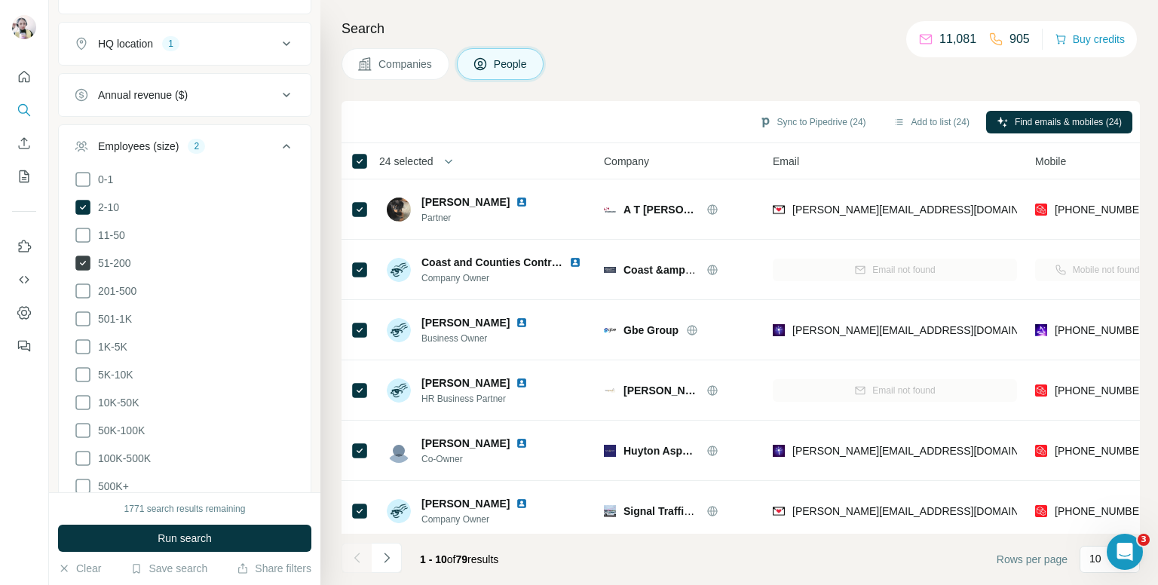
click at [85, 256] on icon at bounding box center [82, 263] width 15 height 15
click at [277, 145] on icon at bounding box center [286, 146] width 18 height 18
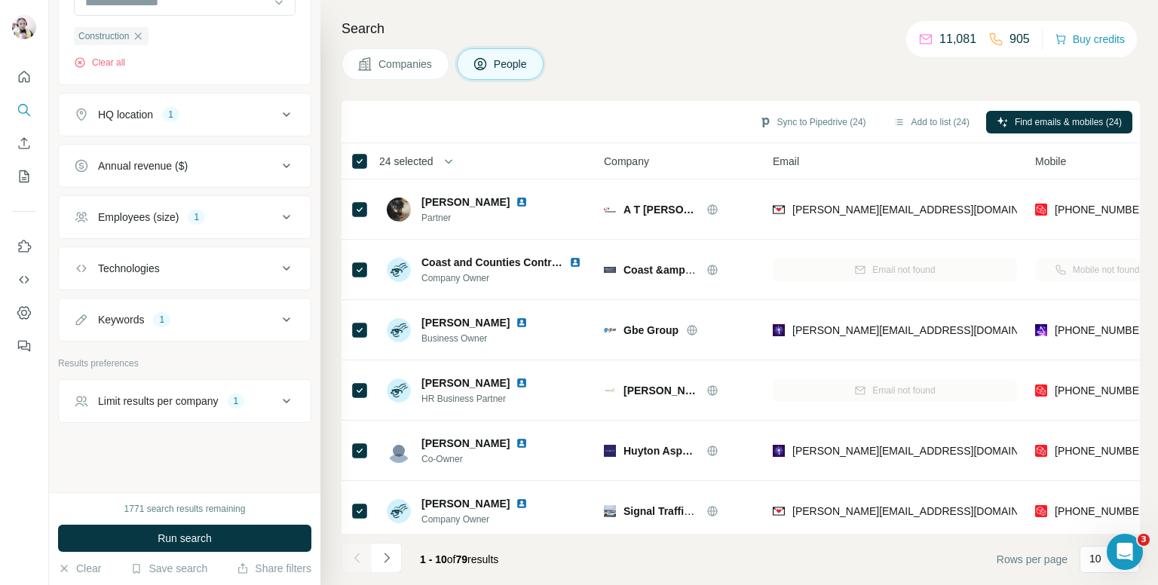
scroll to position [688, 0]
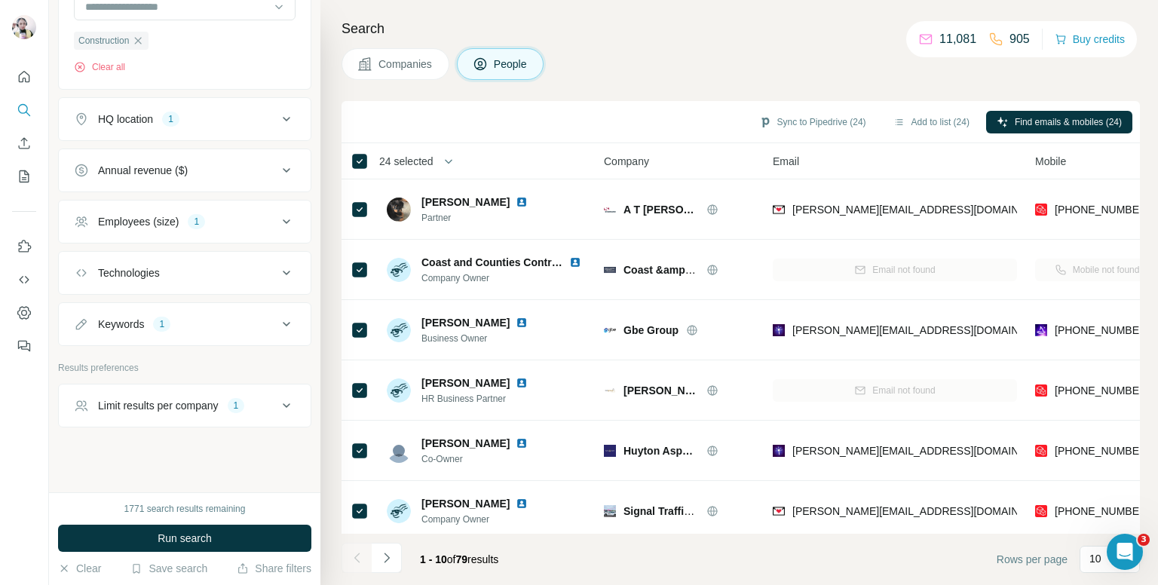
click at [195, 326] on div "Keywords 1" at bounding box center [176, 324] width 204 height 15
click at [108, 393] on icon "button" at bounding box center [110, 396] width 12 height 12
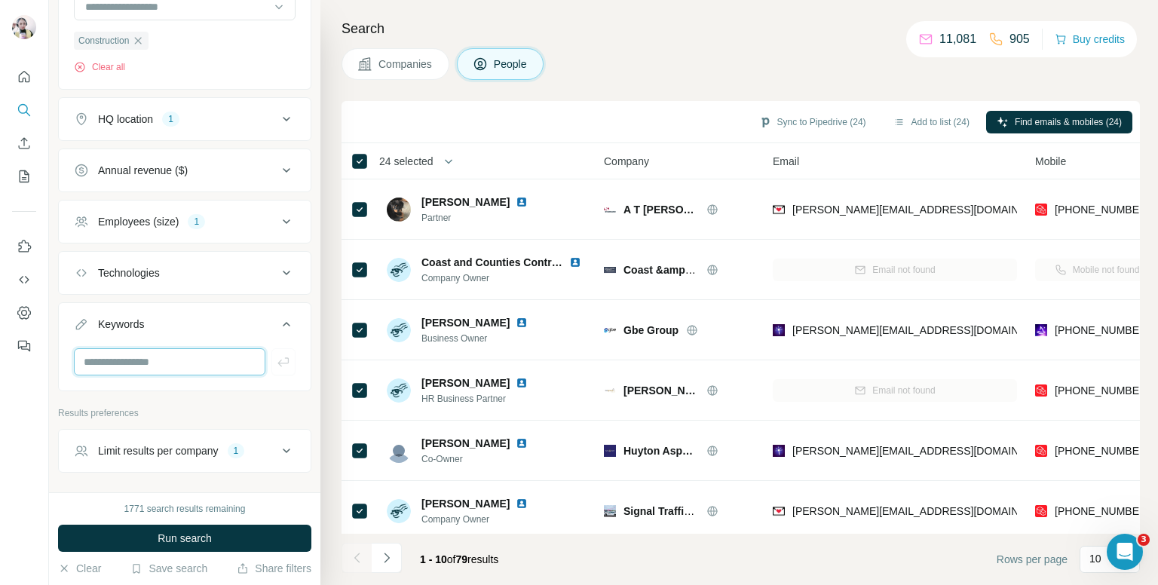
drag, startPoint x: 112, startPoint y: 359, endPoint x: 189, endPoint y: 334, distance: 80.8
click at [112, 359] on input "text" at bounding box center [169, 361] width 191 height 27
type input "****"
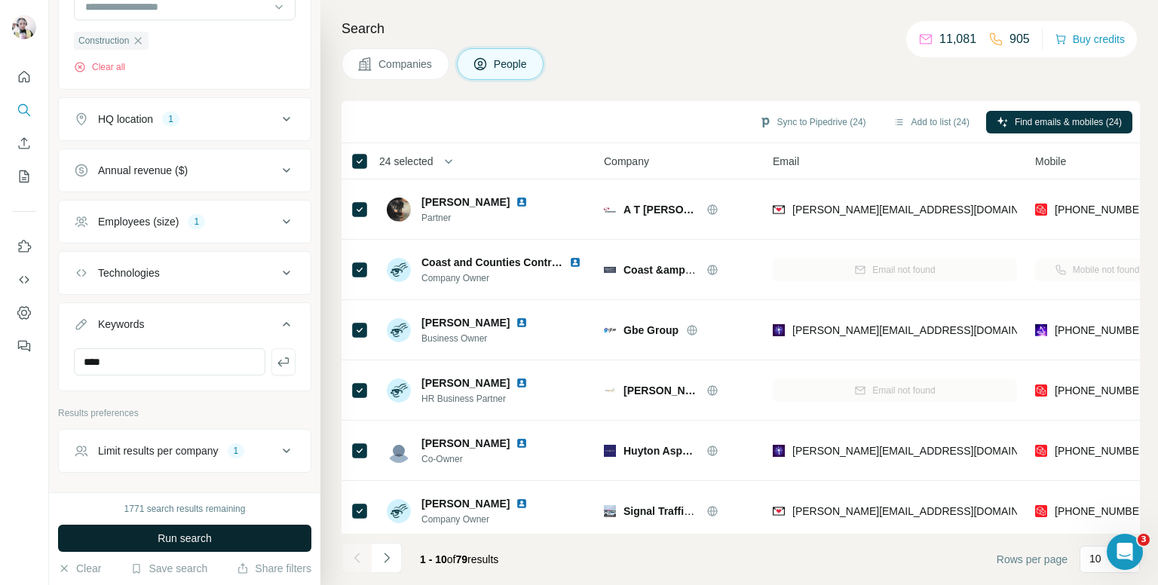
click at [231, 538] on button "Run search" at bounding box center [184, 538] width 253 height 27
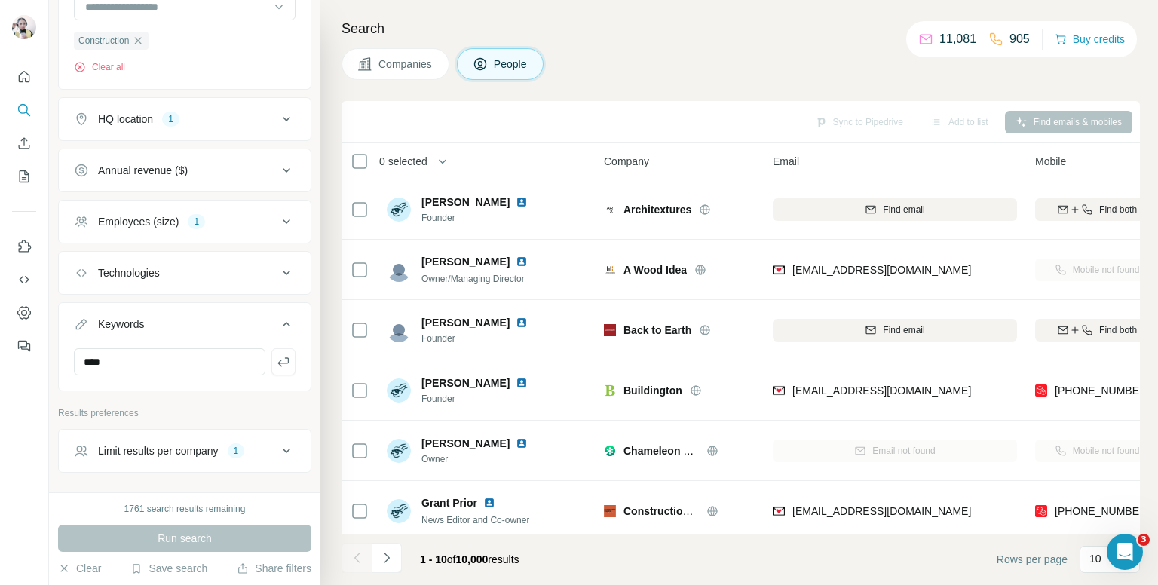
click at [362, 172] on th "0 selected" at bounding box center [462, 161] width 241 height 36
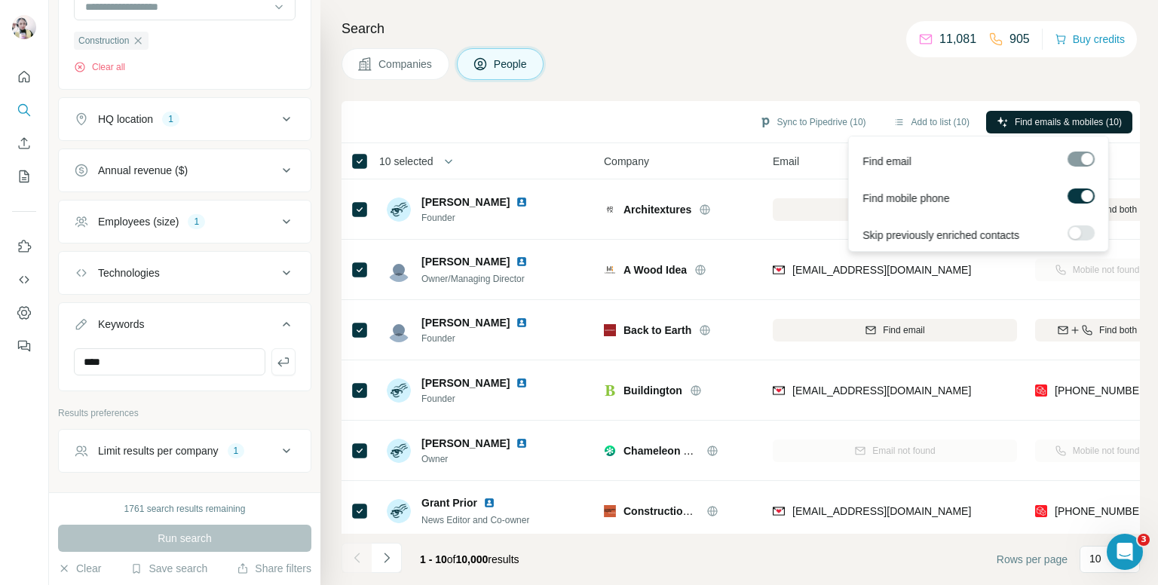
click at [1026, 115] on span "Find emails & mobiles (10)" at bounding box center [1068, 122] width 107 height 14
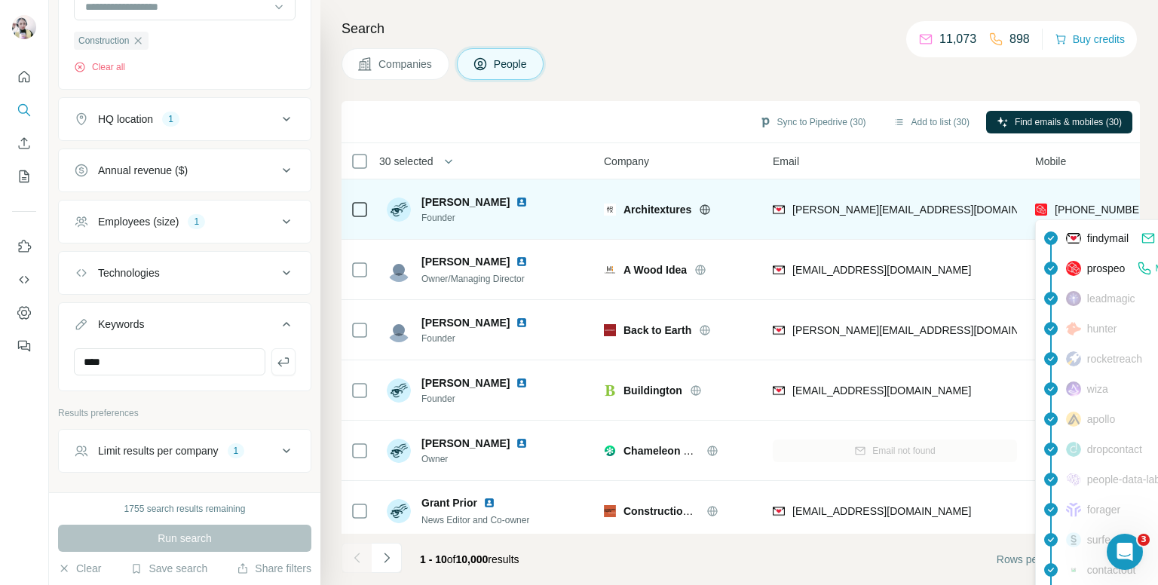
click at [1077, 207] on span "+447545774561" at bounding box center [1102, 210] width 95 height 12
copy tr "+447545774561"
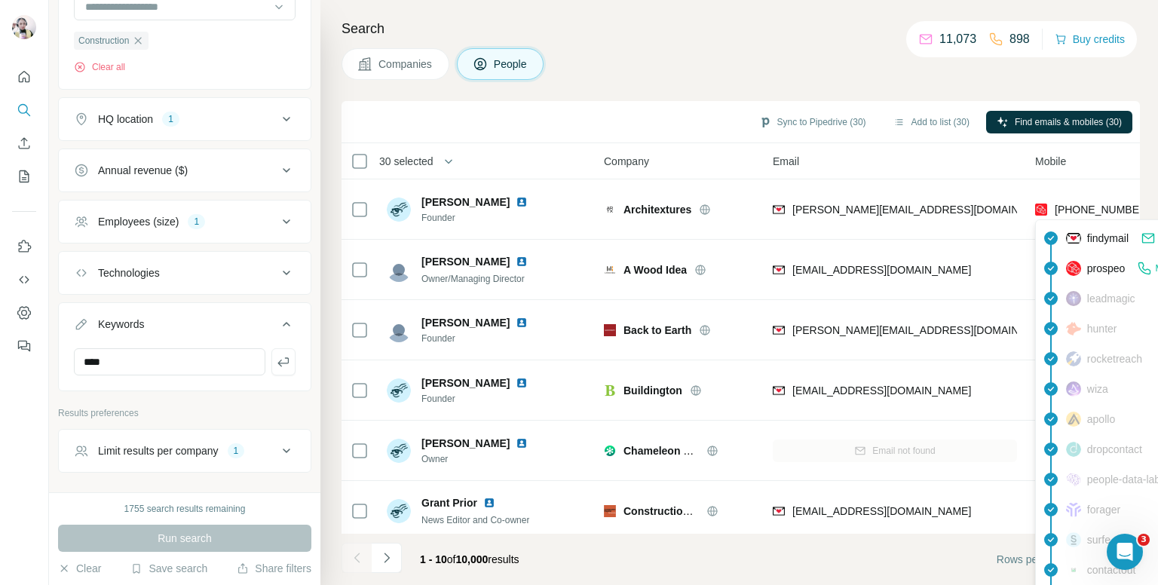
click at [941, 166] on div "Email" at bounding box center [895, 160] width 244 height 17
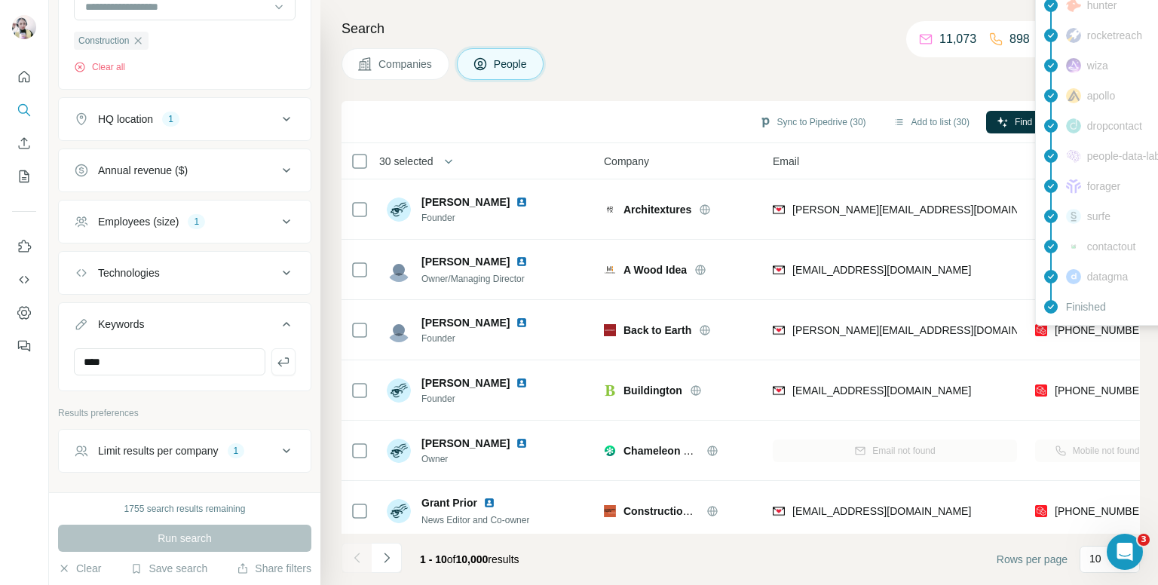
click at [1080, 323] on div "findymail Email found prospeo Mobile found leadmagic hunter rocketreach wiza ap…" at bounding box center [1170, 111] width 271 height 430
click at [1080, 324] on span "+447702199120" at bounding box center [1102, 330] width 95 height 12
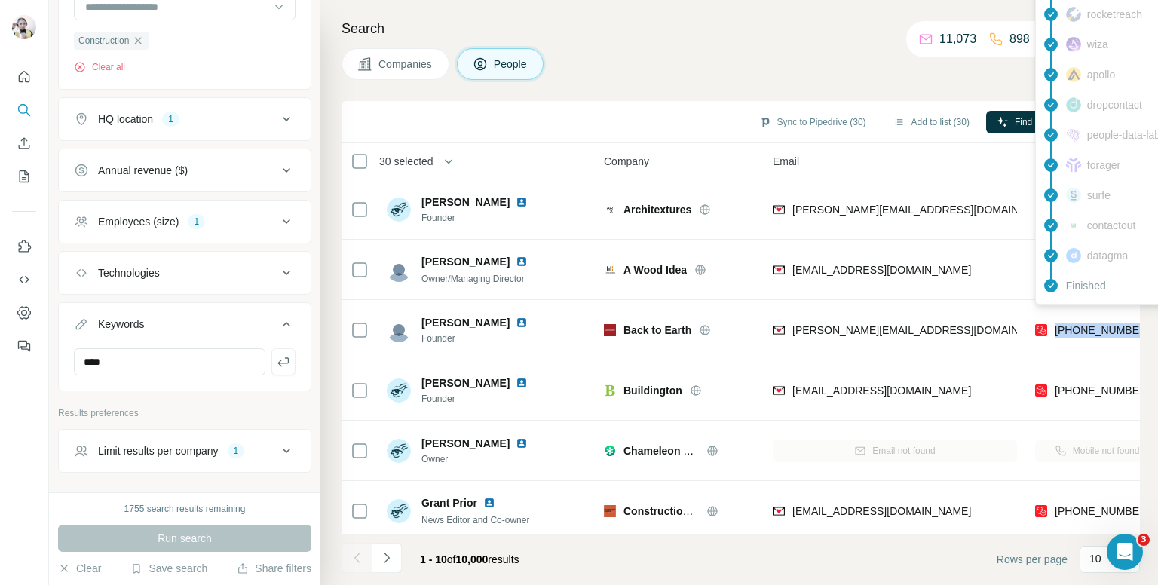
click at [1080, 324] on span "+447702199120" at bounding box center [1102, 330] width 95 height 12
copy tr "+447702199120"
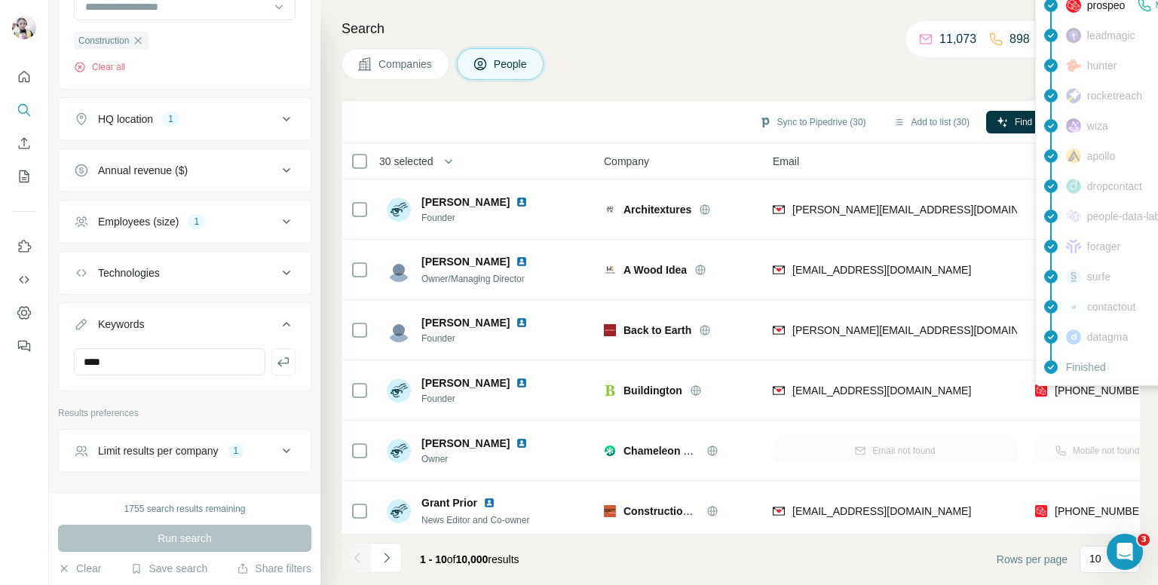
click at [1077, 384] on div "findymail Email found prospeo Mobile found leadmagic hunter rocketreach wiza ap…" at bounding box center [1170, 171] width 271 height 430
click at [1077, 384] on span "+447565090838" at bounding box center [1102, 390] width 95 height 12
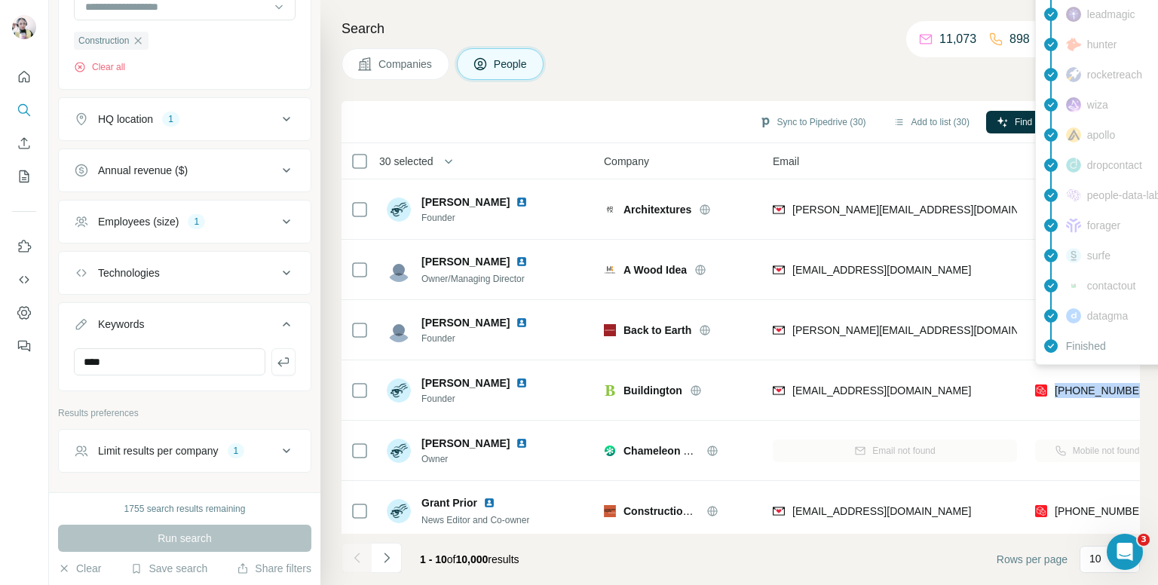
click at [1077, 384] on span "+447565090838" at bounding box center [1102, 390] width 95 height 12
copy tr "+447565090838"
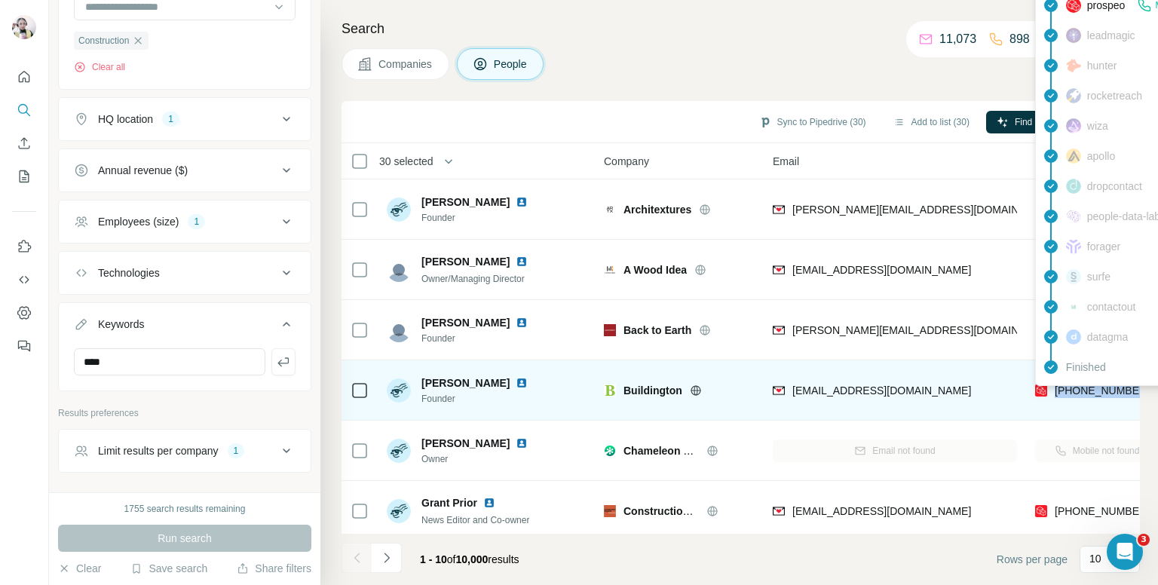
click at [1074, 394] on span "+447565090838" at bounding box center [1102, 390] width 95 height 12
copy tr "+447565090838"
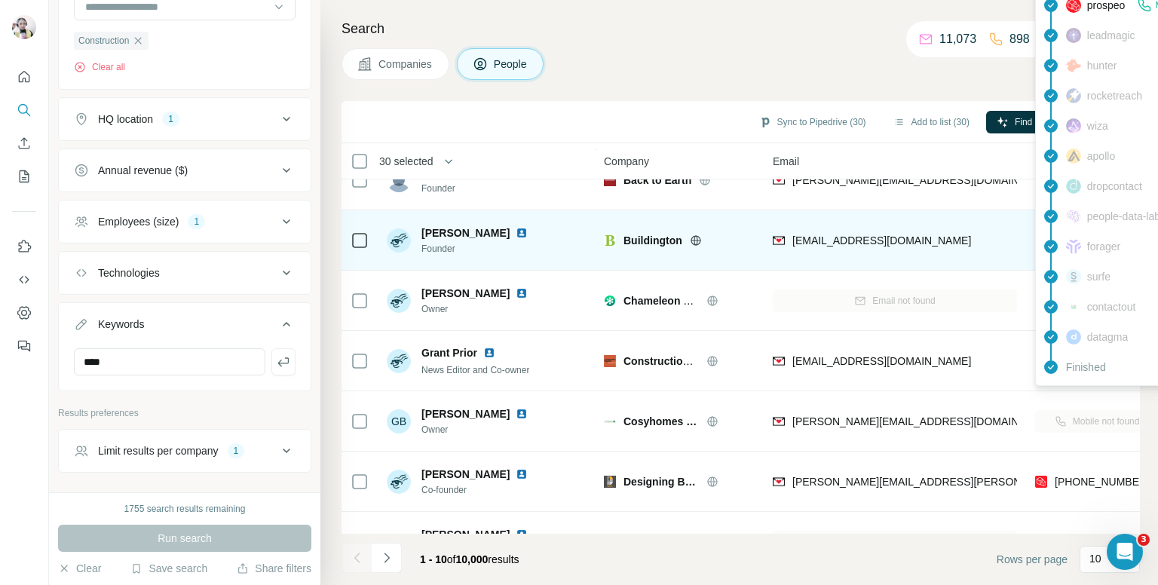
scroll to position [151, 0]
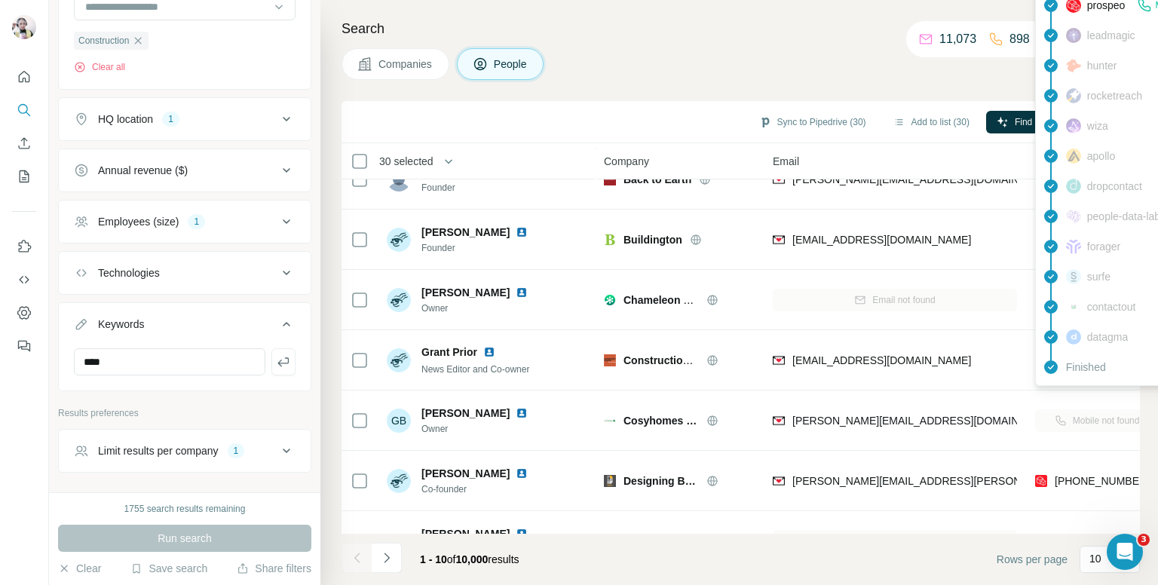
click at [677, 37] on h4 "Search" at bounding box center [741, 28] width 798 height 21
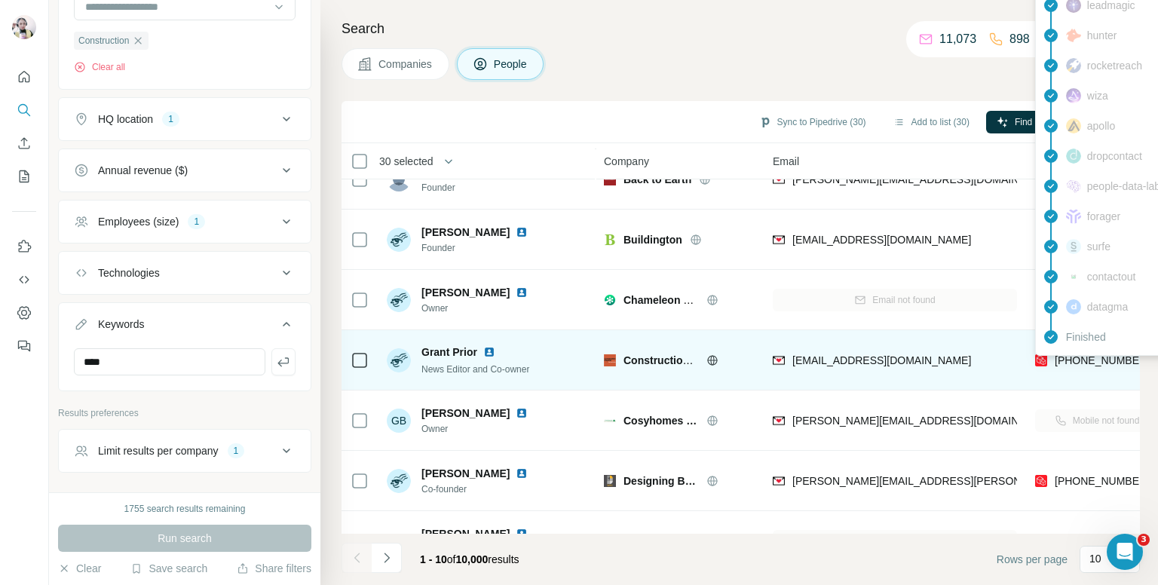
click at [1089, 357] on span "+447775870417" at bounding box center [1102, 360] width 95 height 12
copy tr "+447775870417"
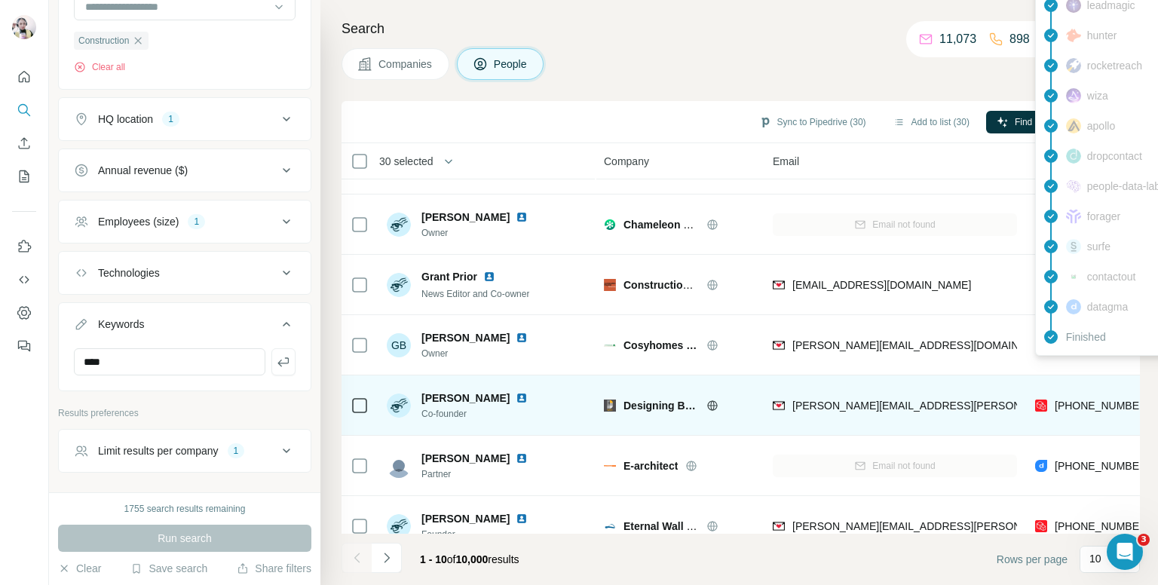
scroll to position [256, 0]
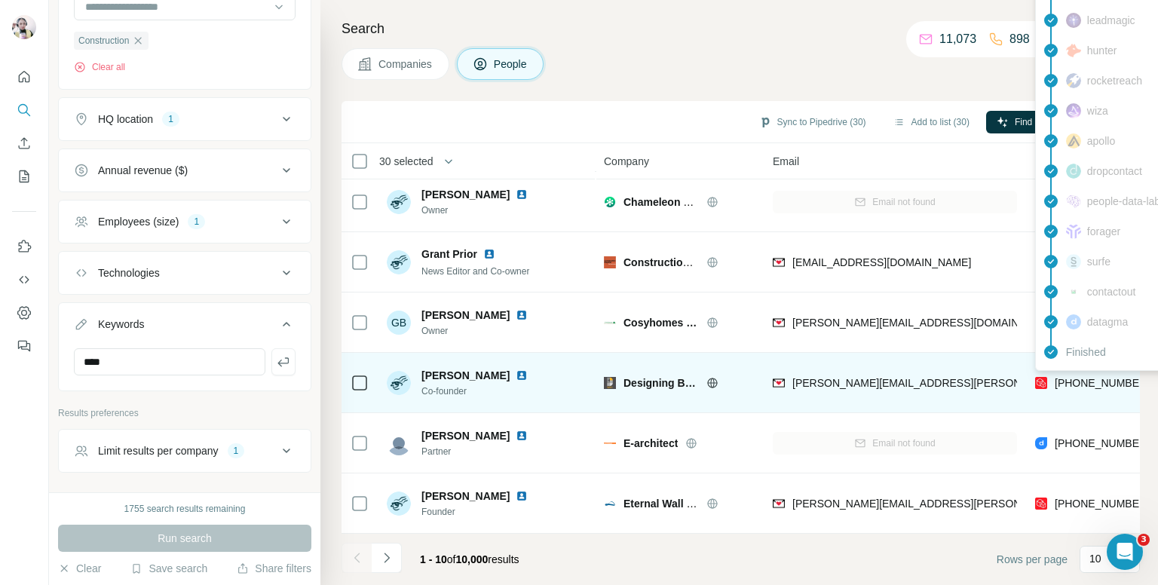
click at [1090, 380] on span "+447803906129" at bounding box center [1102, 383] width 95 height 12
copy tr "+447803906129"
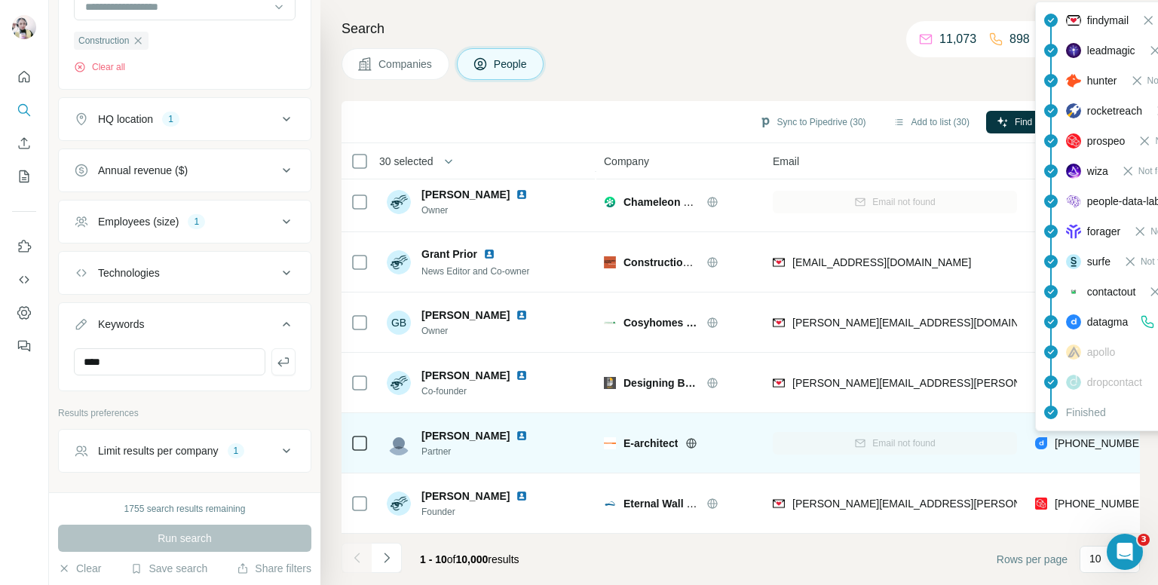
click at [1071, 437] on span "+447809646280" at bounding box center [1102, 443] width 95 height 12
copy tr "+447809646280"
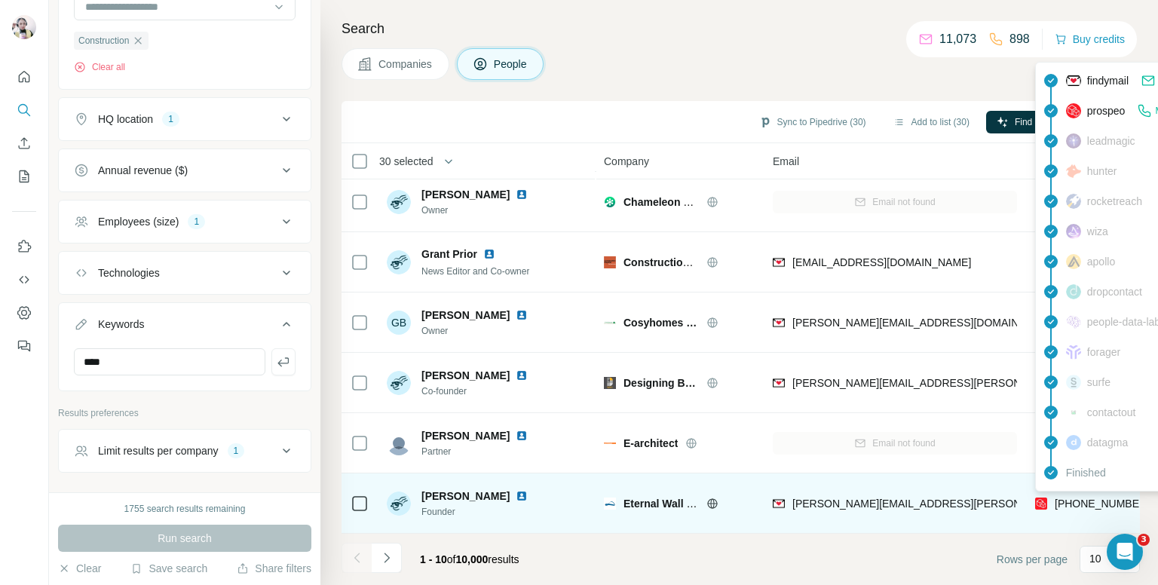
click at [1090, 500] on span "[PHONE_NUMBER]" at bounding box center [1102, 504] width 95 height 12
copy tr "[PHONE_NUMBER]"
click at [1093, 498] on span "[PHONE_NUMBER]" at bounding box center [1102, 504] width 95 height 12
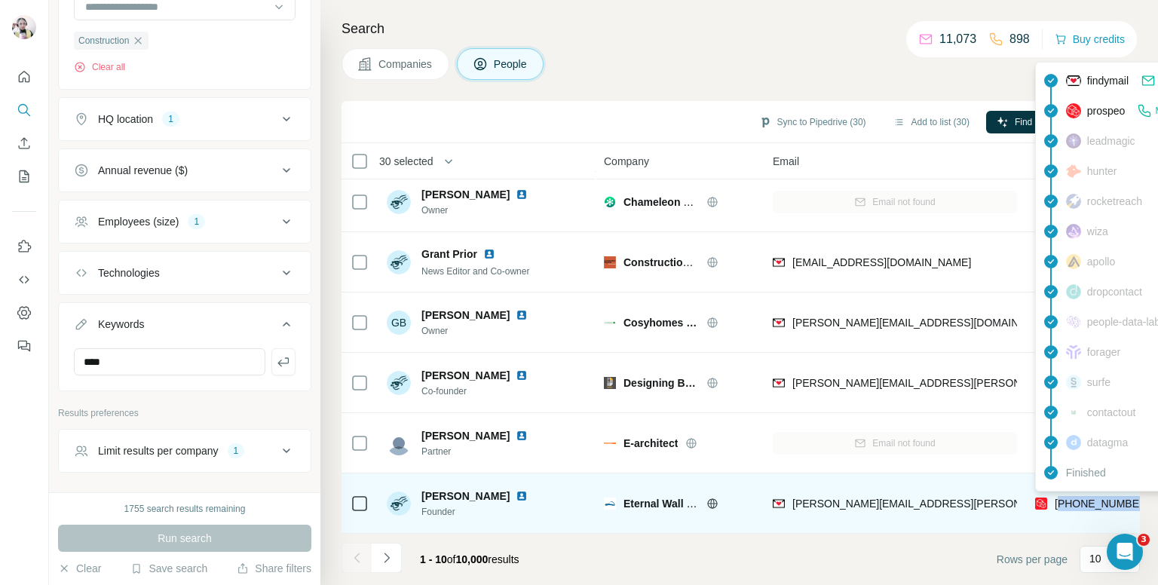
click at [1093, 498] on span "[PHONE_NUMBER]" at bounding box center [1102, 504] width 95 height 12
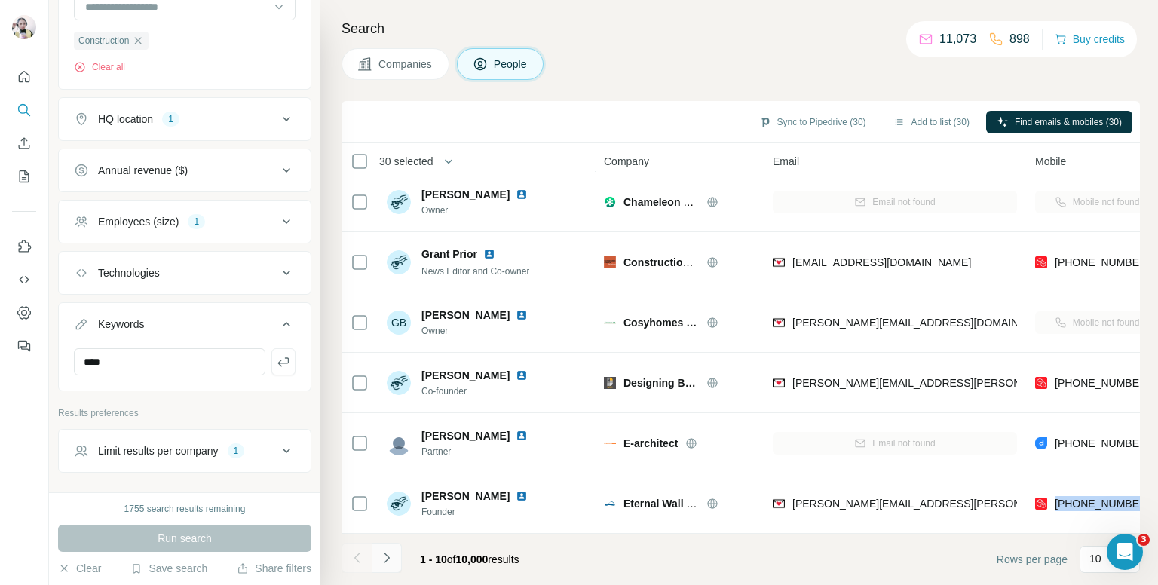
click at [375, 546] on button "Navigate to next page" at bounding box center [387, 558] width 30 height 30
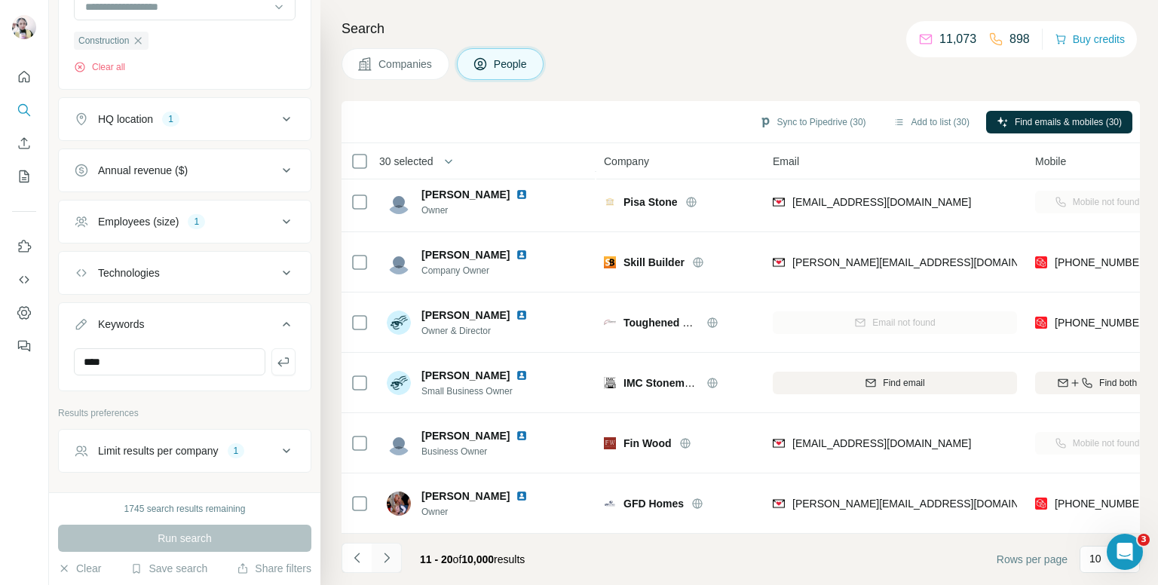
click at [384, 545] on button "Navigate to next page" at bounding box center [387, 558] width 30 height 30
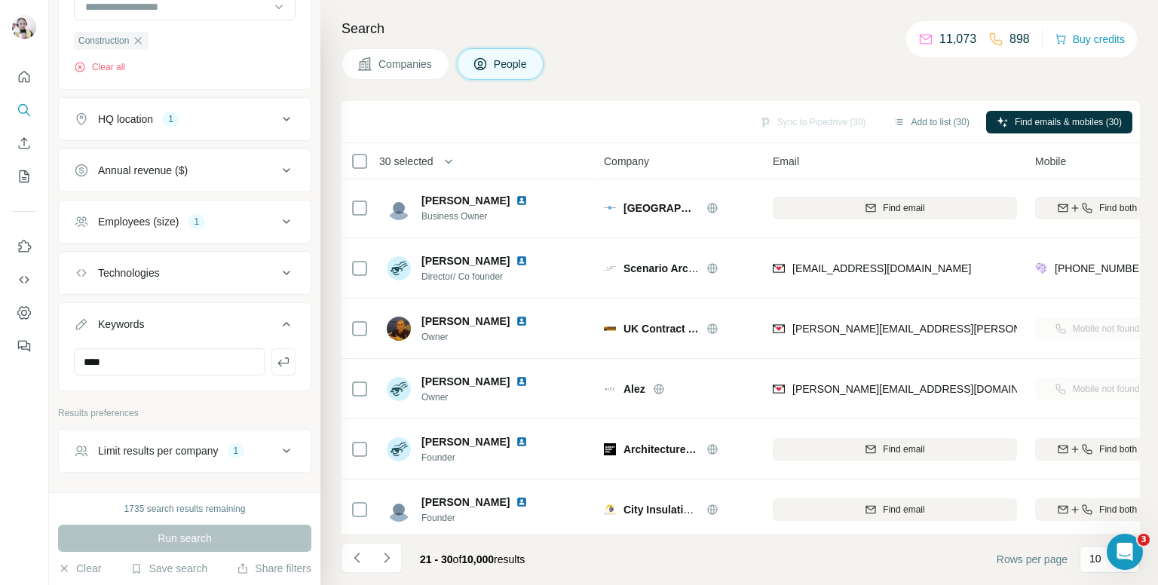
scroll to position [0, 0]
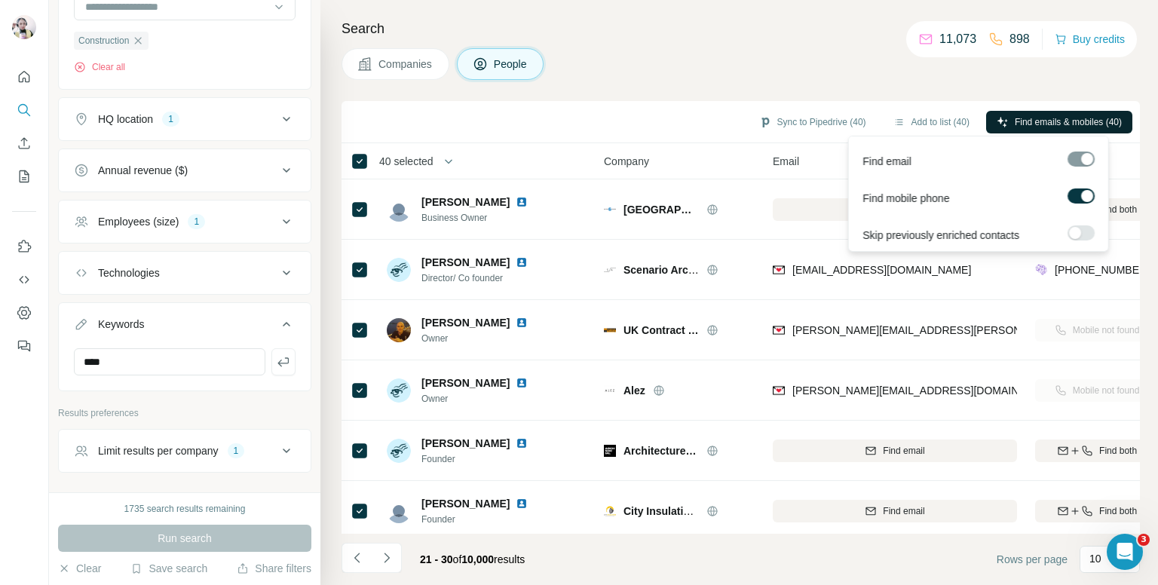
click at [1000, 116] on icon "button" at bounding box center [1003, 122] width 12 height 12
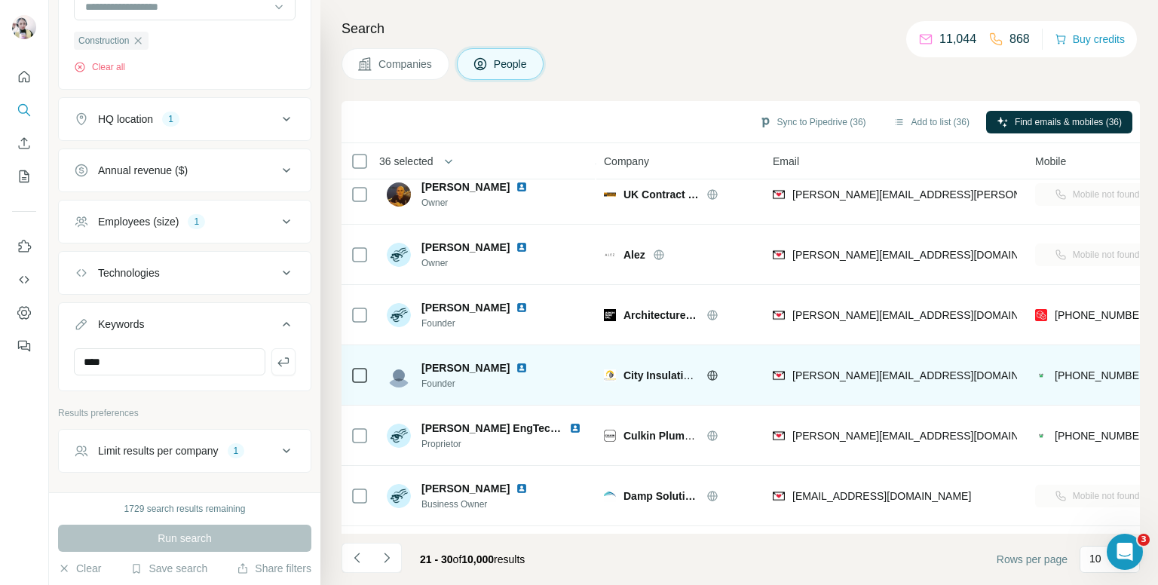
scroll to position [151, 0]
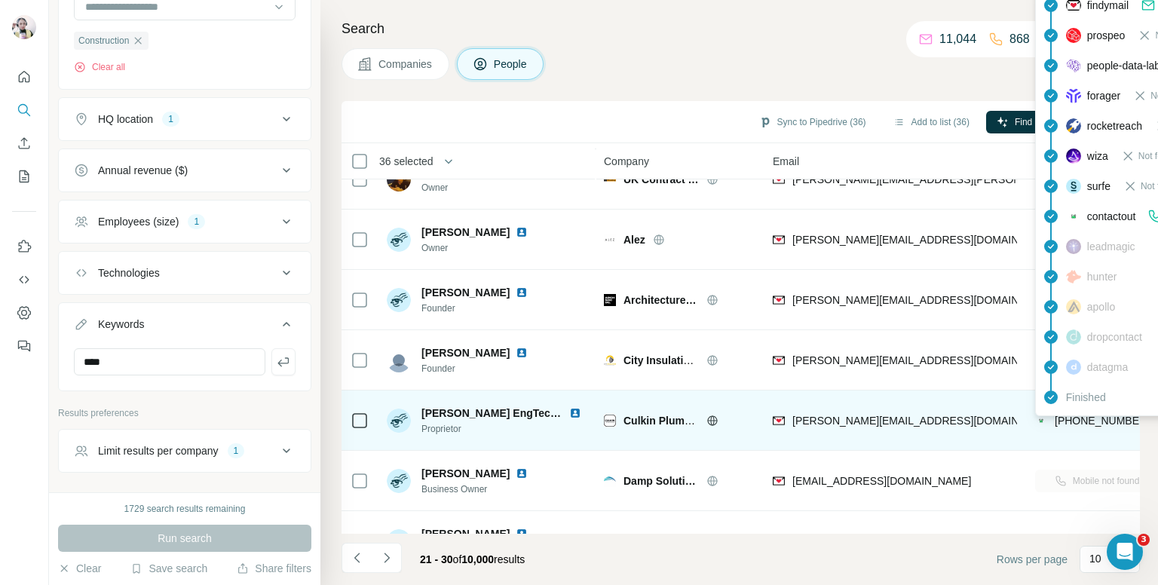
click at [1070, 418] on span "+447904178441" at bounding box center [1102, 421] width 95 height 12
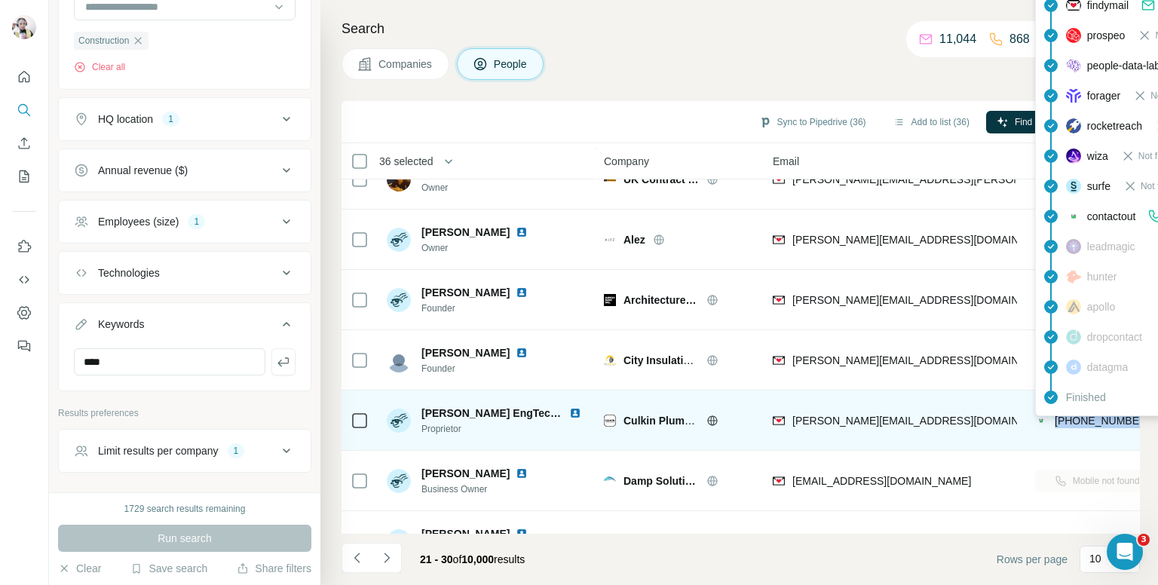
copy tr "+447904178441"
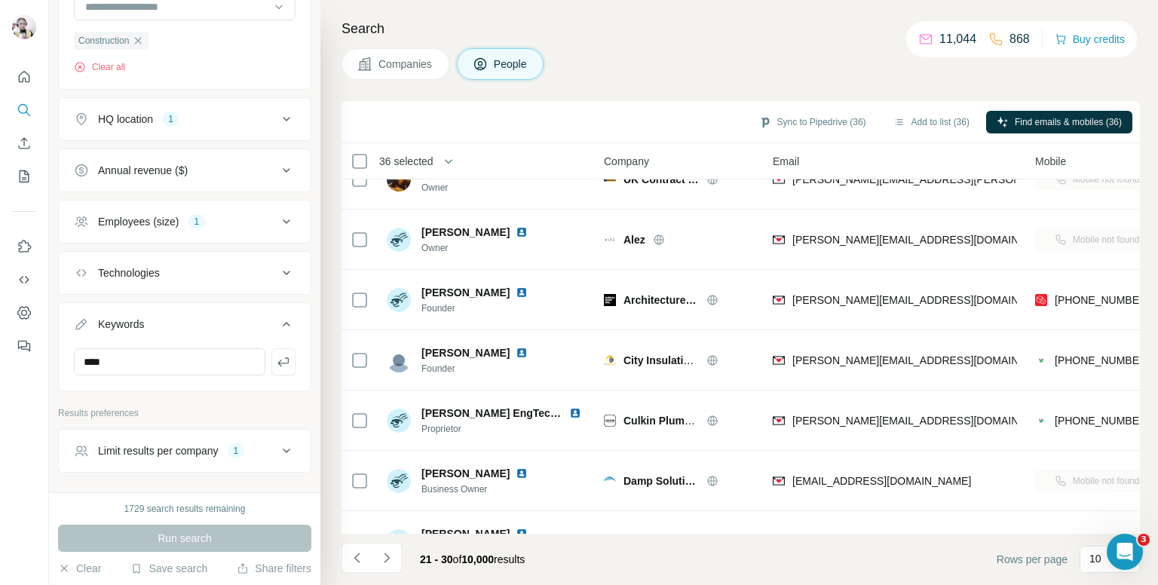
click at [736, 44] on div "Search Companies People Sync to Pipedrive (36) Add to list (36) Find emails & m…" at bounding box center [739, 292] width 838 height 585
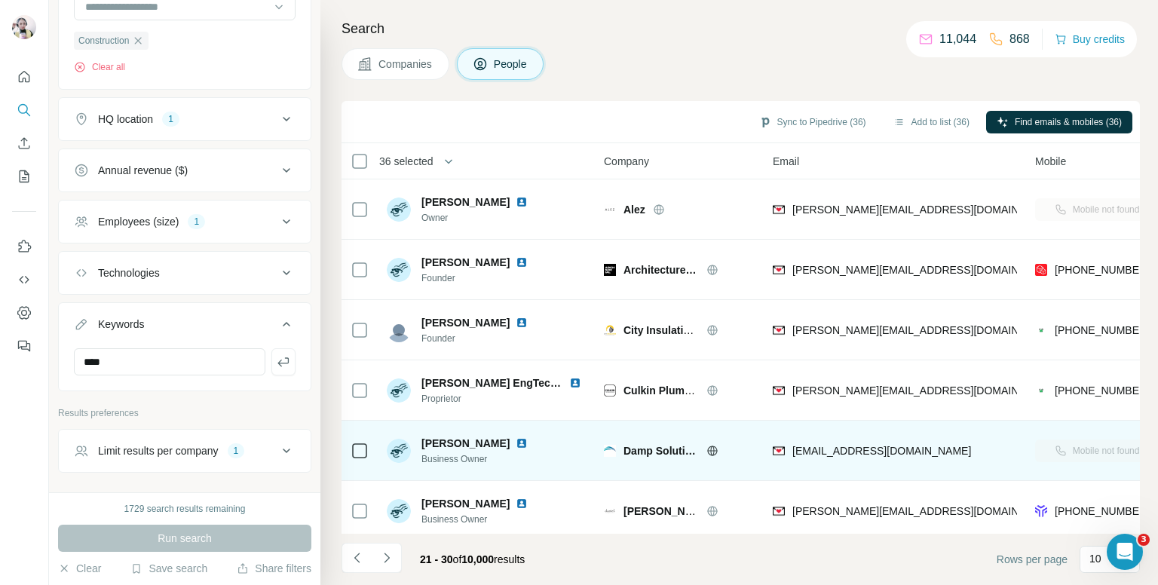
scroll to position [256, 0]
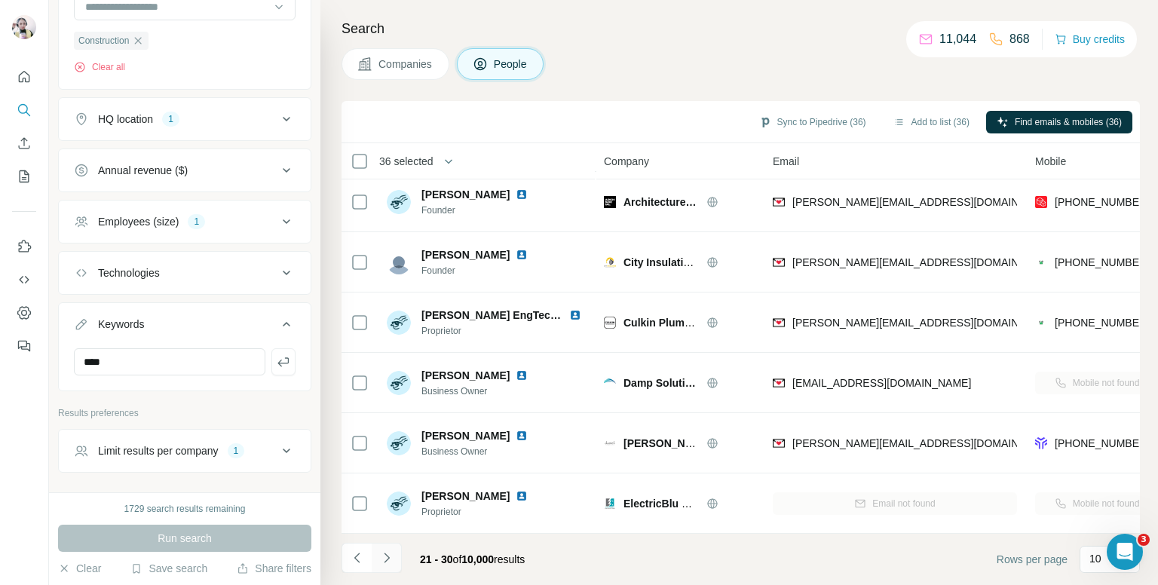
click at [389, 545] on button "Navigate to next page" at bounding box center [387, 558] width 30 height 30
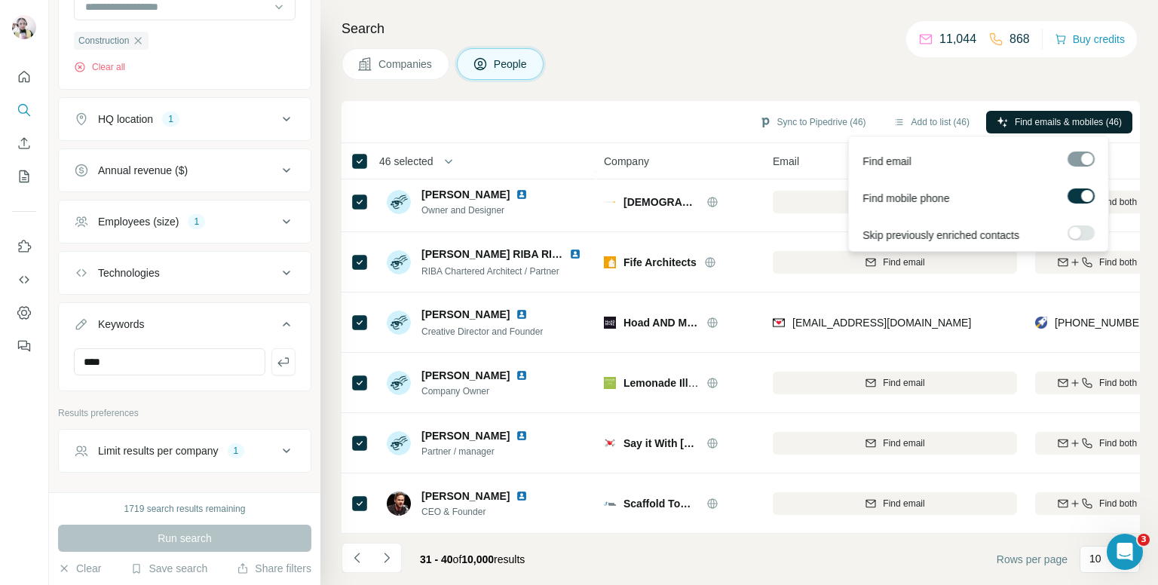
click at [1016, 116] on span "Find emails & mobiles (46)" at bounding box center [1068, 122] width 107 height 14
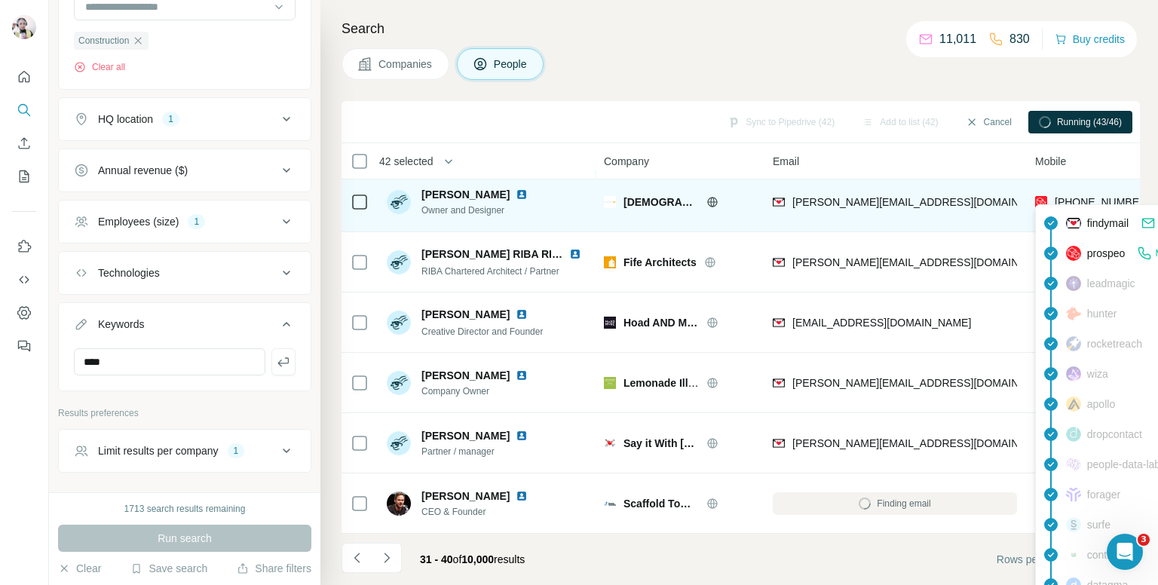
click at [1086, 196] on span "+447824990344" at bounding box center [1102, 202] width 95 height 12
copy tr "+447824990344"
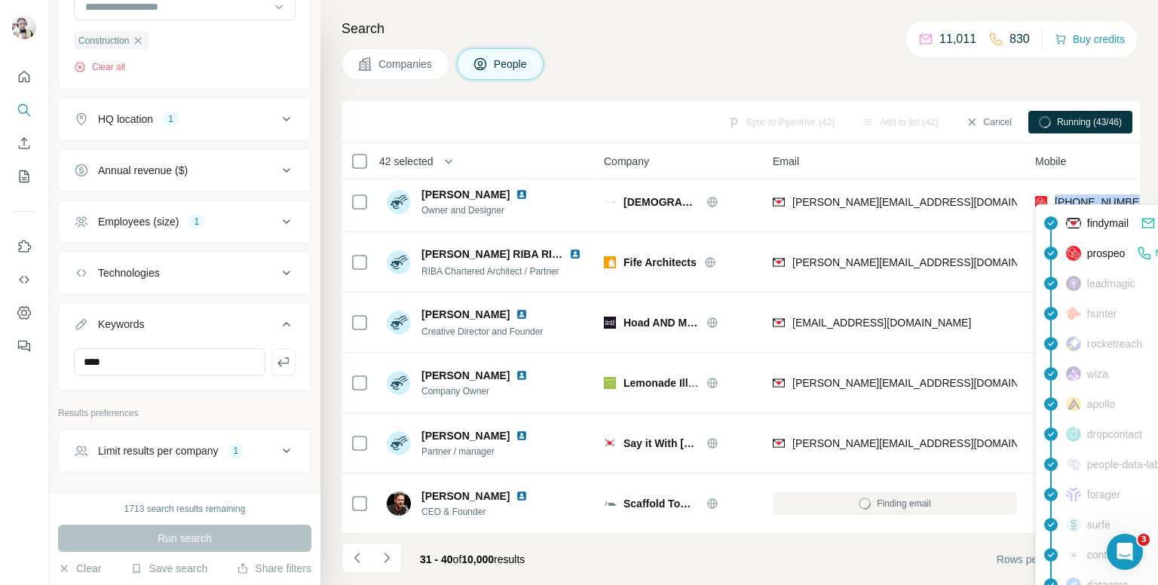
click at [724, 34] on h4 "Search" at bounding box center [741, 28] width 798 height 21
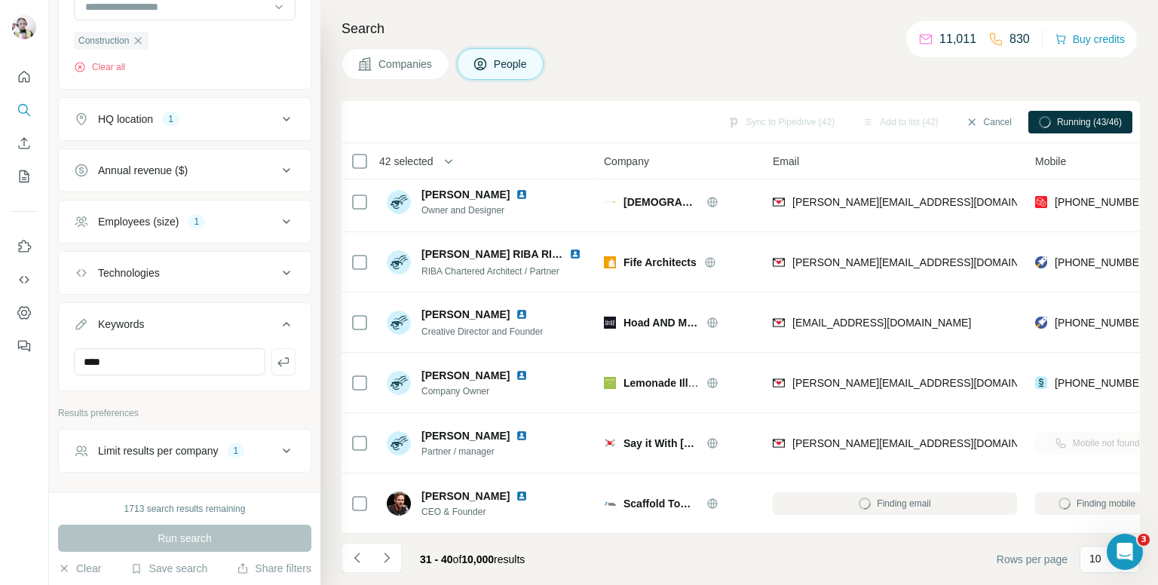
click at [1080, 256] on span "+447904168489" at bounding box center [1102, 262] width 95 height 12
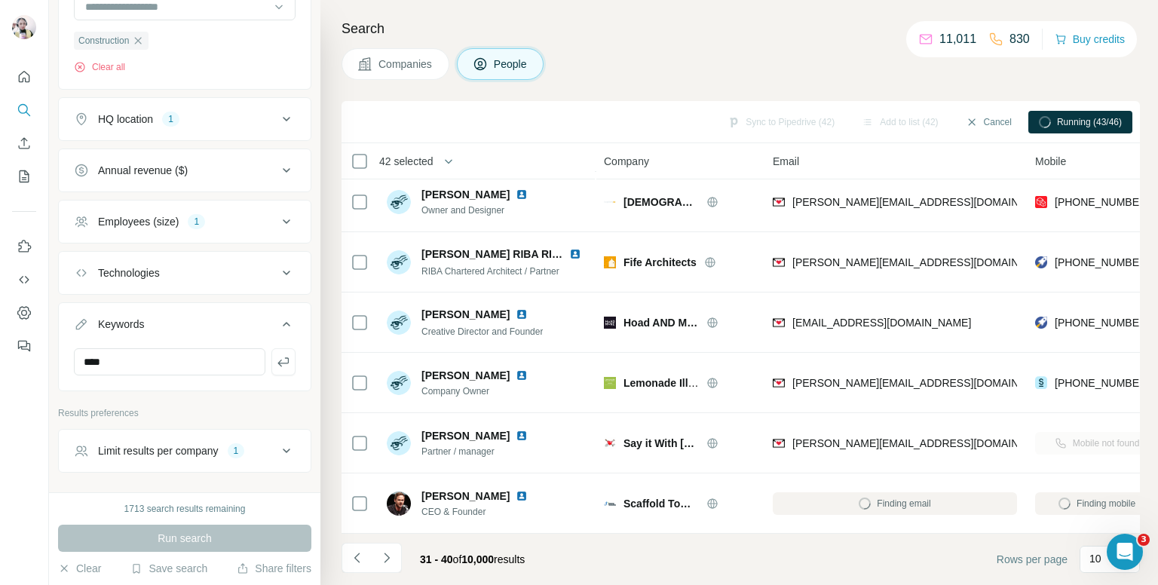
click at [1080, 256] on span "+447904168489" at bounding box center [1102, 262] width 95 height 12
click at [864, 73] on div "Companies People" at bounding box center [741, 64] width 798 height 32
click at [1076, 257] on span "+447904168489" at bounding box center [1102, 262] width 95 height 12
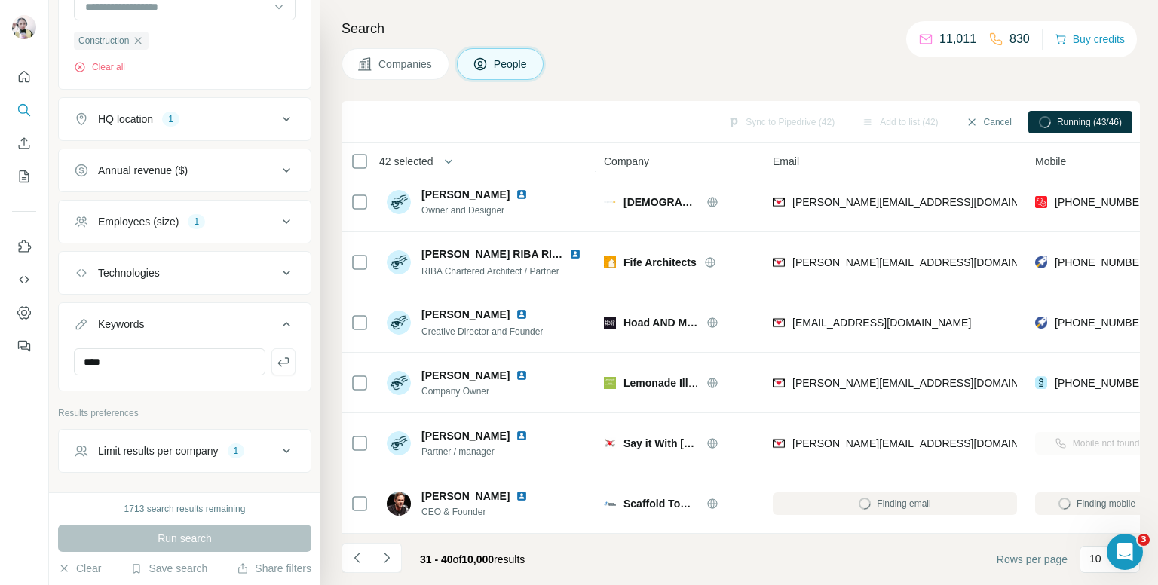
click at [1076, 257] on span "+447904168489" at bounding box center [1102, 262] width 95 height 12
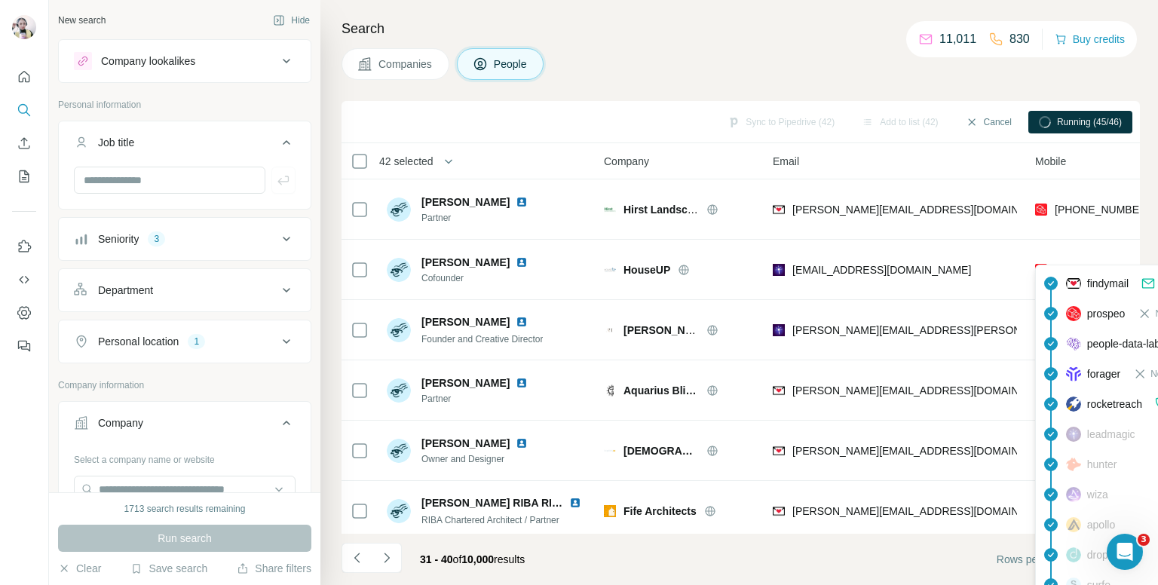
scroll to position [3016, 0]
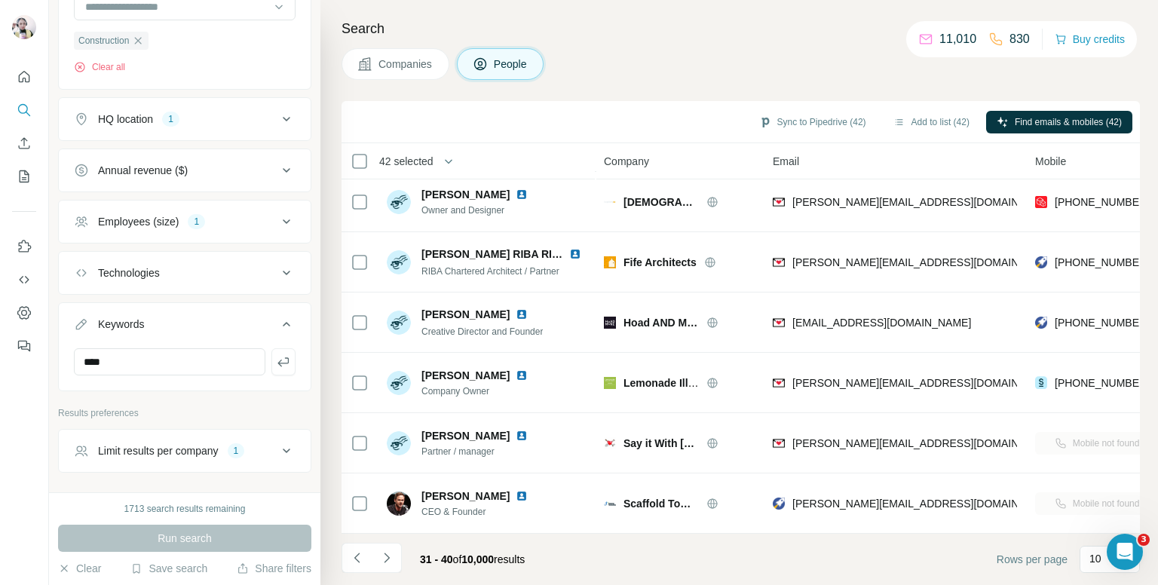
drag, startPoint x: 819, startPoint y: 46, endPoint x: 881, endPoint y: 91, distance: 76.0
click at [819, 46] on div "Search Companies People Sync to Pipedrive (42) Add to list (42) Find emails & m…" at bounding box center [739, 292] width 838 height 585
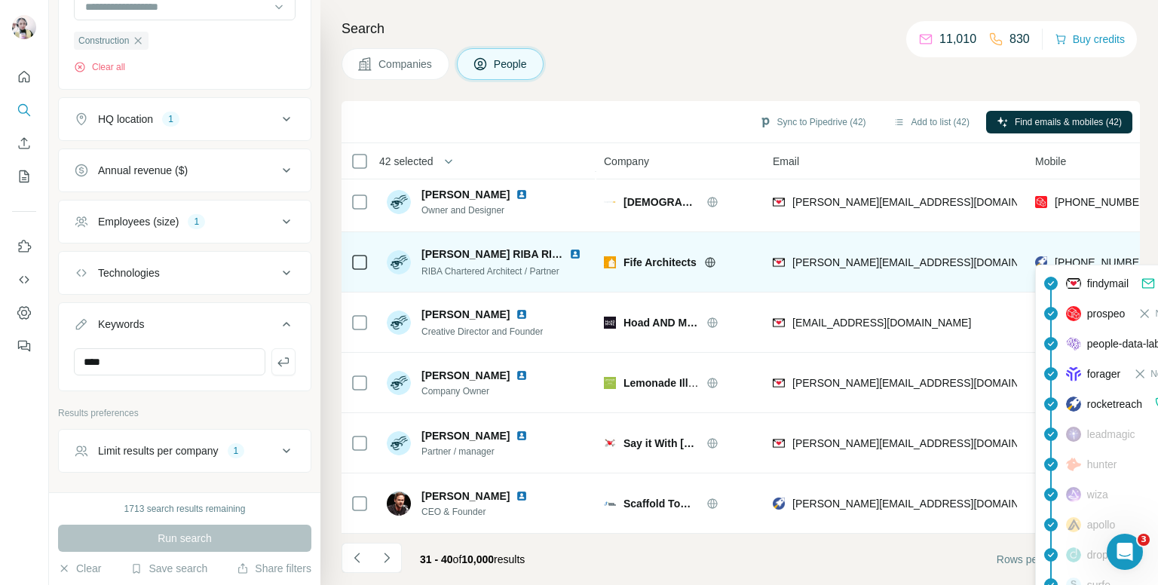
click at [1081, 256] on span "[PHONE_NUMBER]" at bounding box center [1102, 262] width 95 height 12
copy tr "[PHONE_NUMBER]"
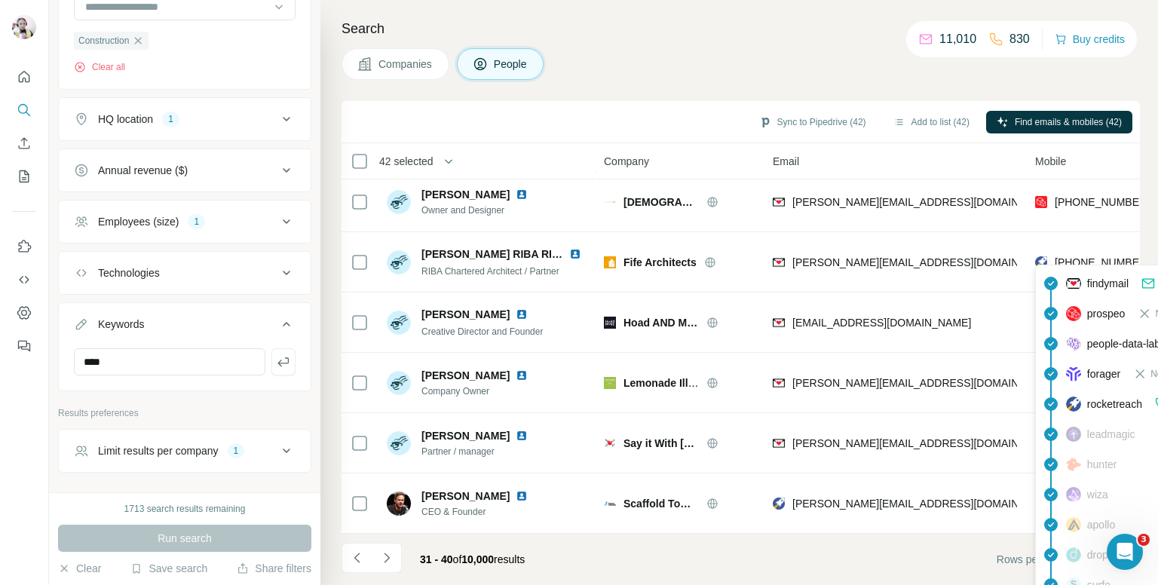
click at [835, 41] on div "Search Companies People Sync to Pipedrive (42) Add to list (42) Find emails & m…" at bounding box center [739, 292] width 838 height 585
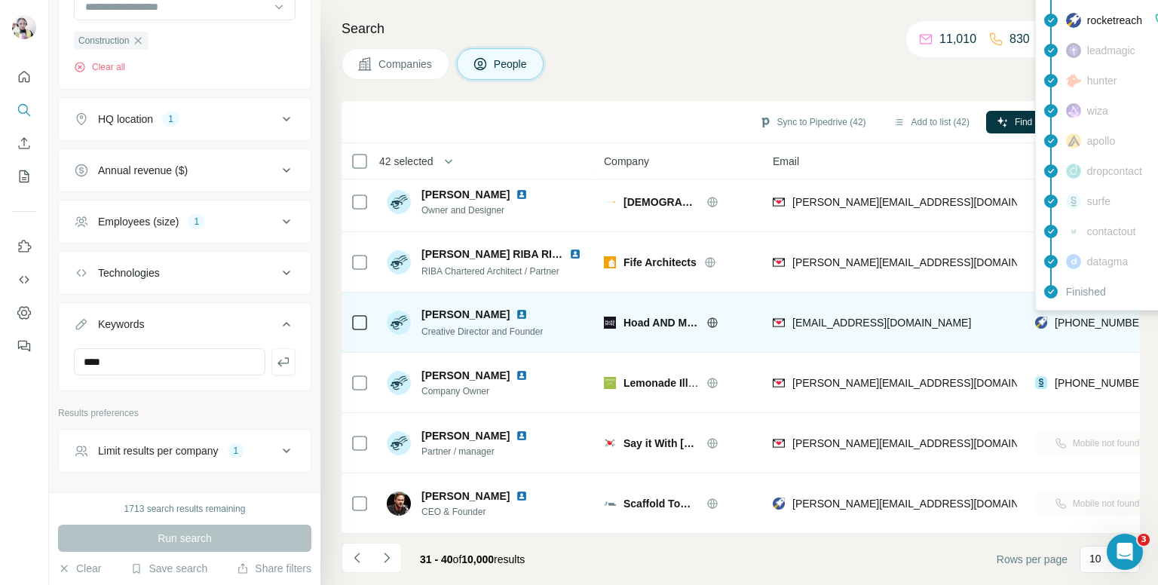
click at [1084, 317] on span "[PHONE_NUMBER]" at bounding box center [1102, 323] width 95 height 12
copy tr "[PHONE_NUMBER]"
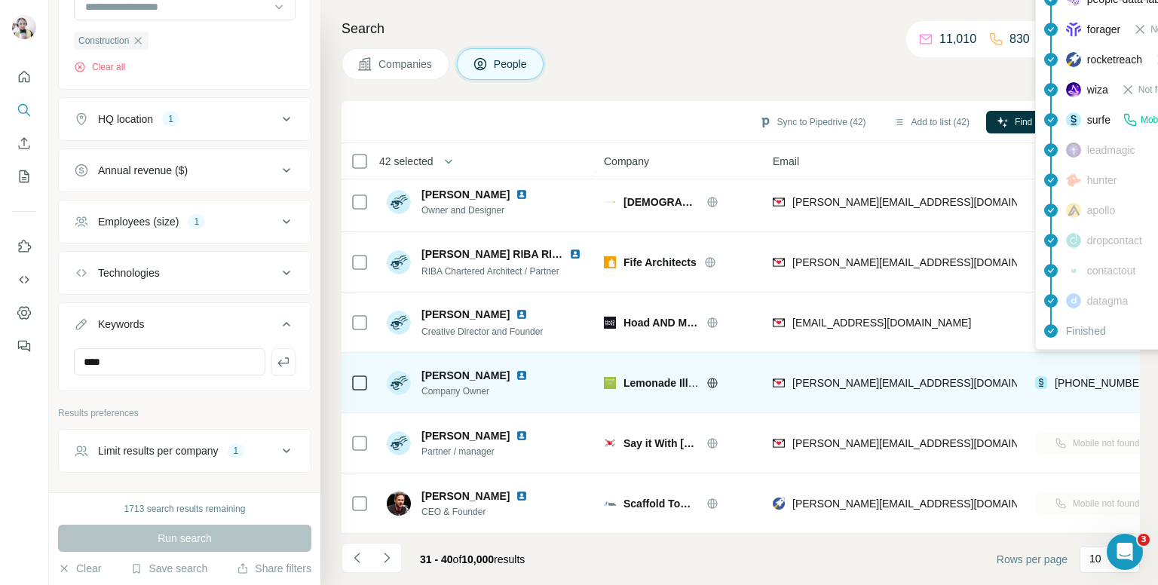
click at [1074, 378] on span "[PHONE_NUMBER]" at bounding box center [1102, 383] width 95 height 12
copy tr "[PHONE_NUMBER]"
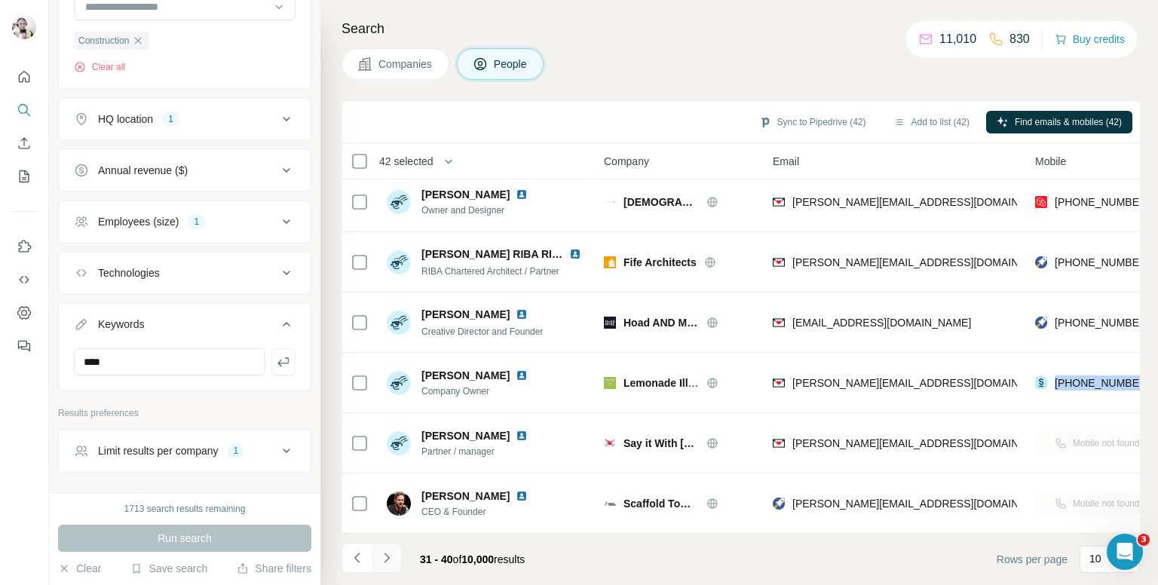
click at [387, 545] on button "Navigate to next page" at bounding box center [387, 558] width 30 height 30
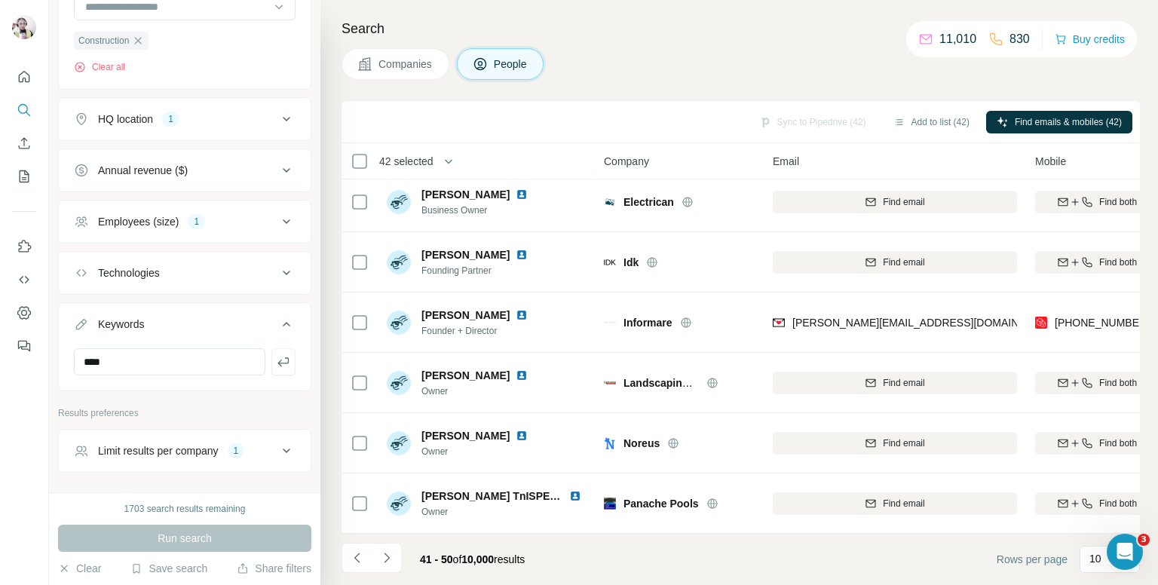
scroll to position [0, 0]
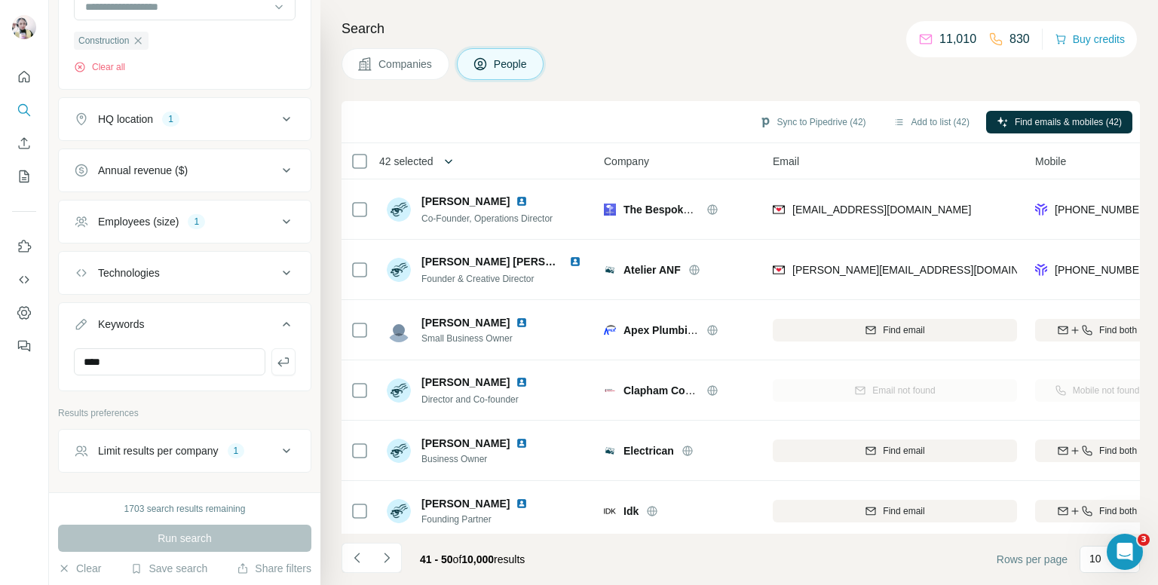
click at [452, 161] on icon "button" at bounding box center [449, 161] width 8 height 5
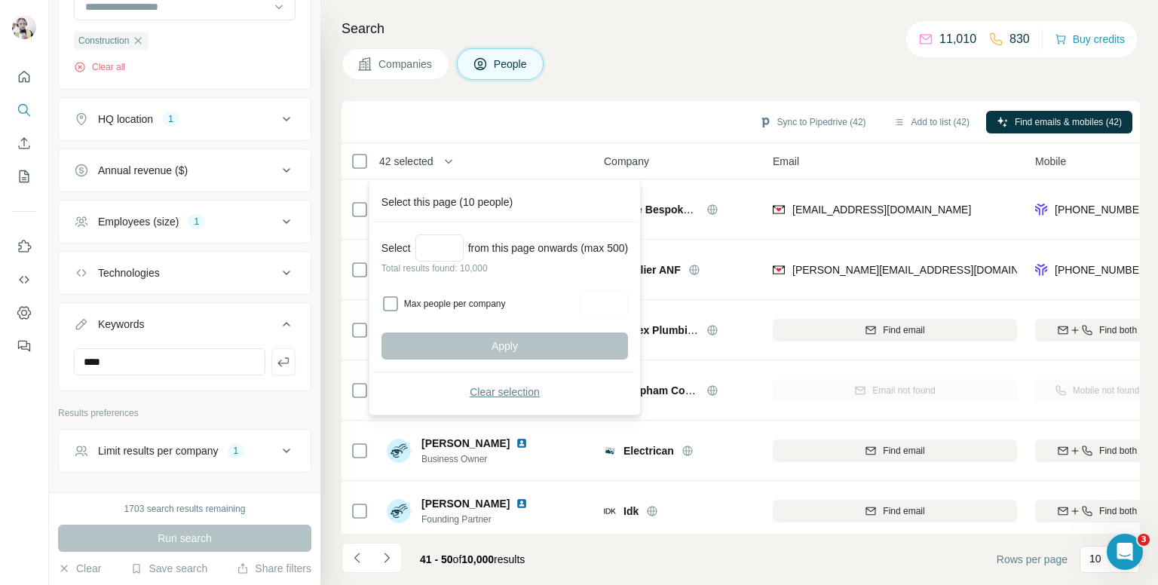
click at [489, 391] on span "Clear selection" at bounding box center [505, 391] width 70 height 15
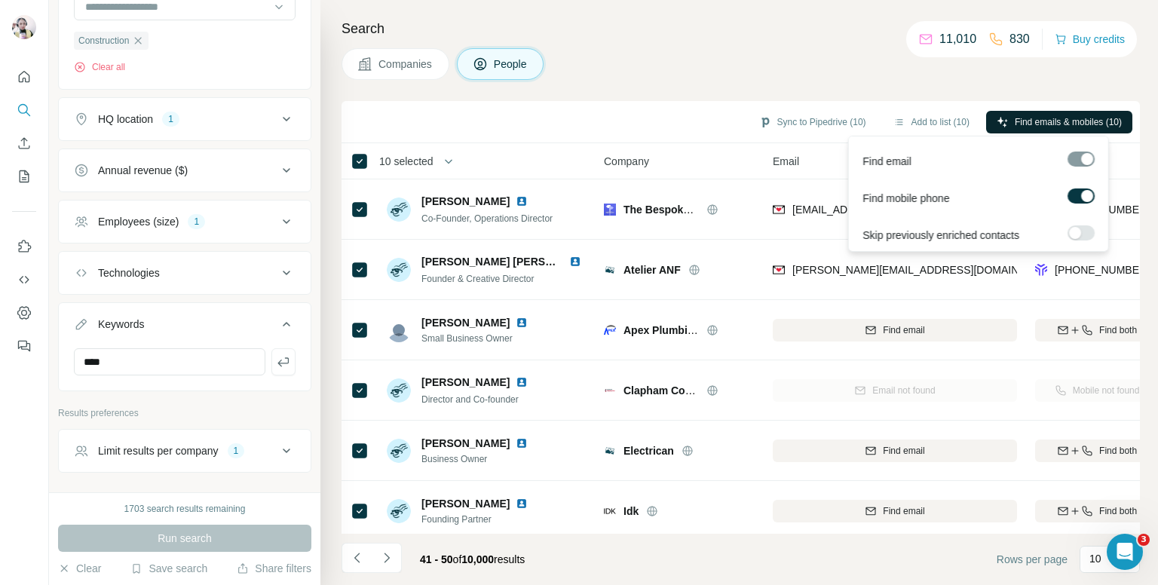
click at [1050, 124] on span "Find emails & mobiles (10)" at bounding box center [1068, 122] width 107 height 14
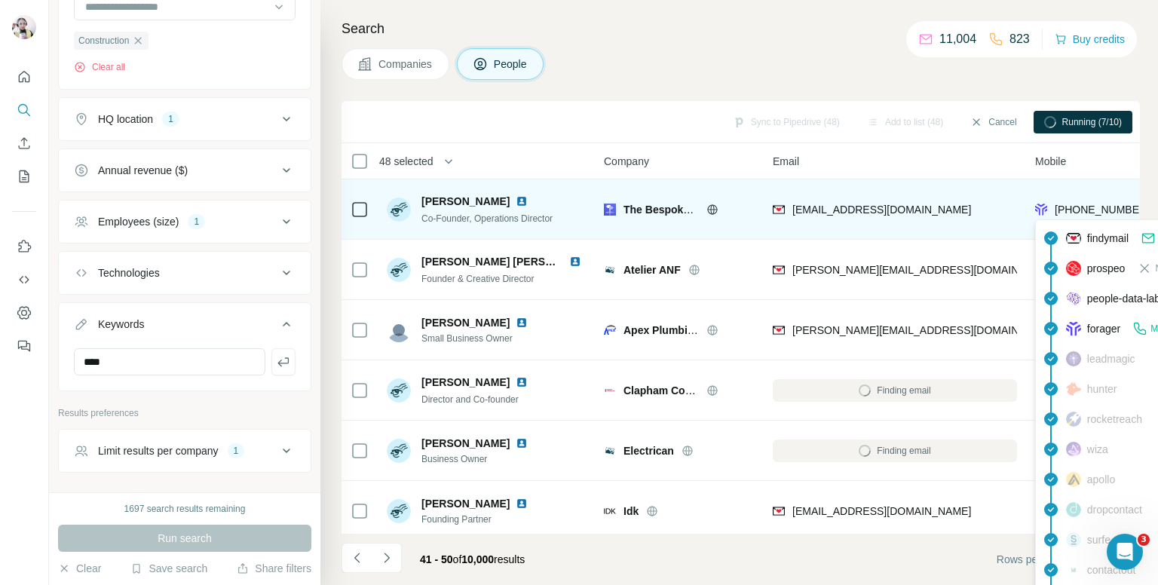
click at [1080, 206] on span "[PHONE_NUMBER]" at bounding box center [1102, 210] width 95 height 12
copy tr "[PHONE_NUMBER]"
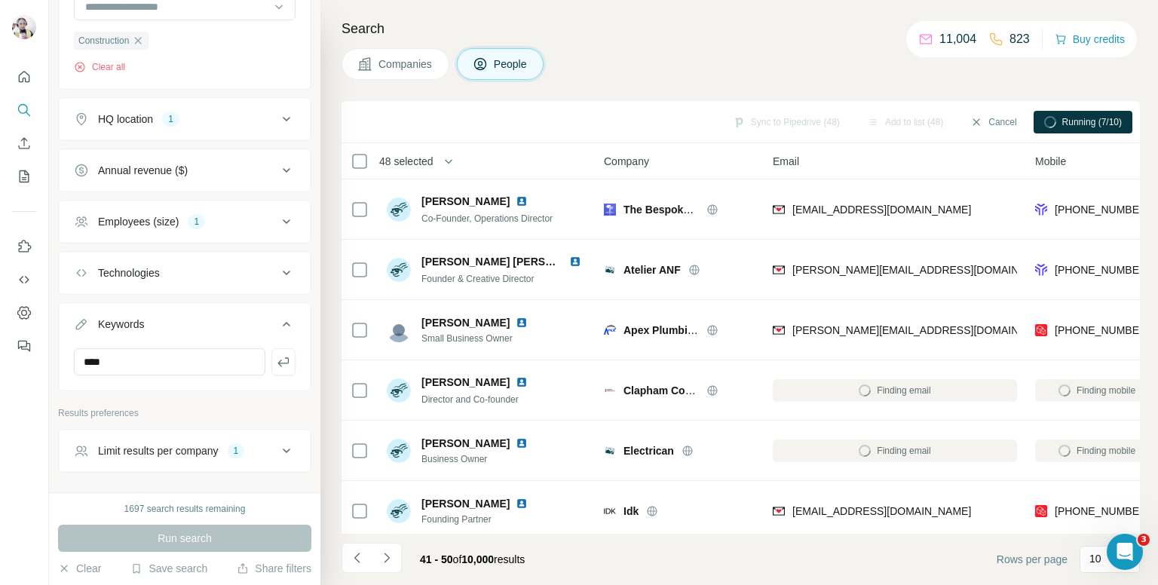
drag, startPoint x: 745, startPoint y: 26, endPoint x: 951, endPoint y: 161, distance: 246.3
click at [748, 28] on h4 "Search" at bounding box center [741, 28] width 798 height 21
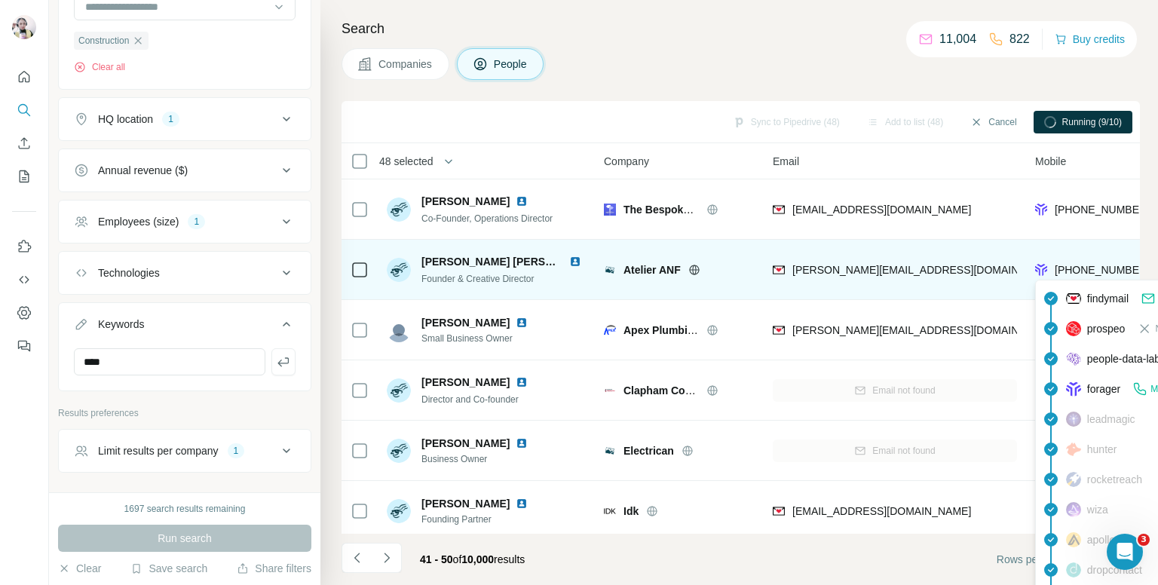
click at [1094, 267] on span "[PHONE_NUMBER]" at bounding box center [1102, 270] width 95 height 12
copy tr "[PHONE_NUMBER]"
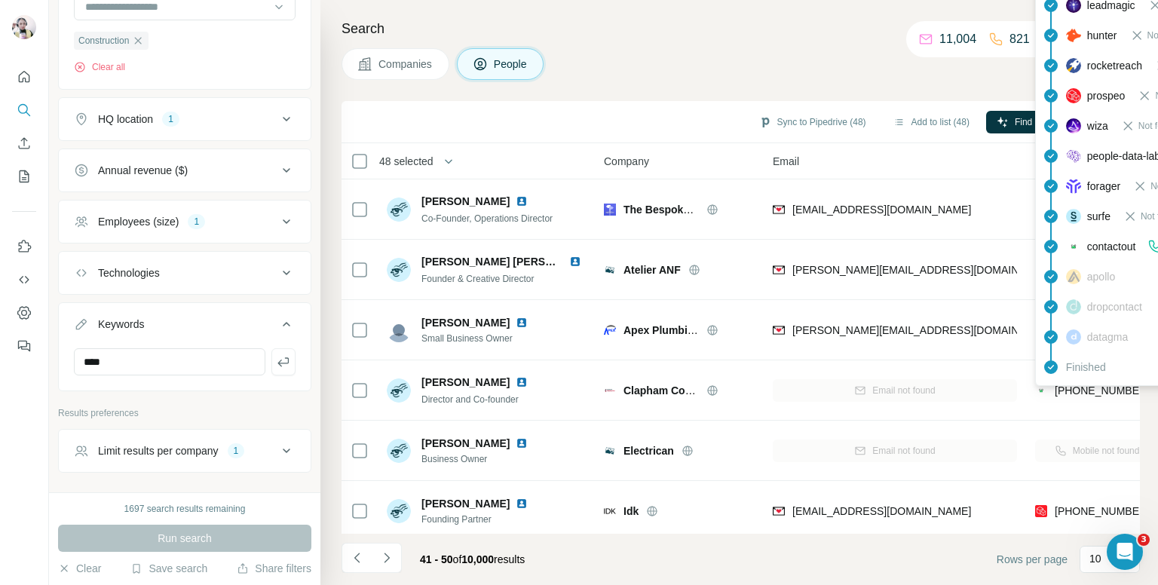
click at [1089, 329] on div "datagma" at bounding box center [1097, 336] width 62 height 15
click at [1089, 324] on span "[PHONE_NUMBER]" at bounding box center [1102, 330] width 95 height 12
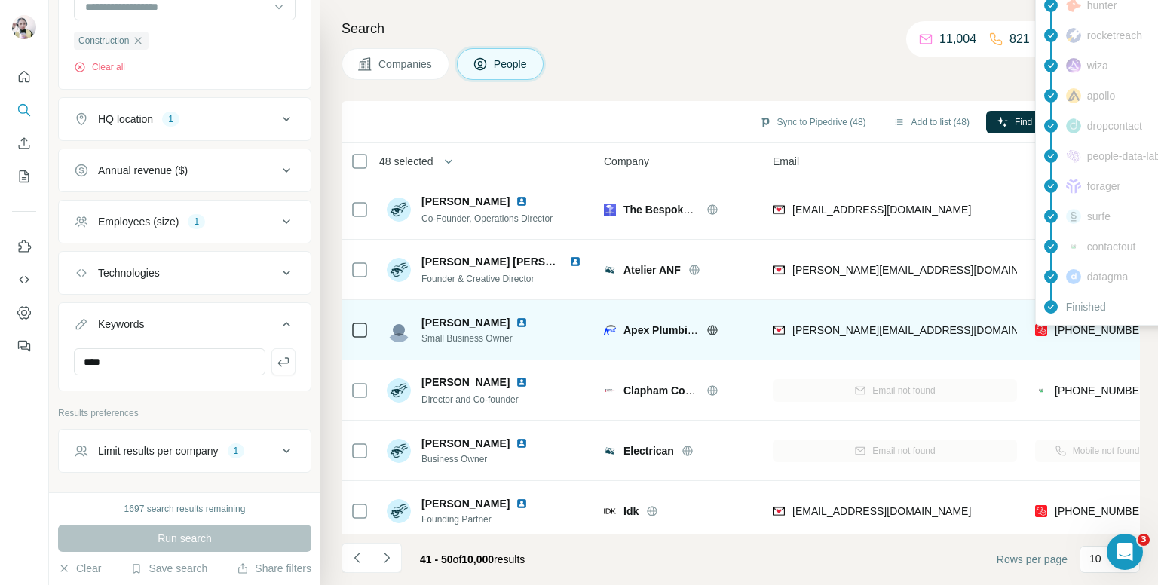
click at [1089, 324] on span "[PHONE_NUMBER]" at bounding box center [1102, 330] width 95 height 12
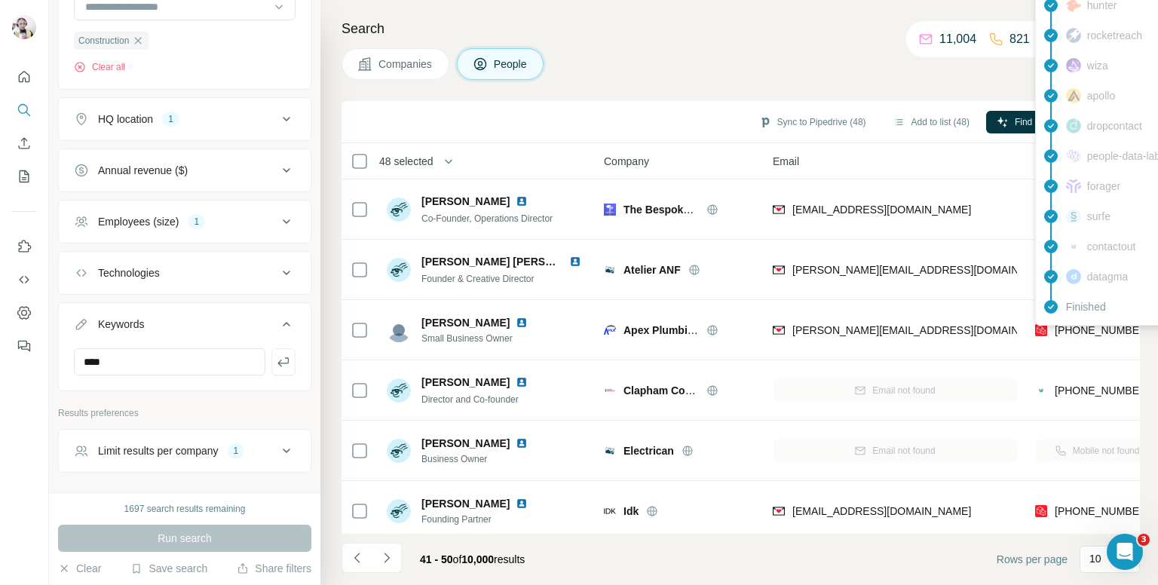
click at [1089, 324] on span "[PHONE_NUMBER]" at bounding box center [1102, 330] width 95 height 12
copy tr "[PHONE_NUMBER]"
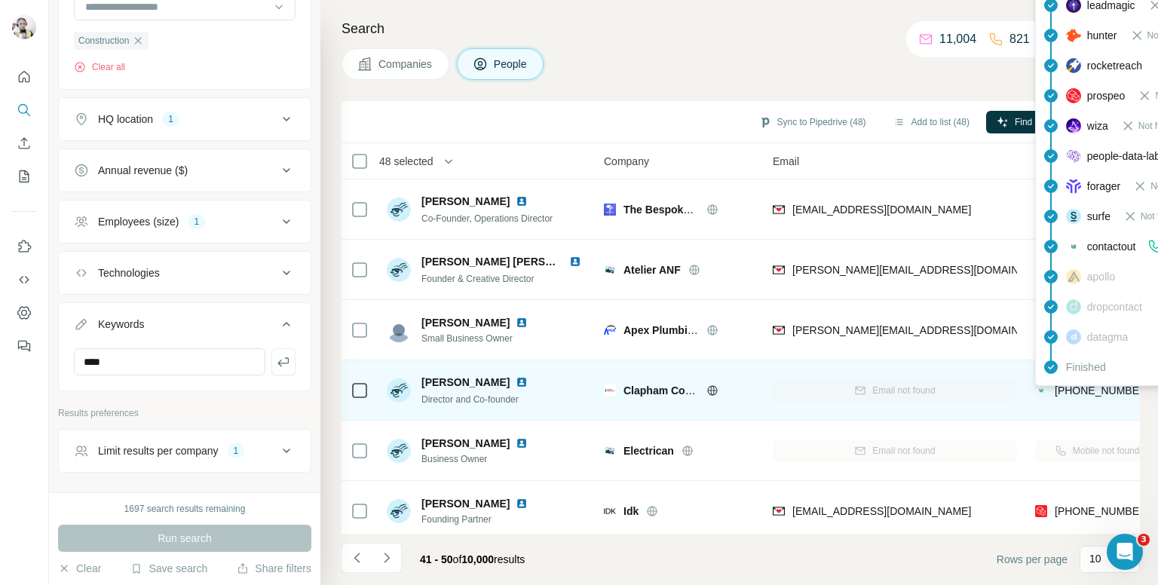
click at [1092, 387] on span "[PHONE_NUMBER]" at bounding box center [1102, 390] width 95 height 12
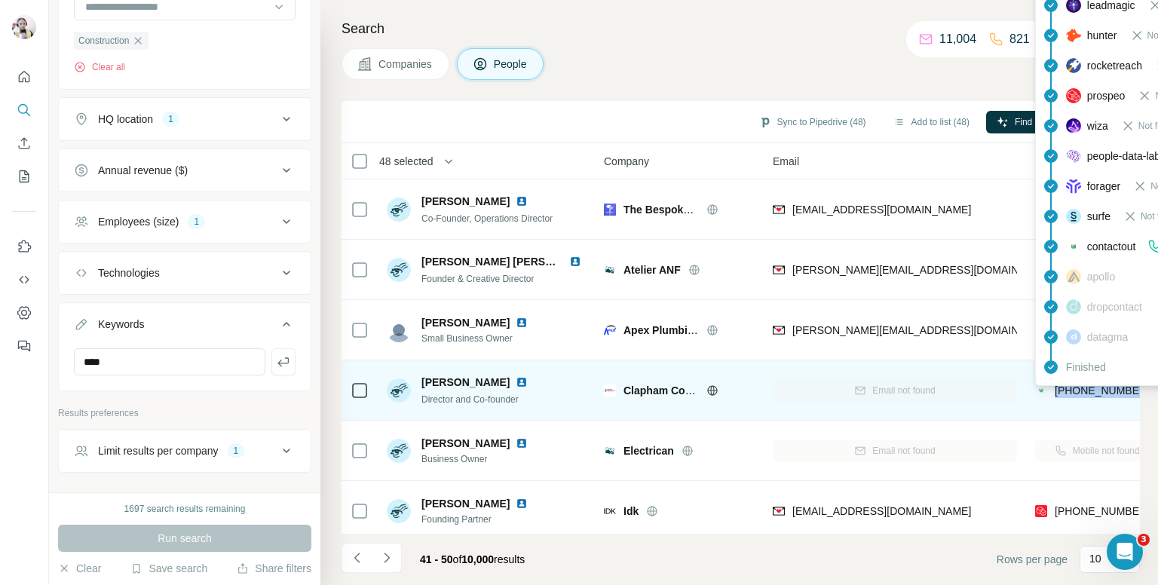
copy tr "[PHONE_NUMBER]"
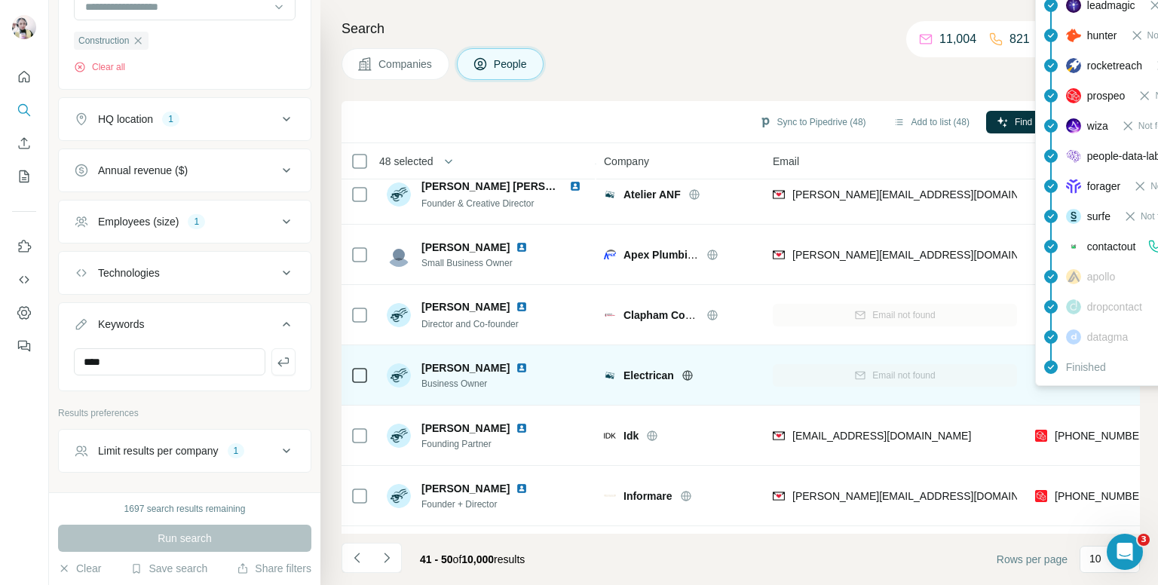
scroll to position [151, 0]
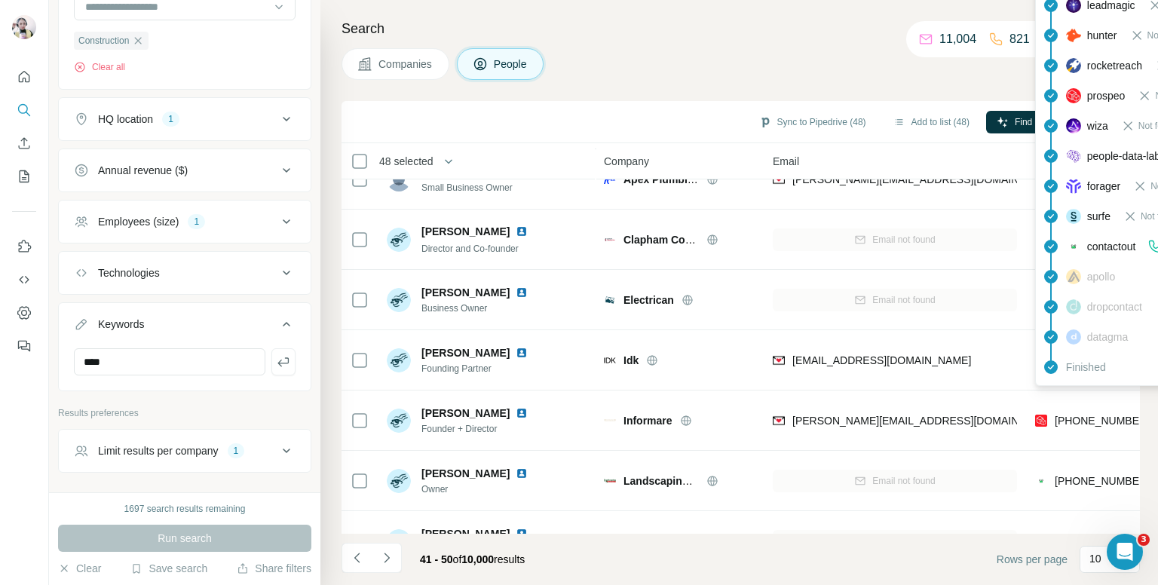
click at [811, 29] on h4 "Search" at bounding box center [741, 28] width 798 height 21
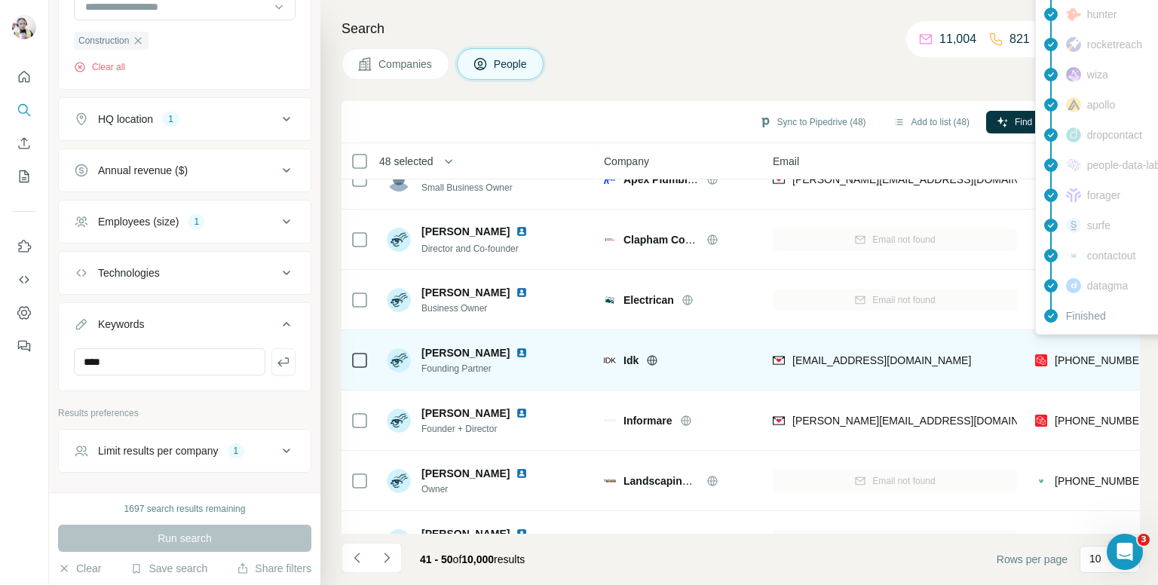
click at [1086, 363] on span "[PHONE_NUMBER]" at bounding box center [1102, 360] width 95 height 12
copy tr "[PHONE_NUMBER]"
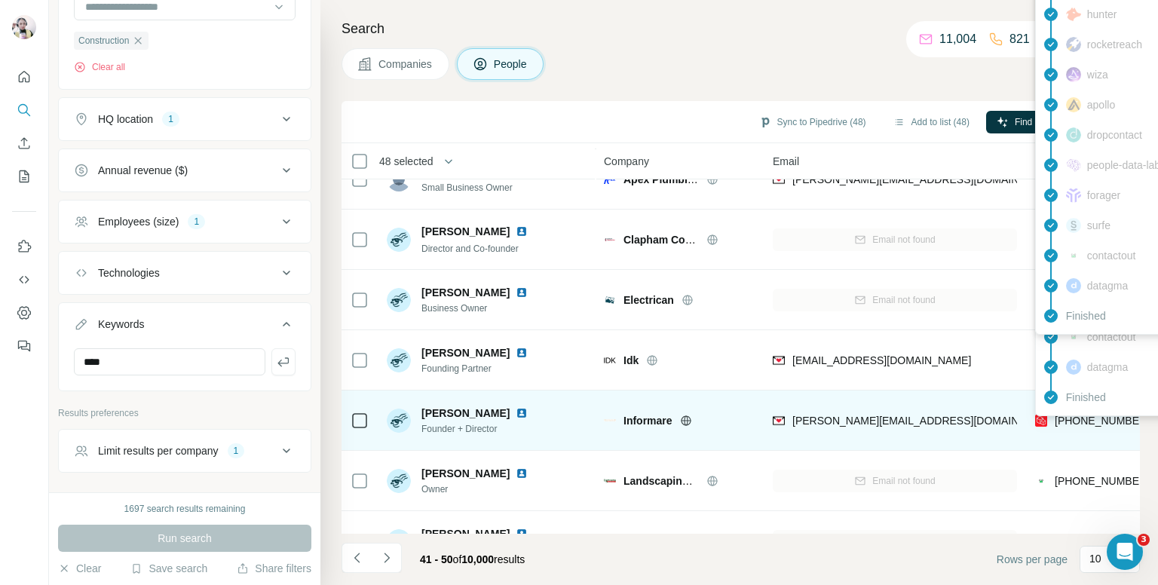
click at [1071, 417] on span "[PHONE_NUMBER]" at bounding box center [1102, 421] width 95 height 12
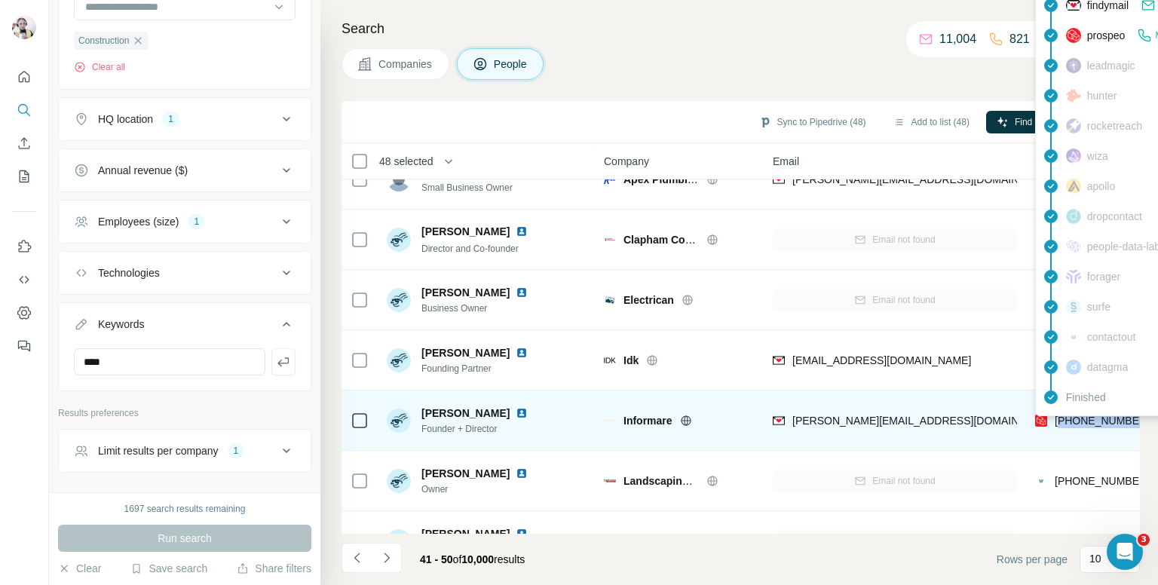
click at [1071, 417] on span "[PHONE_NUMBER]" at bounding box center [1102, 421] width 95 height 12
copy tr "[PHONE_NUMBER]"
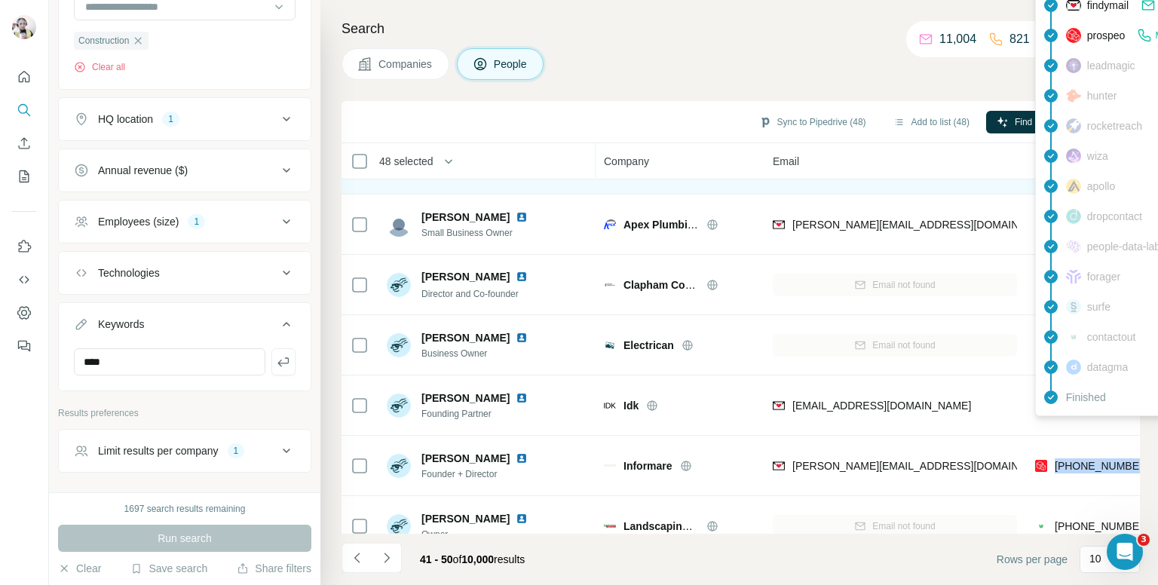
scroll to position [181, 0]
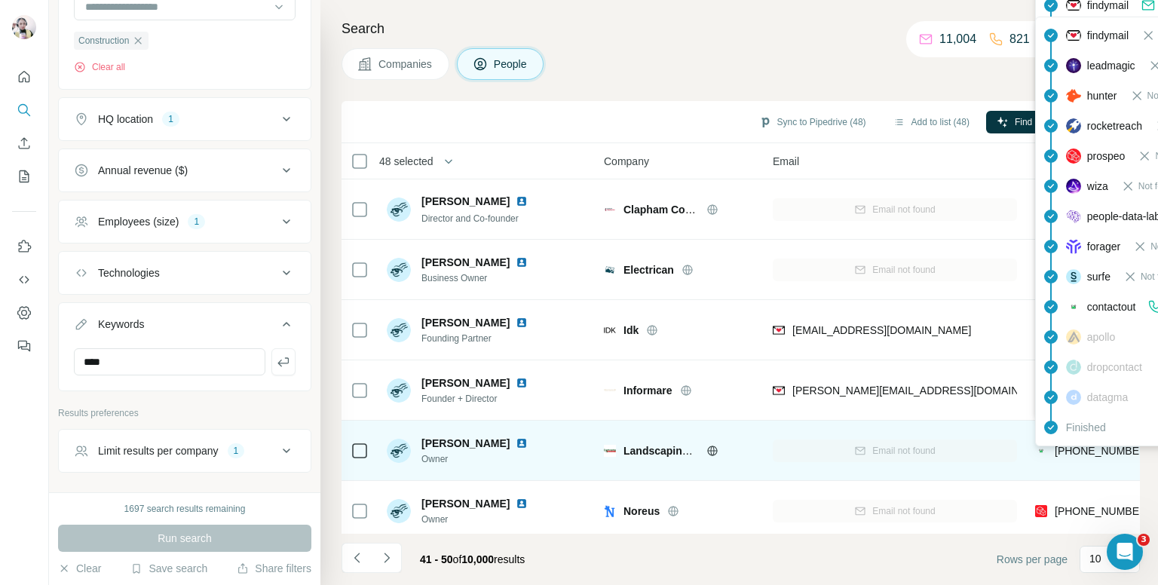
click at [1077, 445] on div "findymail Not found leadmagic Not found hunter Not found rocketreach Not found …" at bounding box center [1170, 232] width 271 height 430
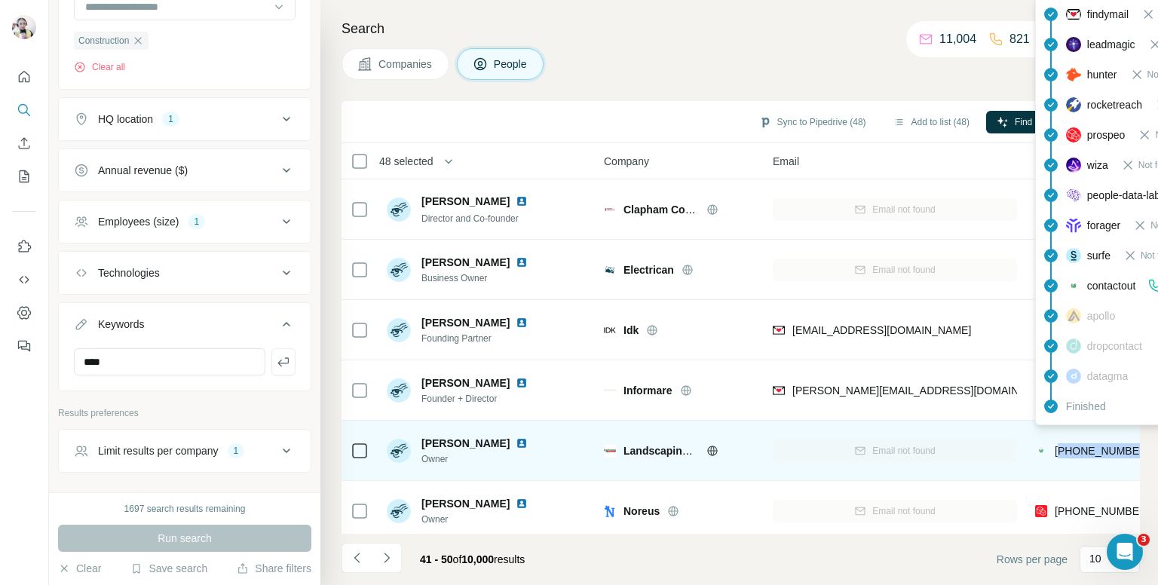
click at [1077, 445] on span "[PHONE_NUMBER]" at bounding box center [1102, 451] width 95 height 12
copy tr "[PHONE_NUMBER]"
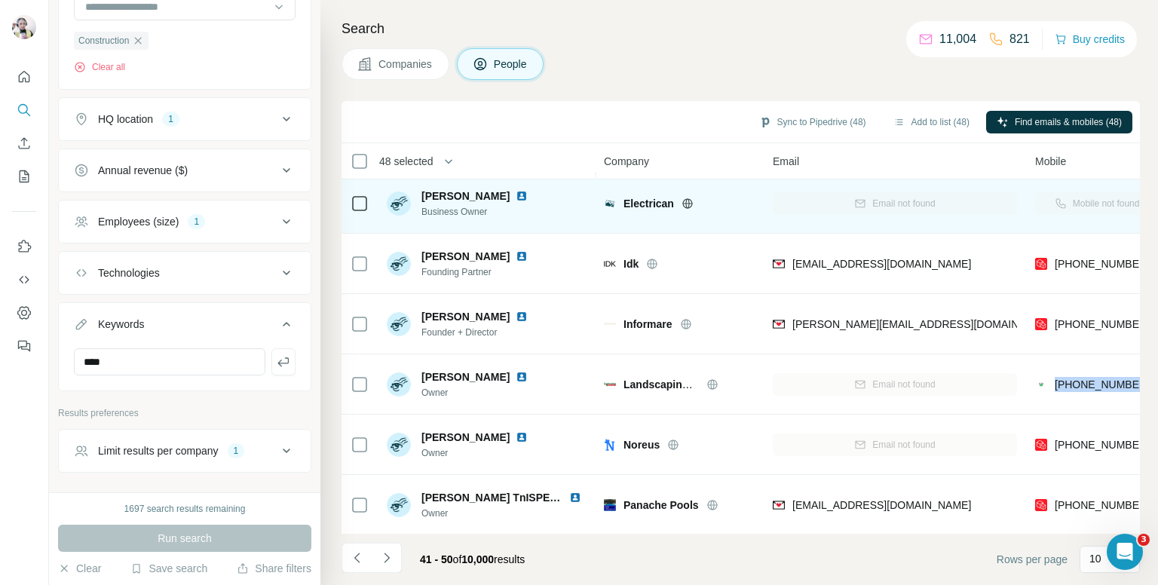
scroll to position [256, 0]
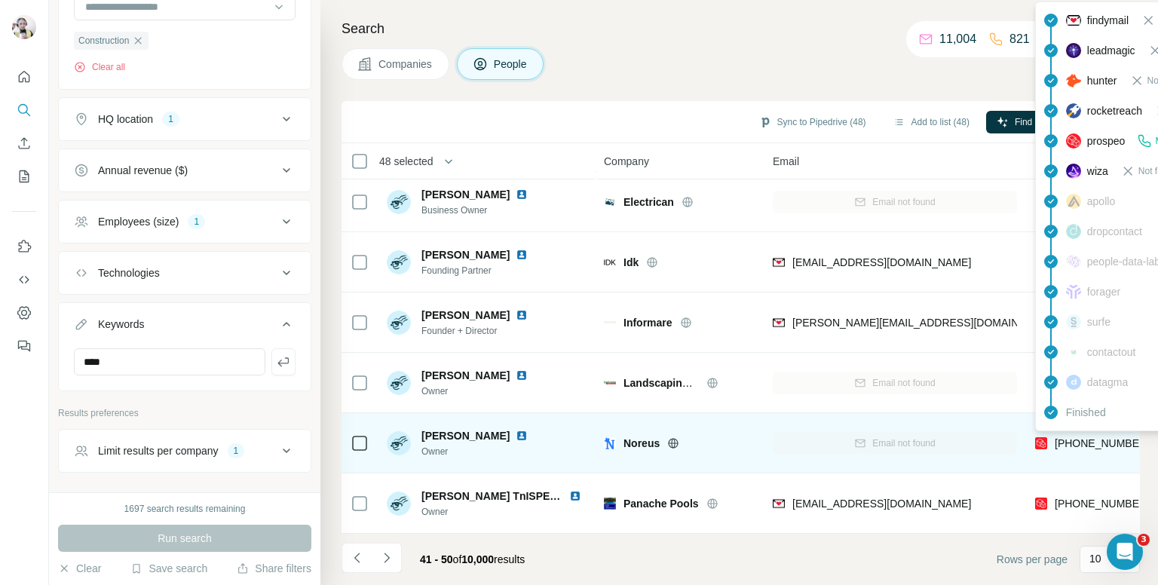
click at [1101, 437] on span "[PHONE_NUMBER]" at bounding box center [1102, 443] width 95 height 12
drag, startPoint x: 1101, startPoint y: 435, endPoint x: 1069, endPoint y: 431, distance: 31.9
click at [1100, 437] on span "[PHONE_NUMBER]" at bounding box center [1102, 443] width 95 height 12
click at [1095, 437] on span "[PHONE_NUMBER]" at bounding box center [1102, 443] width 95 height 12
click at [1064, 437] on span "[PHONE_NUMBER]" at bounding box center [1102, 443] width 95 height 12
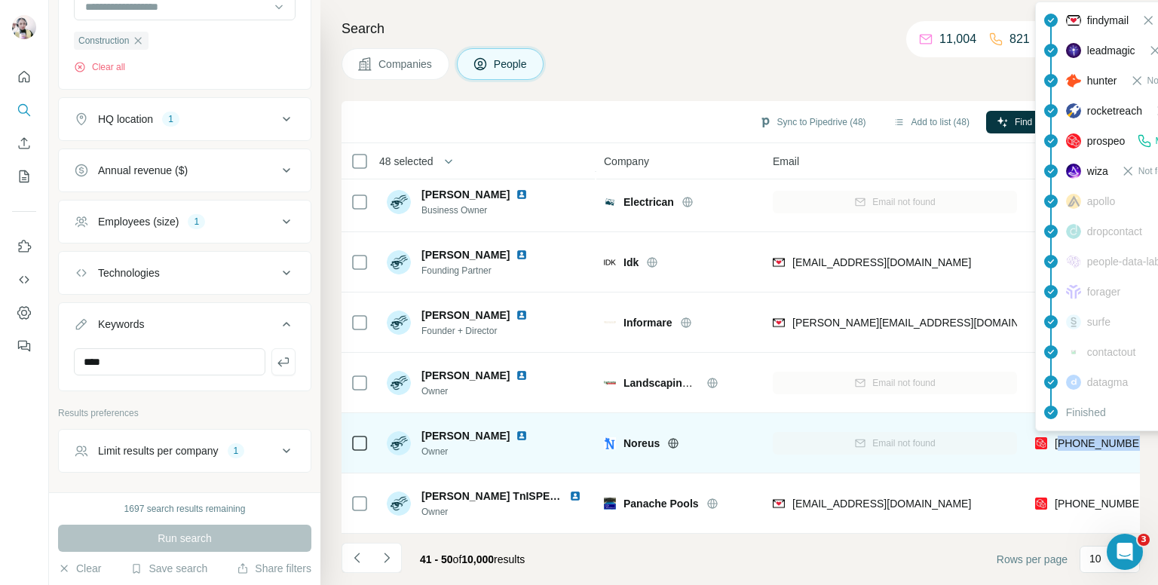
click at [1064, 437] on span "[PHONE_NUMBER]" at bounding box center [1102, 443] width 95 height 12
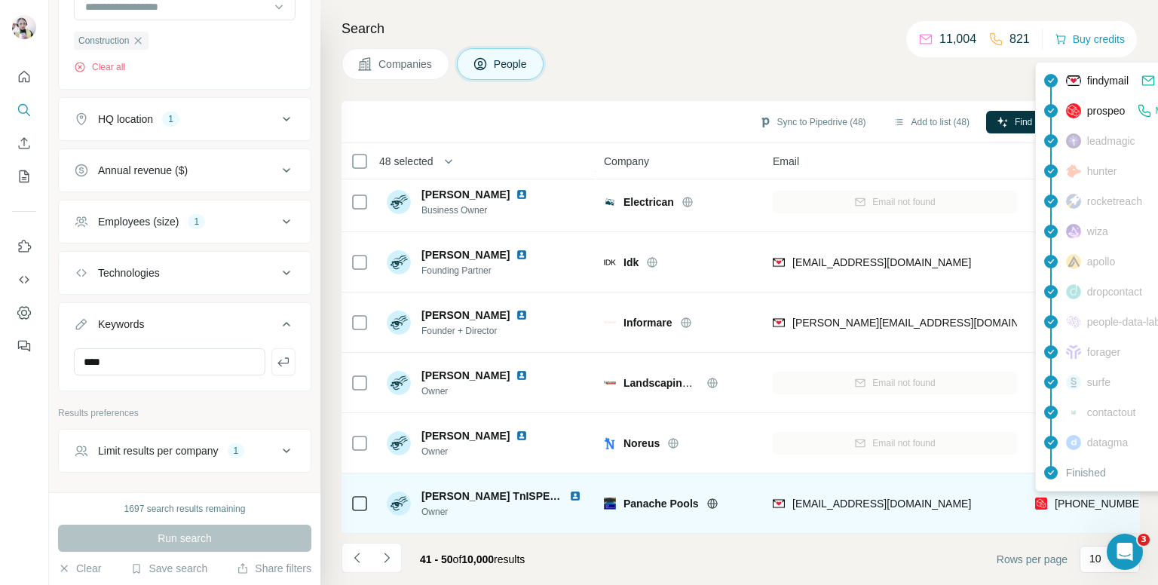
click at [1066, 498] on span "[PHONE_NUMBER]" at bounding box center [1102, 504] width 95 height 12
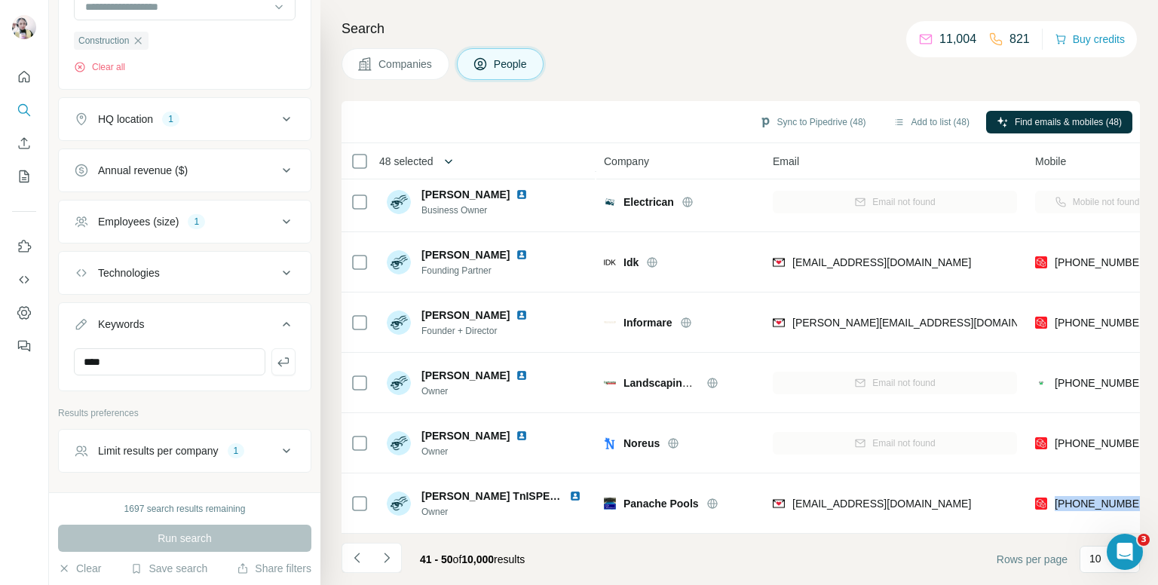
click at [450, 168] on button "button" at bounding box center [448, 161] width 30 height 30
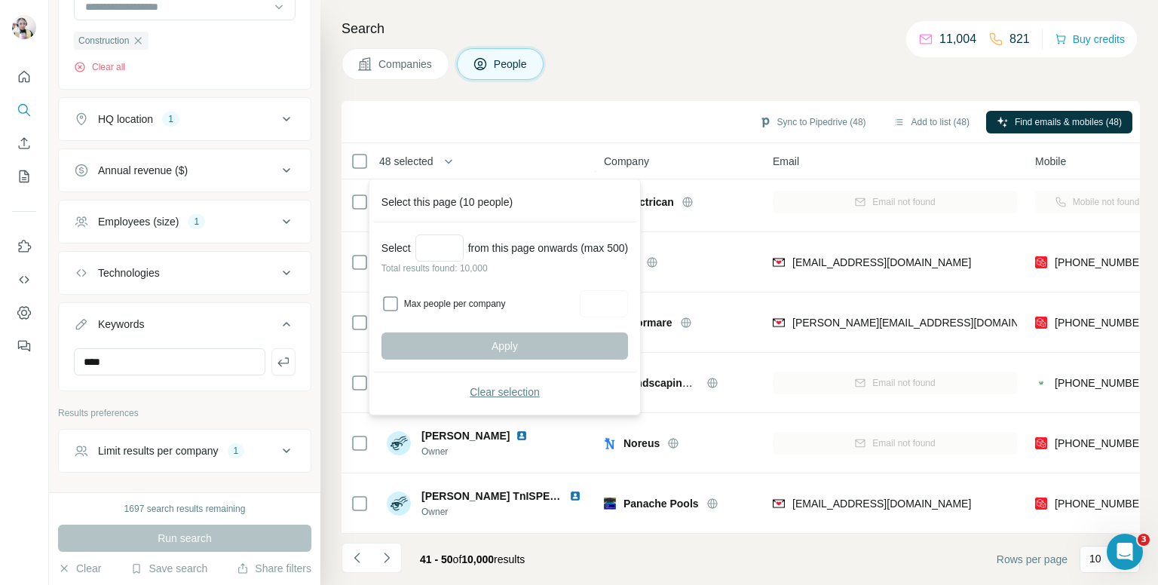
click at [442, 262] on p "Total results found: 10,000" at bounding box center [504, 269] width 247 height 14
click at [443, 251] on input "Select a number (up to 500)" at bounding box center [439, 247] width 48 height 27
type input "*"
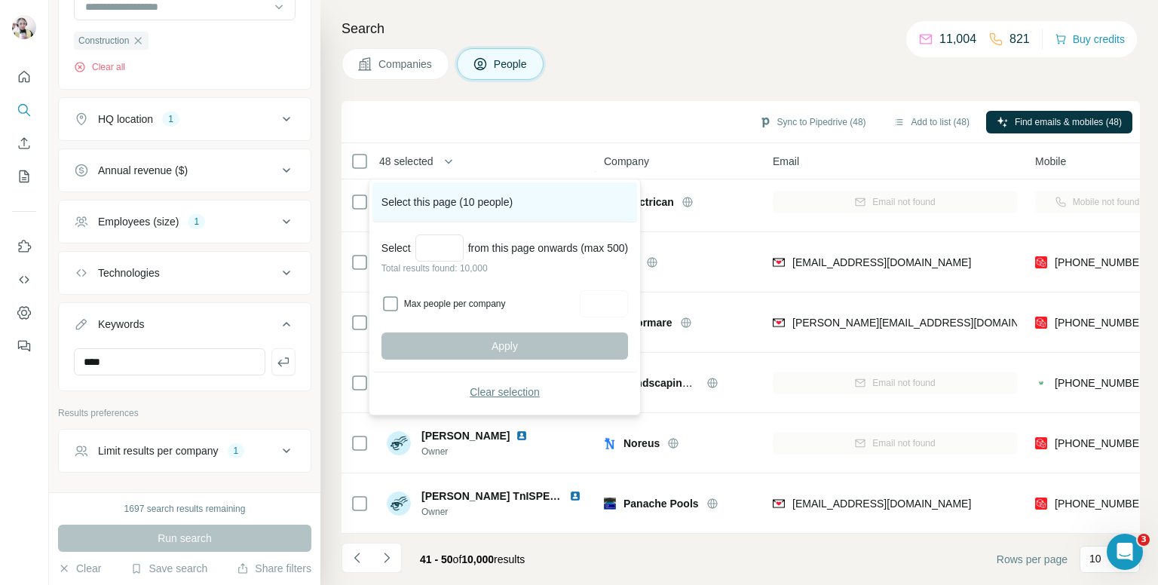
click at [472, 205] on div "Select this page (10 people)" at bounding box center [504, 202] width 265 height 40
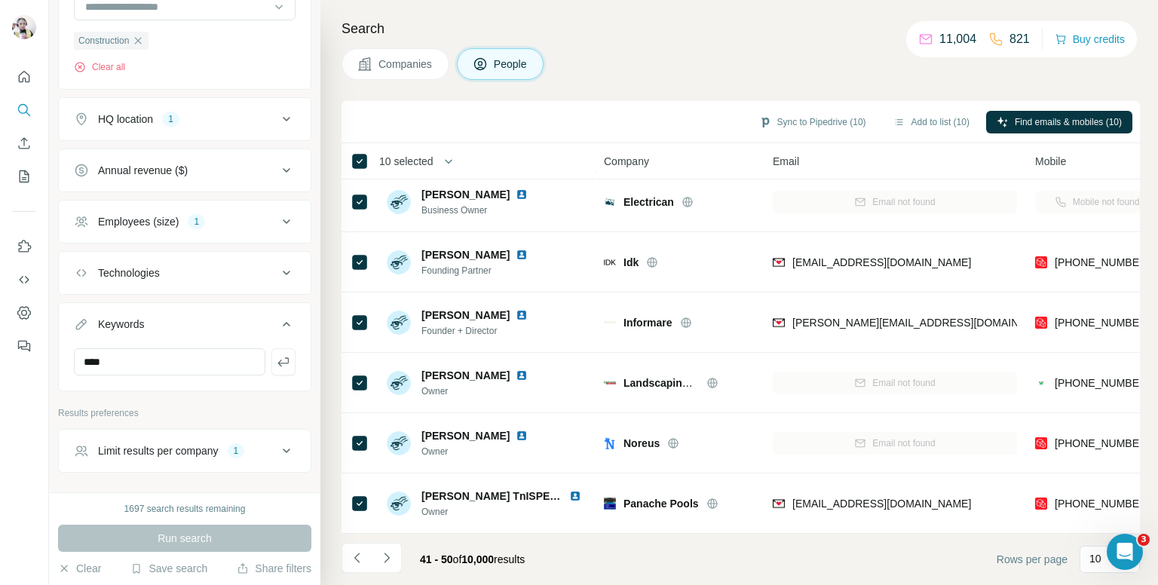
click at [426, 169] on span "10 selected" at bounding box center [416, 161] width 95 height 30
click at [433, 160] on span "10 selected" at bounding box center [406, 161] width 54 height 15
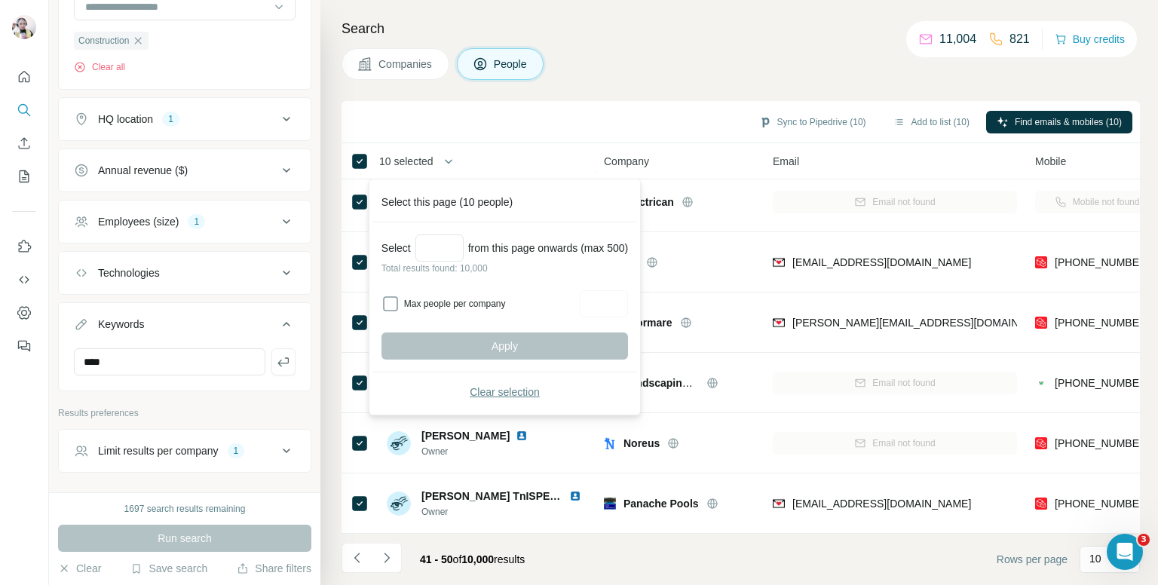
click at [516, 391] on div "[PERSON_NAME] Owner" at bounding box center [487, 382] width 201 height 41
click at [446, 162] on icon "button" at bounding box center [448, 161] width 15 height 15
click at [449, 163] on icon "button" at bounding box center [448, 161] width 15 height 15
click at [435, 247] on input "*" at bounding box center [439, 247] width 48 height 27
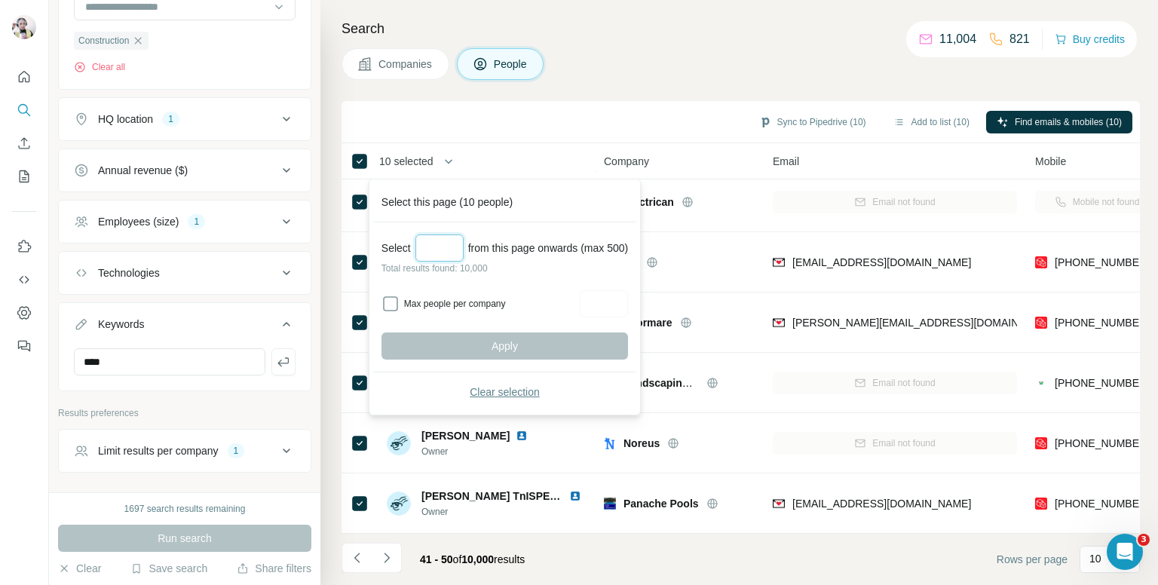
click at [435, 247] on input "*" at bounding box center [439, 247] width 48 height 27
click at [462, 164] on button "button" at bounding box center [448, 161] width 30 height 30
click at [447, 164] on icon "button" at bounding box center [448, 161] width 15 height 15
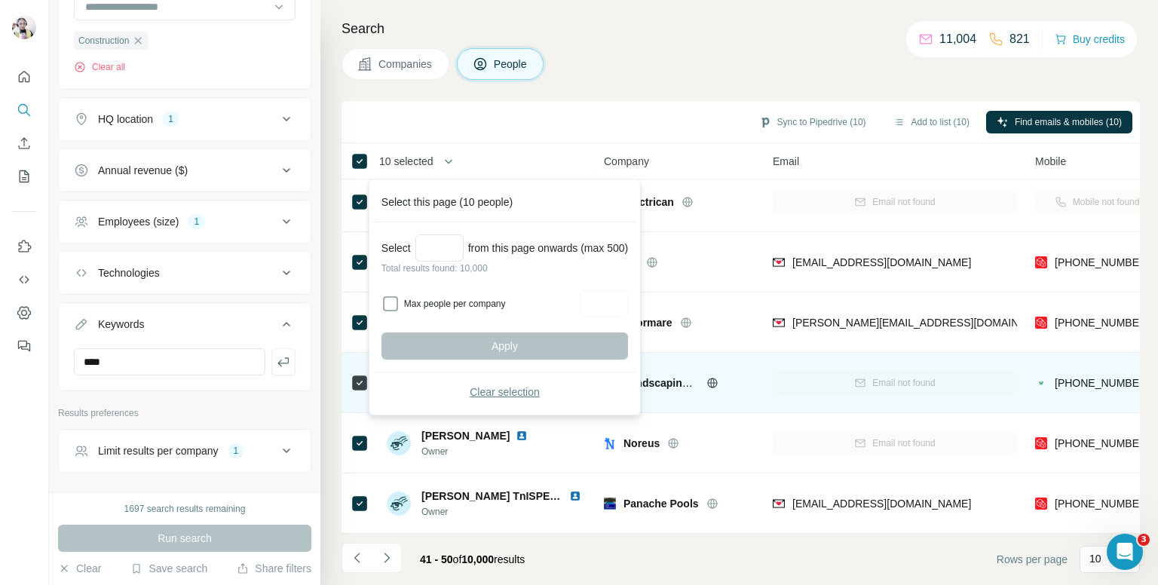
click at [495, 387] on span "Clear selection" at bounding box center [505, 391] width 70 height 15
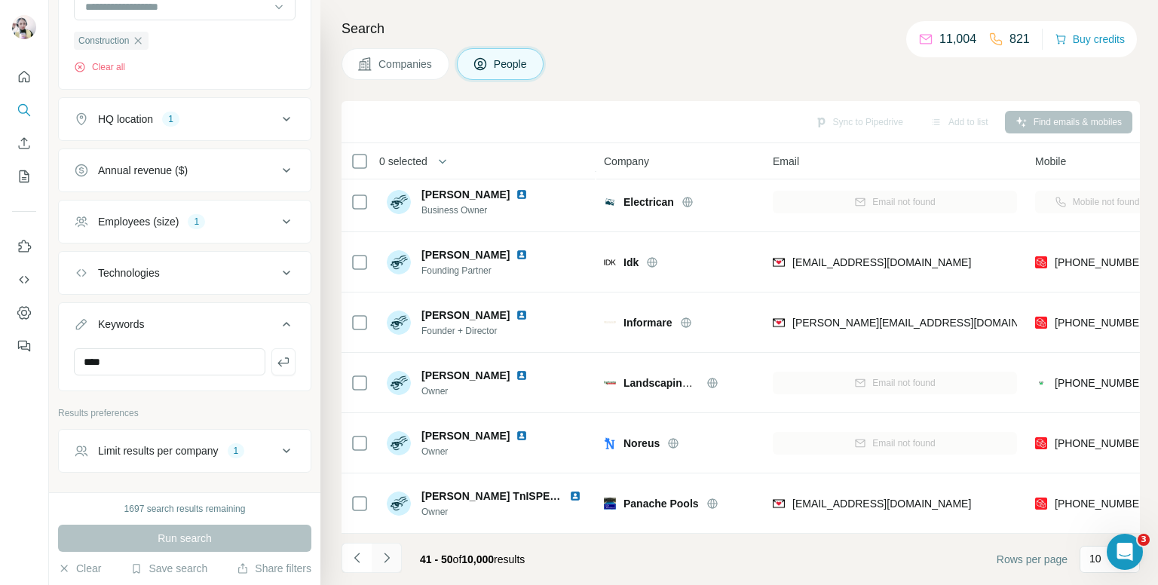
click at [392, 547] on button "Navigate to next page" at bounding box center [387, 558] width 30 height 30
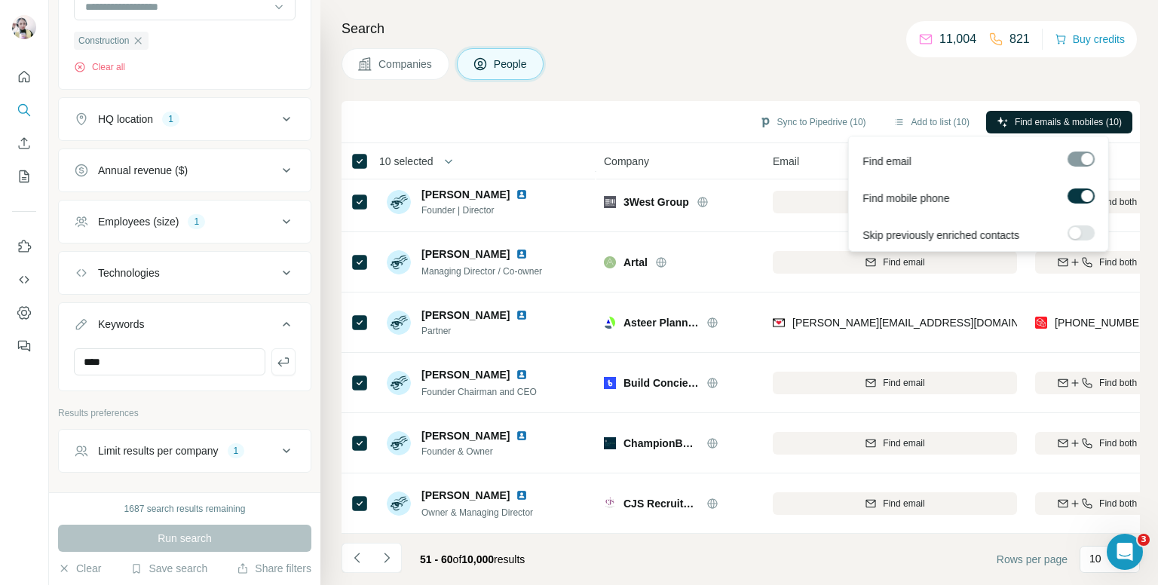
click at [1074, 120] on span "Find emails & mobiles (10)" at bounding box center [1068, 122] width 107 height 14
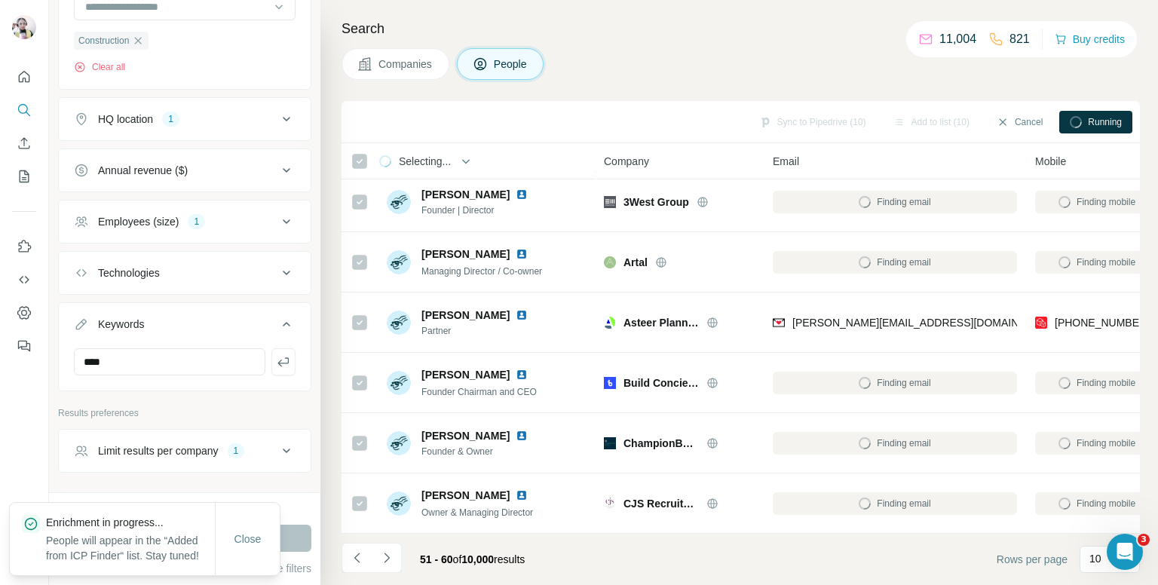
scroll to position [0, 0]
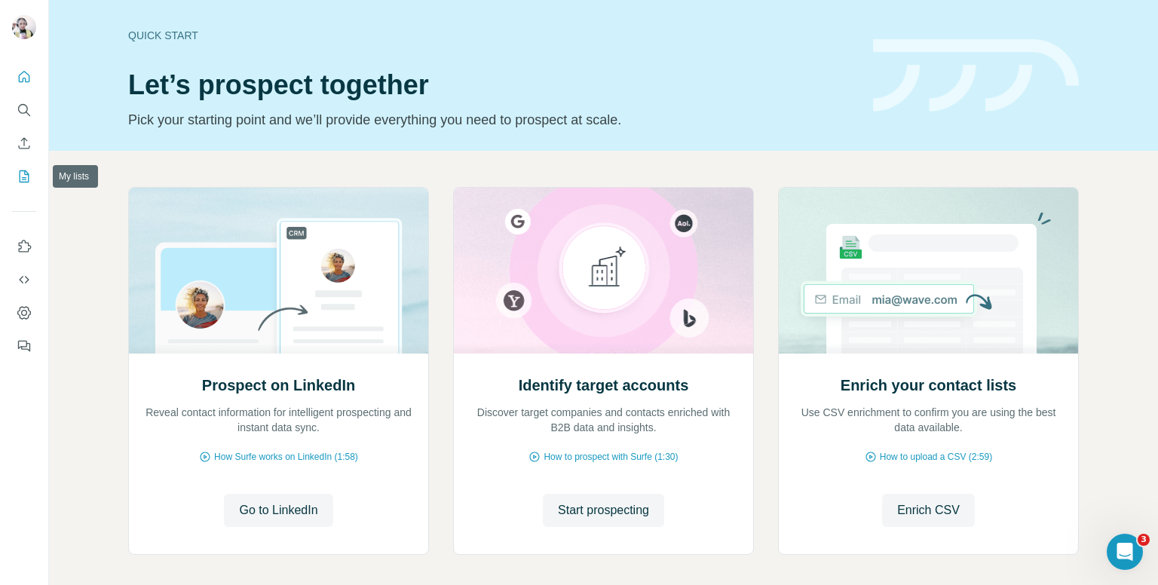
click at [18, 173] on icon "My lists" at bounding box center [24, 176] width 15 height 15
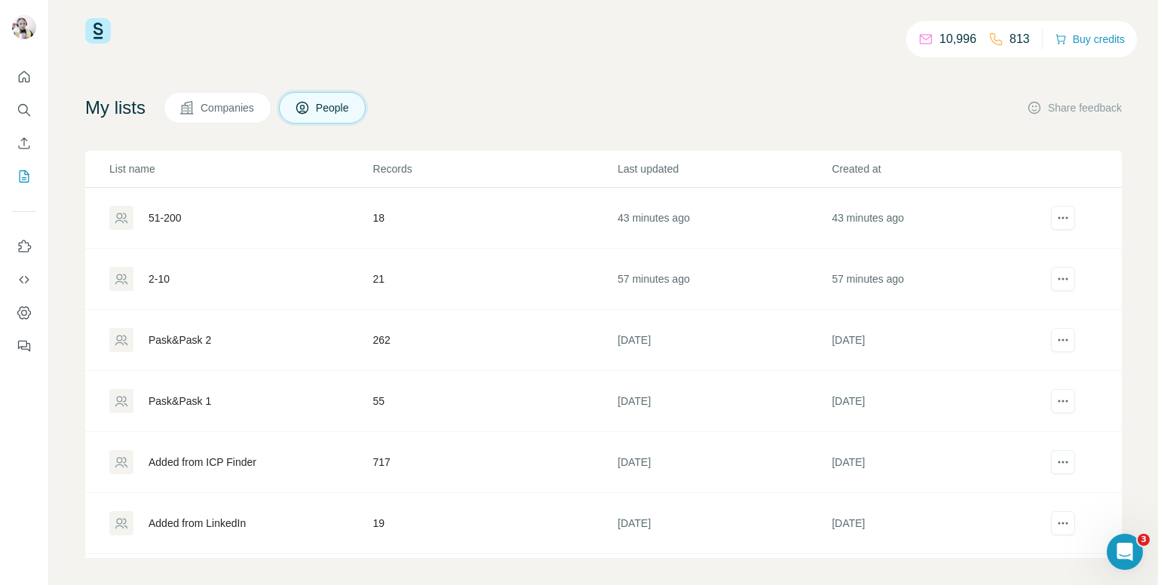
scroll to position [27, 0]
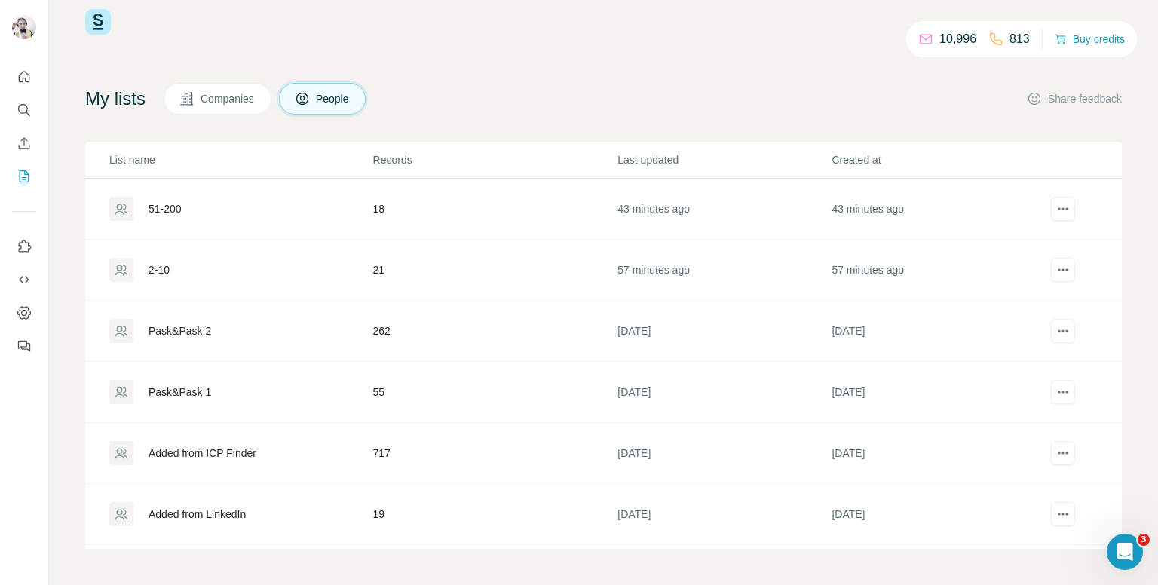
click at [365, 322] on div "Pask&Pask 2" at bounding box center [240, 331] width 262 height 24
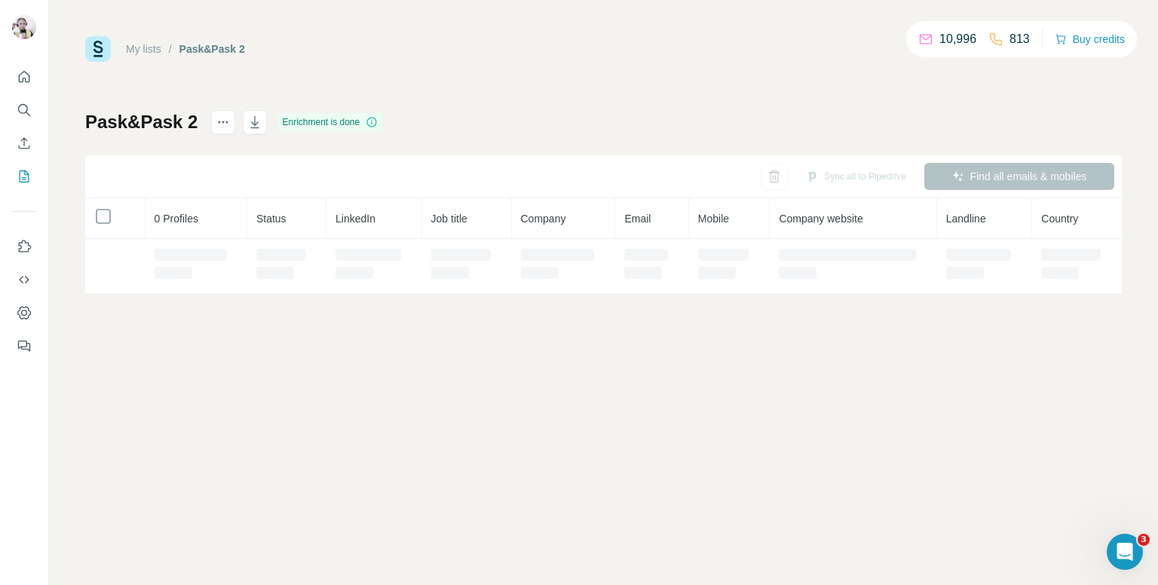
click at [374, 444] on div "My lists / Pask&Pask 2 10,996 813 Buy credits Pask&Pask 2 Enrichment is done Sy…" at bounding box center [603, 292] width 1109 height 585
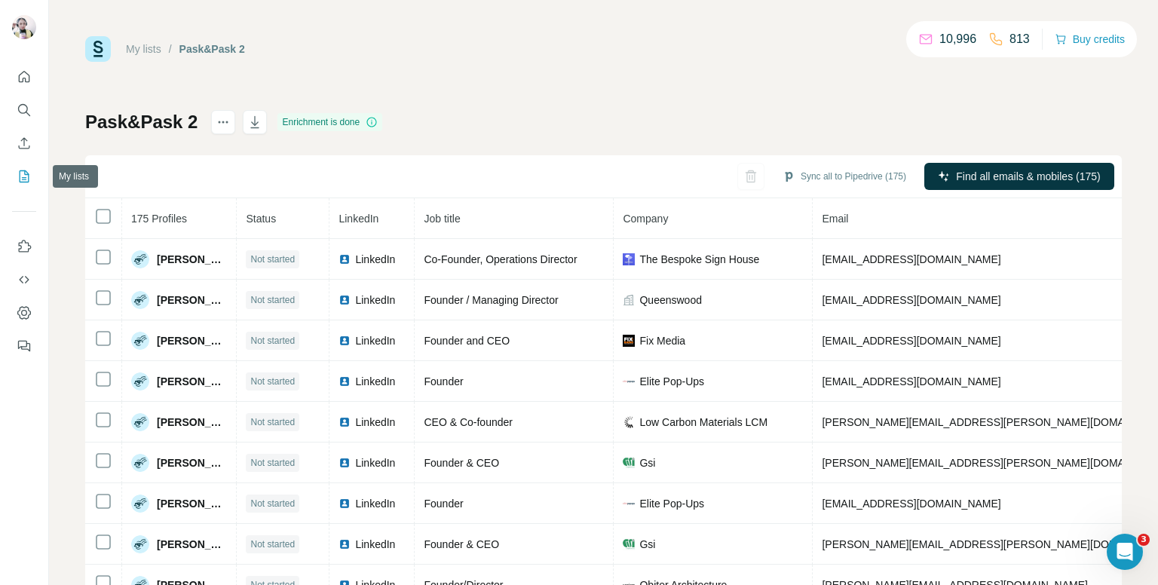
click at [18, 173] on icon "My lists" at bounding box center [24, 176] width 15 height 15
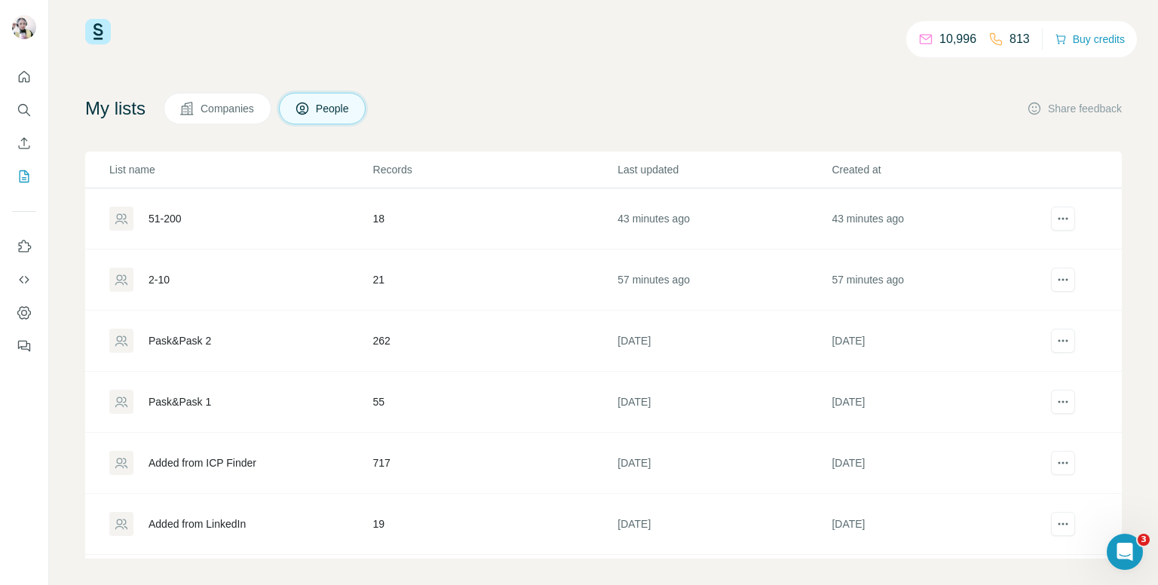
scroll to position [27, 0]
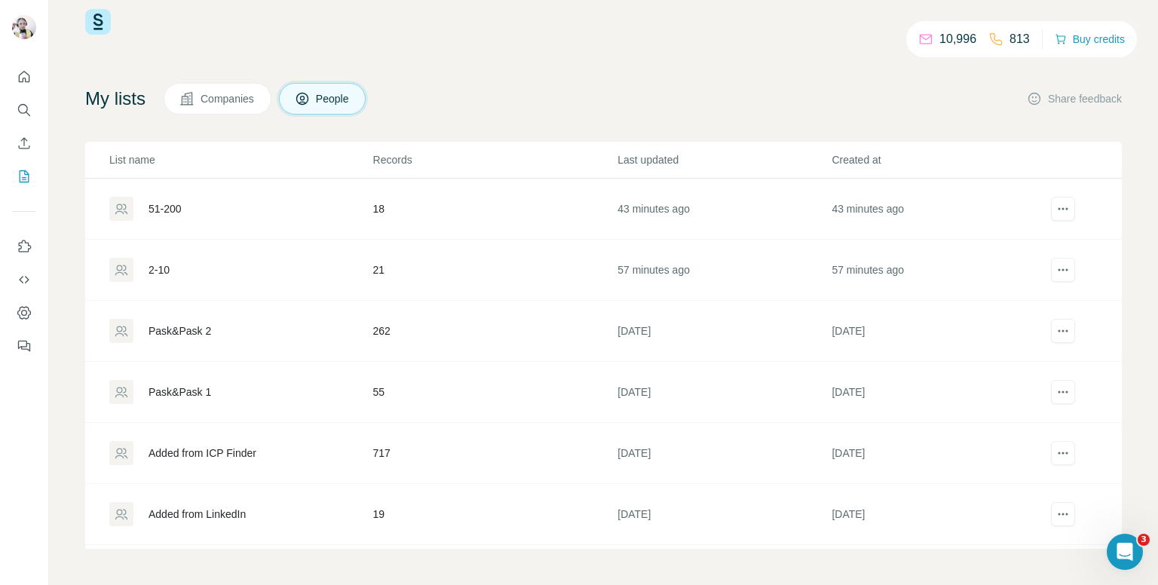
click at [456, 456] on td "717" at bounding box center [494, 453] width 245 height 61
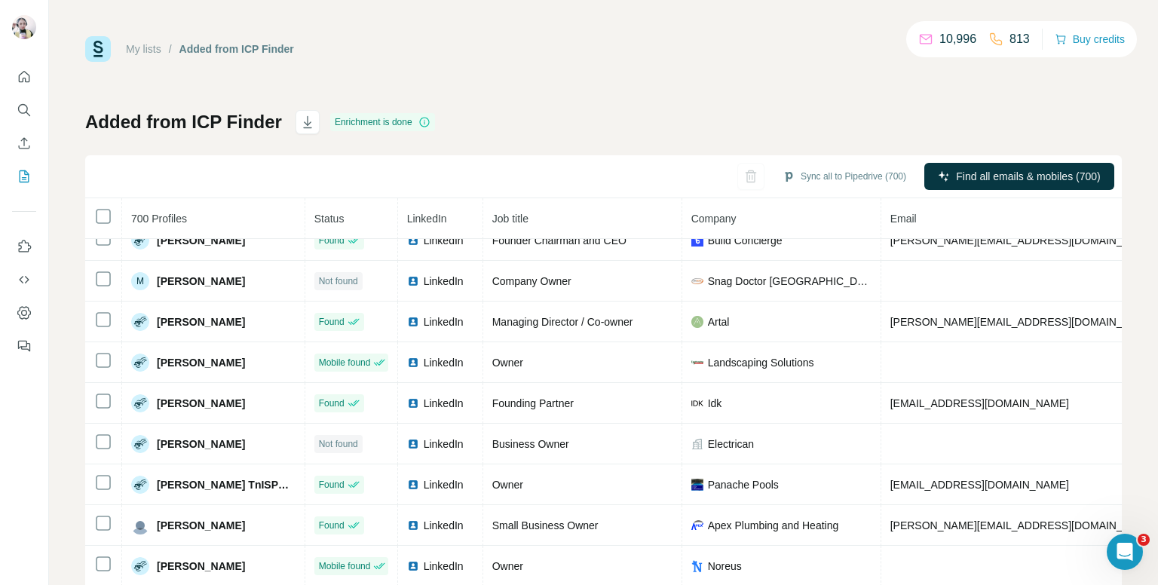
scroll to position [226, 0]
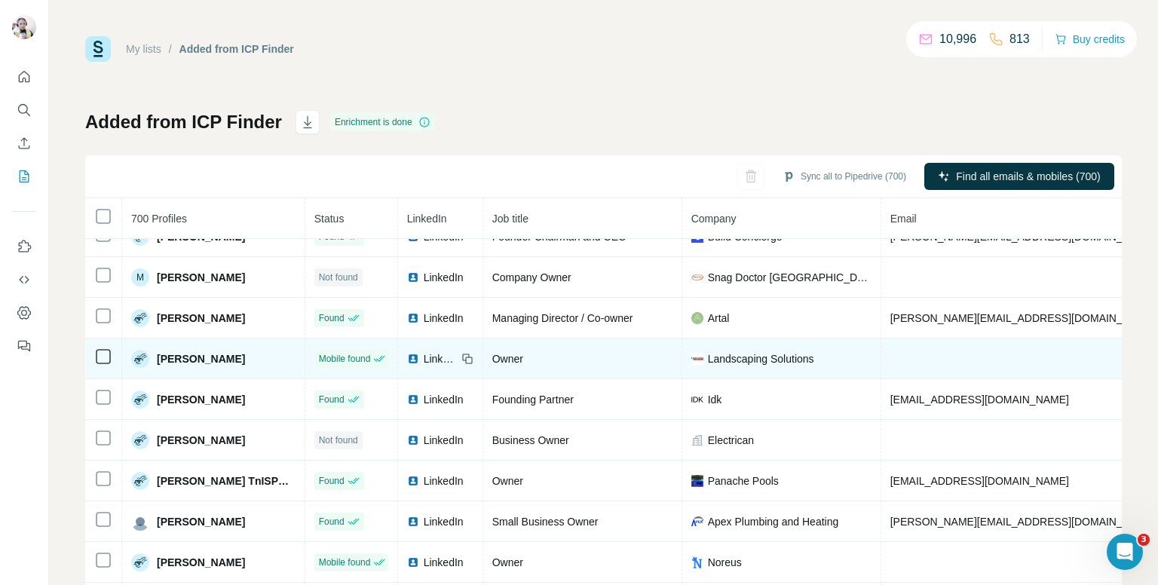
copy span "[PHONE_NUMBER]"
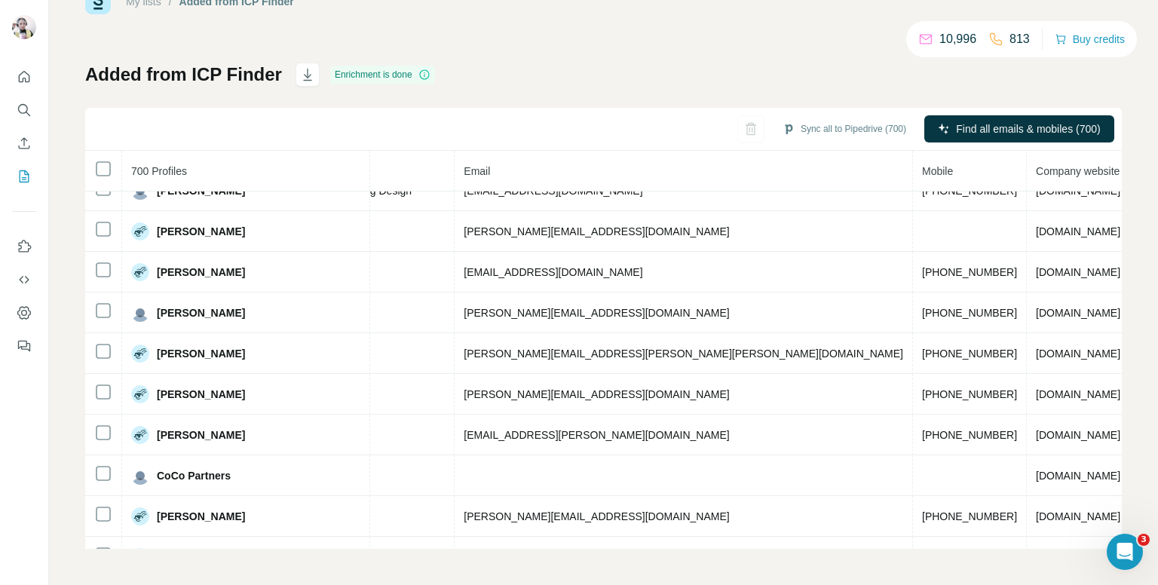
scroll to position [1773, 492]
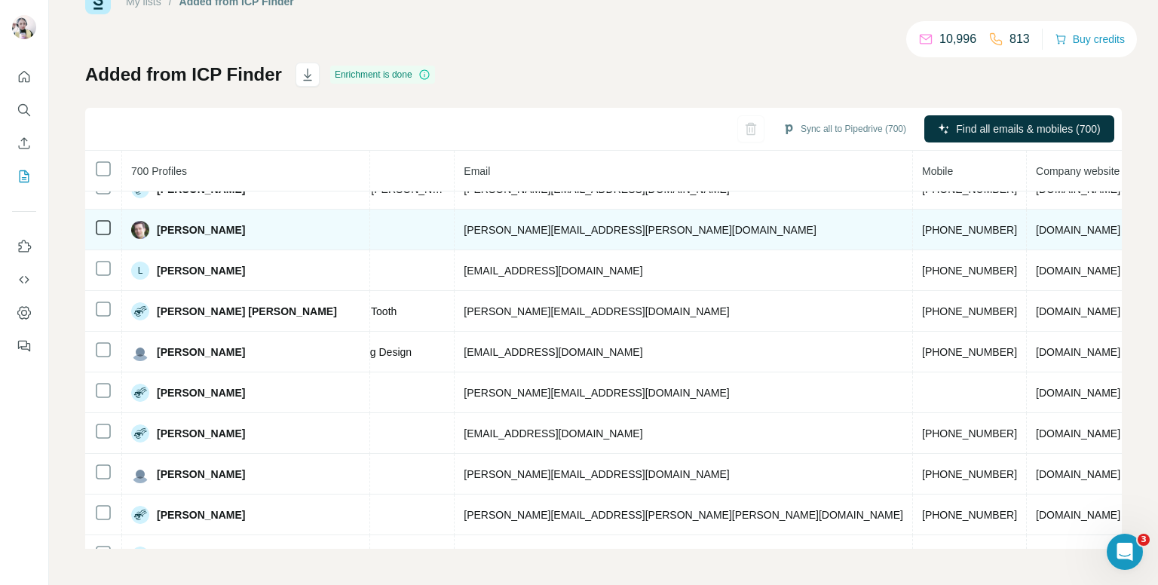
click at [922, 224] on span "[PHONE_NUMBER]" at bounding box center [969, 230] width 95 height 12
copy span "[PHONE_NUMBER]"
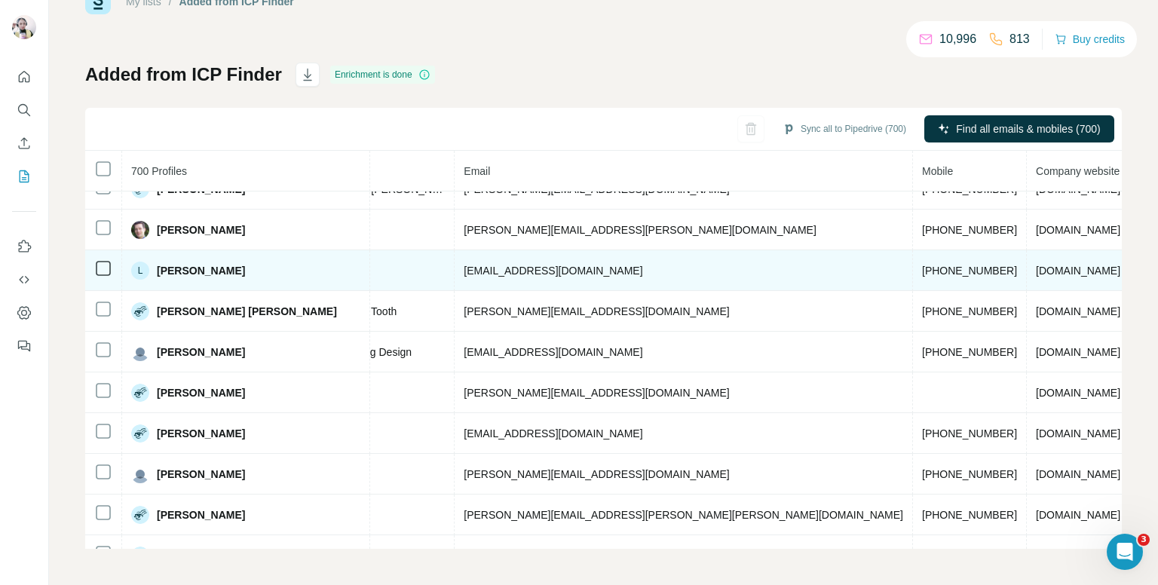
click at [922, 265] on span "[PHONE_NUMBER]" at bounding box center [969, 271] width 95 height 12
copy span "[PHONE_NUMBER]"
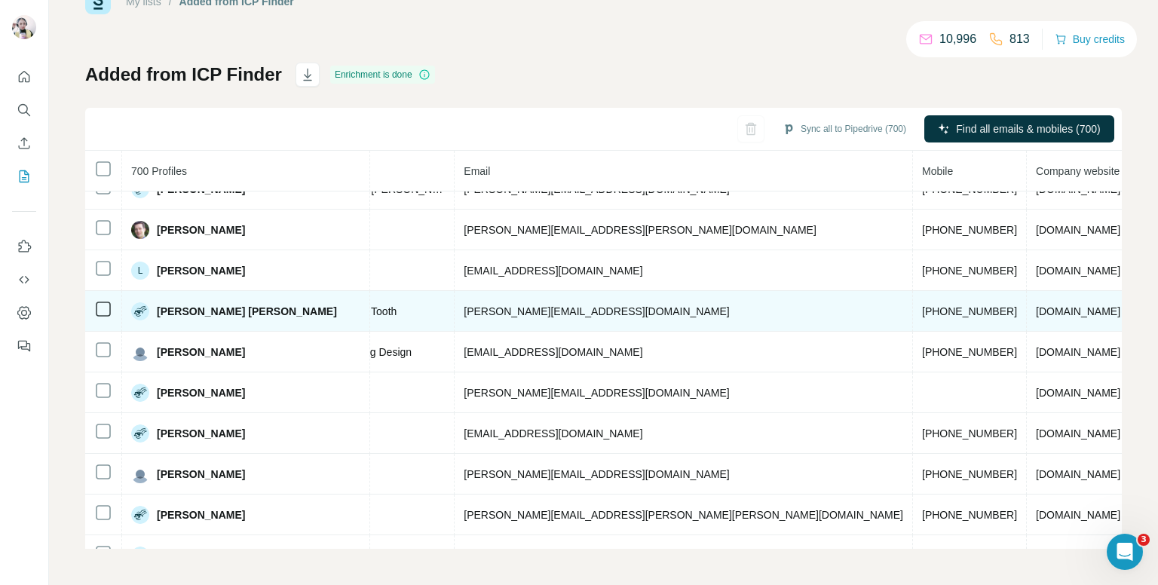
click at [922, 305] on span "[PHONE_NUMBER]" at bounding box center [969, 311] width 95 height 12
copy span "[PHONE_NUMBER]"
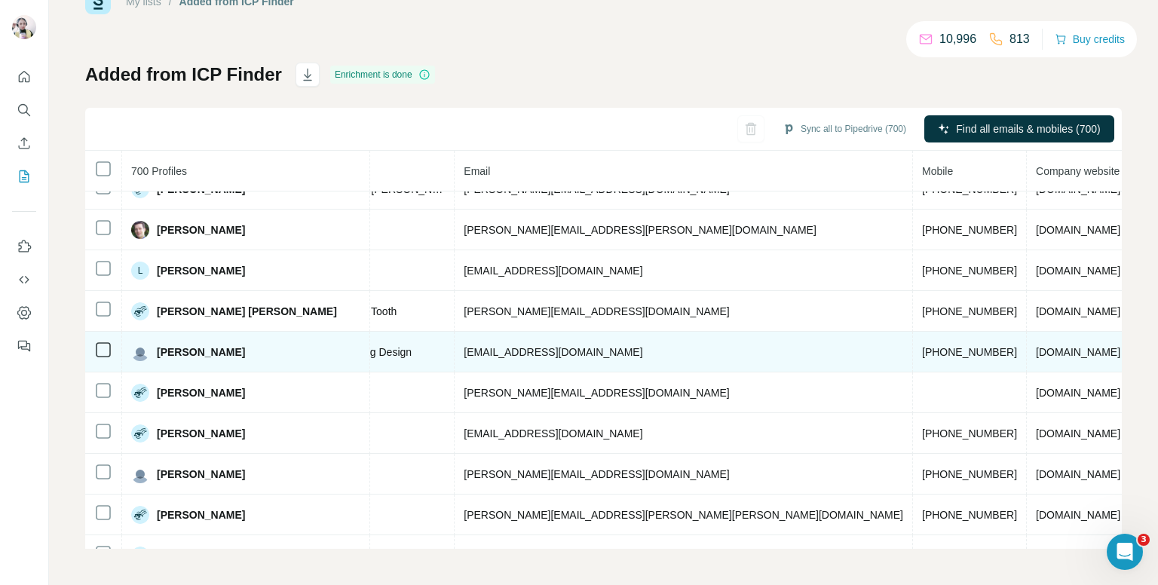
click at [913, 332] on td "[PHONE_NUMBER]" at bounding box center [970, 352] width 114 height 41
copy span "[PHONE_NUMBER]"
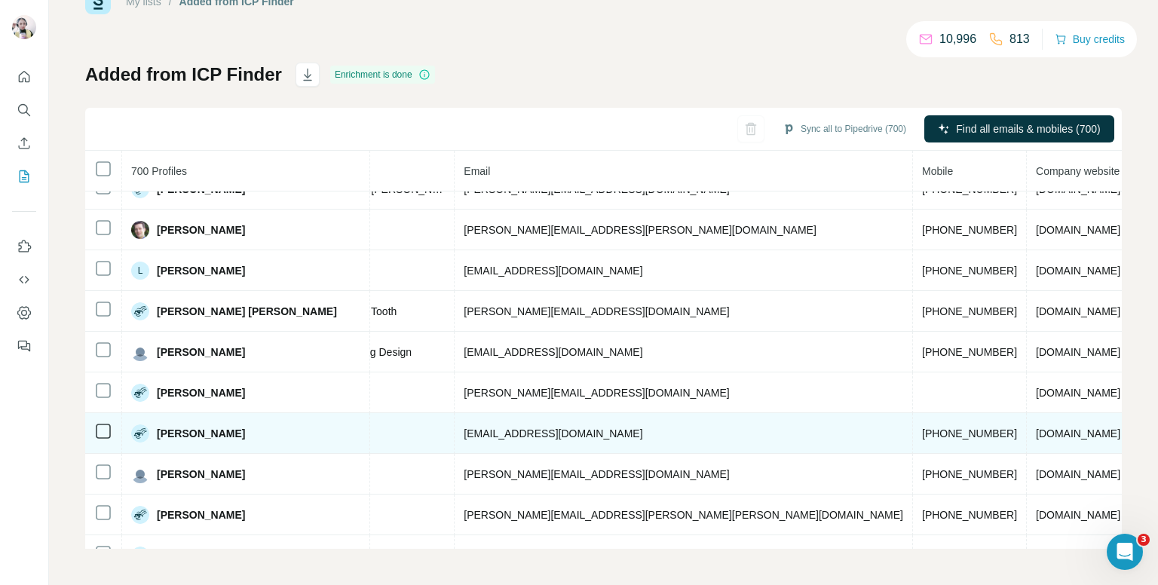
click at [922, 427] on span "[PHONE_NUMBER]" at bounding box center [969, 433] width 95 height 12
copy span "[PHONE_NUMBER]"
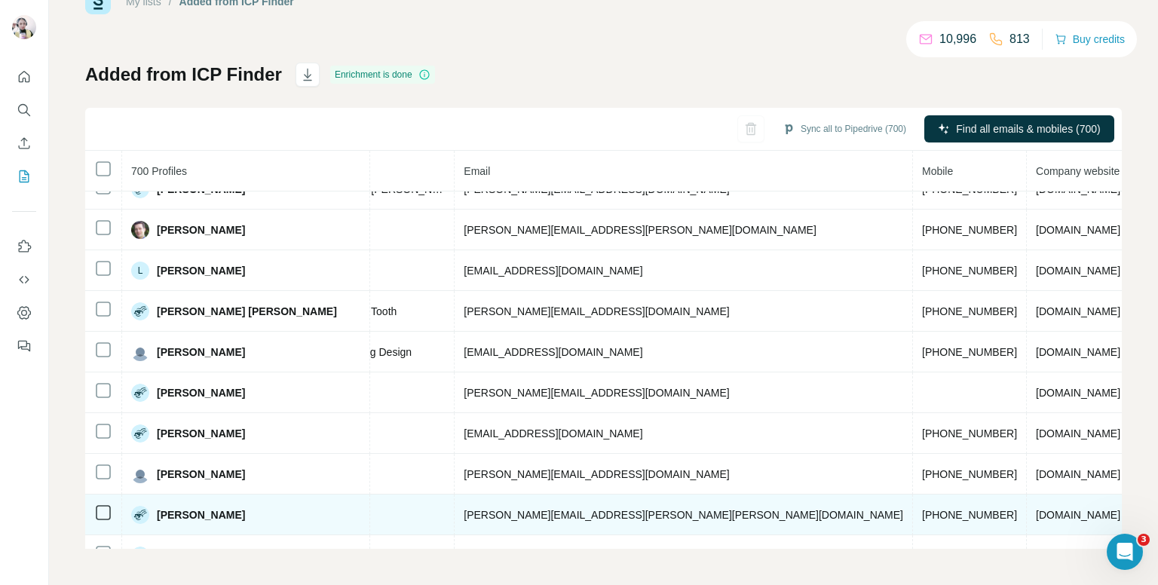
click at [922, 509] on span "[PHONE_NUMBER]" at bounding box center [969, 515] width 95 height 12
copy span "[PHONE_NUMBER]"
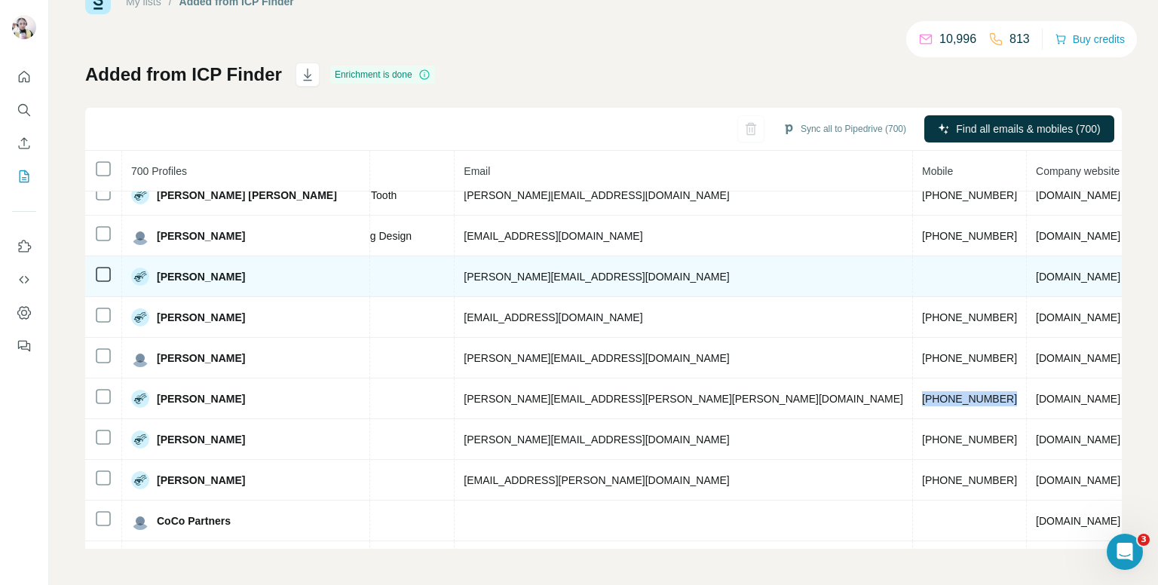
scroll to position [1924, 492]
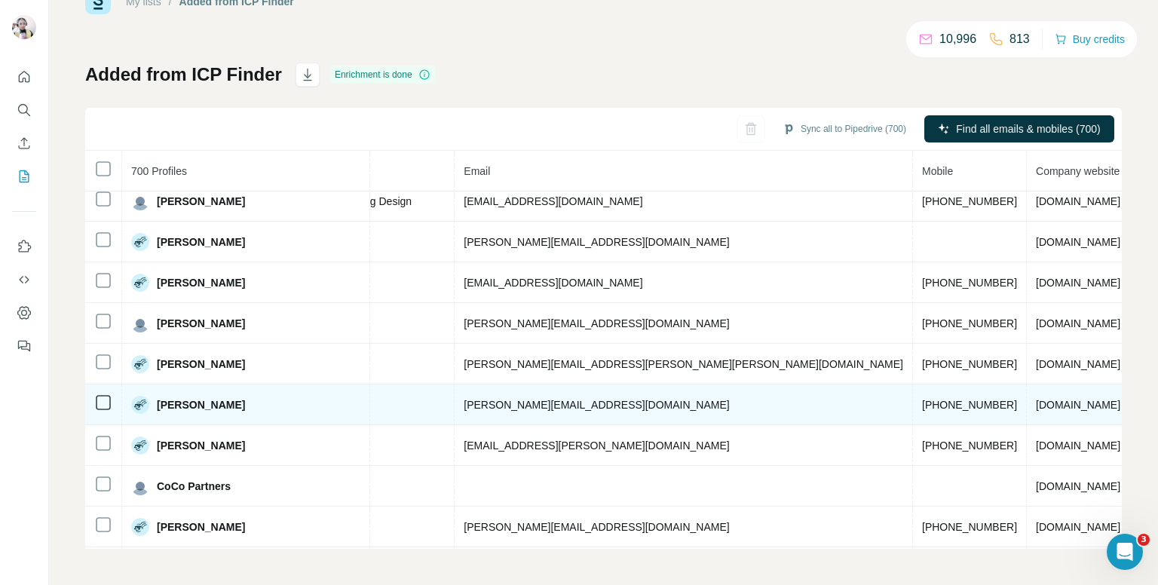
click at [922, 399] on span "[PHONE_NUMBER]" at bounding box center [969, 405] width 95 height 12
copy span "[PHONE_NUMBER]"
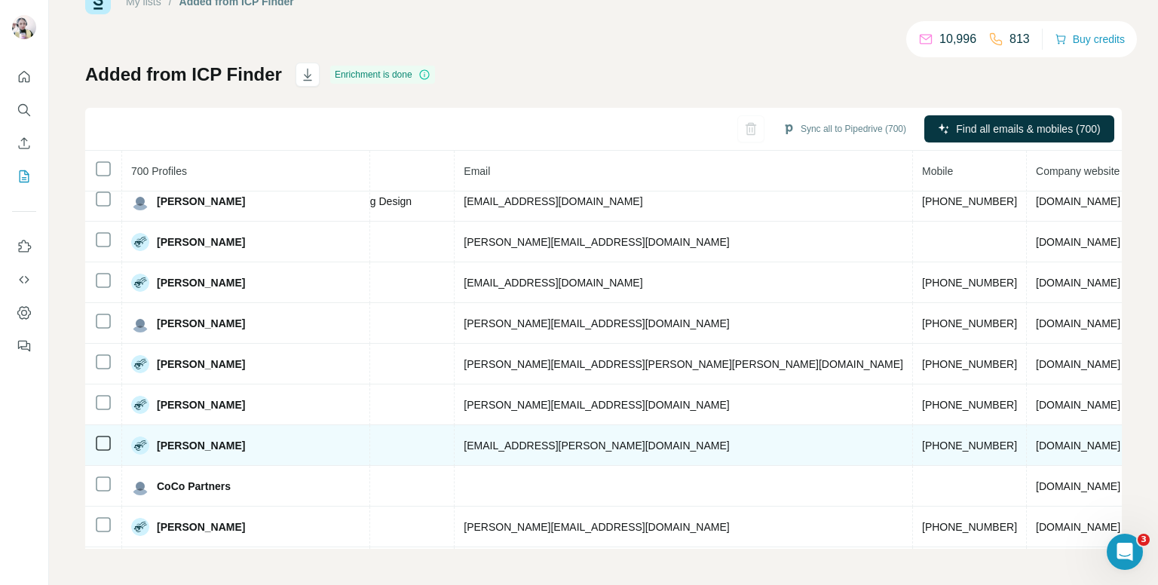
click at [922, 440] on span "[PHONE_NUMBER]" at bounding box center [969, 446] width 95 height 12
copy span "[PHONE_NUMBER]"
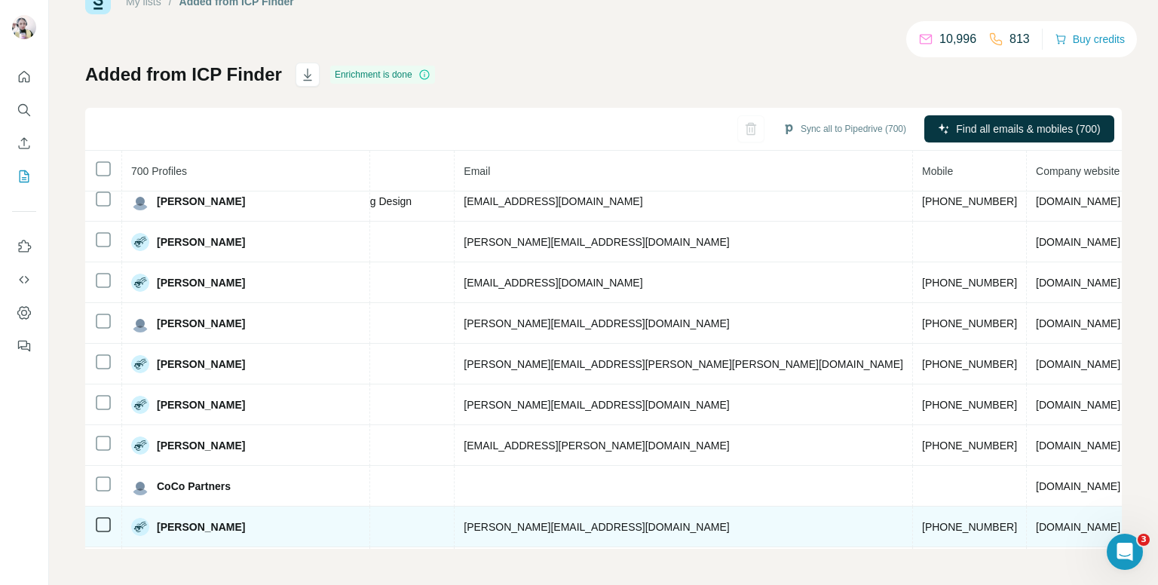
click at [922, 521] on span "[PHONE_NUMBER]" at bounding box center [969, 527] width 95 height 12
copy span "[PHONE_NUMBER]"
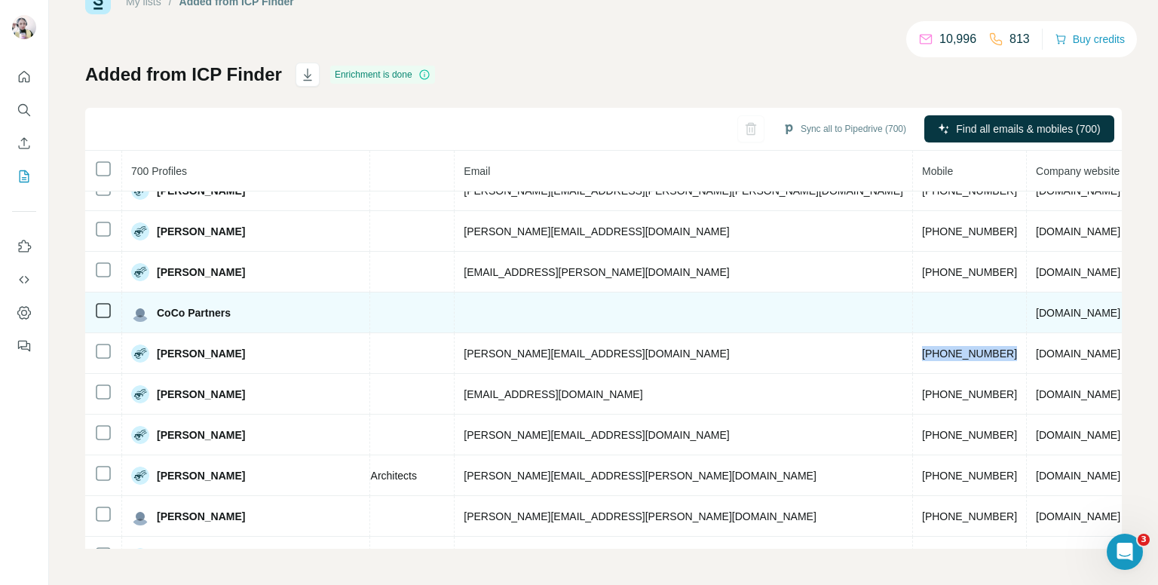
scroll to position [2150, 492]
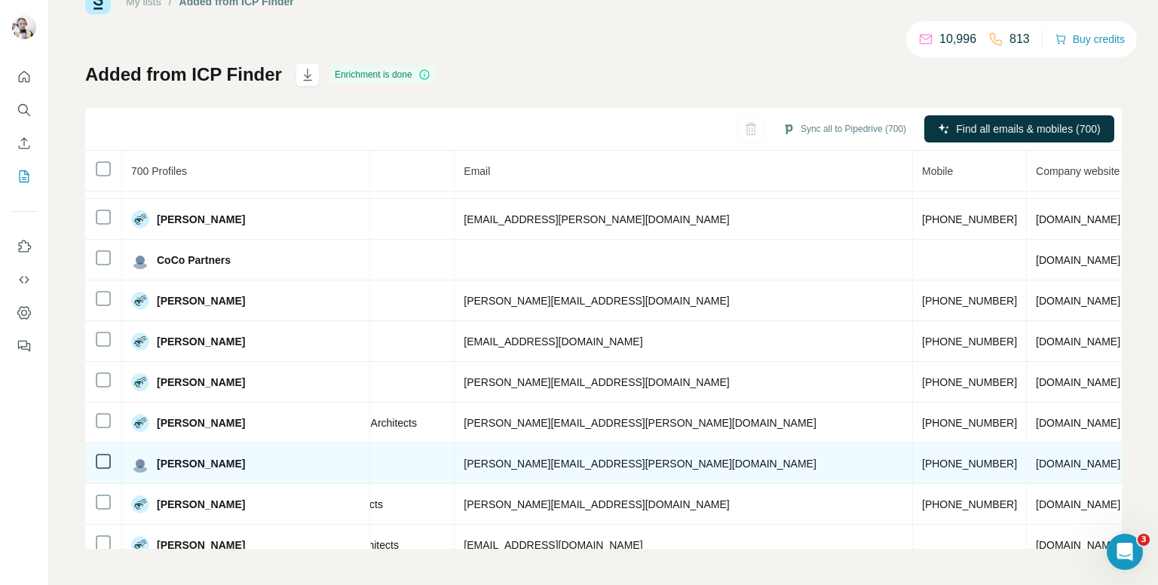
click at [922, 458] on span "[PHONE_NUMBER]" at bounding box center [969, 464] width 95 height 12
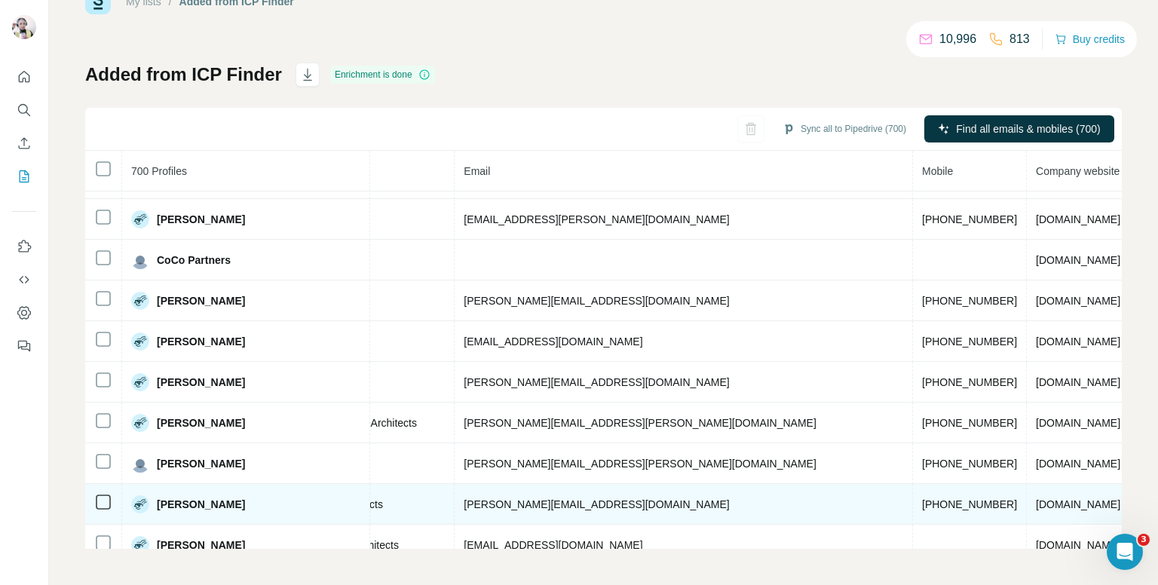
click at [922, 498] on span "[PHONE_NUMBER]" at bounding box center [969, 504] width 95 height 12
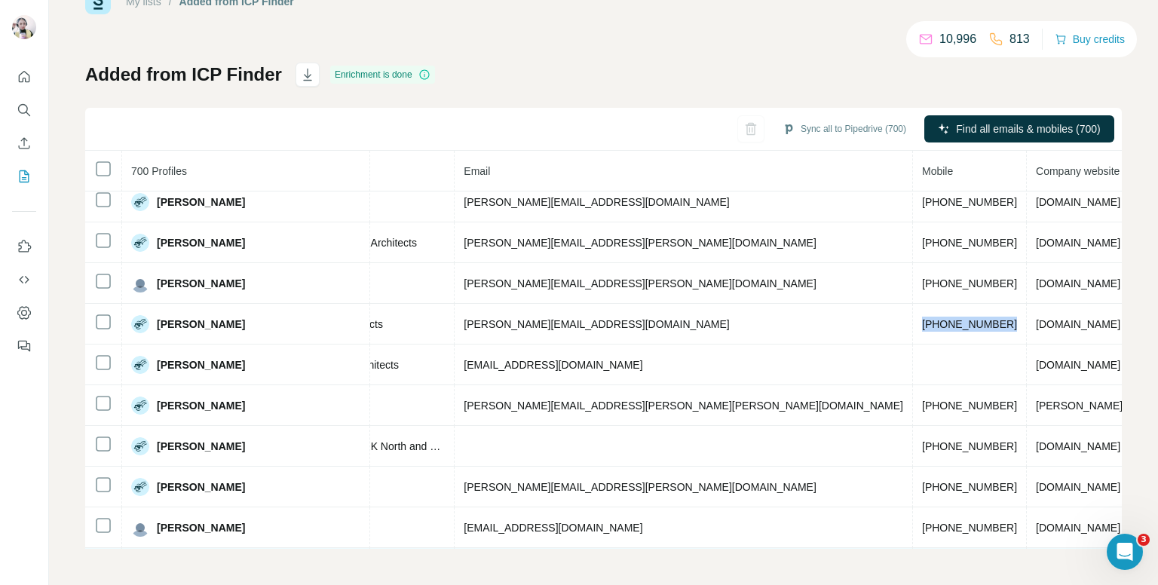
scroll to position [2376, 492]
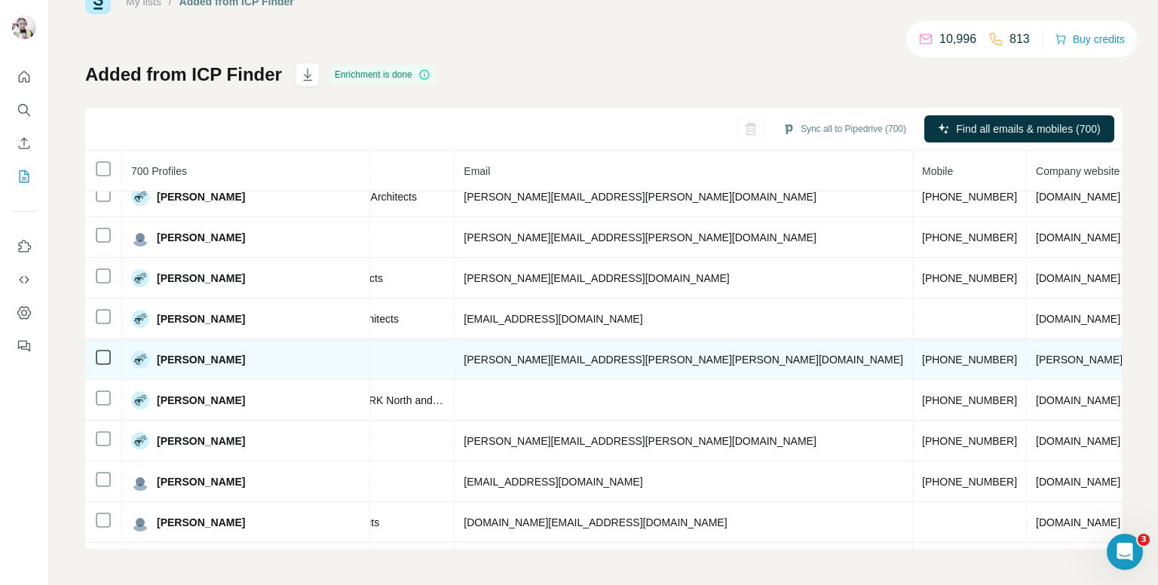
click at [922, 354] on span "[PHONE_NUMBER]" at bounding box center [969, 360] width 95 height 12
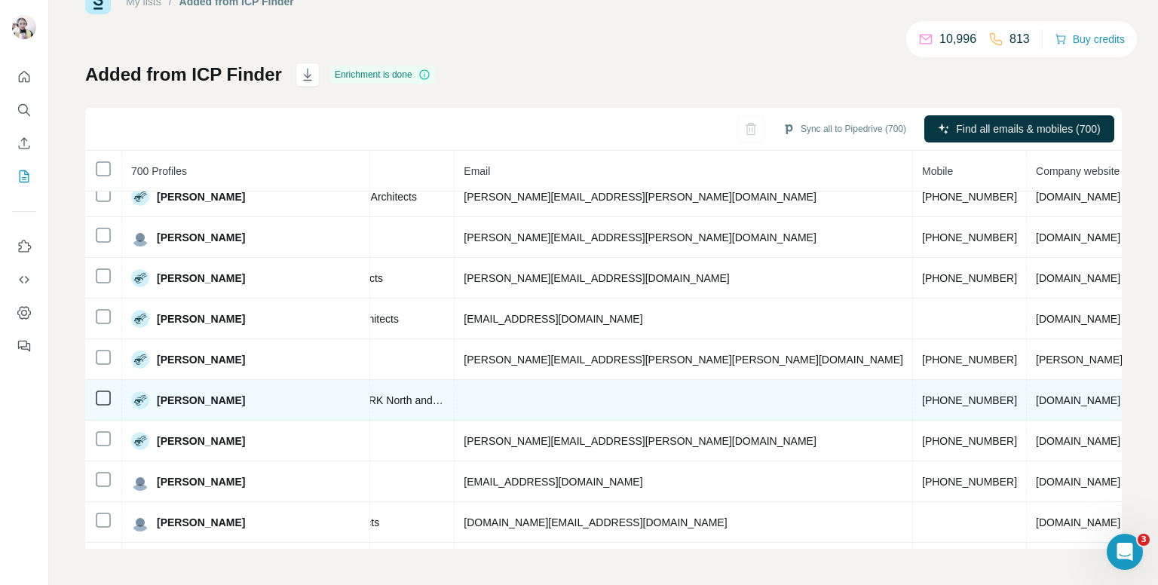
click at [922, 394] on span "[PHONE_NUMBER]" at bounding box center [969, 400] width 95 height 12
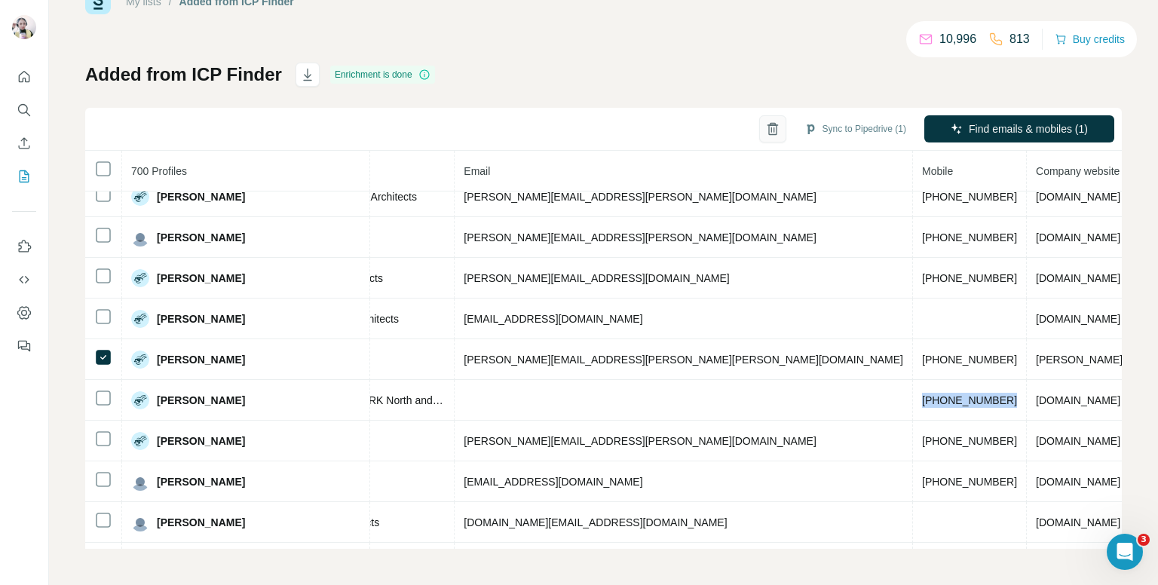
click at [765, 122] on icon "button" at bounding box center [772, 128] width 15 height 15
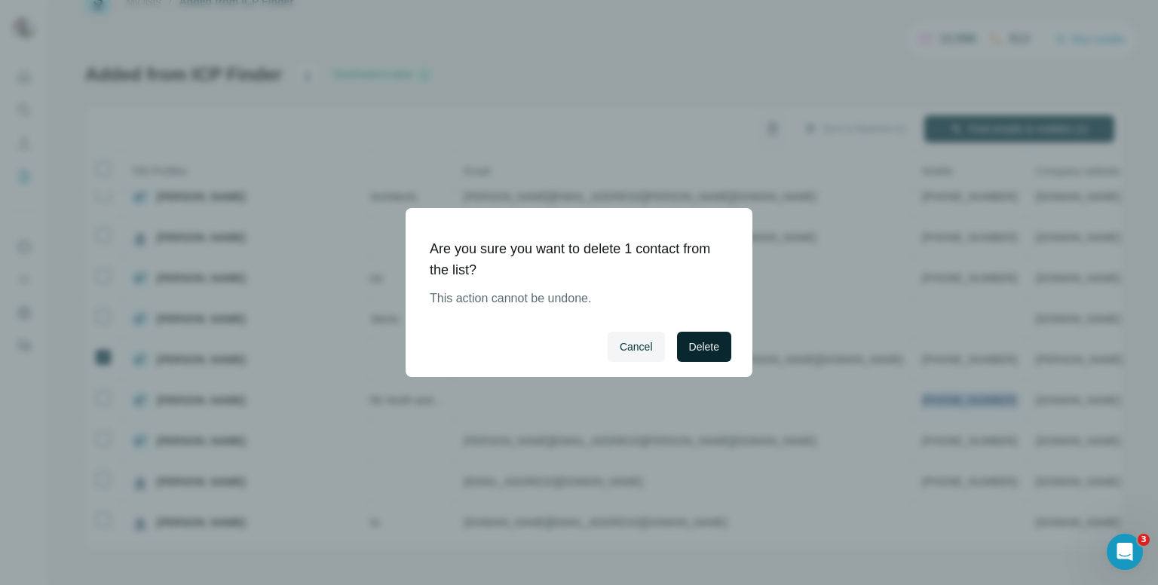
click at [716, 351] on span "Delete" at bounding box center [704, 346] width 30 height 15
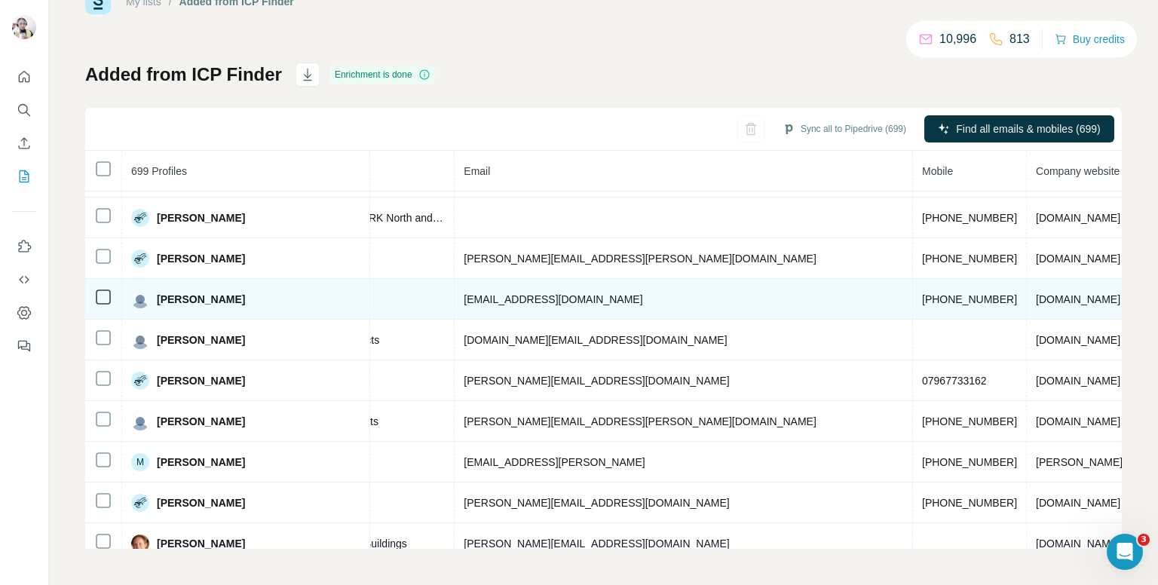
scroll to position [2253, 492]
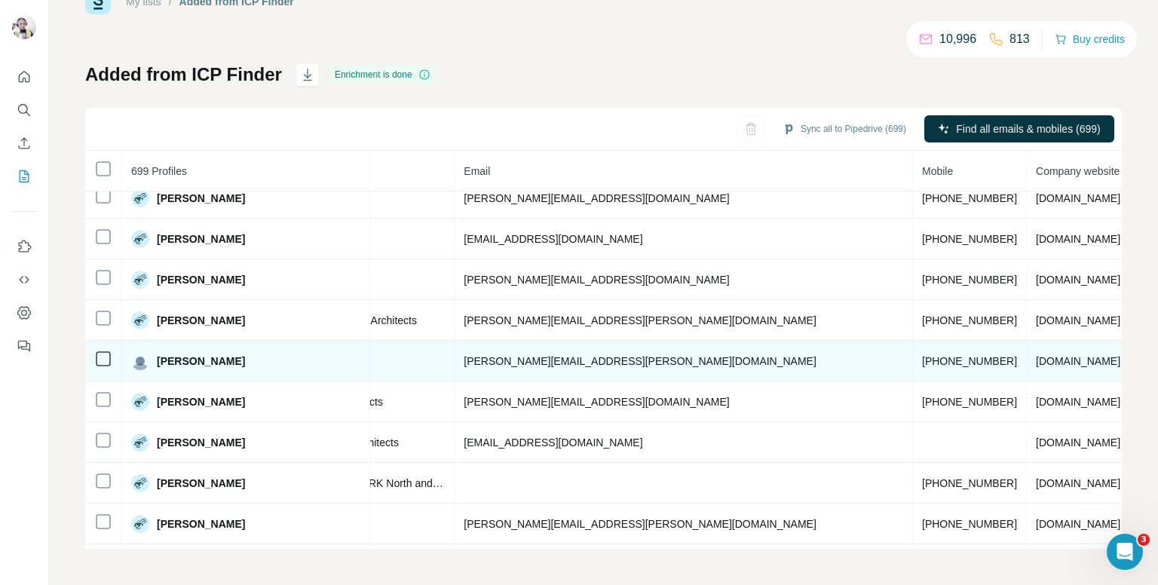
click at [922, 355] on span "[PHONE_NUMBER]" at bounding box center [969, 361] width 95 height 12
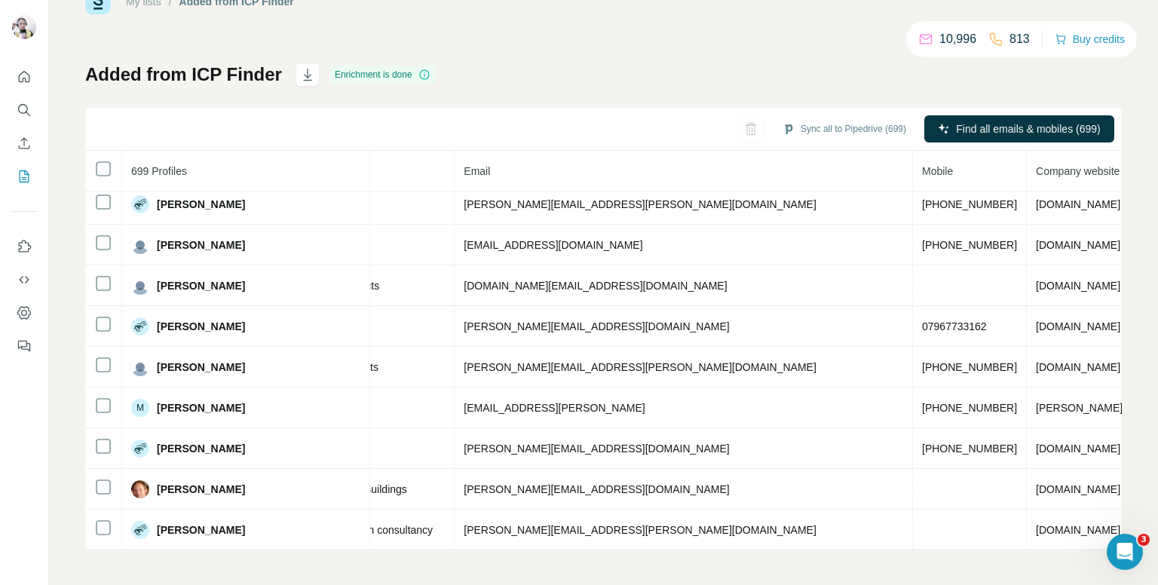
scroll to position [2780, 492]
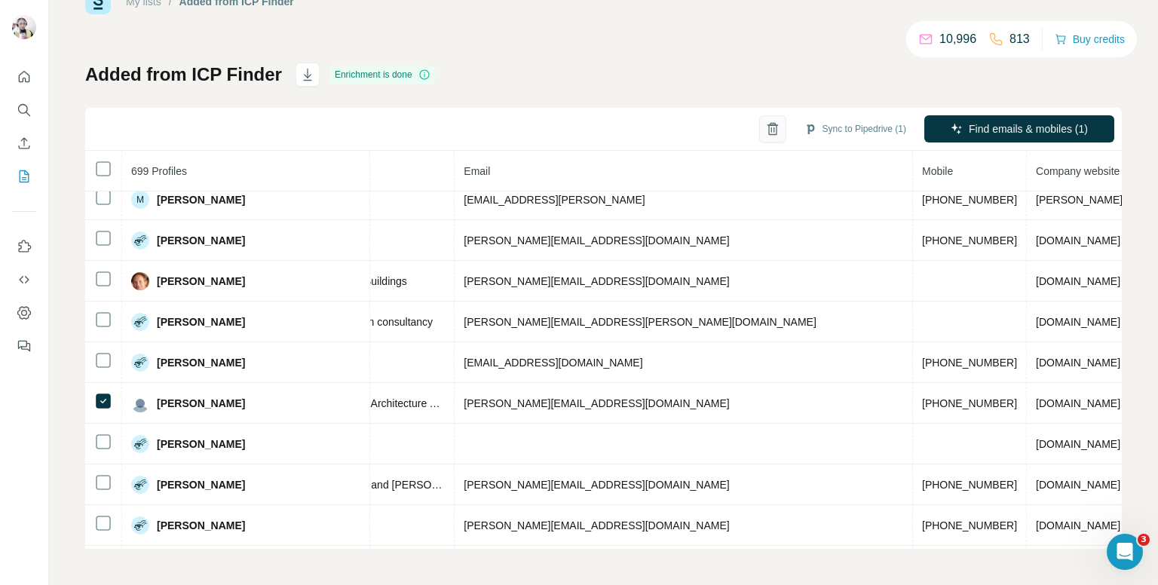
click at [770, 124] on icon "button" at bounding box center [773, 124] width 6 height 3
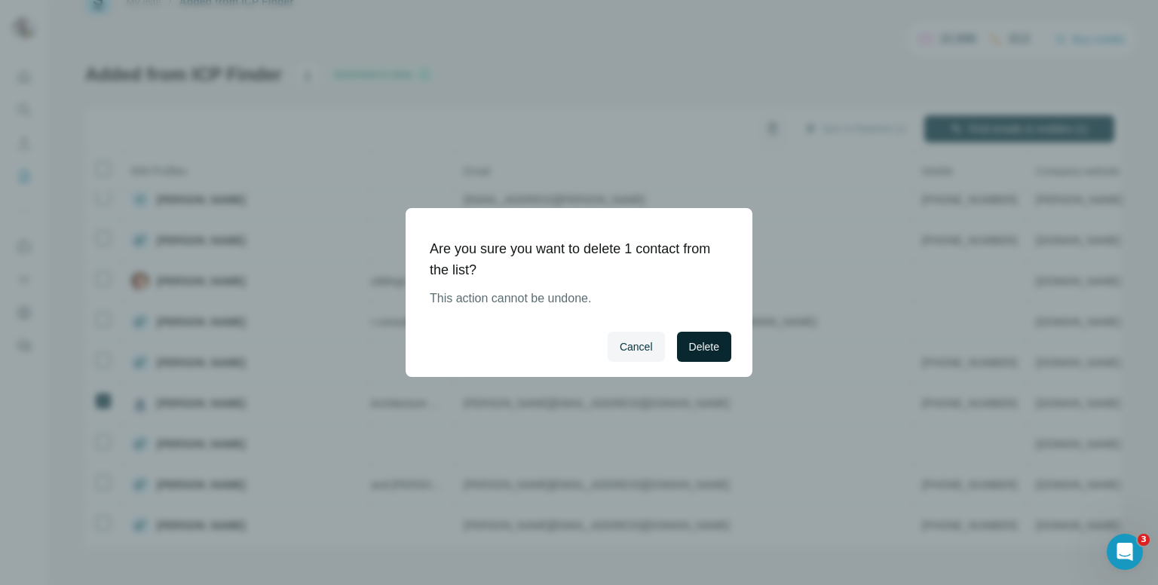
click at [706, 345] on span "Delete" at bounding box center [704, 346] width 30 height 15
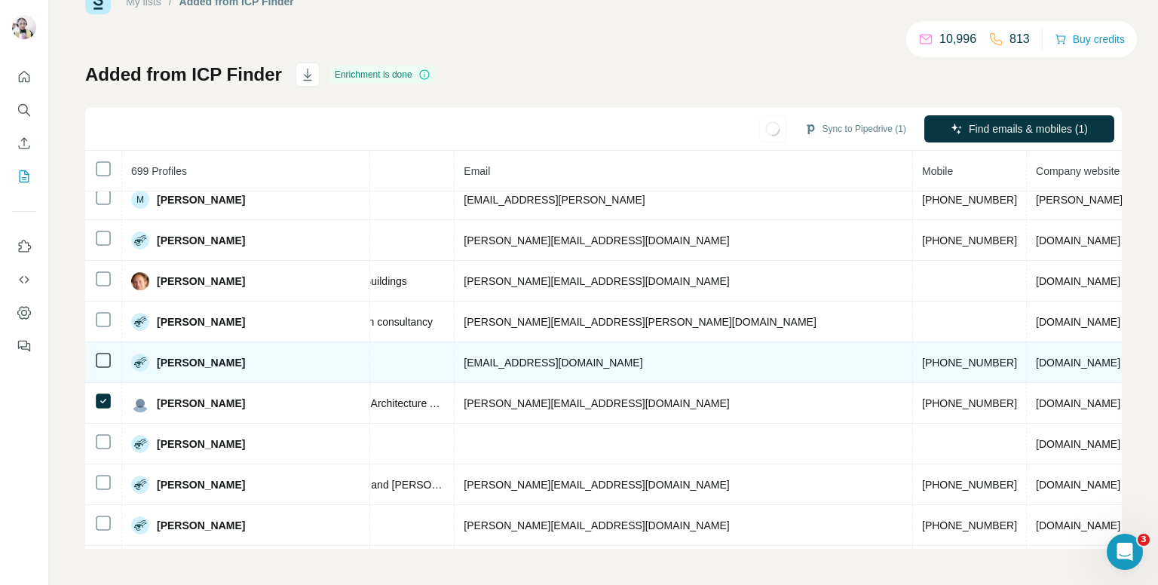
click at [922, 357] on span "[PHONE_NUMBER]" at bounding box center [969, 363] width 95 height 12
